Goal: Task Accomplishment & Management: Manage account settings

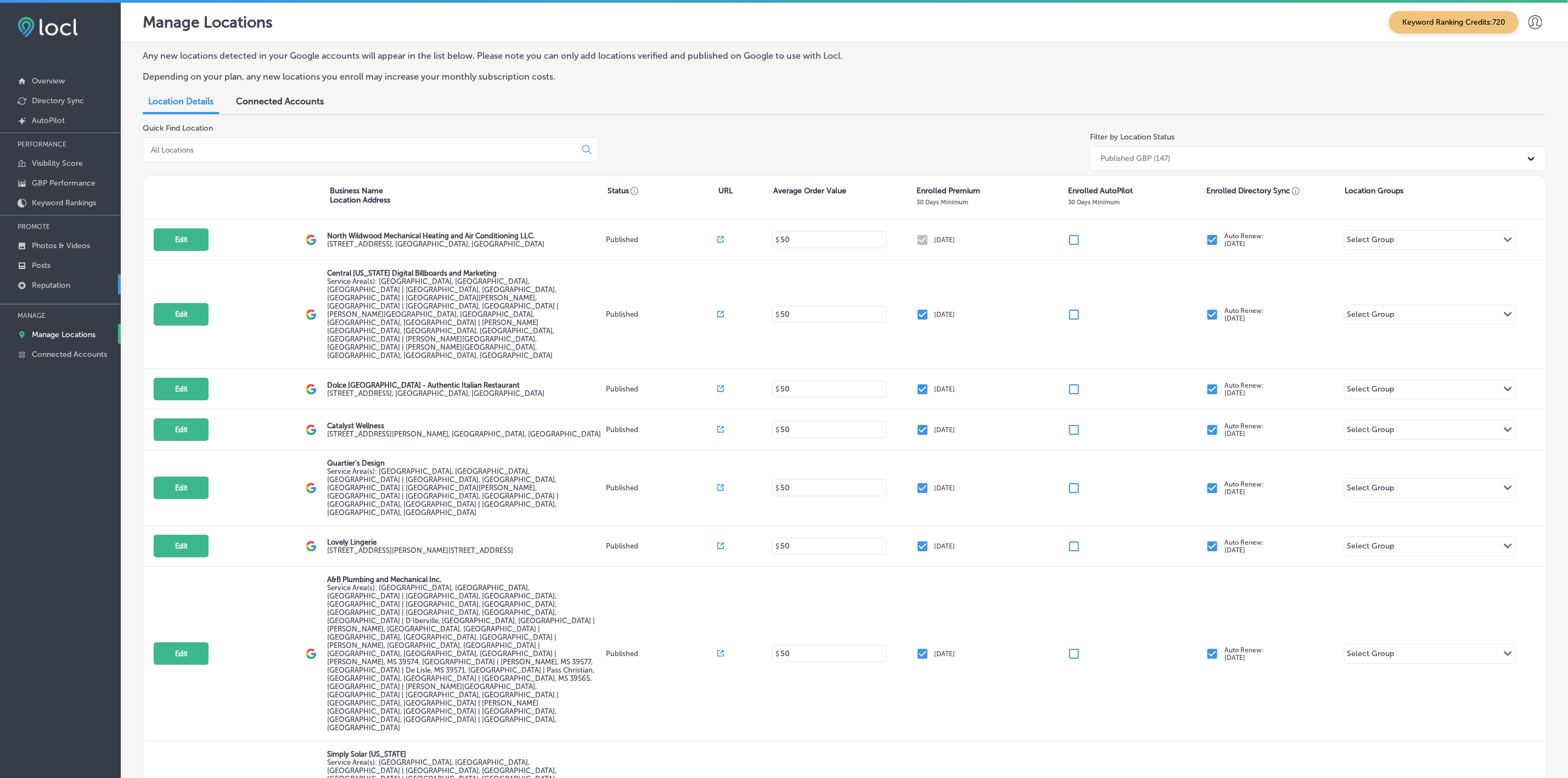
click at [61, 290] on link "Reputation" at bounding box center [60, 284] width 121 height 20
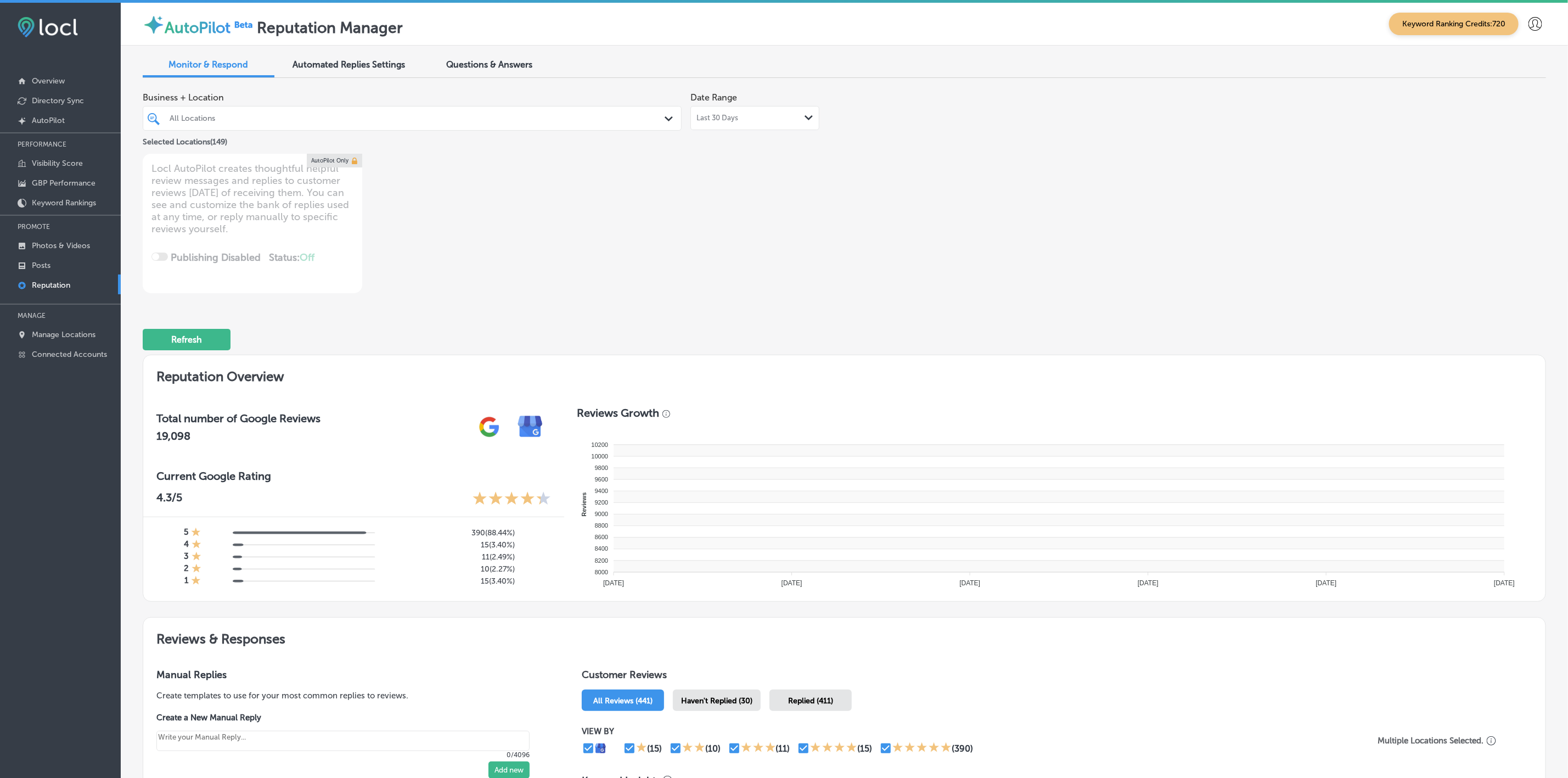
click at [666, 120] on icon "Path Created with Sketch." at bounding box center [668, 119] width 8 height 5
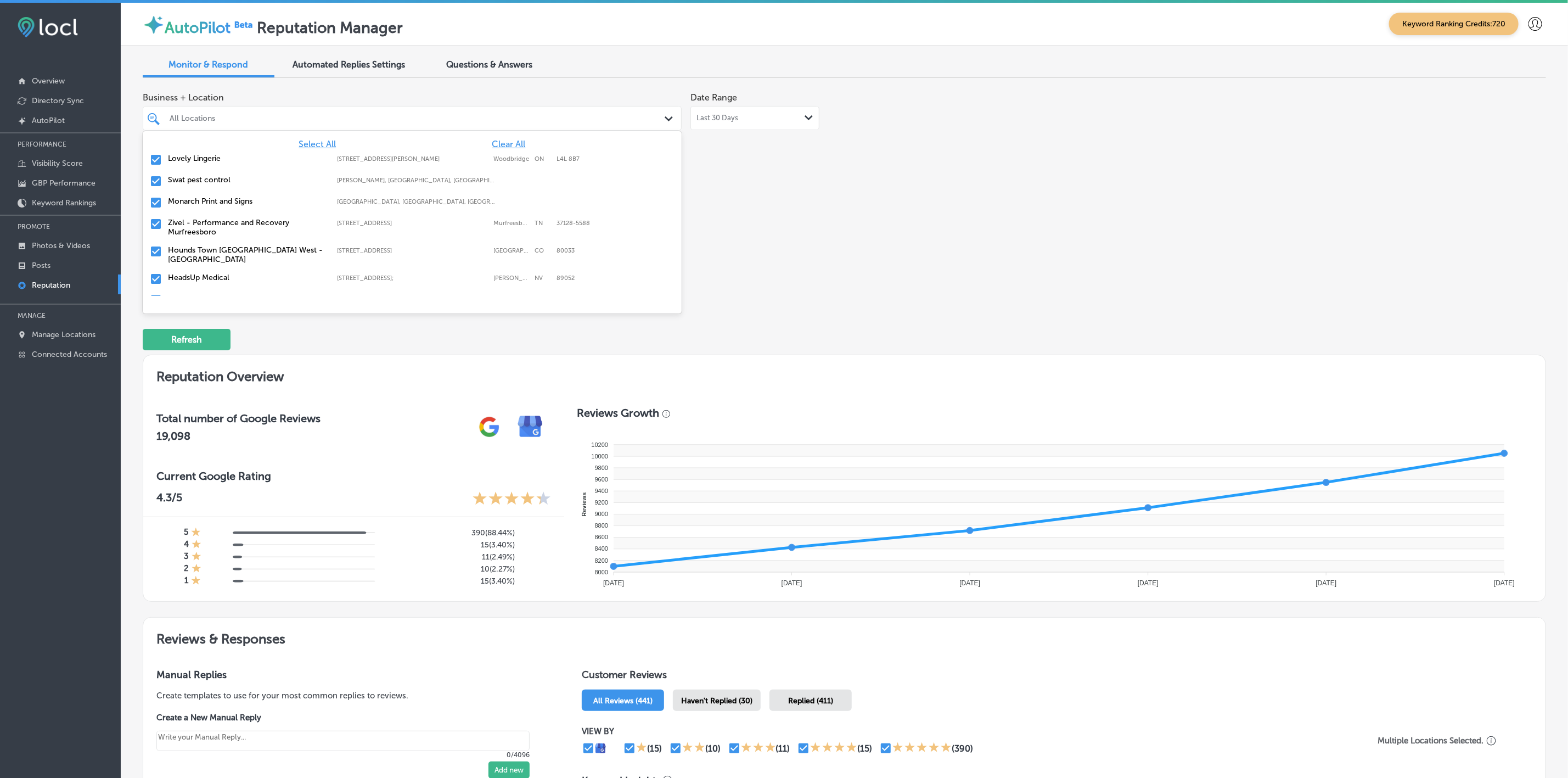
click at [767, 257] on div "Business + Location option focused, 4 of 150. 150 results available. Use Up and…" at bounding box center [564, 190] width 842 height 206
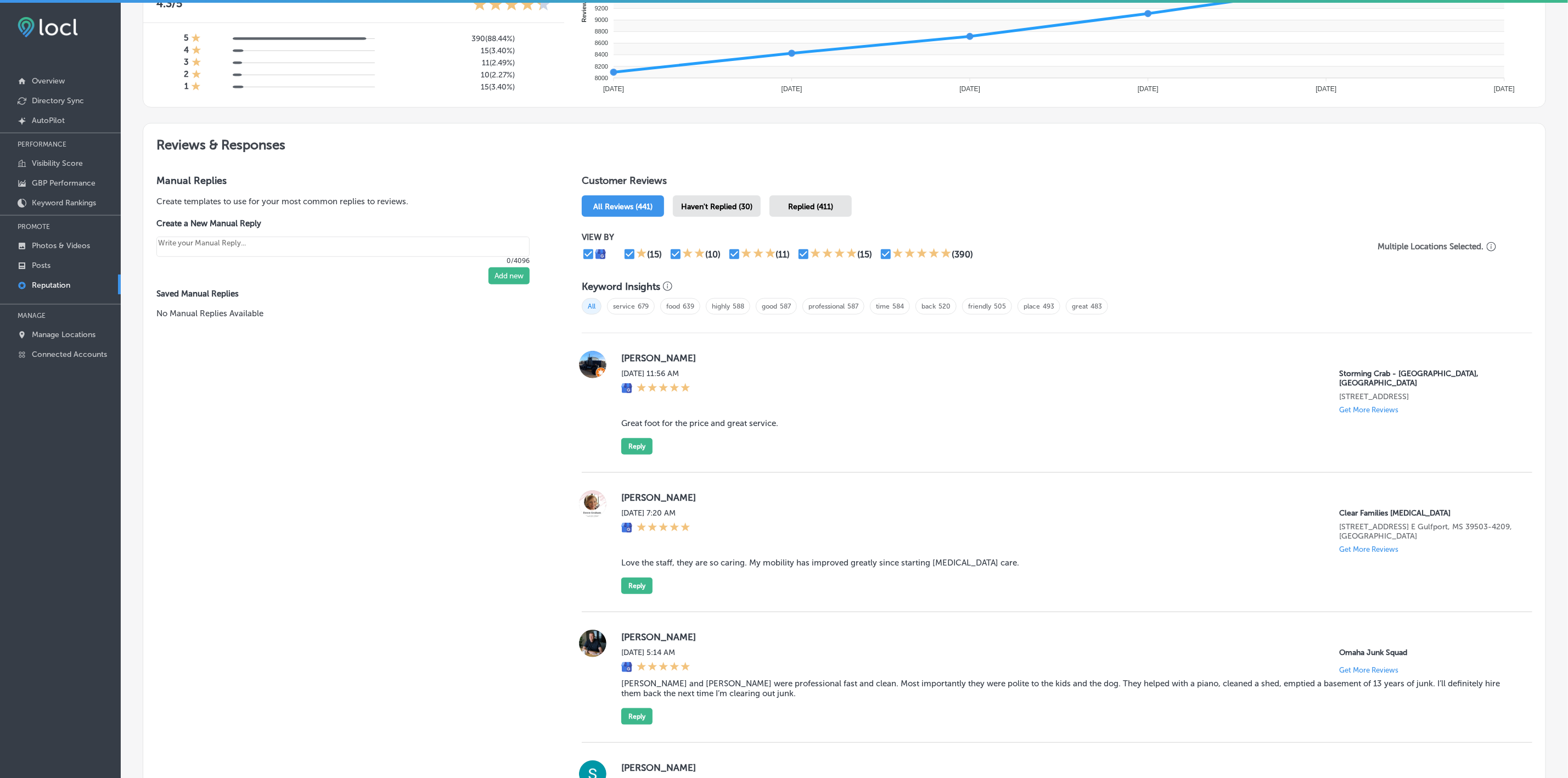
click at [717, 202] on span "Haven't Replied (30)" at bounding box center [717, 207] width 71 height 10
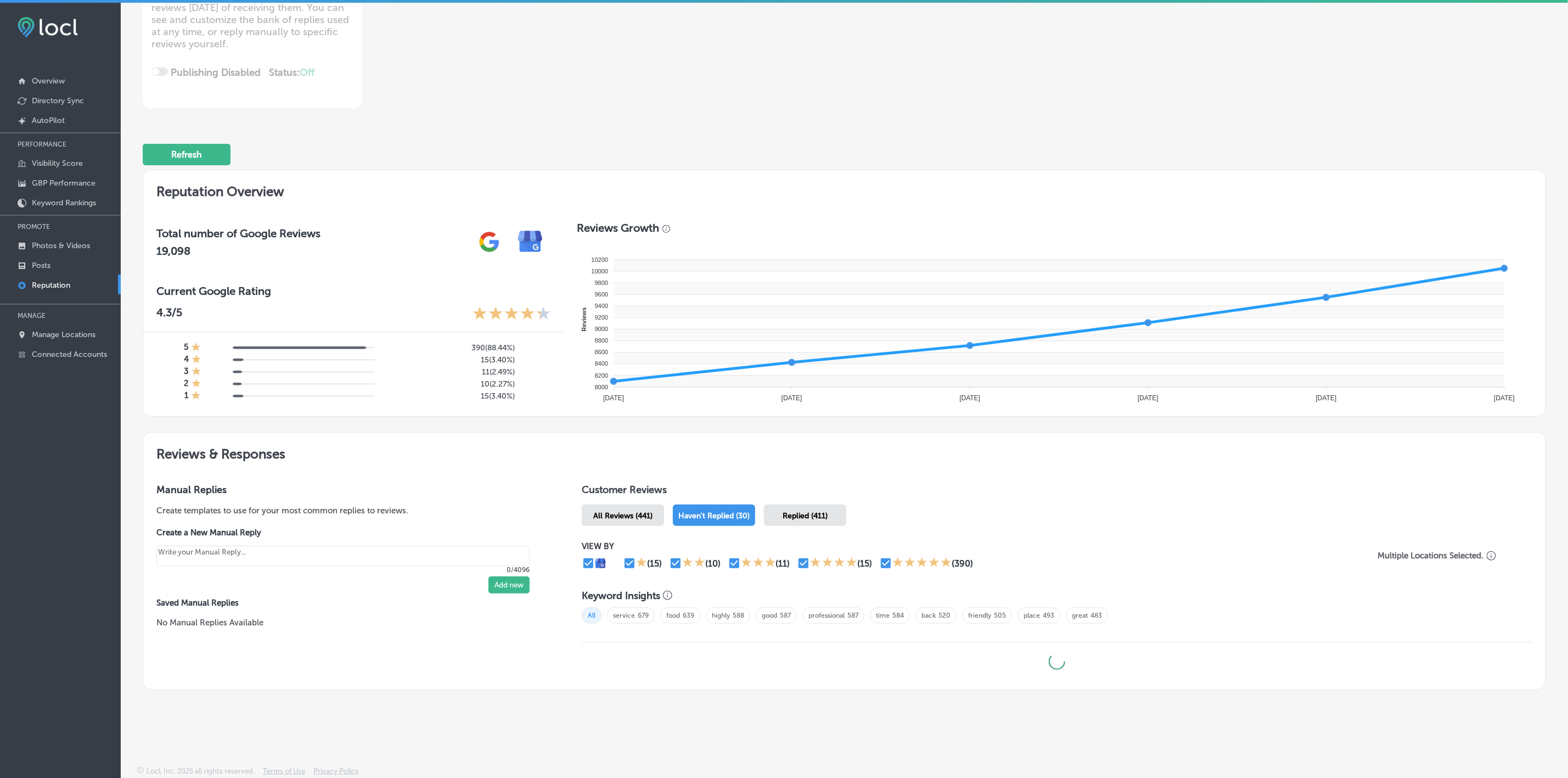
scroll to position [181, 0]
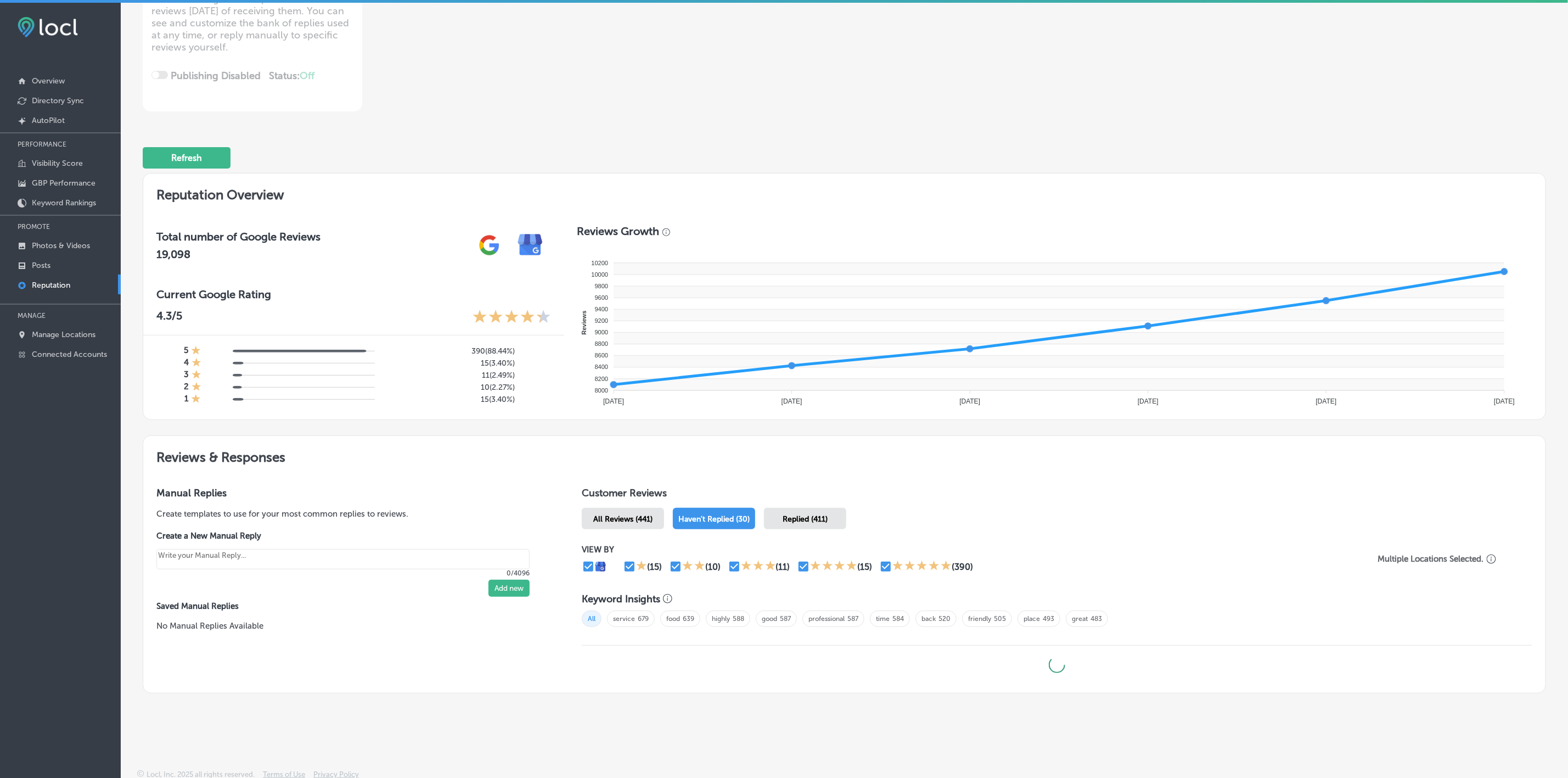
type textarea "x"
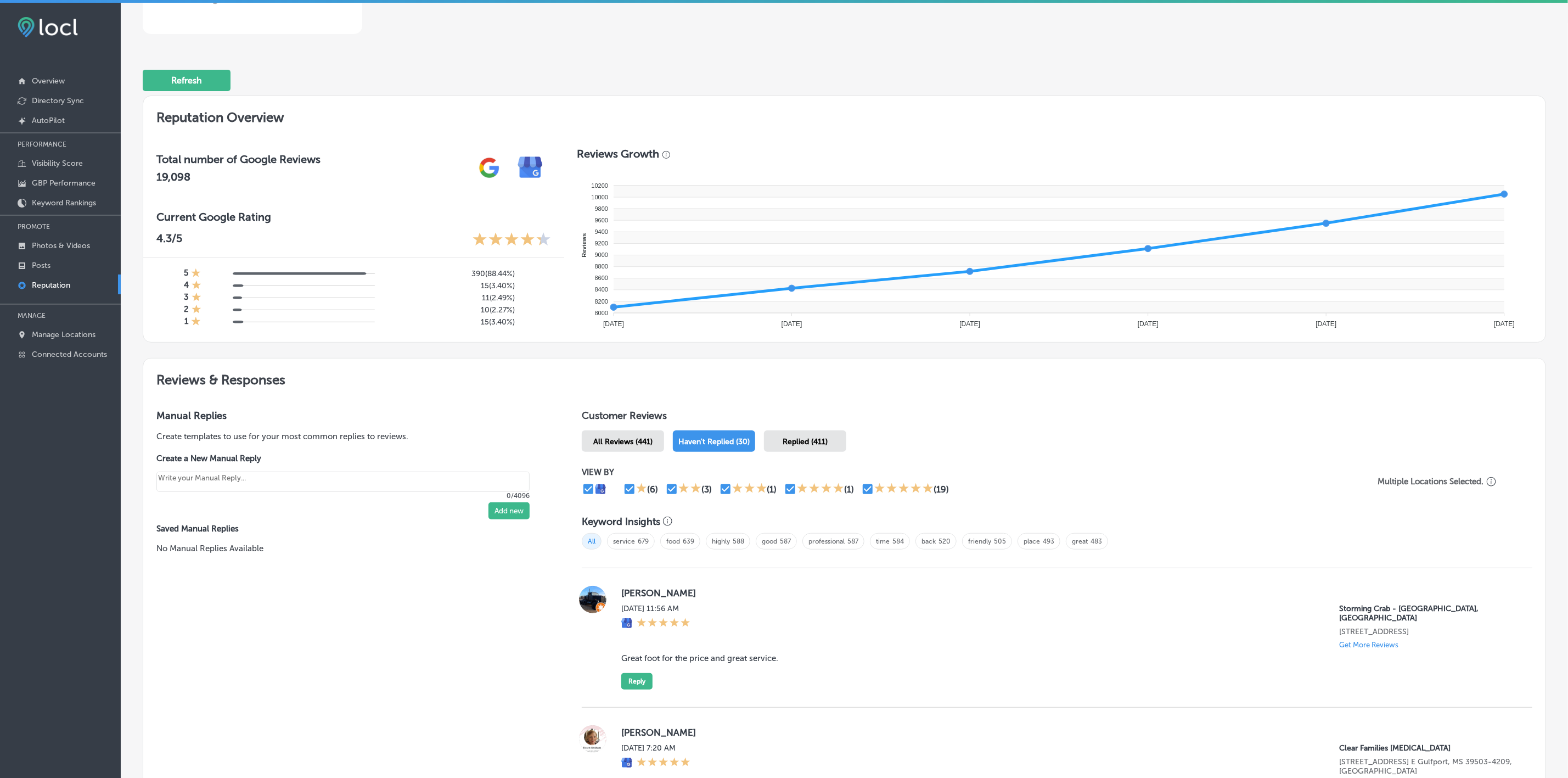
scroll to position [0, 0]
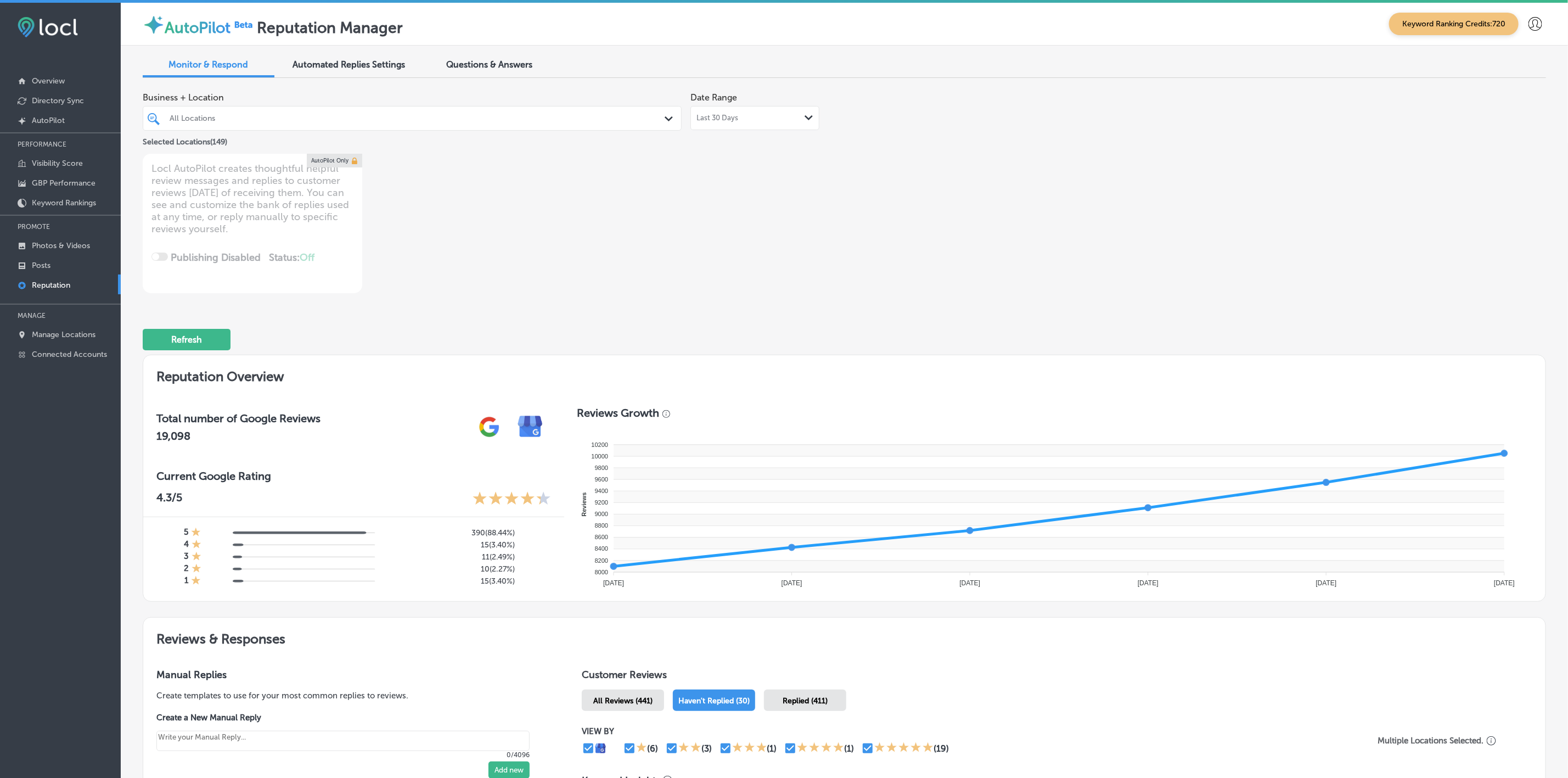
click at [366, 114] on div "All Locations" at bounding box center [417, 119] width 496 height 10
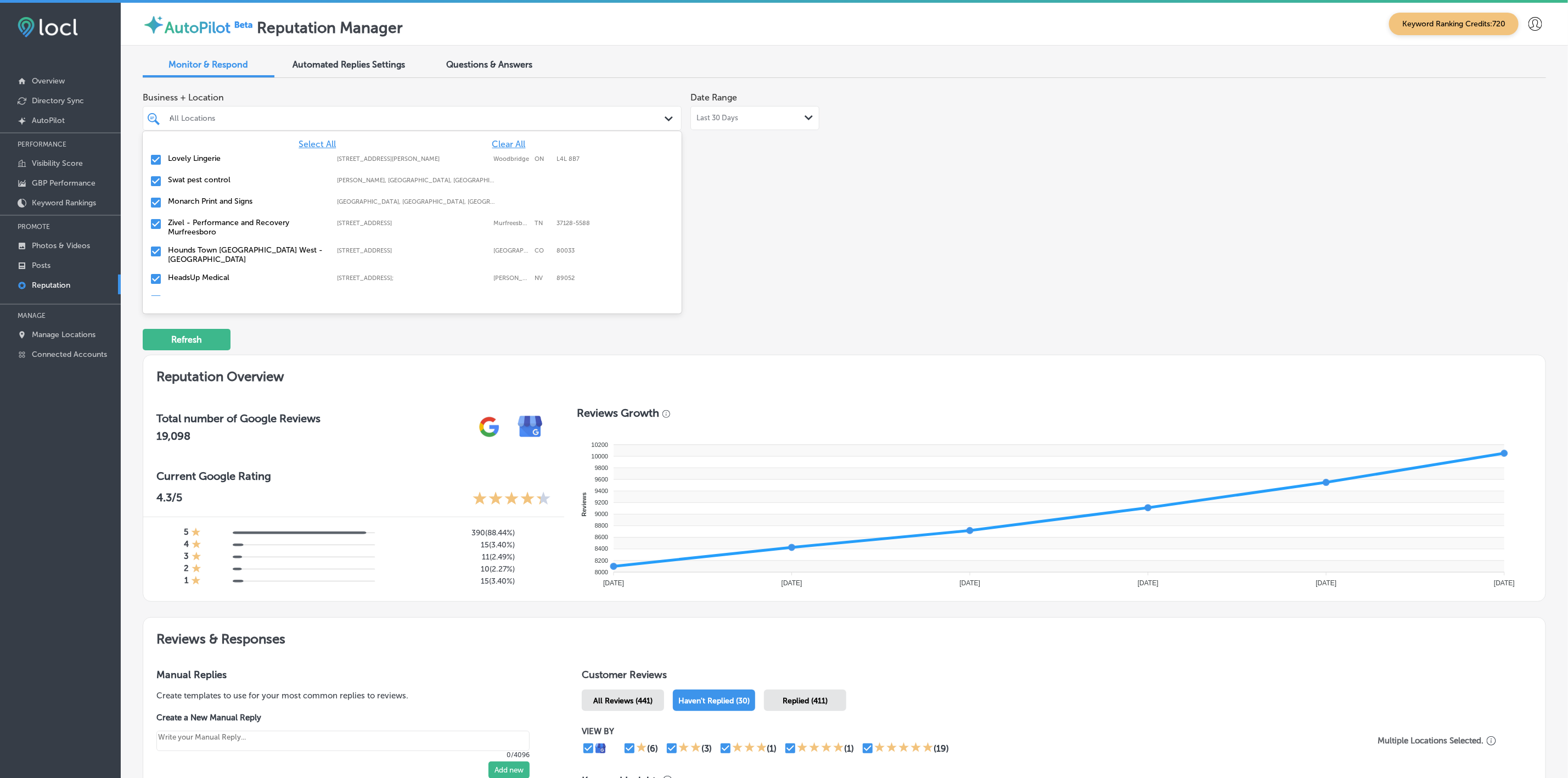
type input "st"
click at [207, 181] on label "Swat pest control" at bounding box center [247, 180] width 159 height 10
click at [207, 181] on label "Hounds Town [GEOGRAPHIC_DATA] West - [GEOGRAPHIC_DATA]" at bounding box center [247, 184] width 159 height 19
click at [207, 181] on label "Capital Wealth Associates, LLC." at bounding box center [247, 180] width 159 height 10
click at [207, 181] on label "GC Floors" at bounding box center [247, 180] width 159 height 10
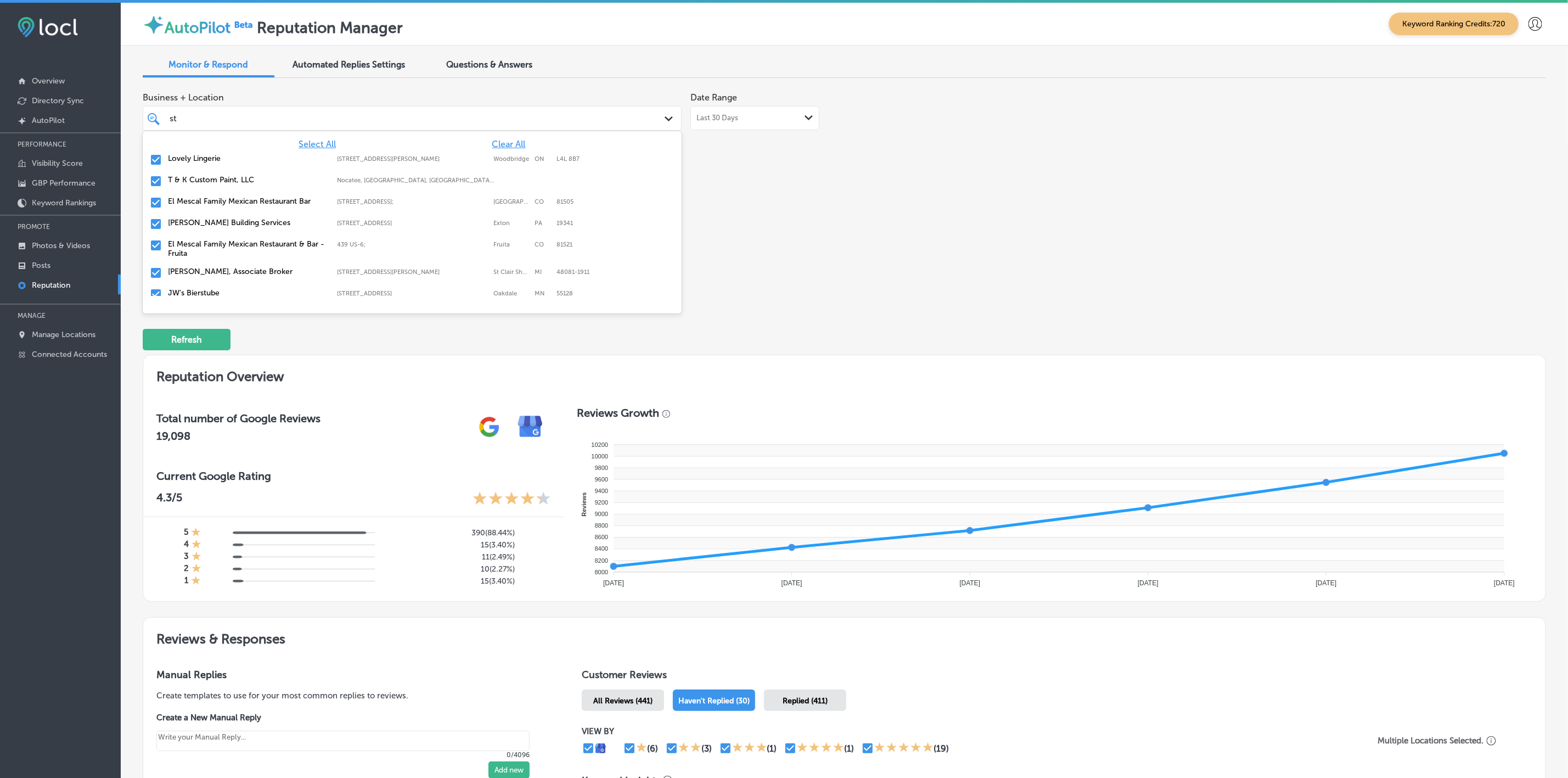
click at [207, 181] on label "T & K Custom Paint, LLC" at bounding box center [247, 180] width 159 height 10
click at [207, 181] on label "El Mescal Family Mexican Restaurant Bar" at bounding box center [247, 180] width 159 height 10
click at [207, 200] on label "El Mescal Family Mexican Restaurant & Bar - Fruita" at bounding box center [247, 206] width 159 height 19
click at [207, 200] on label "[PERSON_NAME], Associate Broker" at bounding box center [247, 202] width 159 height 10
click at [207, 200] on label "JW's Bierstube" at bounding box center [247, 202] width 159 height 10
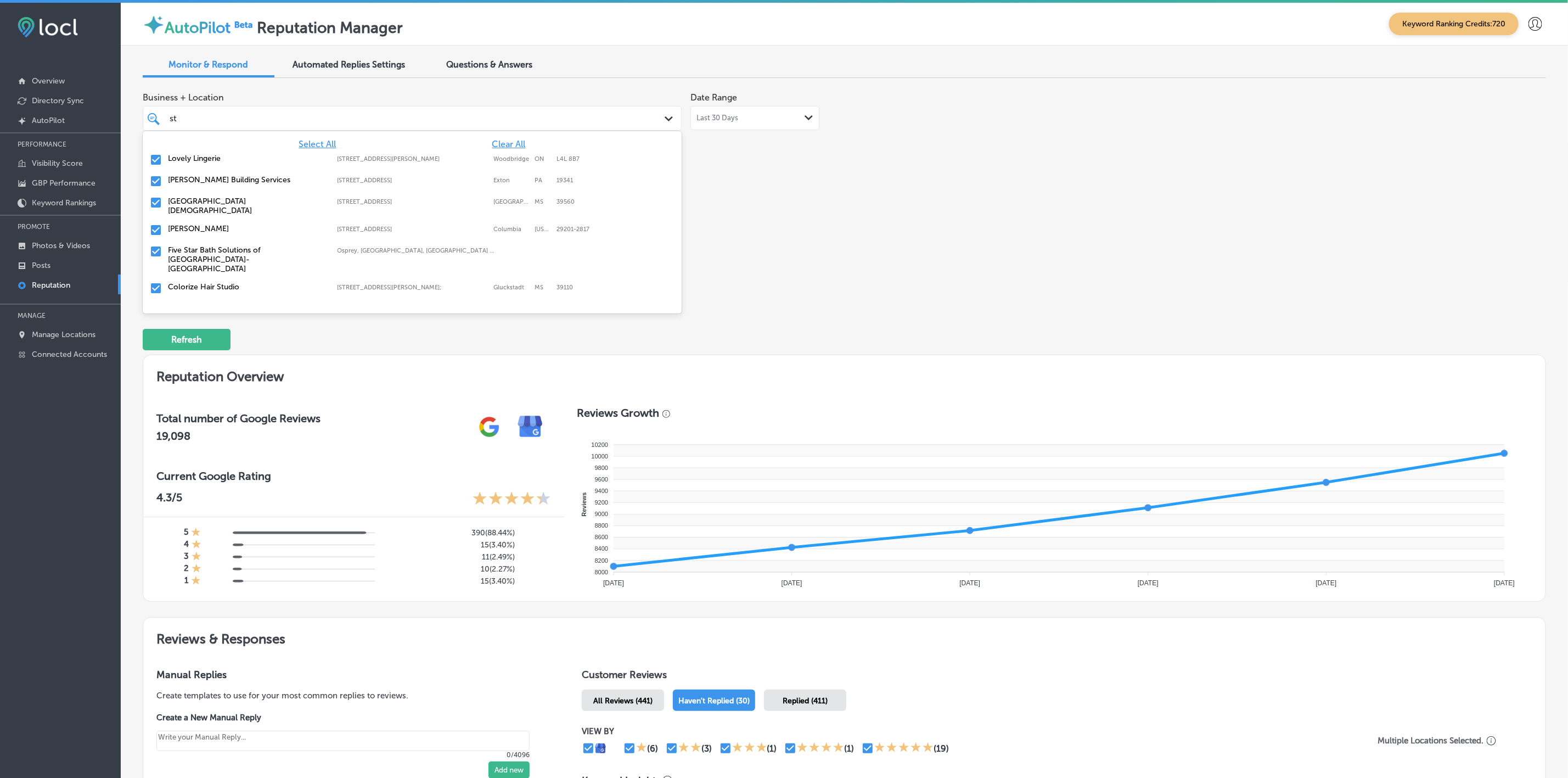
click at [207, 200] on label "[GEOGRAPHIC_DATA][DEMOGRAPHIC_DATA]" at bounding box center [247, 206] width 159 height 19
click at [207, 200] on label "[PERSON_NAME]" at bounding box center [247, 202] width 159 height 10
click at [205, 233] on label "Colorize Hair Studio" at bounding box center [247, 238] width 159 height 10
click at [204, 233] on label "Delta Level Defense, LLC" at bounding box center [247, 238] width 159 height 10
click at [204, 233] on label "Hitmen Sports Cards & Collectibles" at bounding box center [247, 238] width 159 height 10
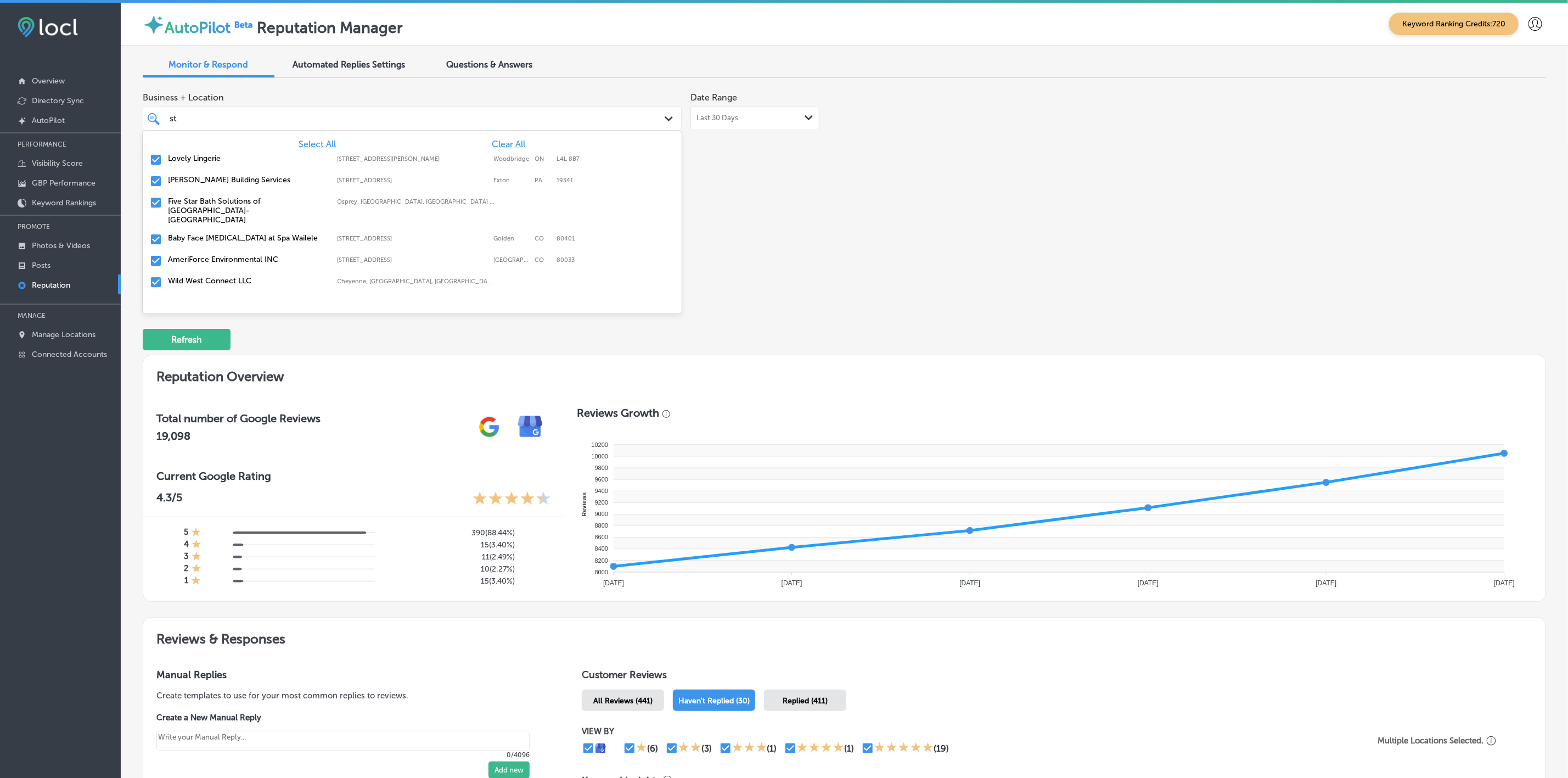
click at [202, 255] on label "AmeriForce Environmental INC" at bounding box center [247, 260] width 159 height 10
click at [203, 276] on label "Prestige With Integrity Auto Repair" at bounding box center [247, 281] width 159 height 10
type textarea "x"
type input "stor"
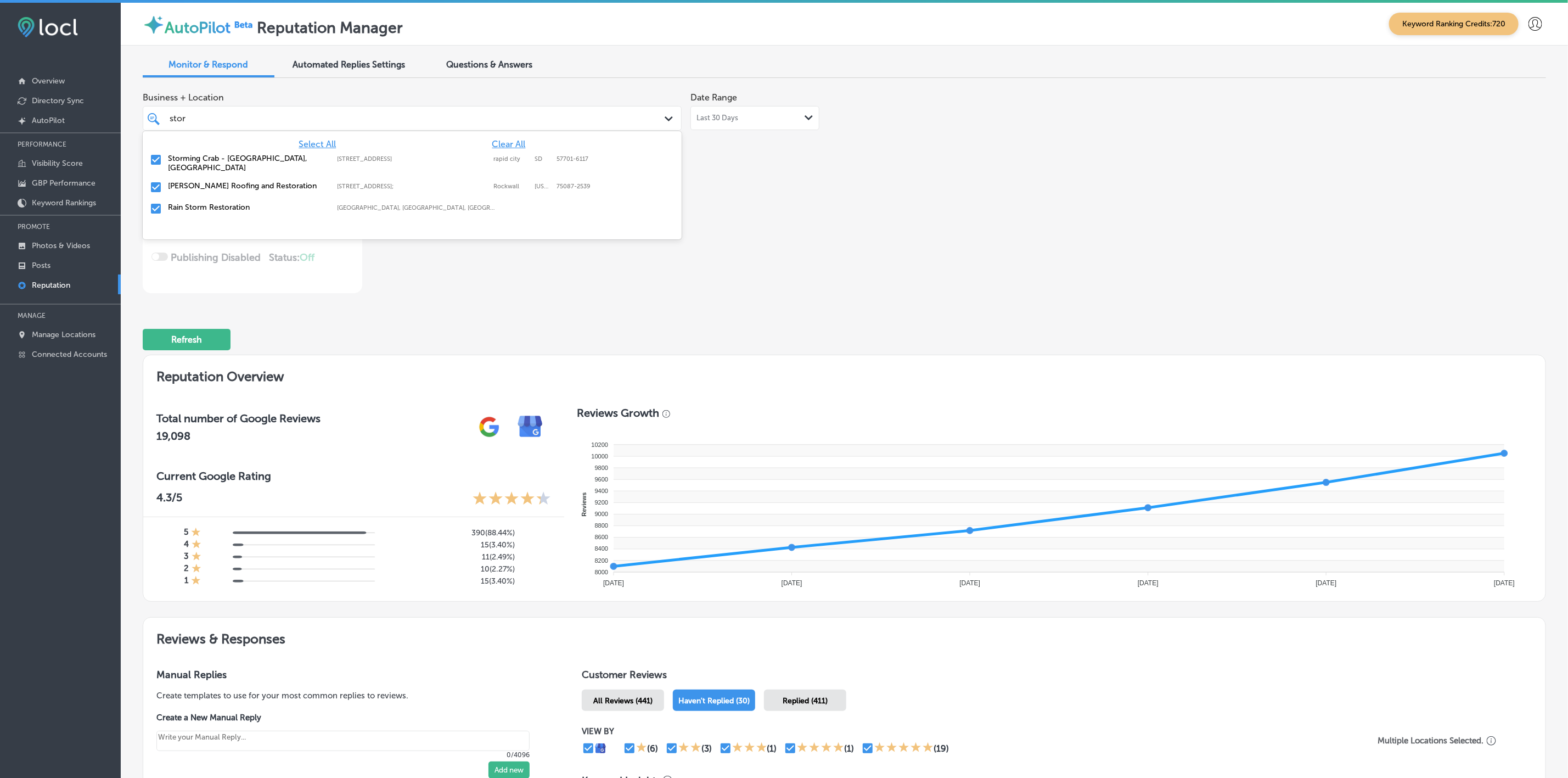
click at [242, 155] on label "Storming Crab - [GEOGRAPHIC_DATA], [GEOGRAPHIC_DATA]" at bounding box center [247, 163] width 159 height 19
click at [237, 160] on label "[PERSON_NAME] Roofing and Restoration" at bounding box center [247, 159] width 159 height 10
click at [231, 156] on label "Rain Storm Restoration" at bounding box center [247, 159] width 159 height 10
type textarea "x"
type input "stor"
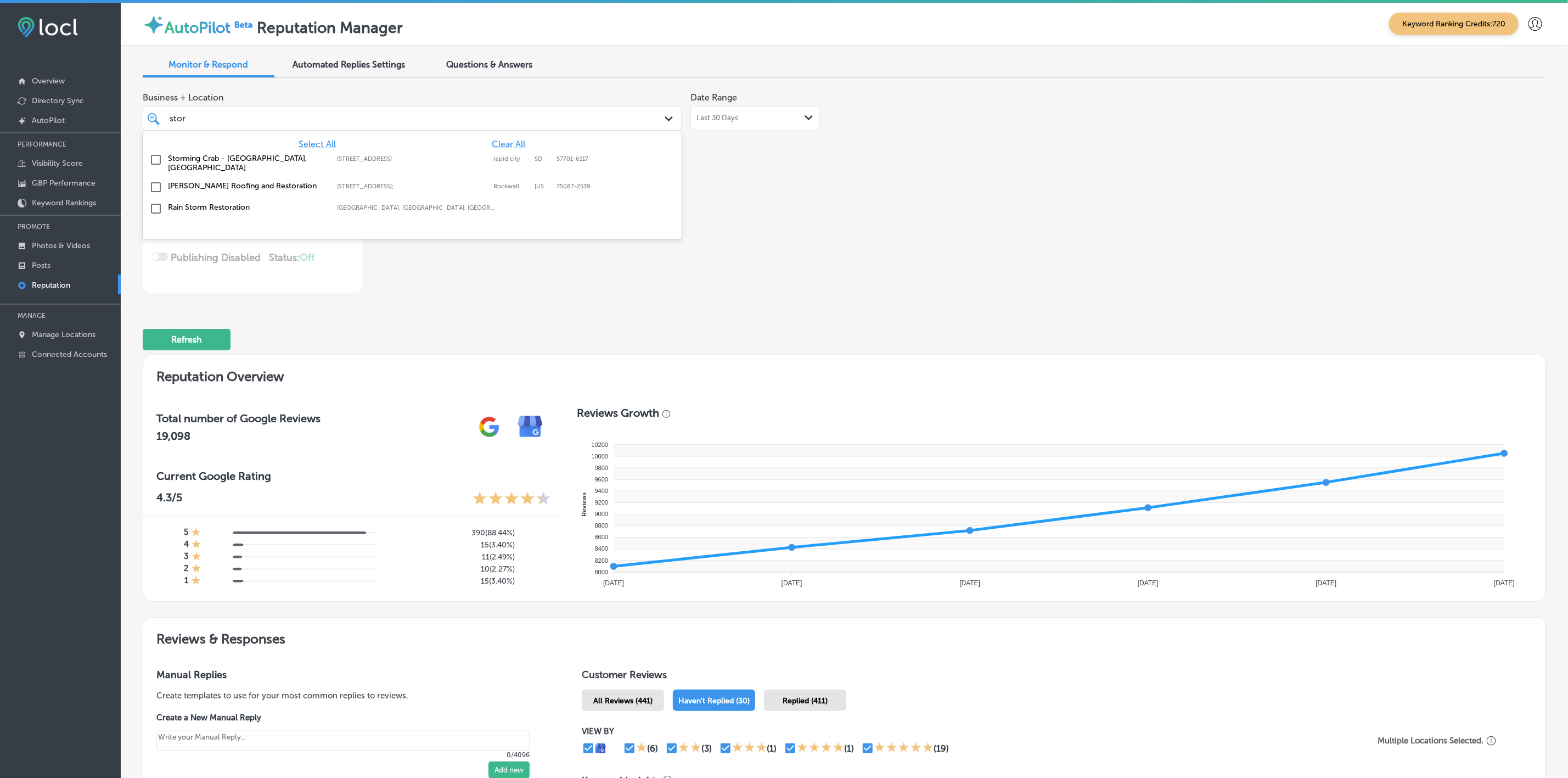
click at [743, 207] on div "Business + Location option focused, 150 of 150. 4 results available for search …" at bounding box center [564, 190] width 842 height 206
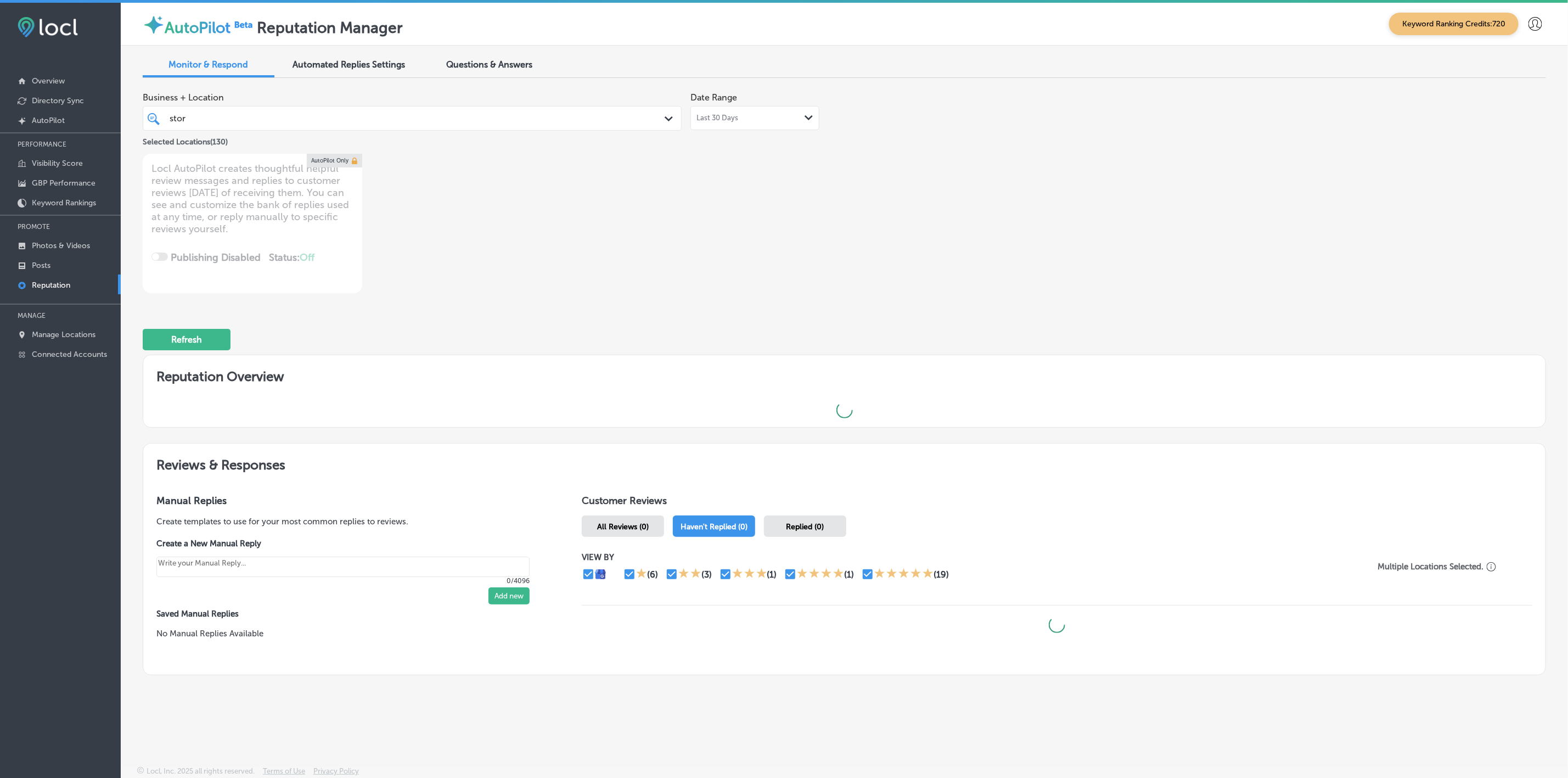
scroll to position [2, 0]
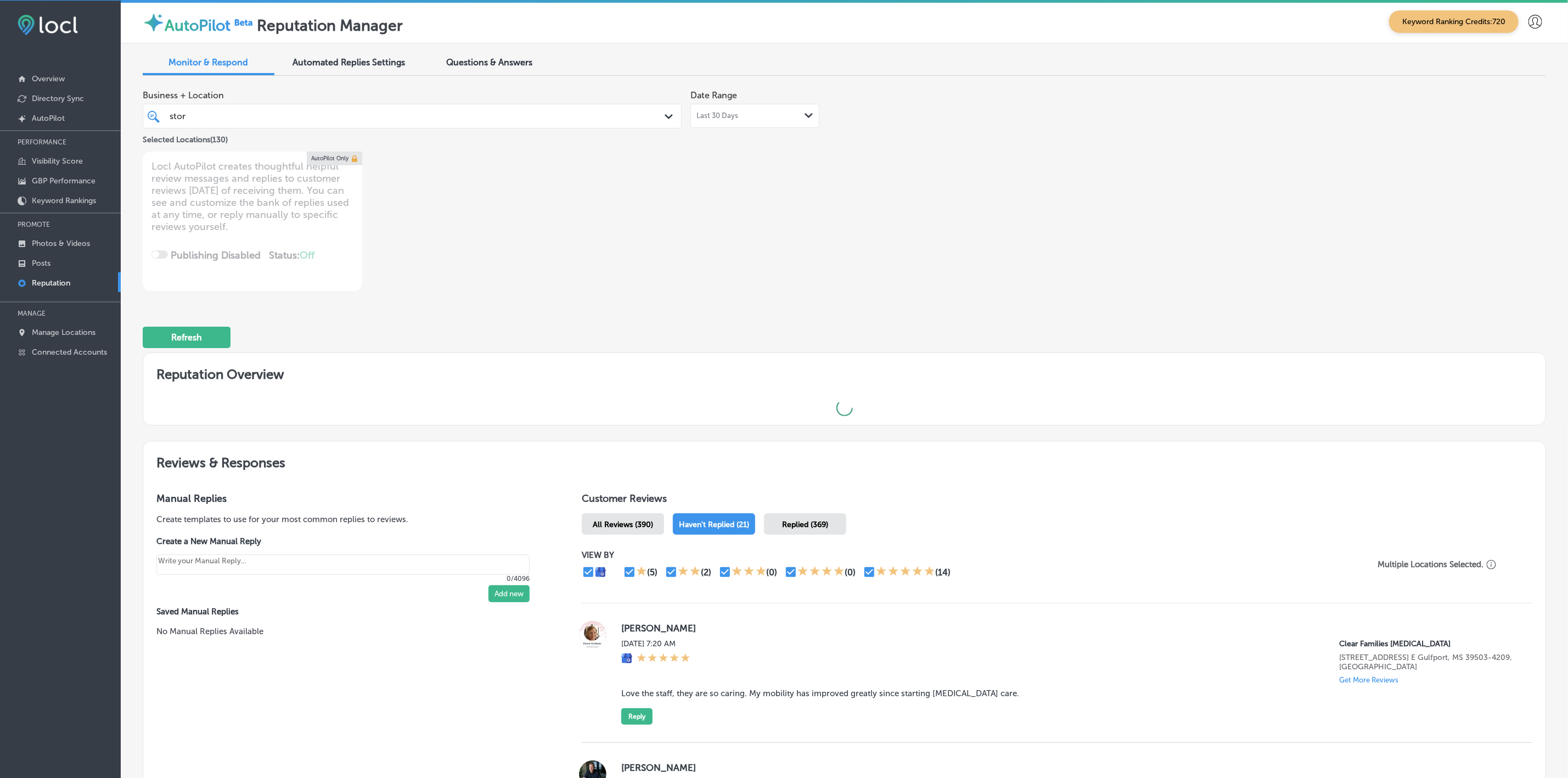
type textarea "x"
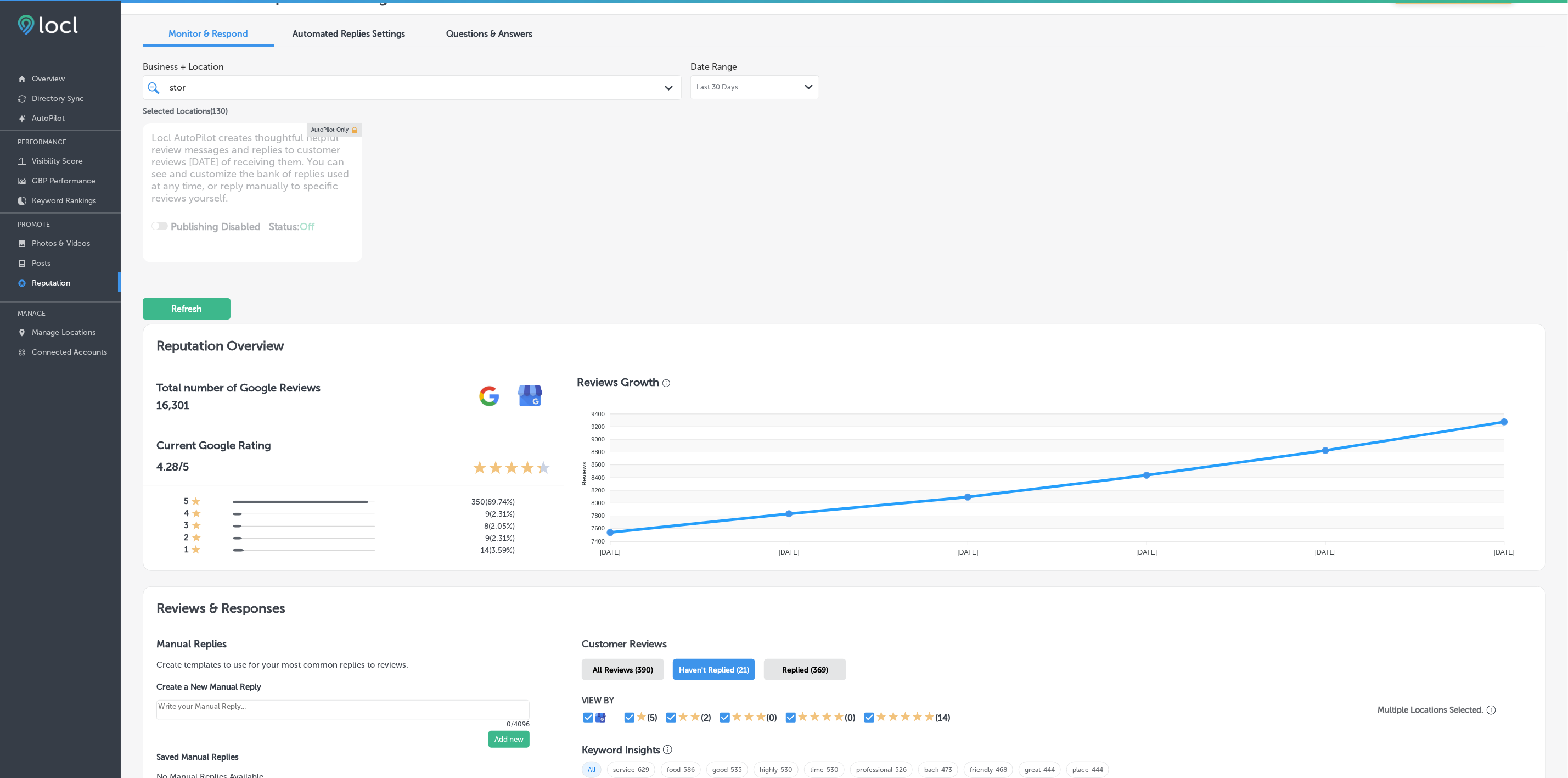
scroll to position [0, 0]
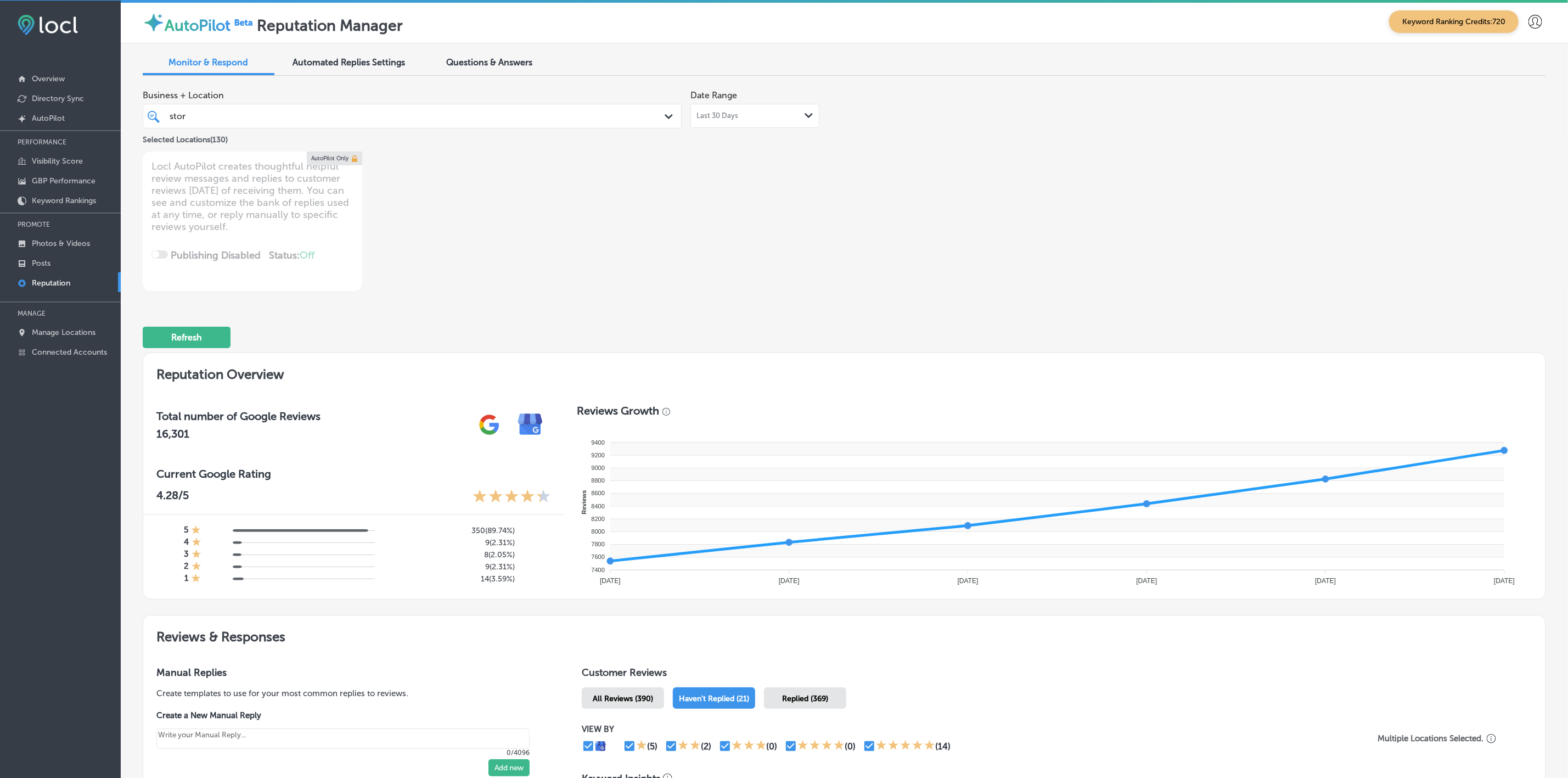
click at [543, 116] on div "stor stor" at bounding box center [388, 116] width 439 height 15
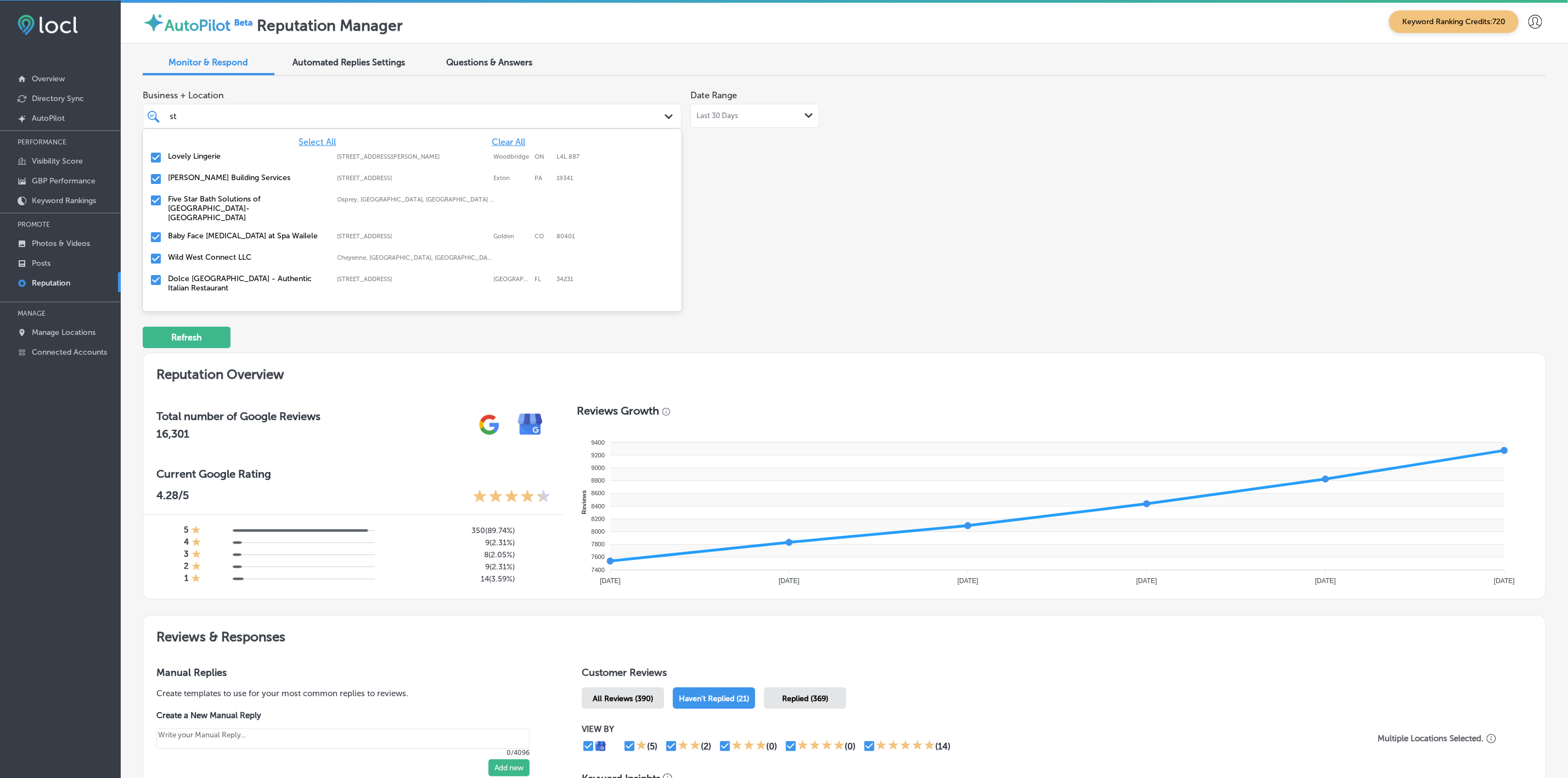
type input "s"
type input "sc"
click at [208, 262] on label "Top Notch Landscaping & Irrigation [GEOGRAPHIC_DATA]" at bounding box center [247, 268] width 159 height 19
click at [195, 195] on label "Classic Roofing" at bounding box center [247, 199] width 159 height 10
click at [198, 243] on label "Lucrative Landscapes" at bounding box center [247, 242] width 159 height 10
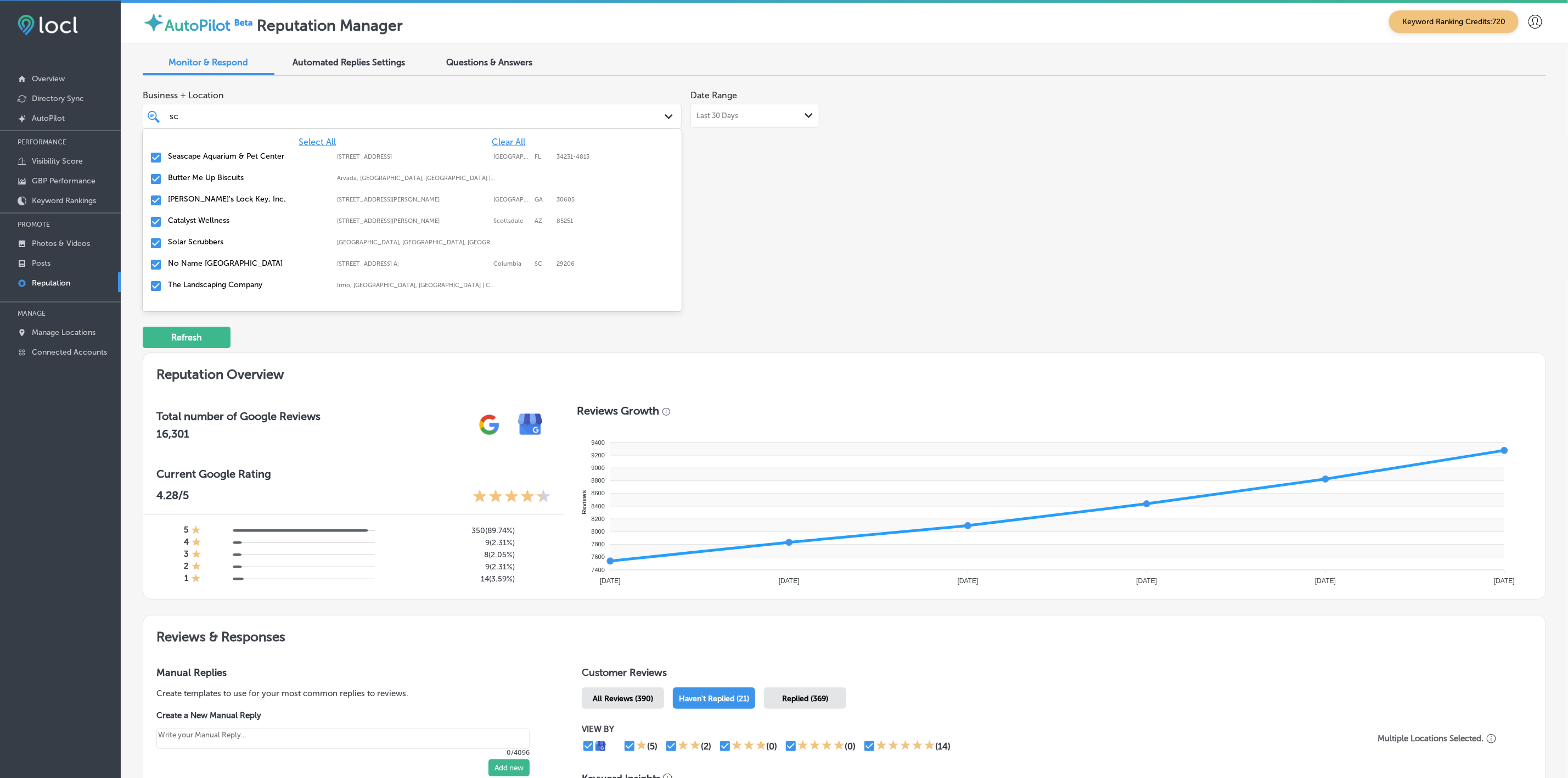
click at [200, 243] on label "Solar Scrubbers" at bounding box center [247, 242] width 159 height 10
click at [200, 243] on label "No Name [GEOGRAPHIC_DATA]" at bounding box center [247, 242] width 159 height 10
click at [200, 243] on label "The Landscaping Company" at bounding box center [247, 242] width 159 height 10
click at [200, 240] on label "Stethoscope Staffing and In-Home Care LLC" at bounding box center [247, 242] width 159 height 10
type textarea "x"
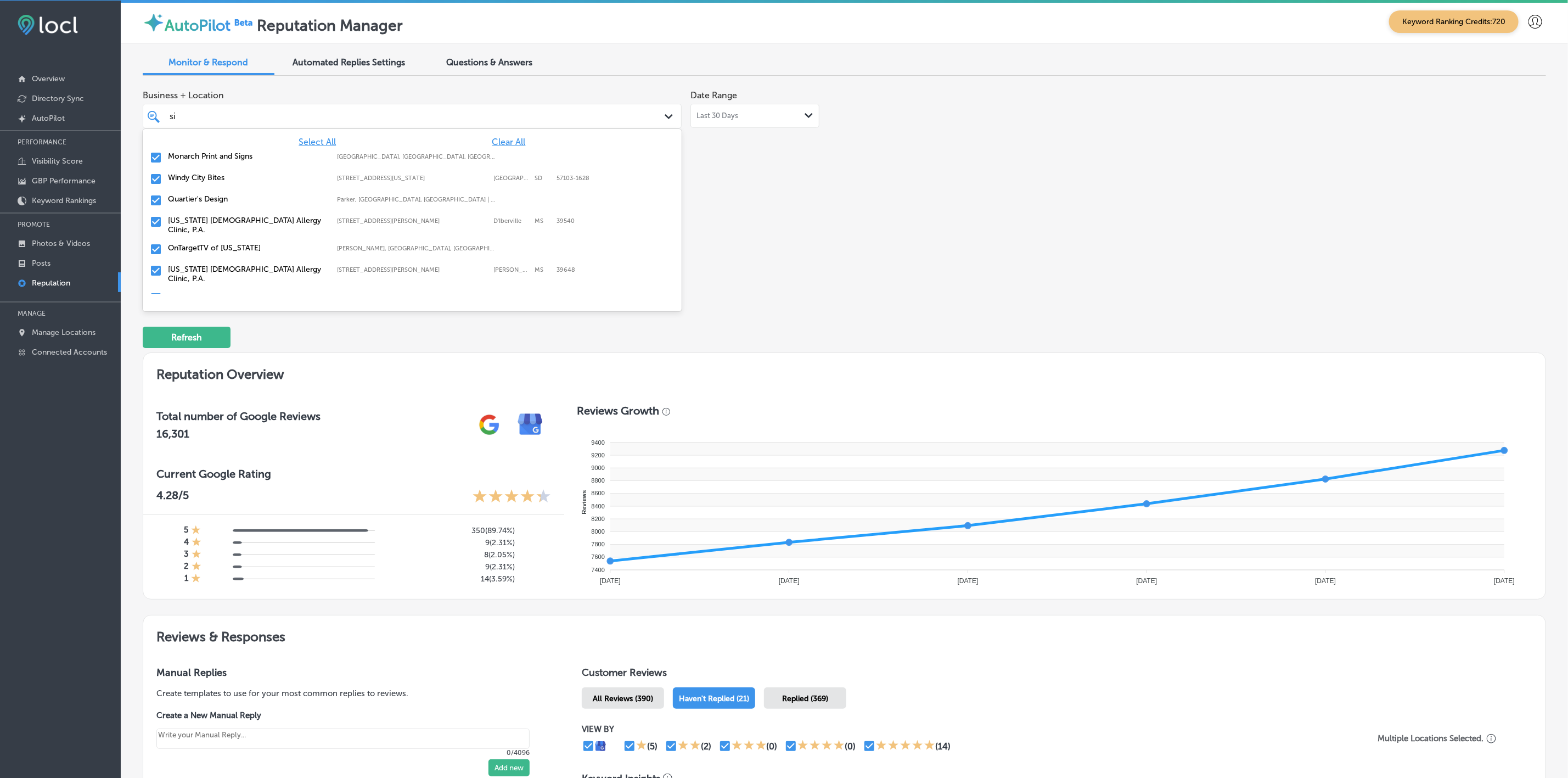
type input "sic"
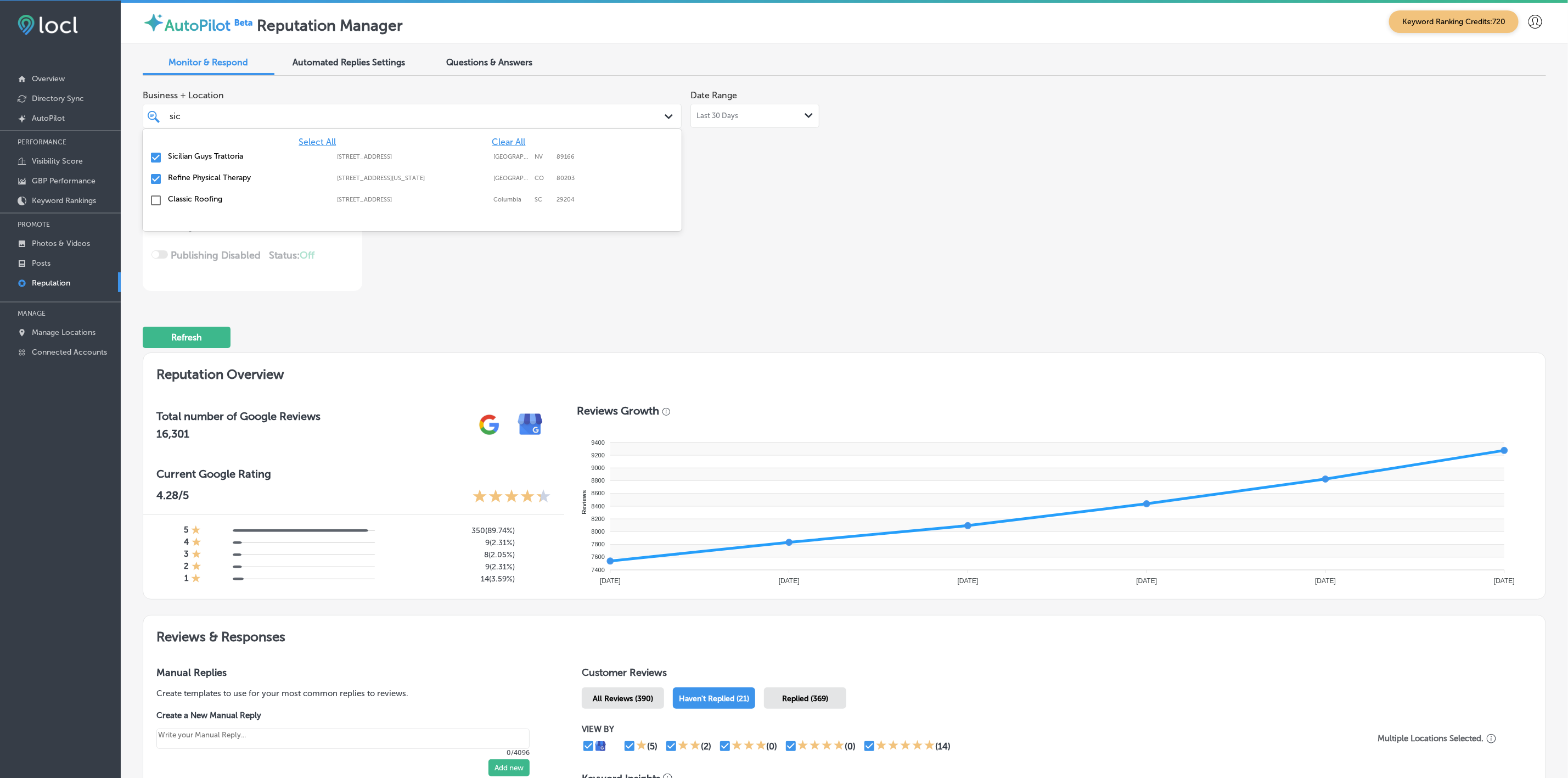
click at [223, 156] on label "Sicilian Guys Trattoria" at bounding box center [247, 156] width 159 height 10
click at [223, 156] on label "Refine Physical Therapy" at bounding box center [247, 156] width 159 height 10
type textarea "x"
type input "si"
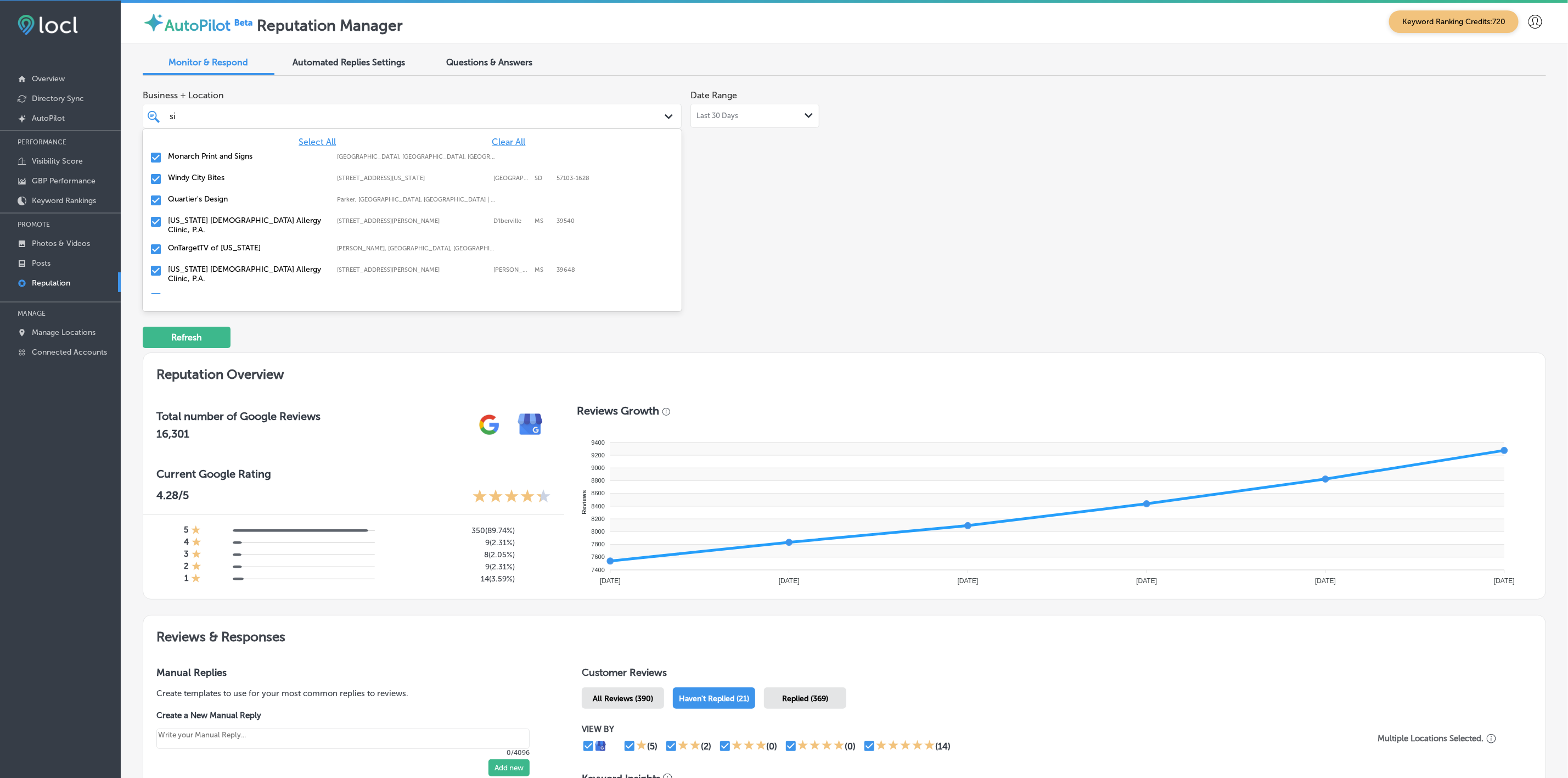
click at [229, 158] on label "Monarch Print and Signs" at bounding box center [247, 156] width 159 height 10
click at [228, 155] on label "Windy City Bites" at bounding box center [247, 156] width 159 height 10
click at [228, 155] on label "Quartier's Design" at bounding box center [247, 156] width 159 height 10
click at [226, 200] on label "[US_STATE] [DEMOGRAPHIC_DATA] Allergy Clinic, P.A." at bounding box center [247, 209] width 159 height 19
click at [226, 200] on label "Flooring Designz" at bounding box center [247, 205] width 159 height 10
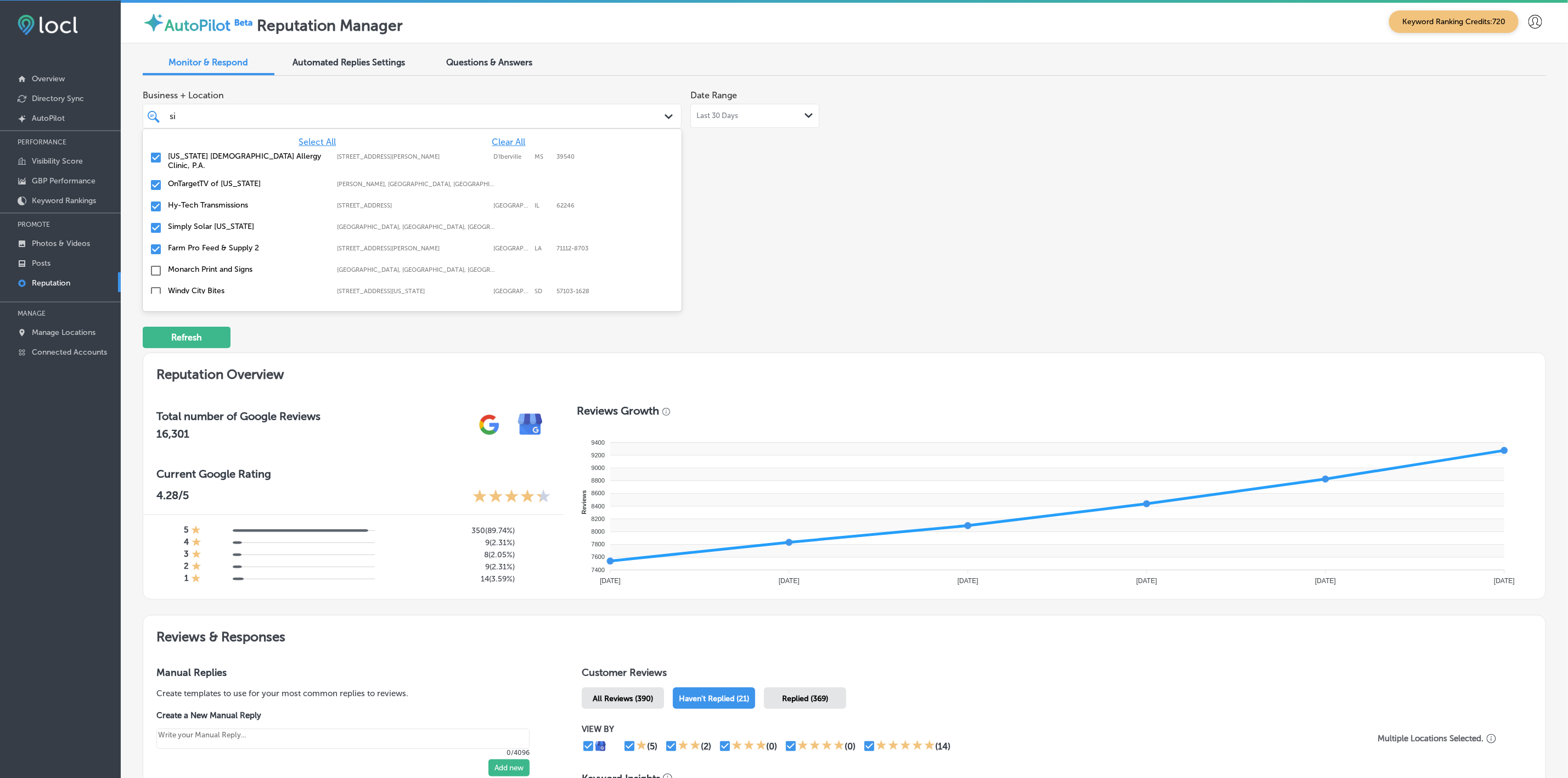
click at [226, 222] on label "Simply Solar [US_STATE]" at bounding box center [247, 227] width 159 height 10
click at [226, 222] on label "Farm Pro Feed & Supply 2" at bounding box center [247, 227] width 159 height 10
type textarea "x"
type input "s"
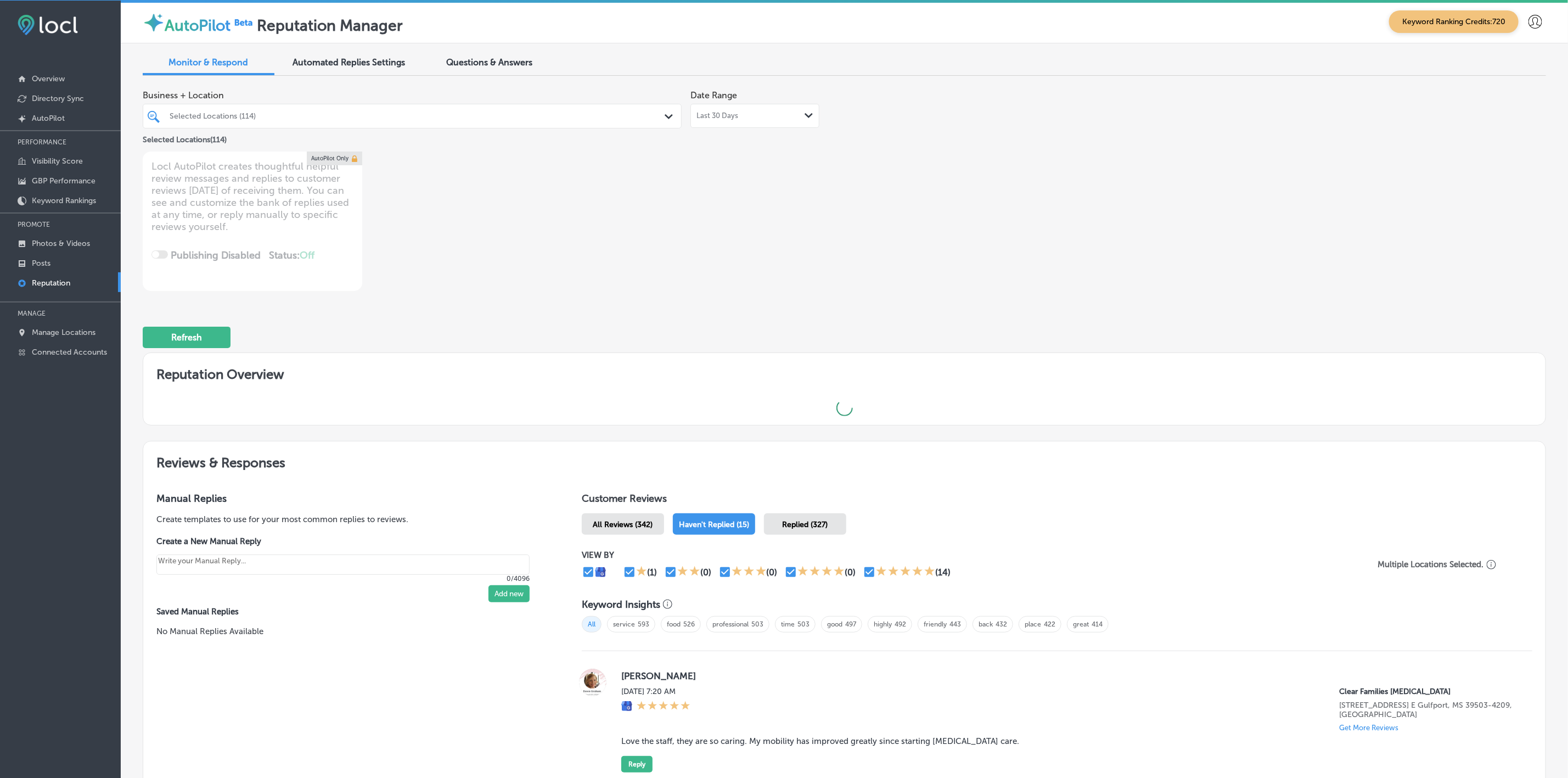
type textarea "x"
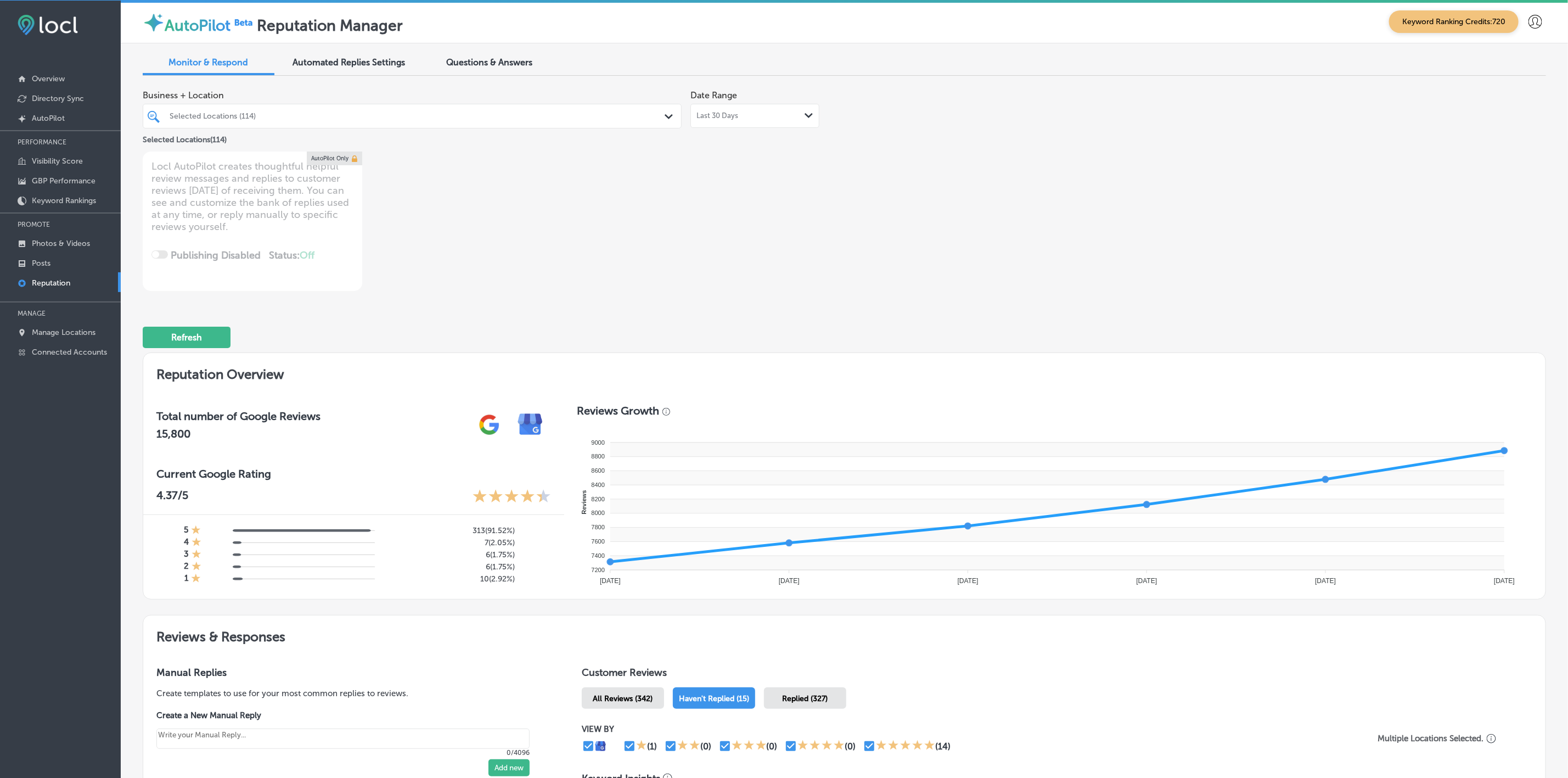
click at [589, 115] on div "Selected Locations (114)" at bounding box center [417, 116] width 496 height 10
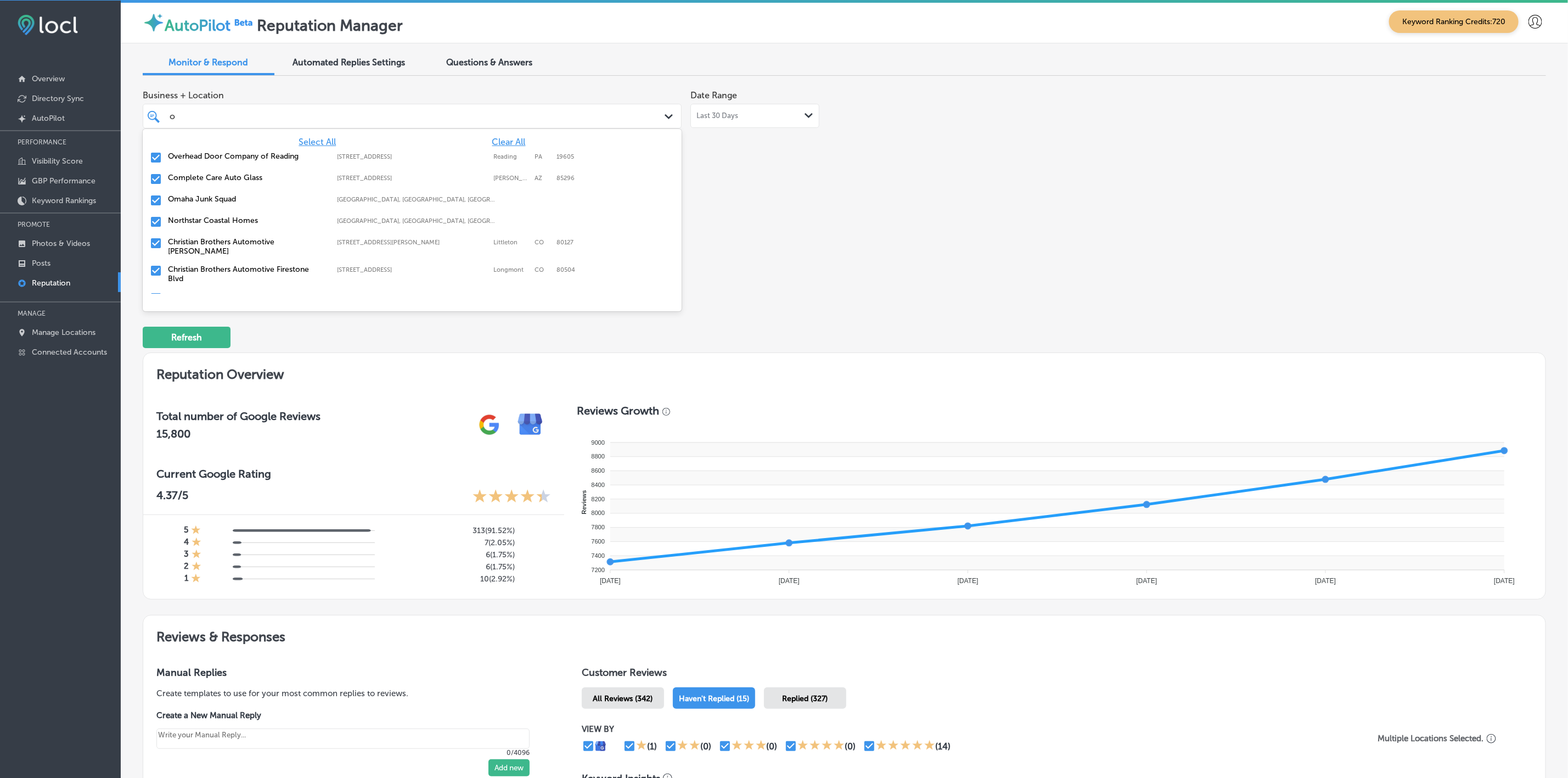
type input "om"
click at [260, 154] on label "Overhead Door Company of Reading" at bounding box center [247, 156] width 159 height 10
click at [244, 181] on label "Omaha Junk Squad" at bounding box center [247, 177] width 159 height 10
click at [210, 222] on label "Christian Brothers Automotive Firestone Blvd" at bounding box center [247, 231] width 159 height 19
click at [219, 260] on div "Aqua Dog Grooming Etc. [STREET_ADDRESS] [STREET_ADDRESS]" at bounding box center [412, 271] width 539 height 22
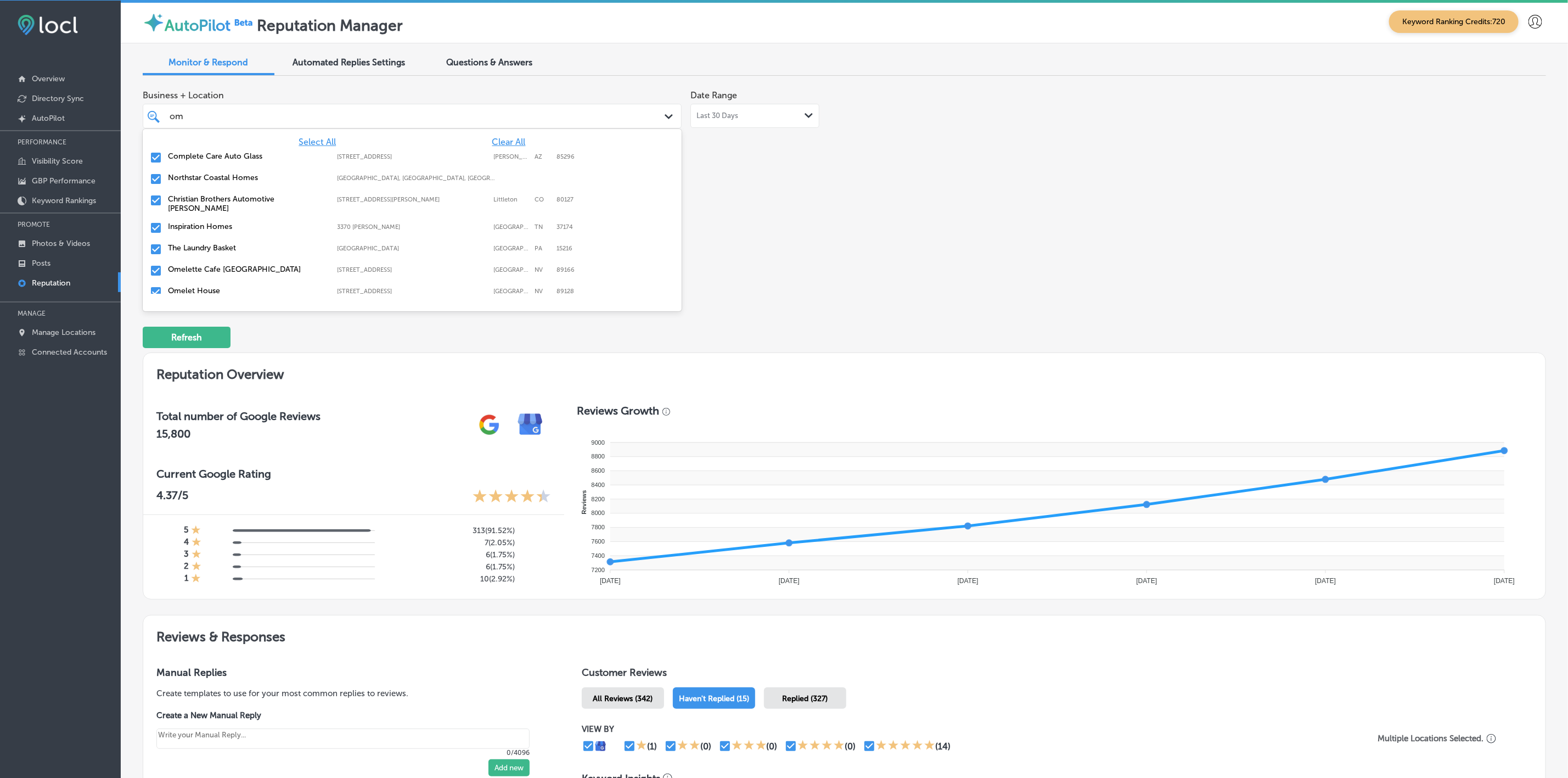
click at [221, 264] on label "Omelette Cafe [GEOGRAPHIC_DATA]" at bounding box center [247, 269] width 159 height 10
click at [223, 286] on label "Alpine Commercial Funding" at bounding box center [247, 291] width 159 height 10
click at [232, 231] on label "Home Loans By [PERSON_NAME]" at bounding box center [247, 236] width 159 height 10
type textarea "x"
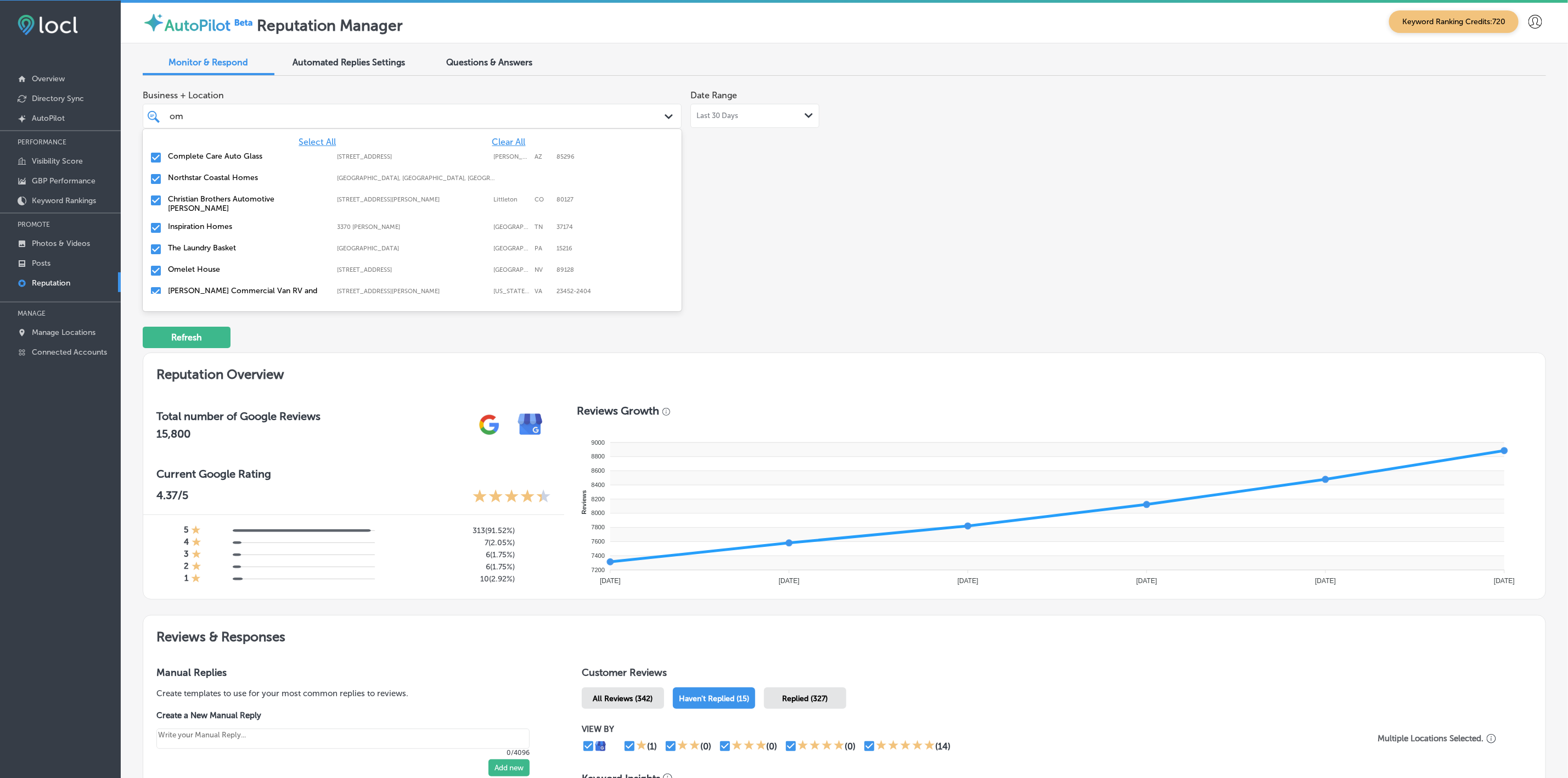
type input "om"
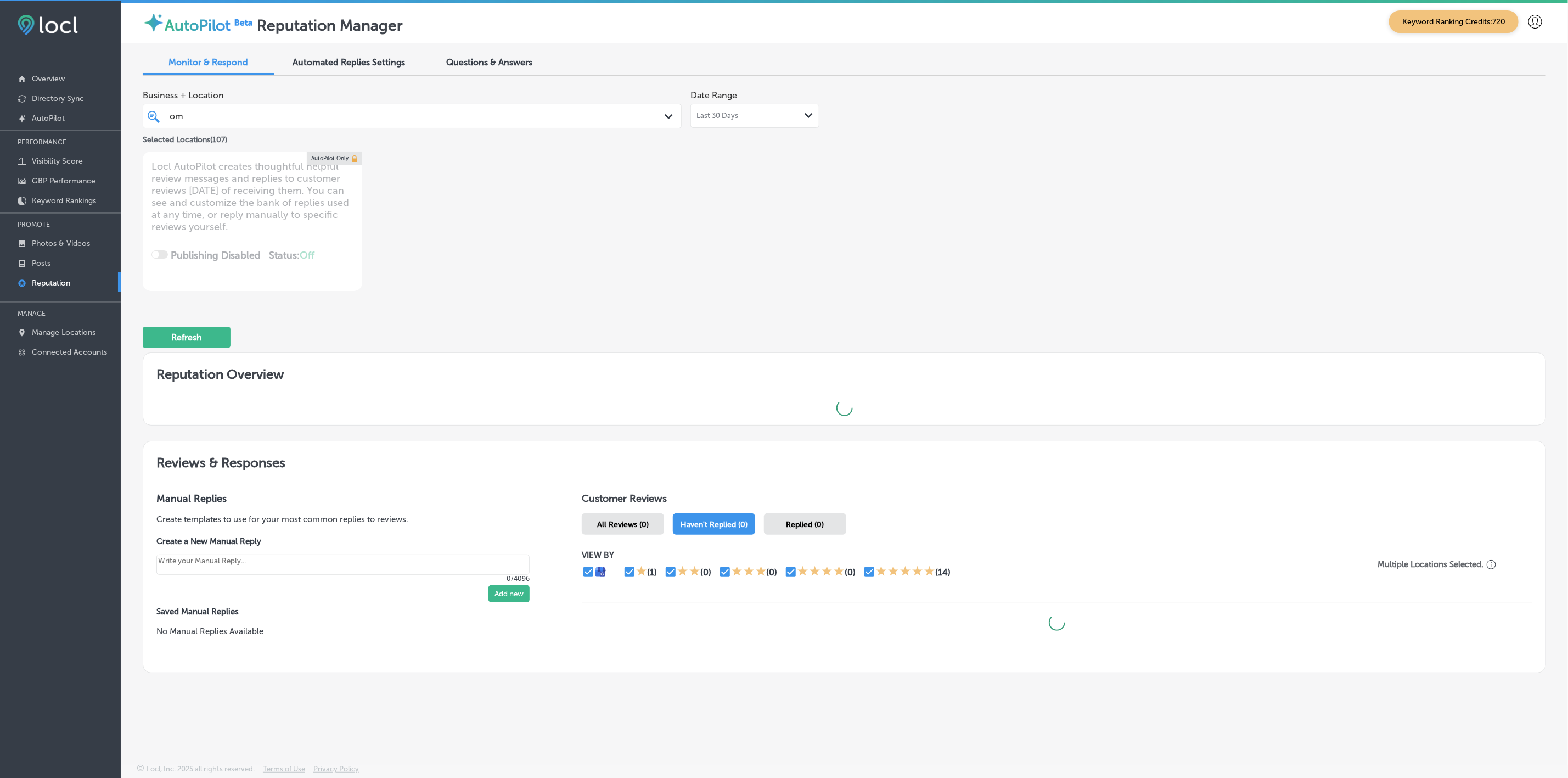
click at [796, 250] on div "Business + Location om om Path Created with Sketch. Selected Locations ( 107 ) …" at bounding box center [564, 188] width 842 height 206
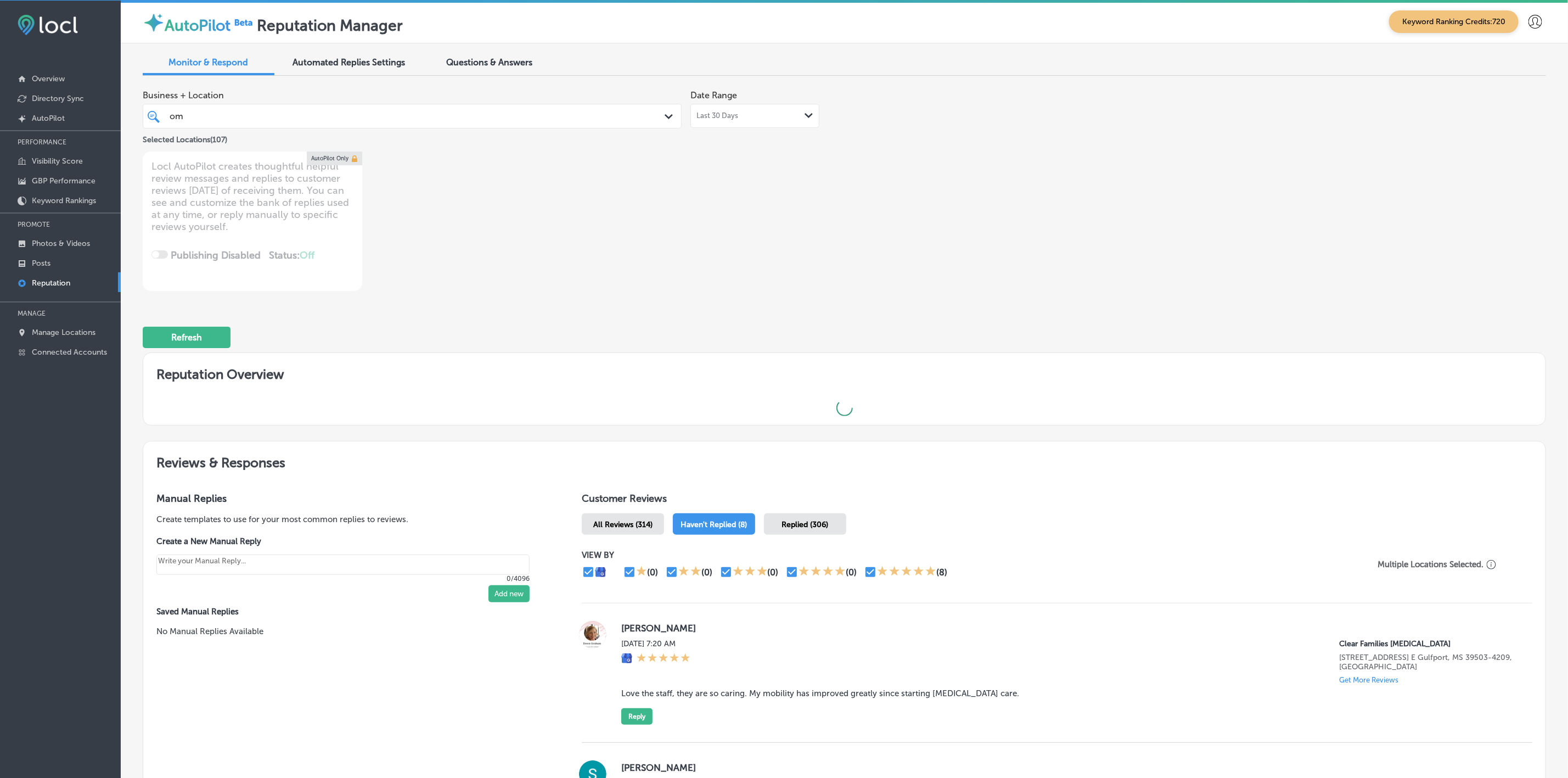
type textarea "x"
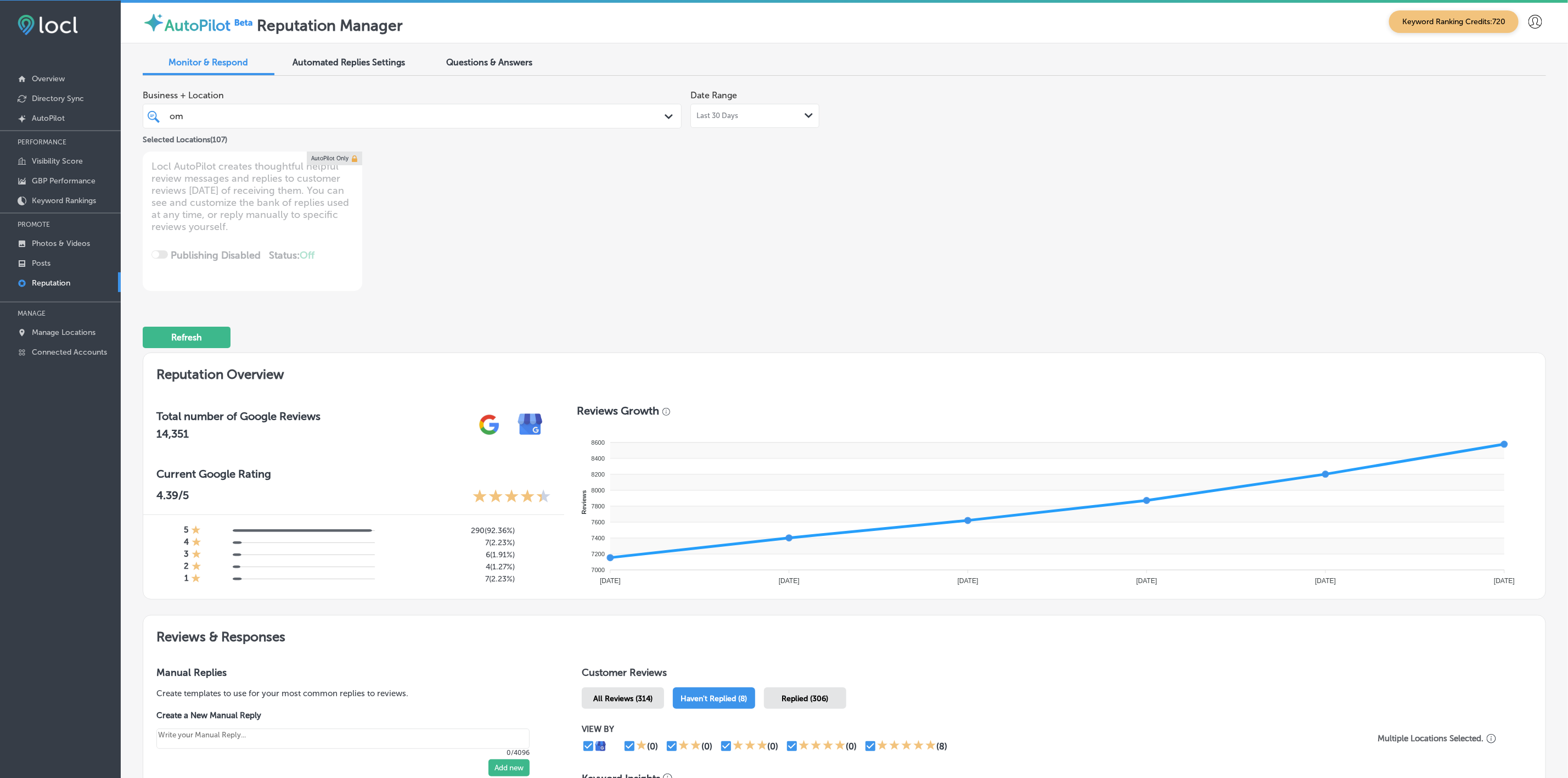
scroll to position [0, 0]
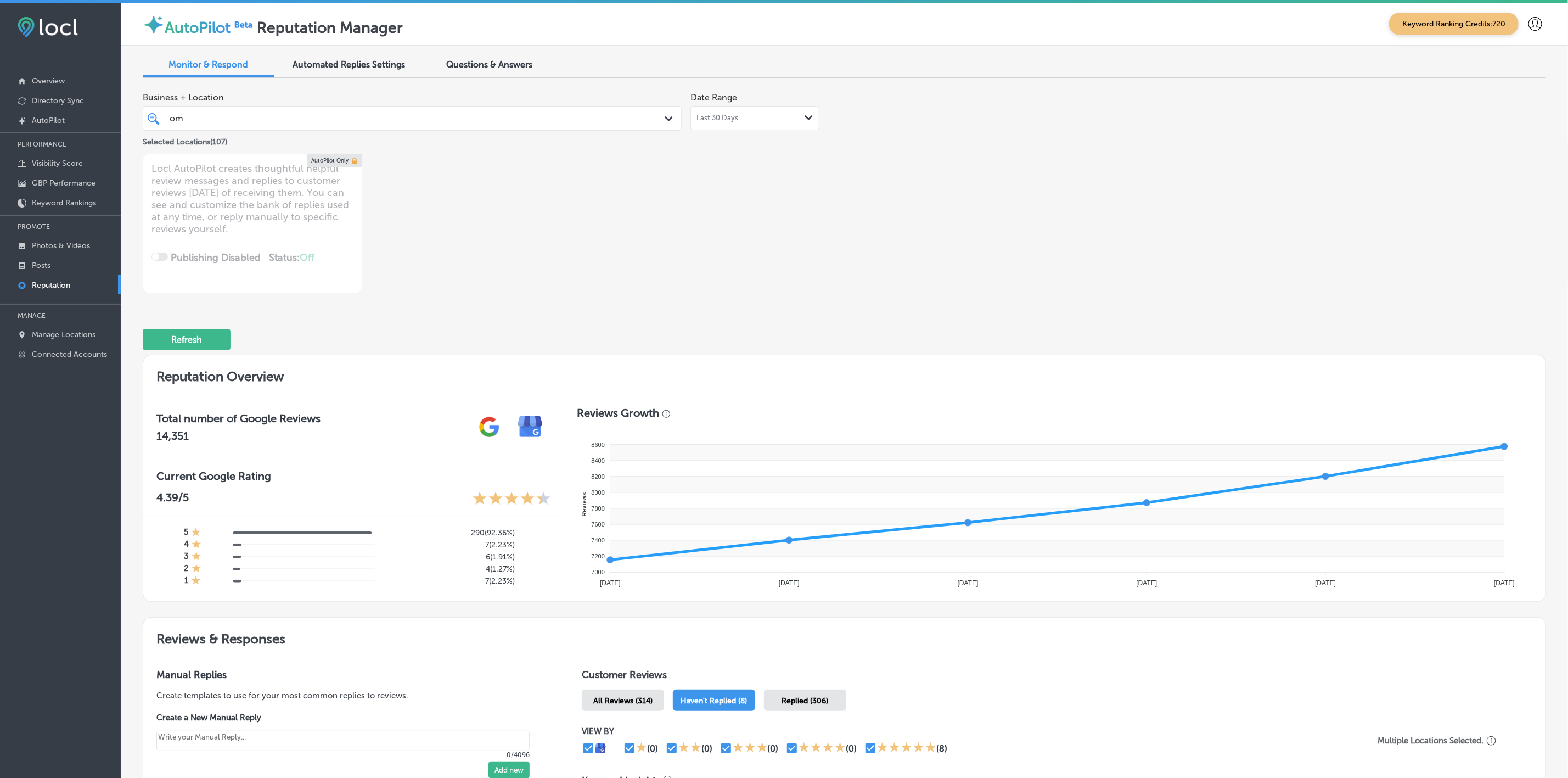
click at [549, 109] on div "om om Path Created with Sketch." at bounding box center [412, 118] width 539 height 25
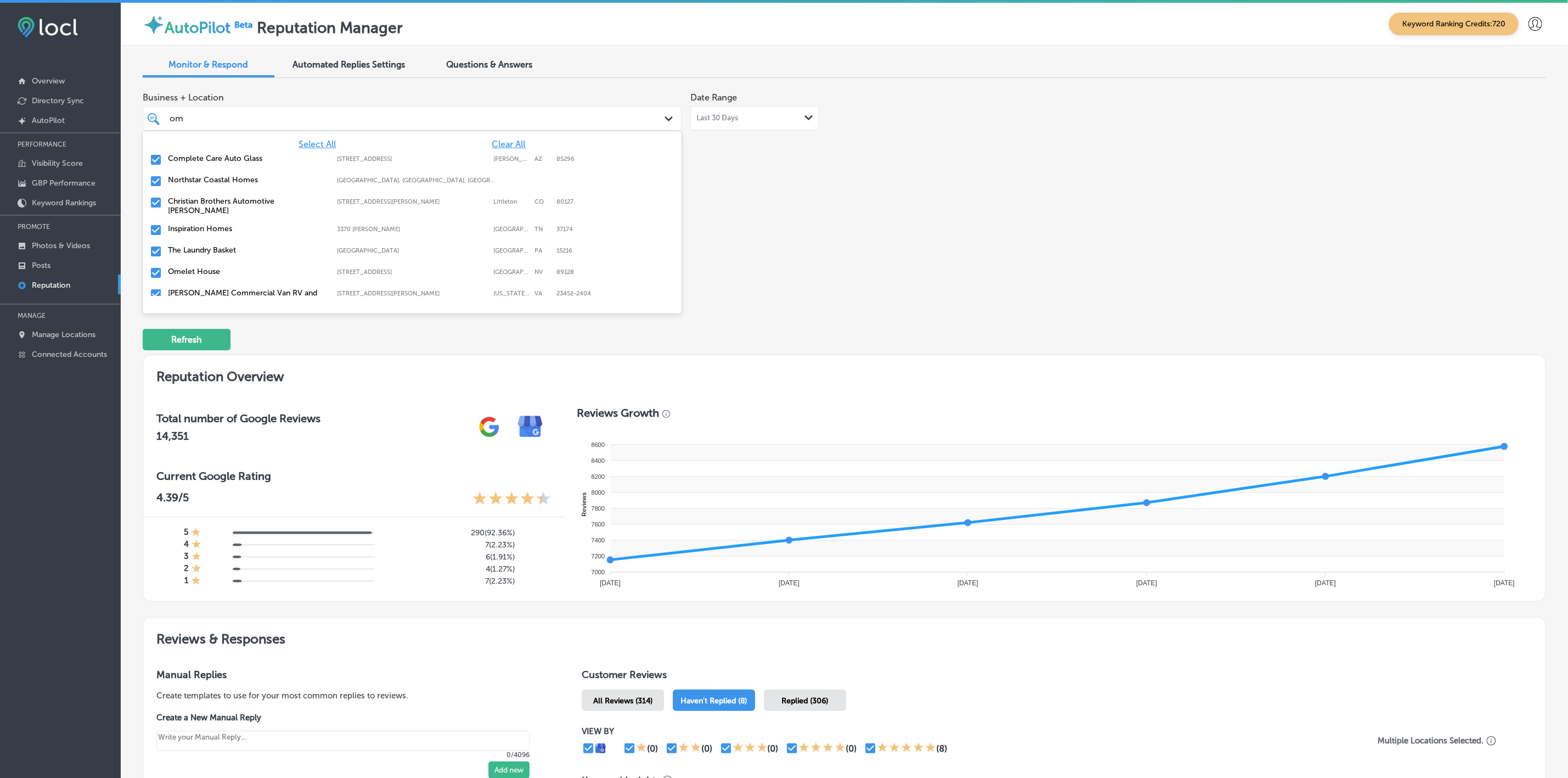
type input "o"
type input "rev"
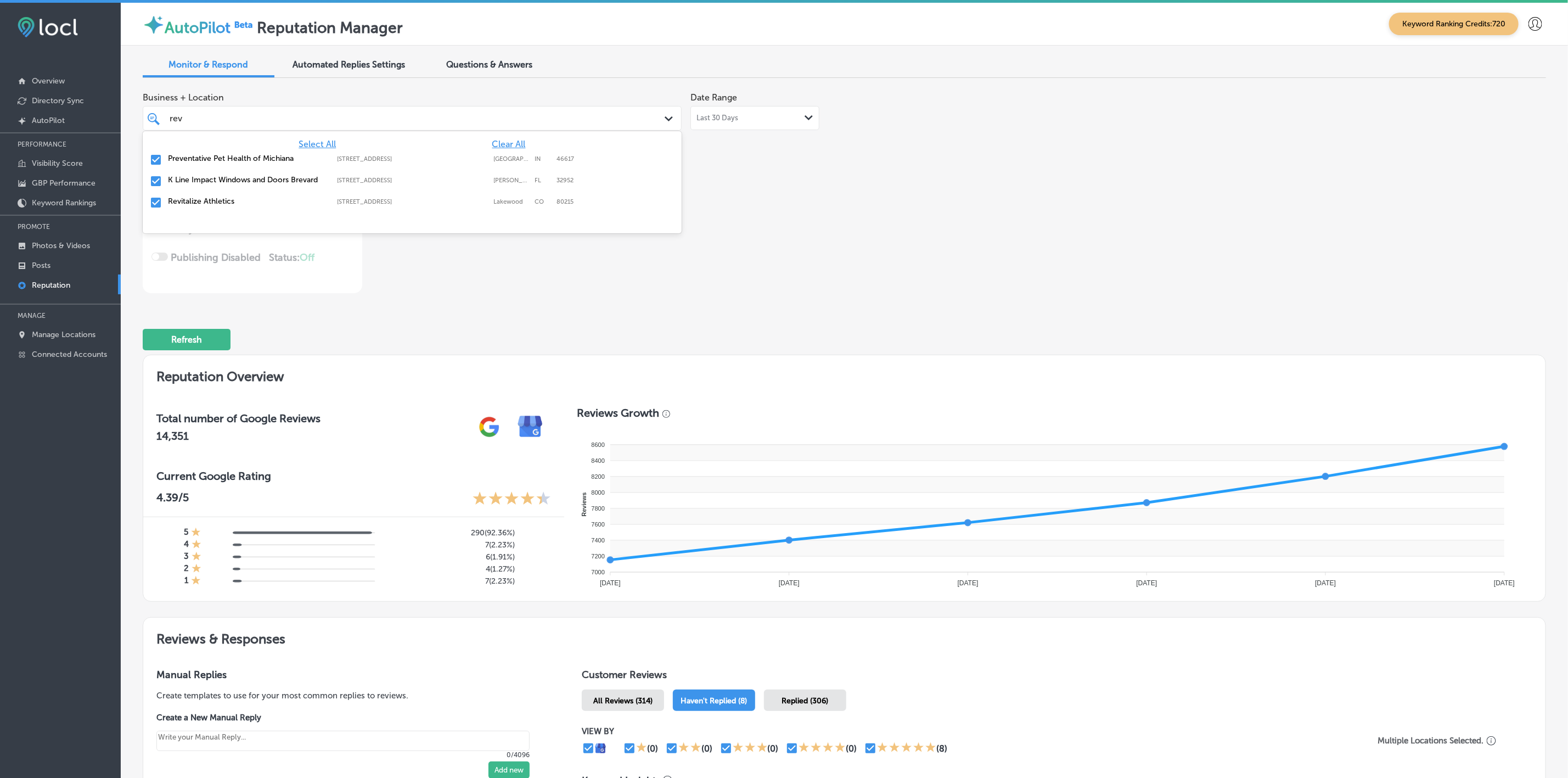
click at [268, 157] on label "Preventative Pet Health of Michiana" at bounding box center [247, 159] width 159 height 10
click at [268, 157] on label "K Line Impact Windows and Doors Brevard" at bounding box center [247, 159] width 159 height 10
click at [268, 157] on label "Revitalize Athletics" at bounding box center [247, 159] width 159 height 10
type textarea "x"
type input "re"
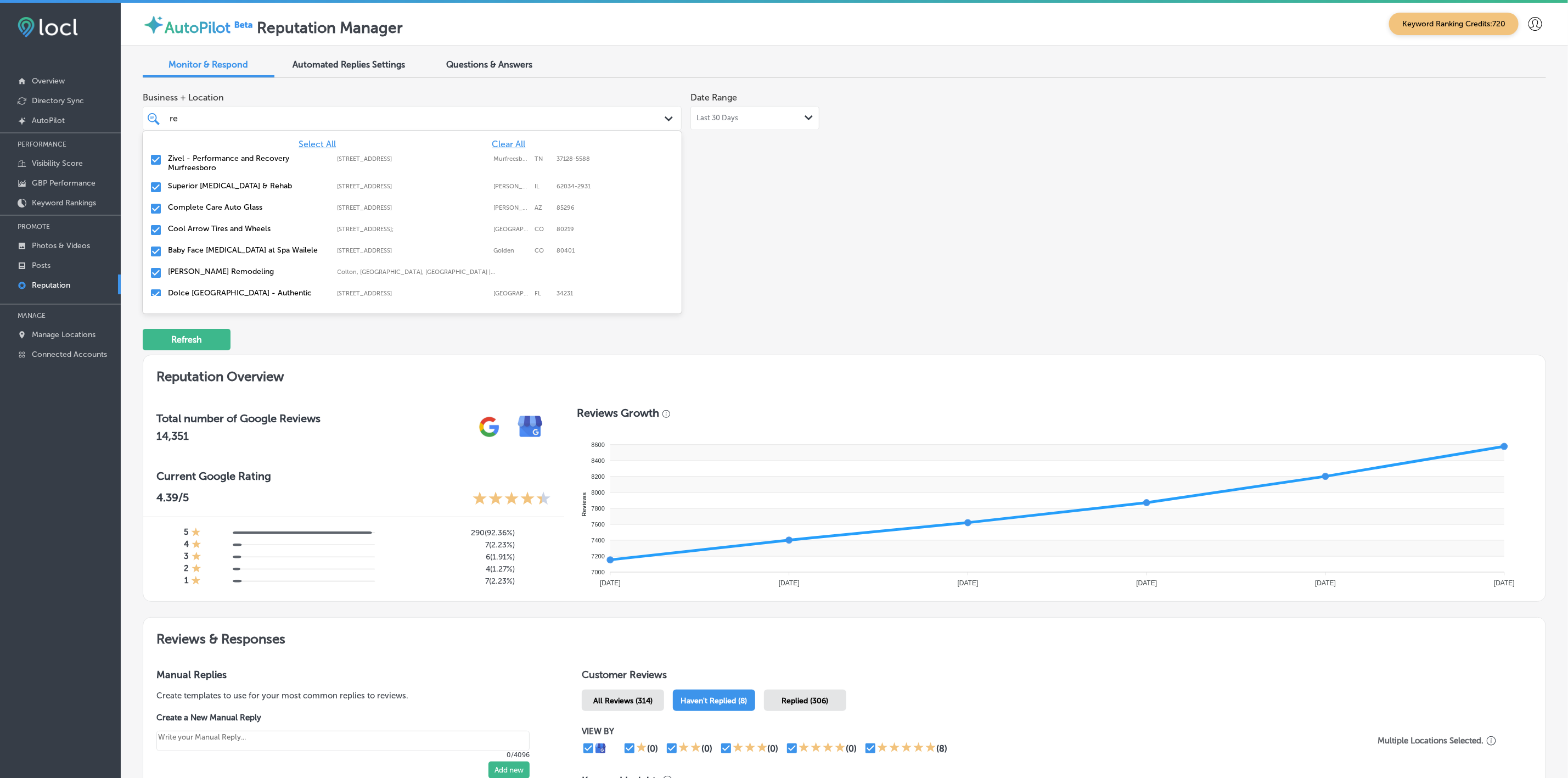
click at [256, 163] on label "Zivel - Performance and Recovery Murfreesboro" at bounding box center [247, 163] width 159 height 19
click at [250, 200] on label "Cool Arrow Tires and Wheels" at bounding box center [247, 202] width 159 height 10
click at [251, 224] on label "[PERSON_NAME] Remodeling" at bounding box center [247, 223] width 159 height 10
click at [252, 267] on label "Shabby Chic Boutique & [MEDICAL_DATA]" at bounding box center [247, 272] width 159 height 10
click at [254, 292] on div "[PERSON_NAME] Insurance Agency Inc [STREET_ADDRESS][PERSON_NAME] [STREET_ADDRES…" at bounding box center [412, 300] width 530 height 17
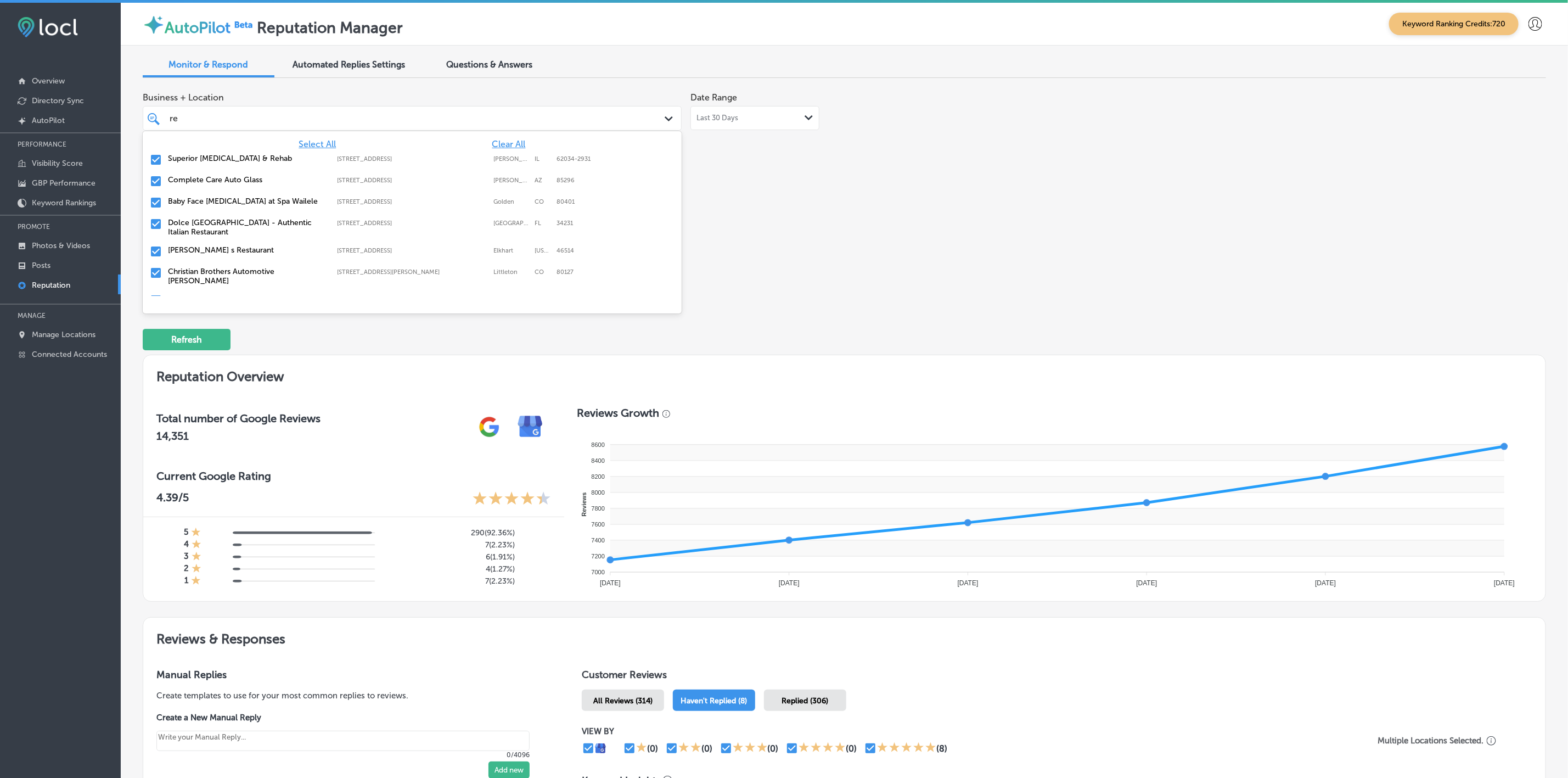
click at [254, 292] on div "Fresh Coast Leather Works Walker, [GEOGRAPHIC_DATA], [GEOGRAPHIC_DATA] | [US_ST…" at bounding box center [412, 300] width 530 height 17
click at [254, 292] on div "Relentless Pressure Solutions Inc. Apex, [GEOGRAPHIC_DATA], [GEOGRAPHIC_DATA] |…" at bounding box center [412, 300] width 530 height 17
click at [254, 292] on div "Zivel - Performance and Recovery [PERSON_NAME] [STREET_ADDRESS] [GEOGRAPHIC_DAT…" at bounding box center [412, 303] width 530 height 23
click at [254, 292] on div "[PERSON_NAME] Flower Co. [STREET_ADDRESS][GEOGRAPHIC_DATA][STREET_ADDRESS]" at bounding box center [412, 300] width 530 height 17
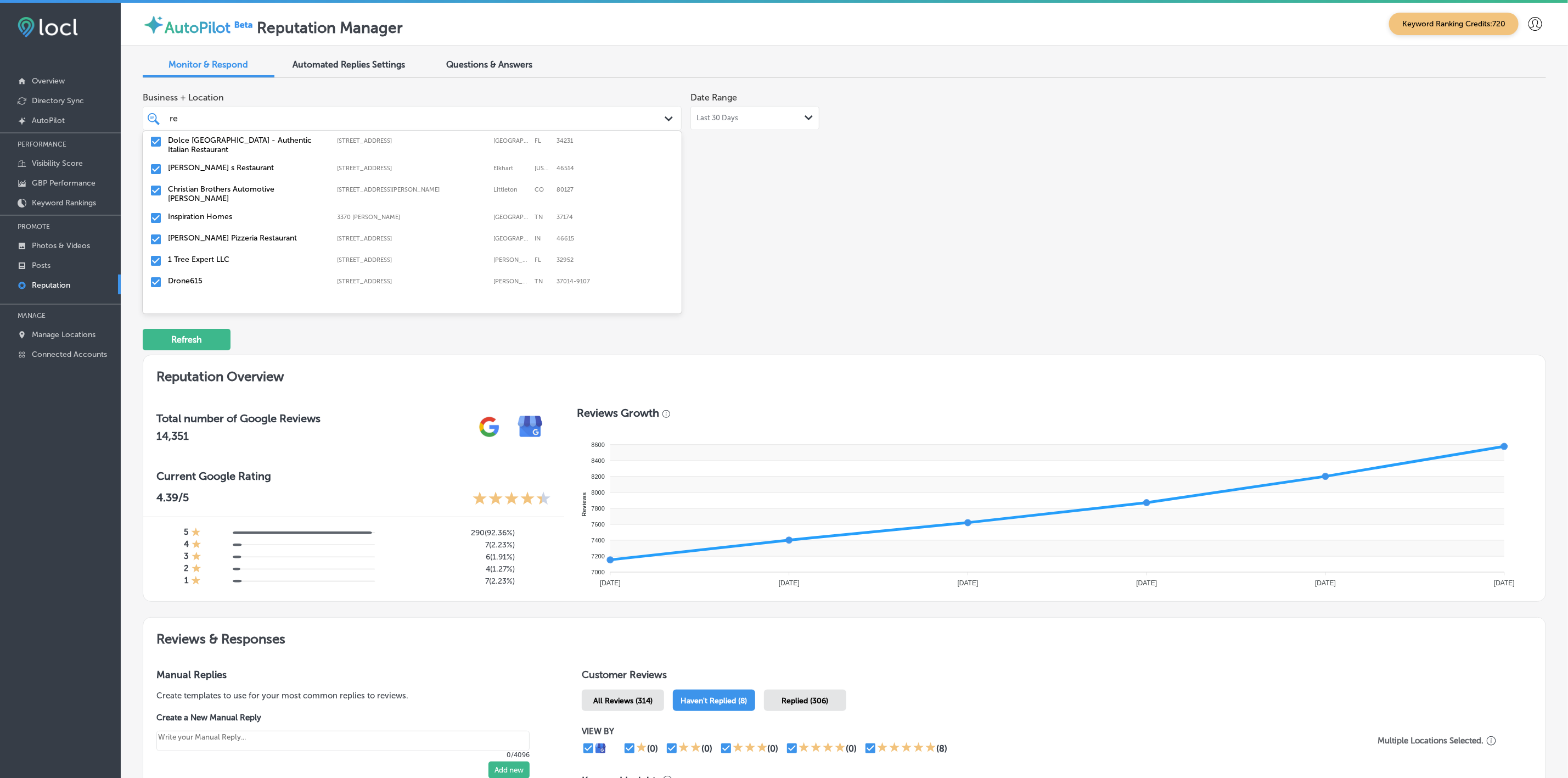
click at [233, 233] on label "[PERSON_NAME] Pizzeria Restaurant" at bounding box center [247, 238] width 159 height 10
click at [210, 166] on label "[PERSON_NAME], PLLC" at bounding box center [247, 171] width 159 height 10
type textarea "x"
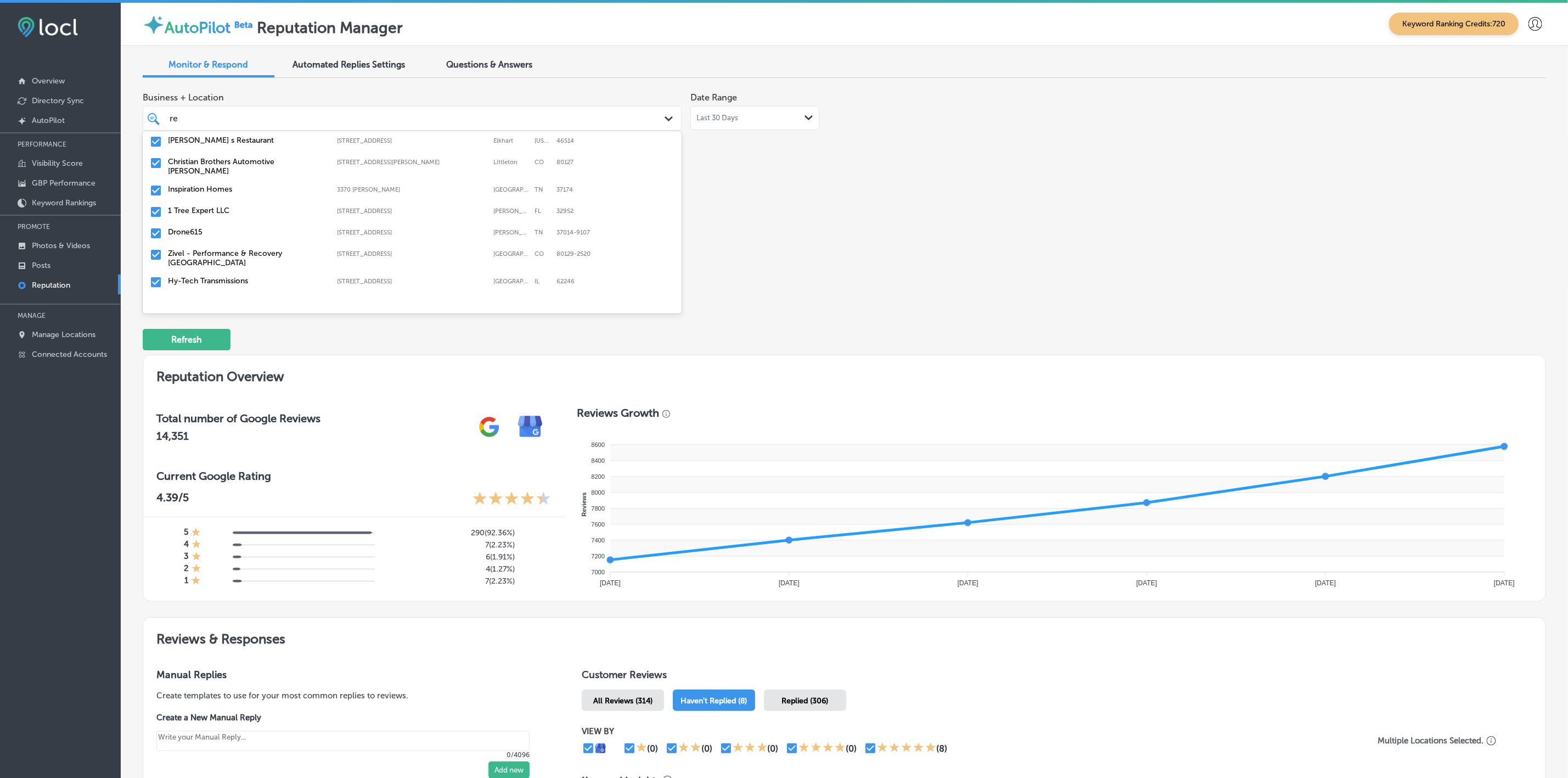
type input "r"
click at [883, 243] on div "Business + Location option [STREET_ADDRESS]. option [STREET_ADDRESS]. 150 resul…" at bounding box center [564, 190] width 842 height 206
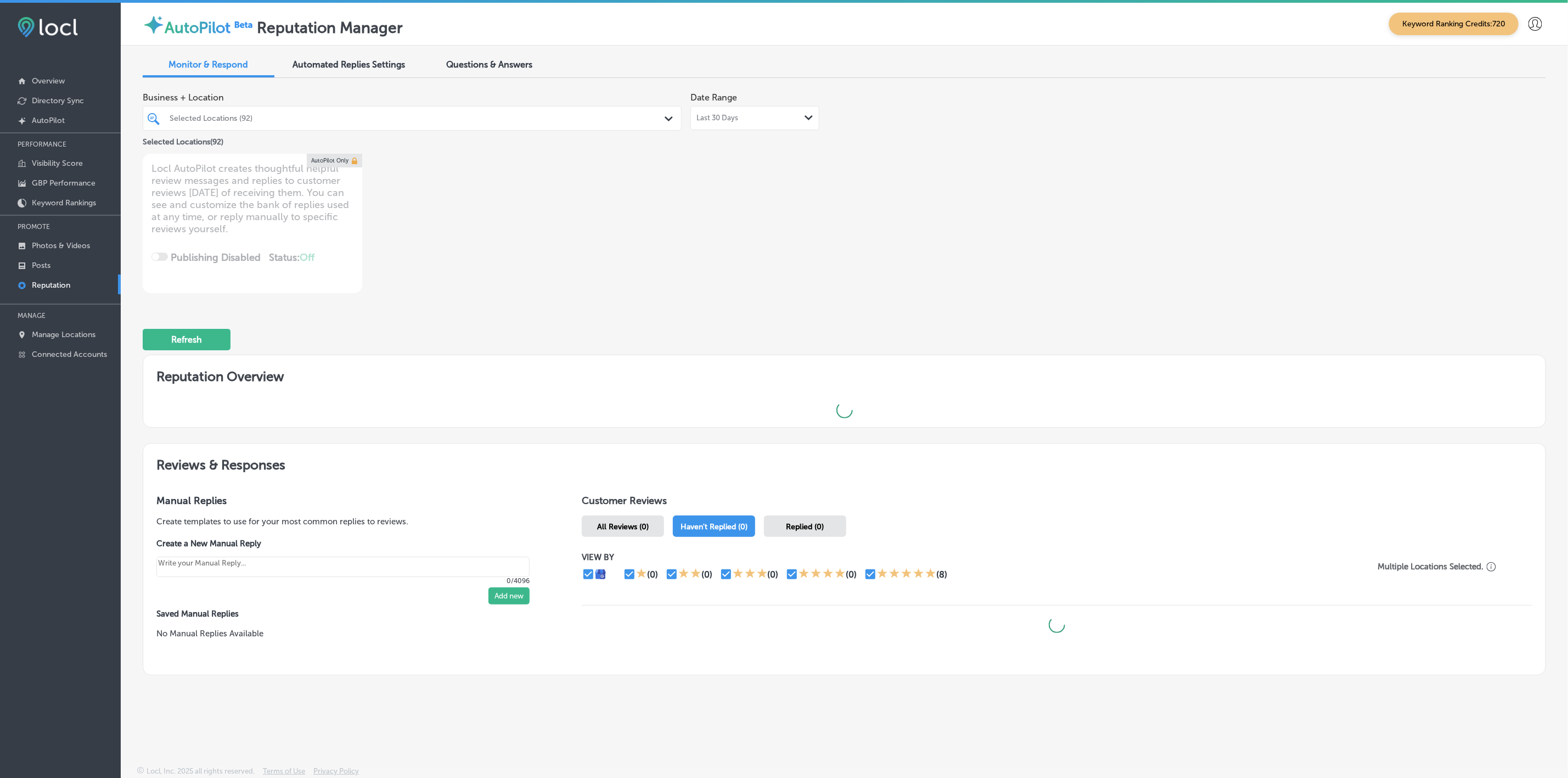
scroll to position [2, 0]
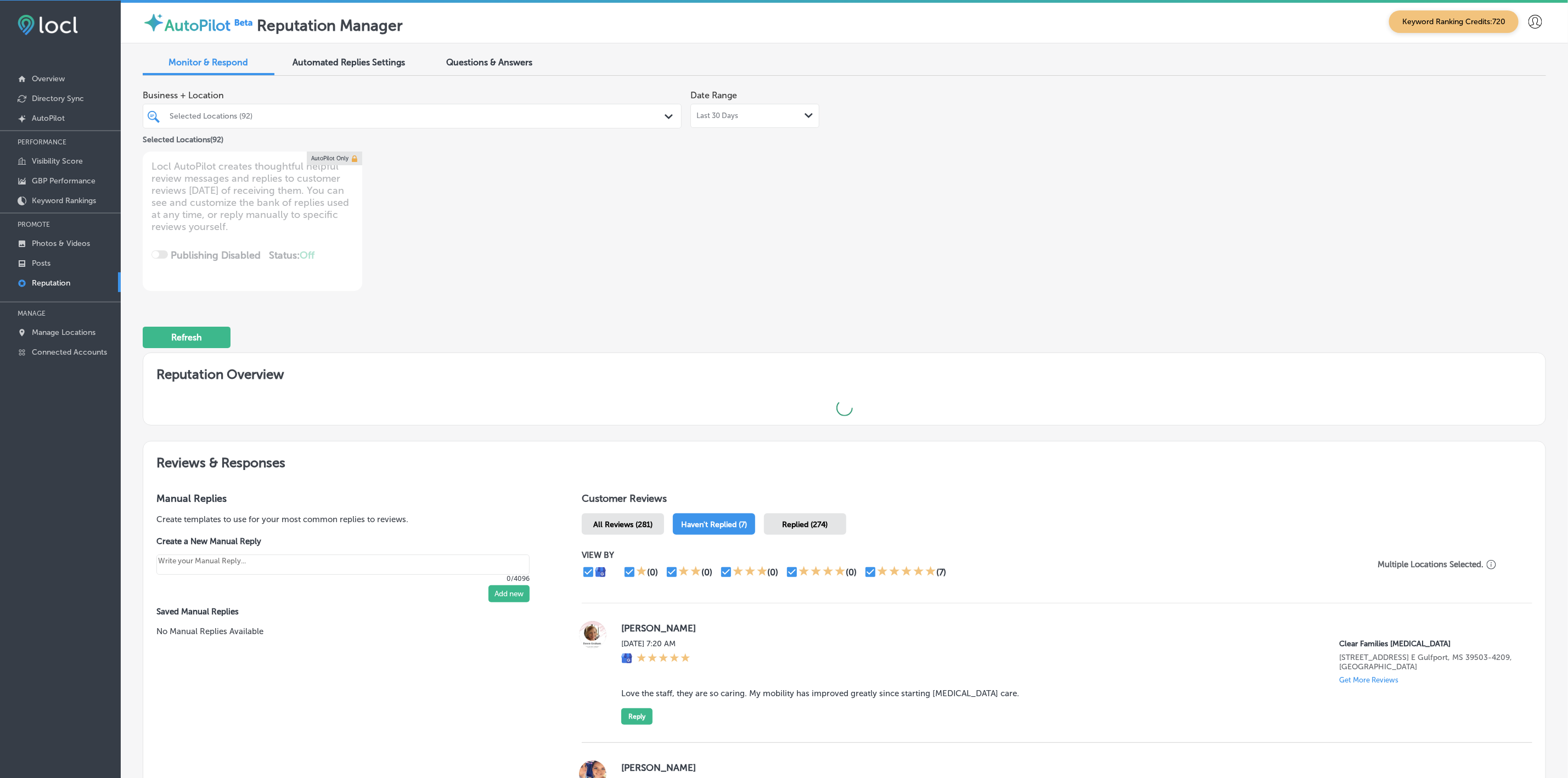
type textarea "x"
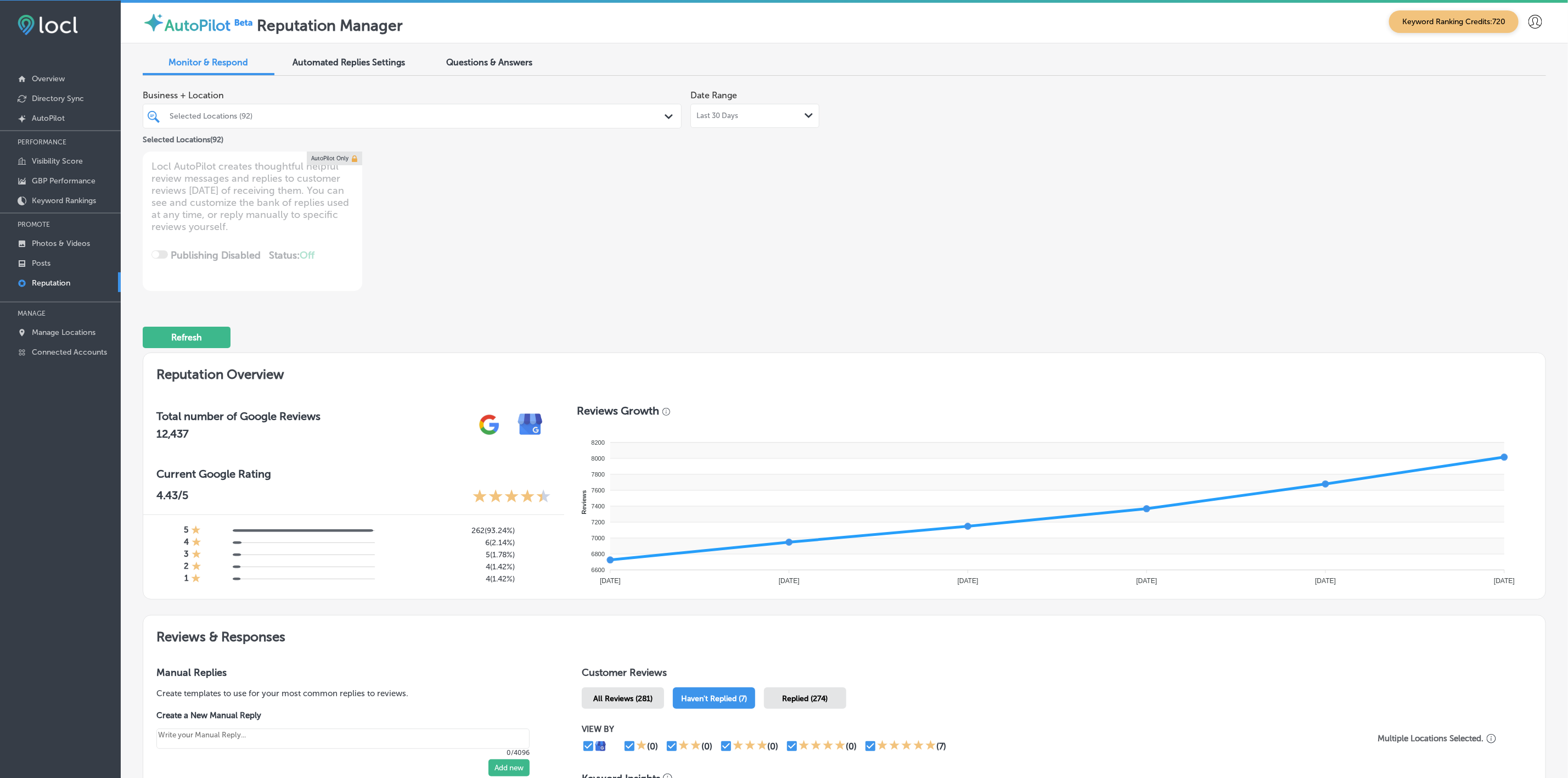
scroll to position [0, 0]
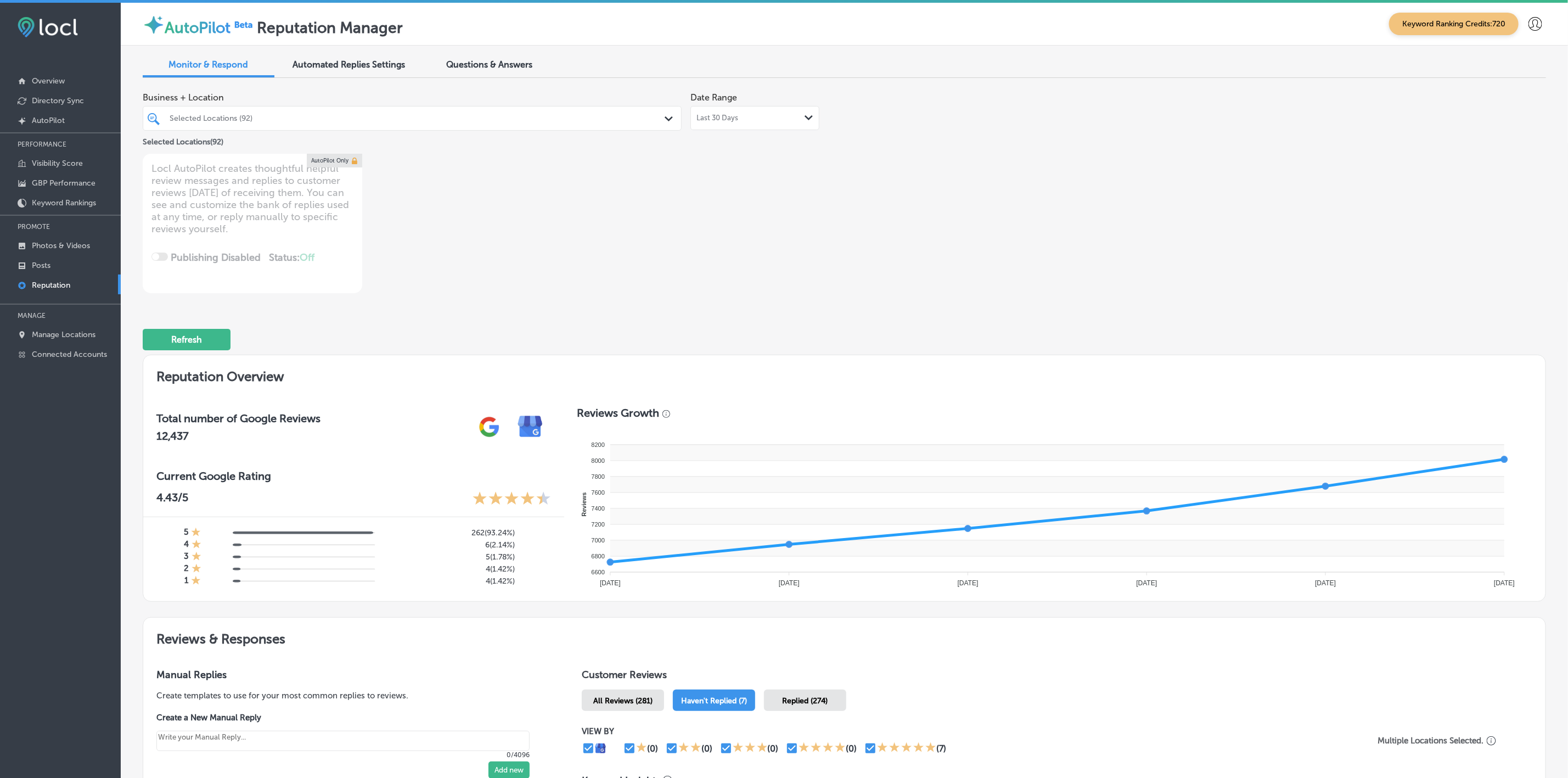
click at [613, 112] on div "Selected Locations (92)" at bounding box center [412, 118] width 496 height 17
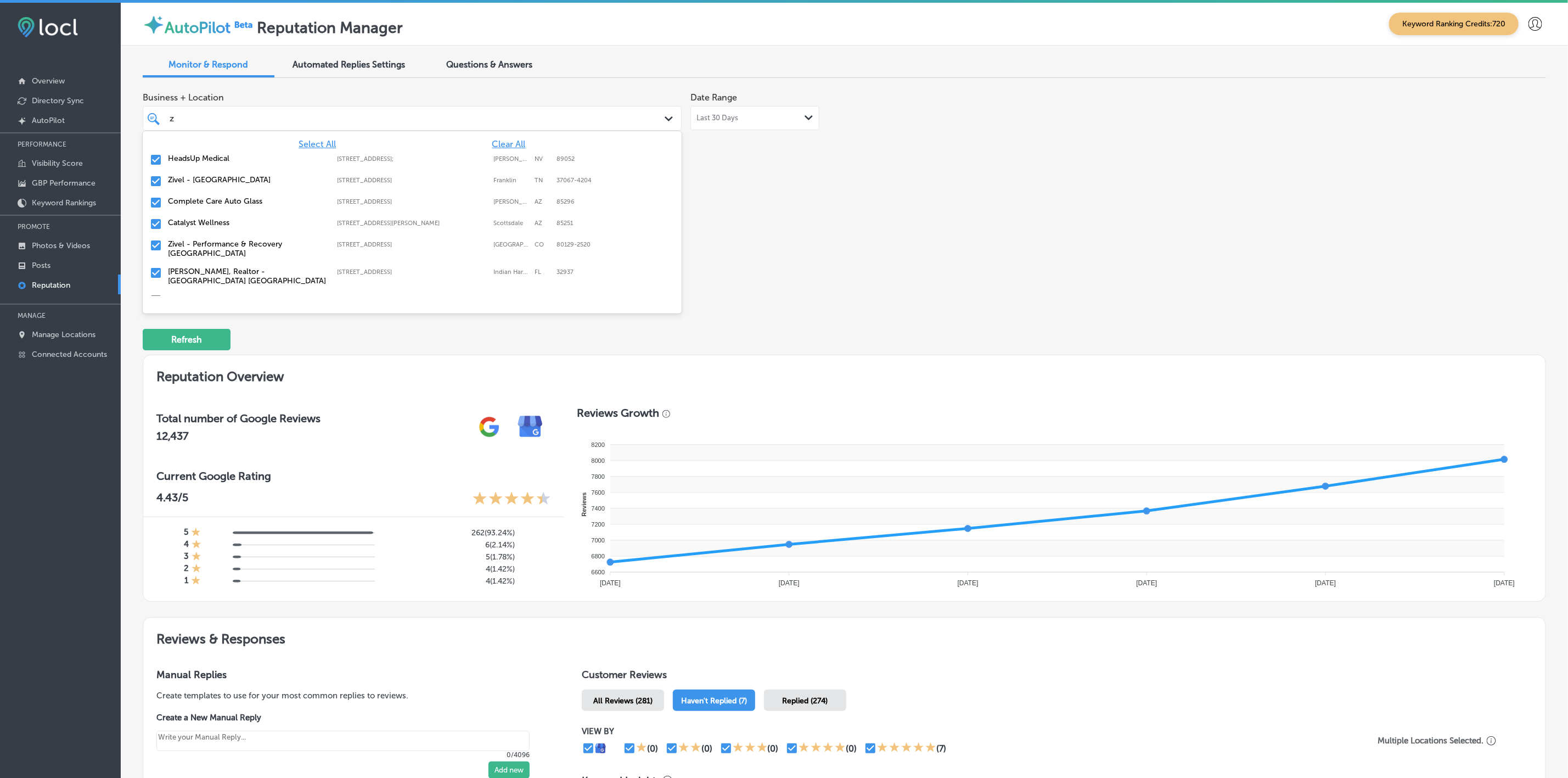
type input "zi"
click at [283, 161] on label "Zivel - [GEOGRAPHIC_DATA]" at bounding box center [247, 159] width 159 height 10
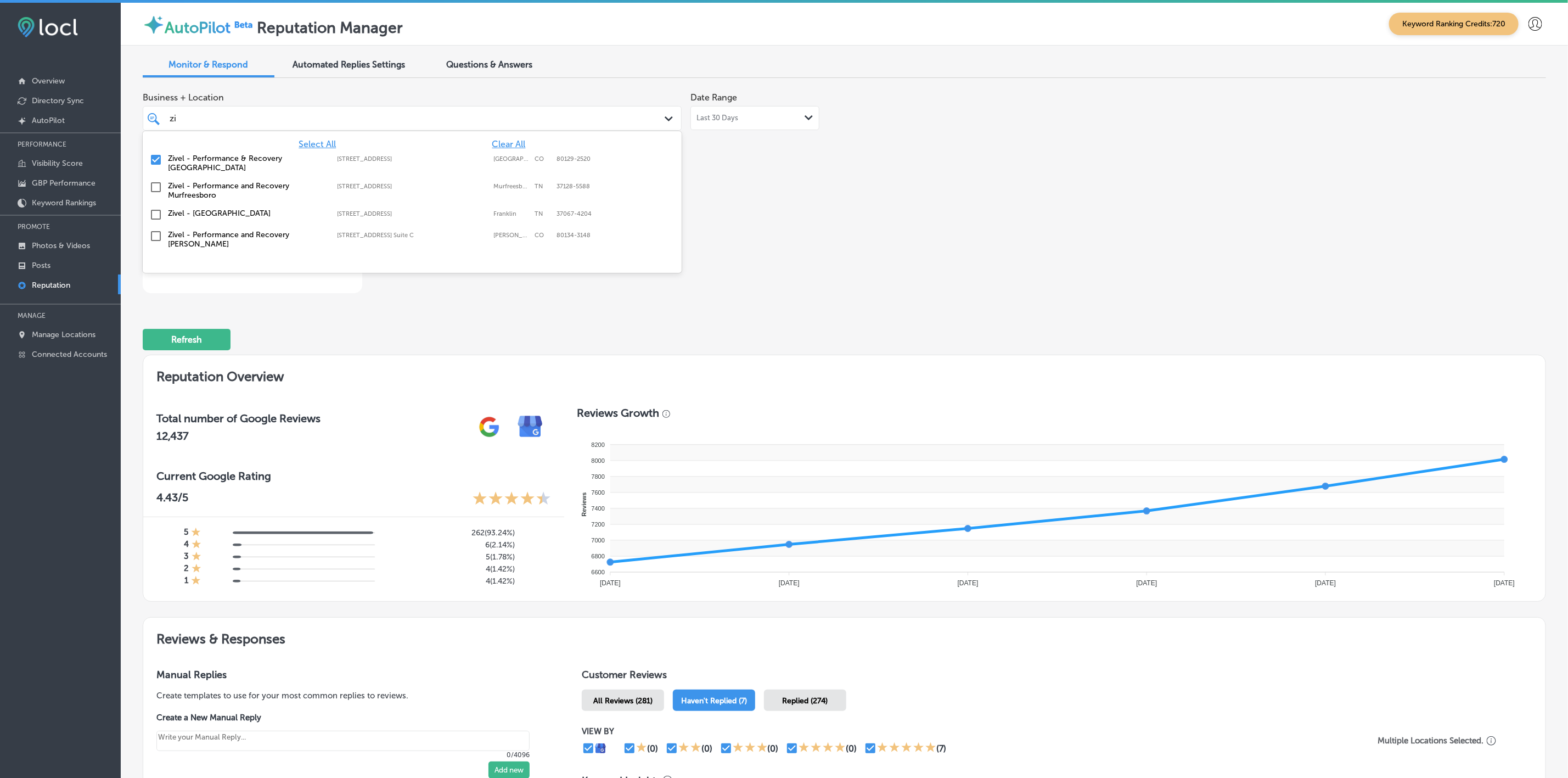
click at [283, 161] on label "Zivel - Performance & Recovery [GEOGRAPHIC_DATA]" at bounding box center [247, 163] width 159 height 19
type textarea "x"
type input "z"
type input "ne"
click at [192, 156] on label "New View Windows" at bounding box center [247, 159] width 159 height 10
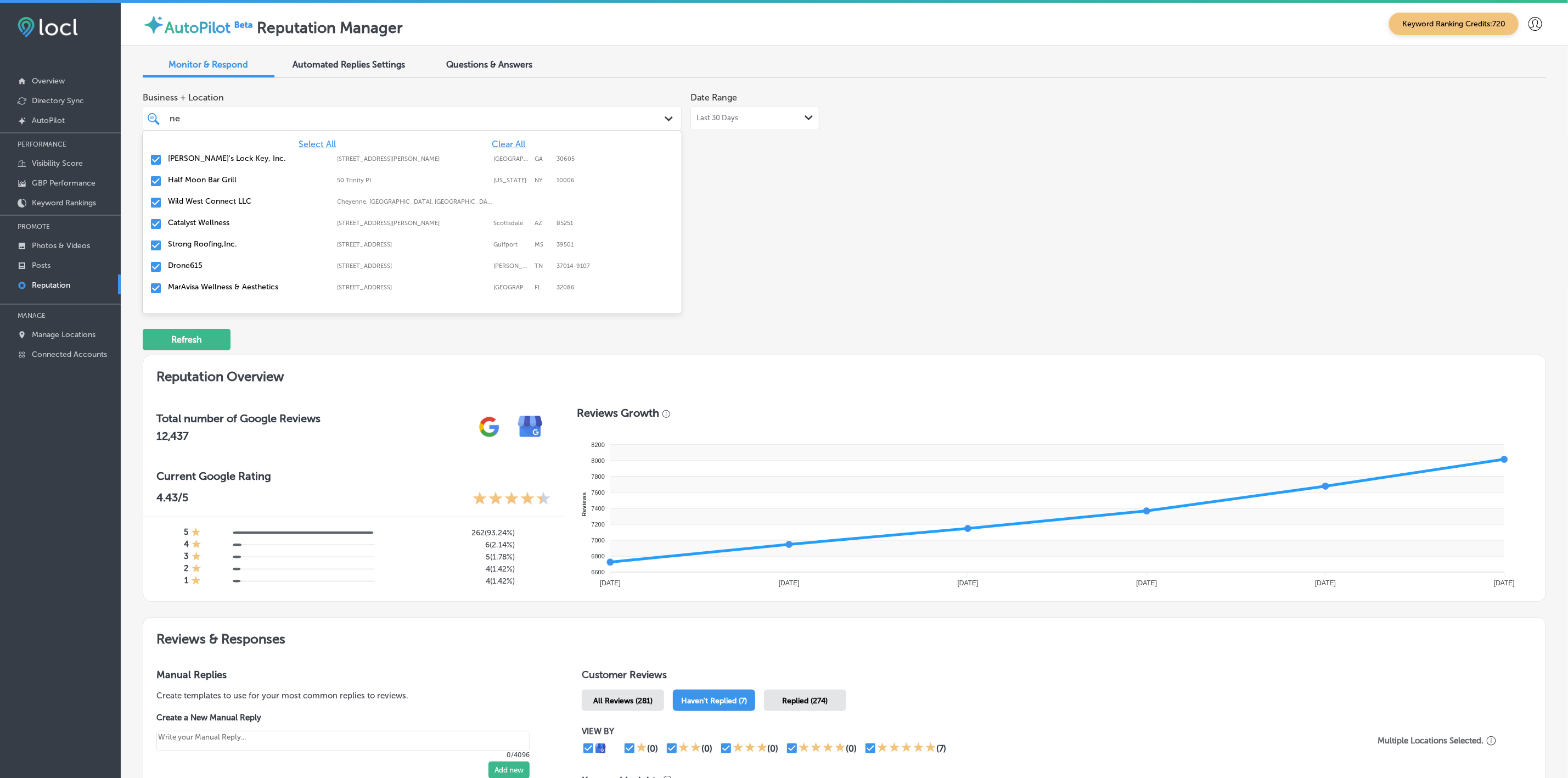
click at [203, 242] on label "Strong Roofing,Inc." at bounding box center [247, 244] width 159 height 10
click at [203, 242] on label "Drone615" at bounding box center [247, 244] width 159 height 10
click at [203, 242] on label "MarAvisa Wellness & Aesthetics" at bounding box center [247, 244] width 159 height 10
click at [213, 297] on div at bounding box center [412, 305] width 539 height 18
click at [206, 289] on label "Mr. Electric of Main Line-[GEOGRAPHIC_DATA]" at bounding box center [247, 297] width 159 height 19
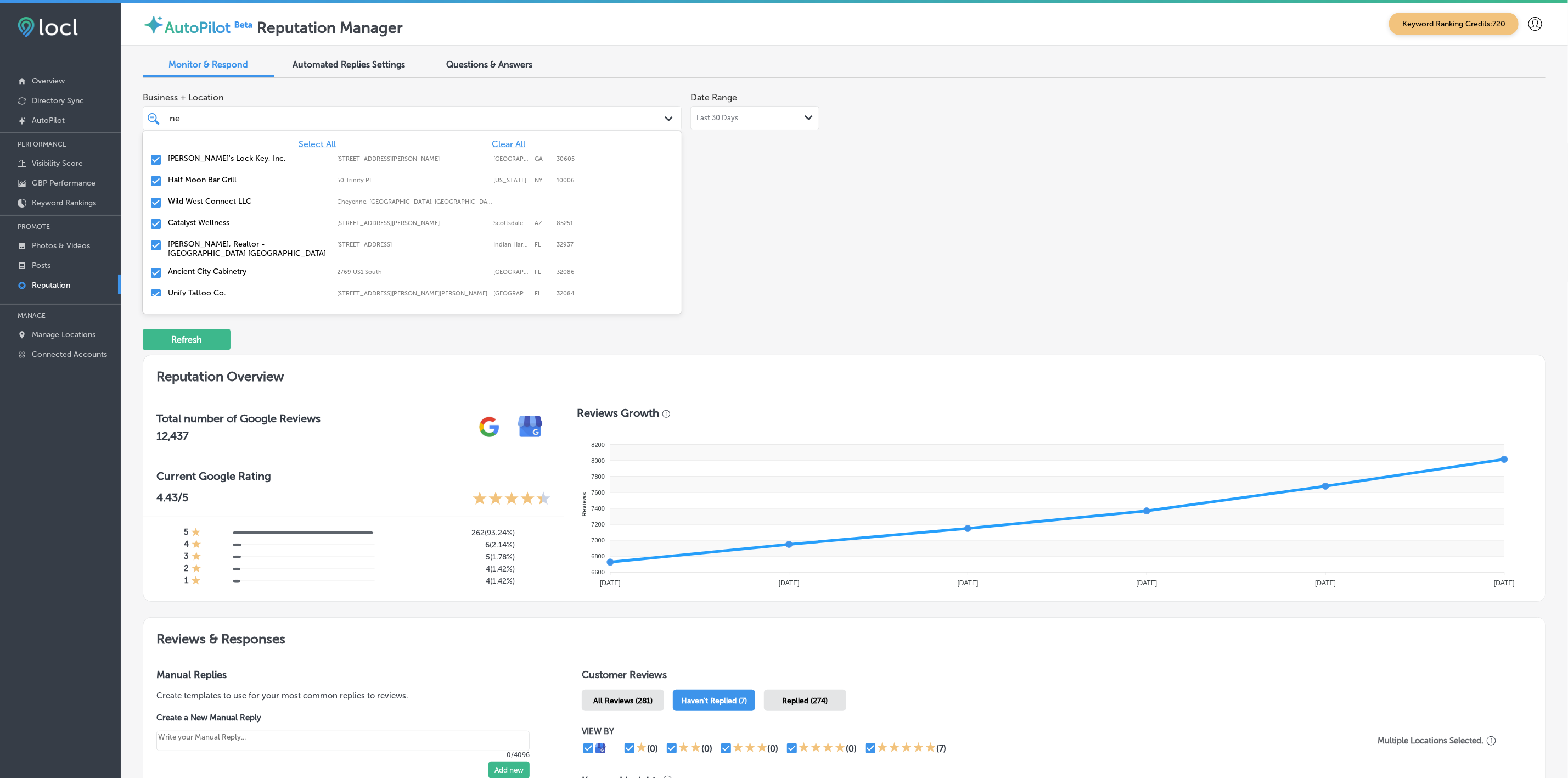
click at [206, 289] on label "Unify Tattoo Co." at bounding box center [247, 293] width 159 height 10
click at [206, 289] on label "[PERSON_NAME] Commercial Van RV and Truck Center" at bounding box center [247, 297] width 159 height 19
type textarea "x"
type input "n"
click at [685, 256] on div "Business + Location option [STREET_ADDRESS][PERSON_NAME]. option focused, 4 of …" at bounding box center [564, 190] width 842 height 206
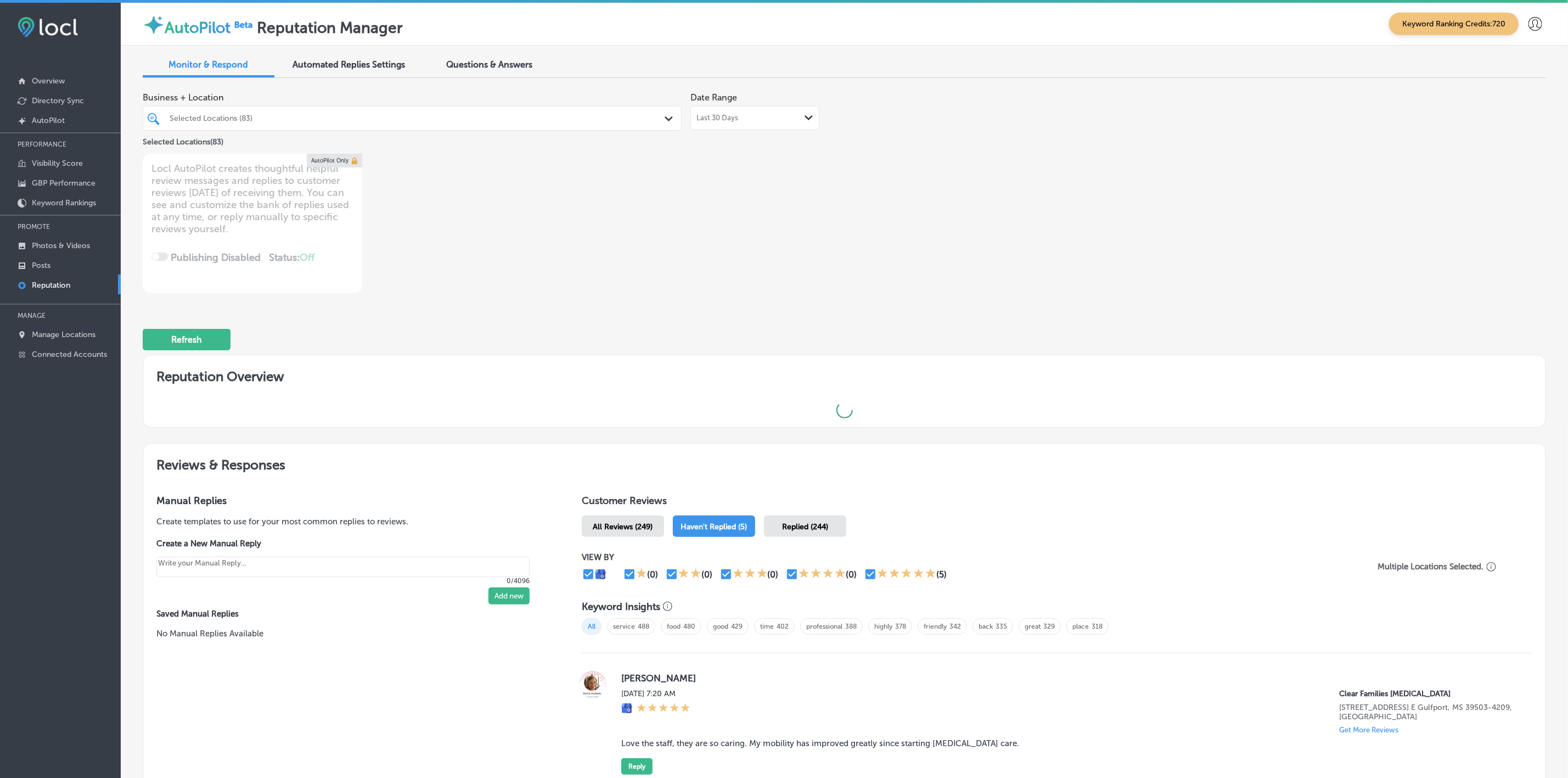
type textarea "x"
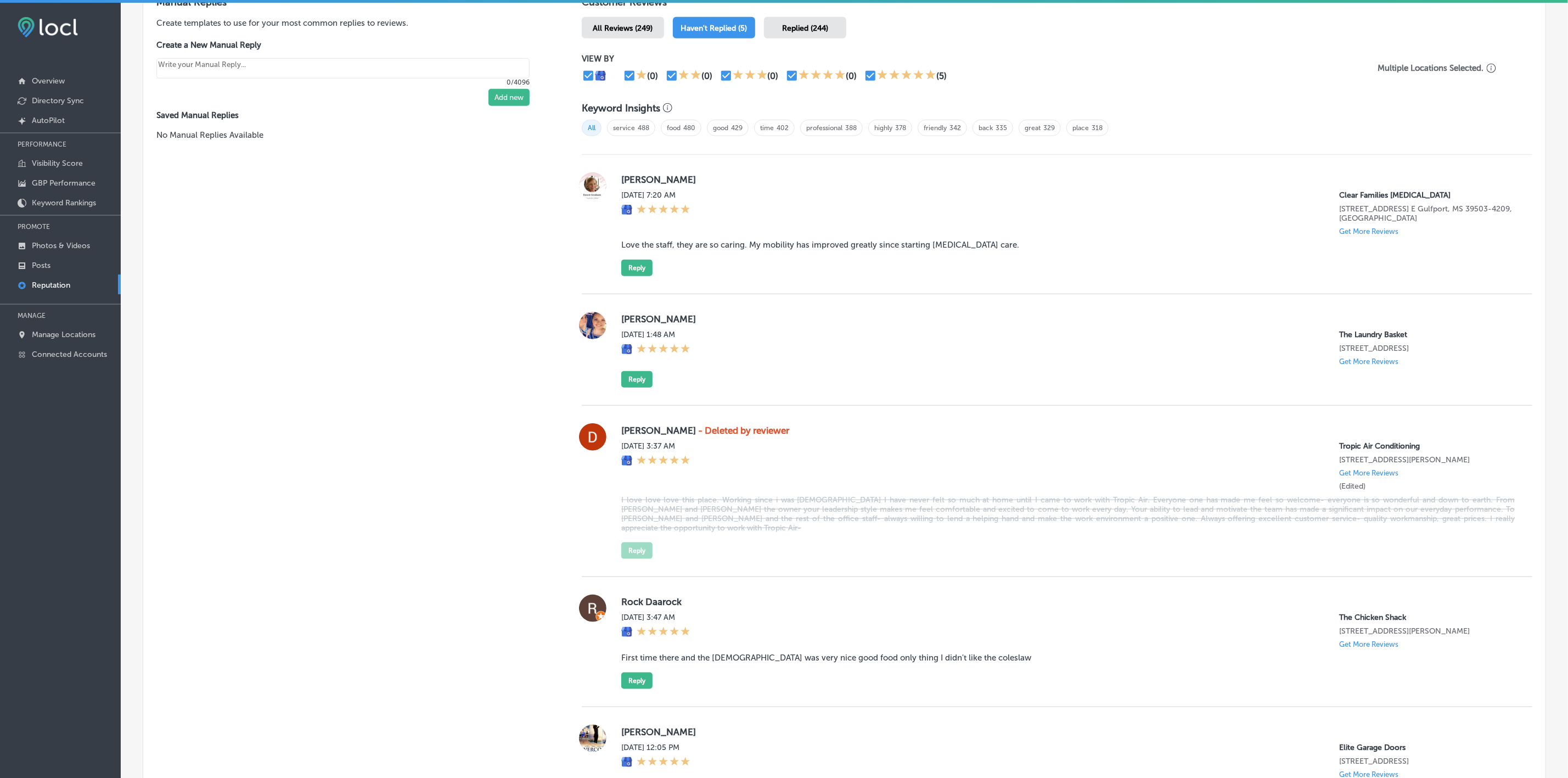
scroll to position [672, 0]
click at [631, 314] on label "[PERSON_NAME]" at bounding box center [1068, 319] width 893 height 11
copy label "[PERSON_NAME]"
click at [636, 372] on button "Reply" at bounding box center [637, 380] width 31 height 16
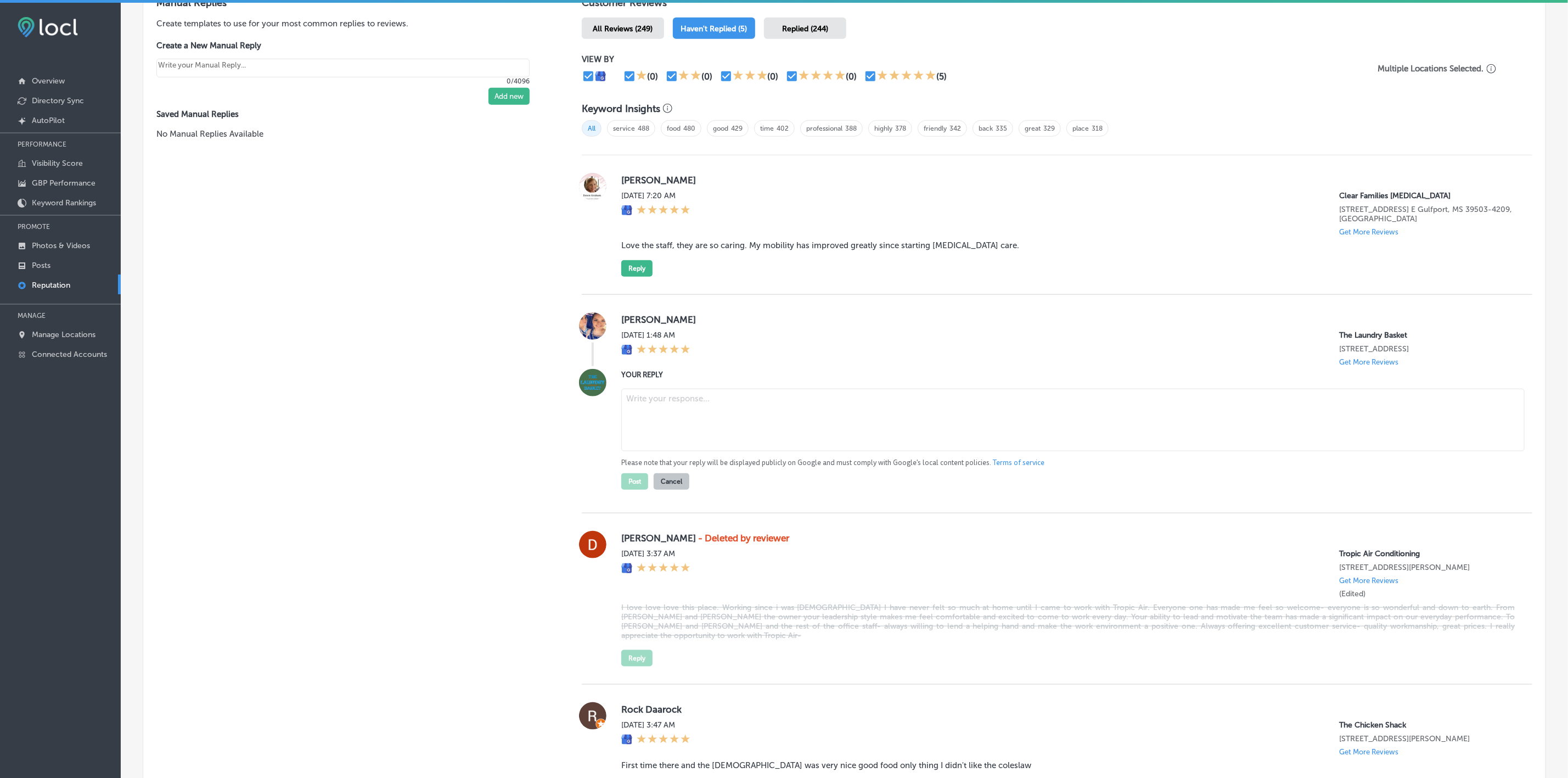
click at [722, 406] on textarea at bounding box center [1073, 420] width 904 height 63
paste textarea "Thank you for the 5-star review, [PERSON_NAME]! We’re thrilled to hear you’re h…"
type textarea "Thank you for the 5-star review, [PERSON_NAME]! We’re thrilled to hear you’re h…"
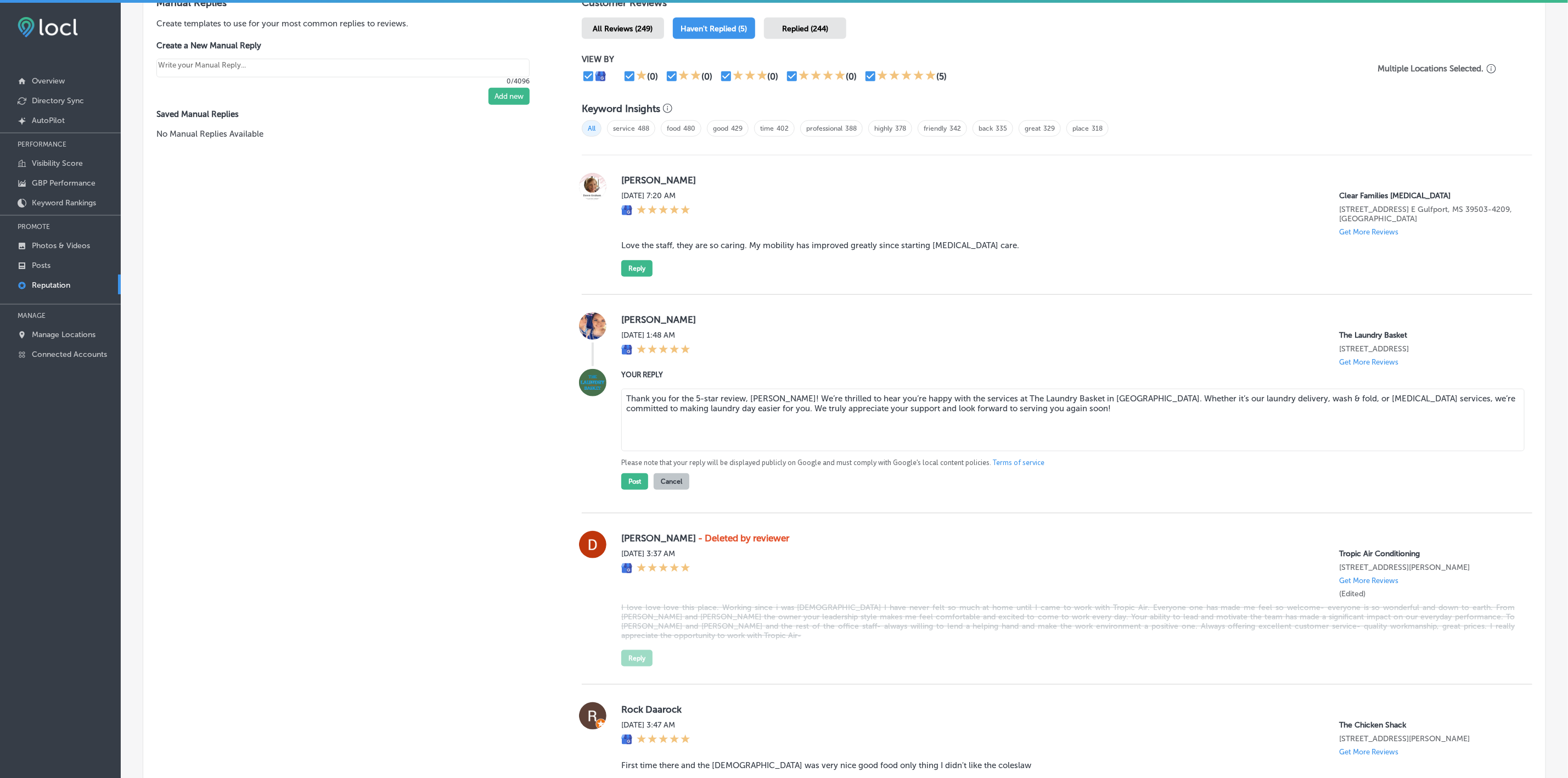
type textarea "x"
click at [810, 392] on textarea "Thank you for the 5-star review, [PERSON_NAME]! We’re thrilled to hear you’re h…" at bounding box center [1073, 420] width 904 height 63
type textarea "Thank you for the 5-star review, [PERSON_NAME]! We’re glad to hear you’re happy…"
click at [630, 479] on button "Post" at bounding box center [634, 481] width 27 height 16
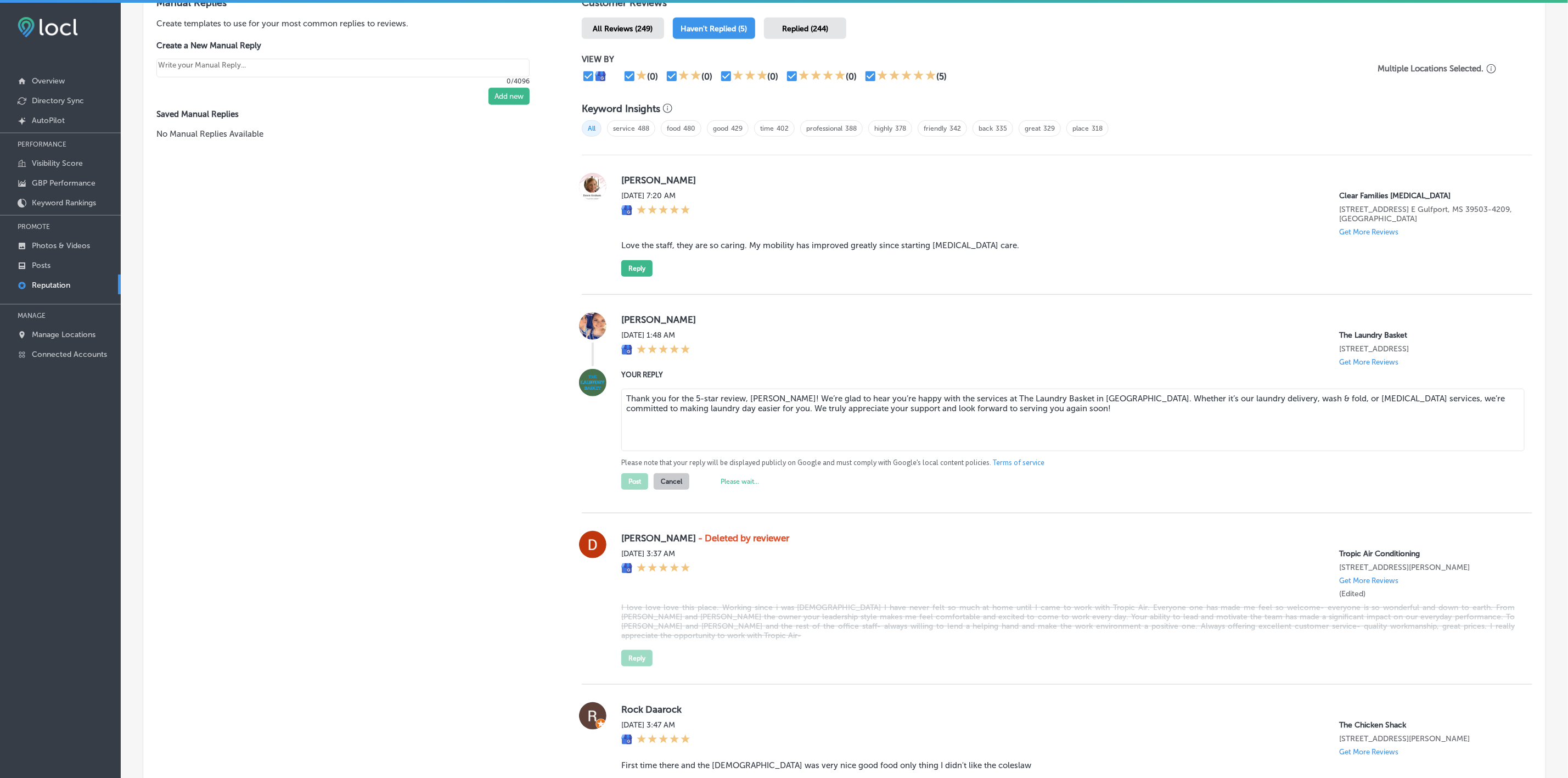
type textarea "x"
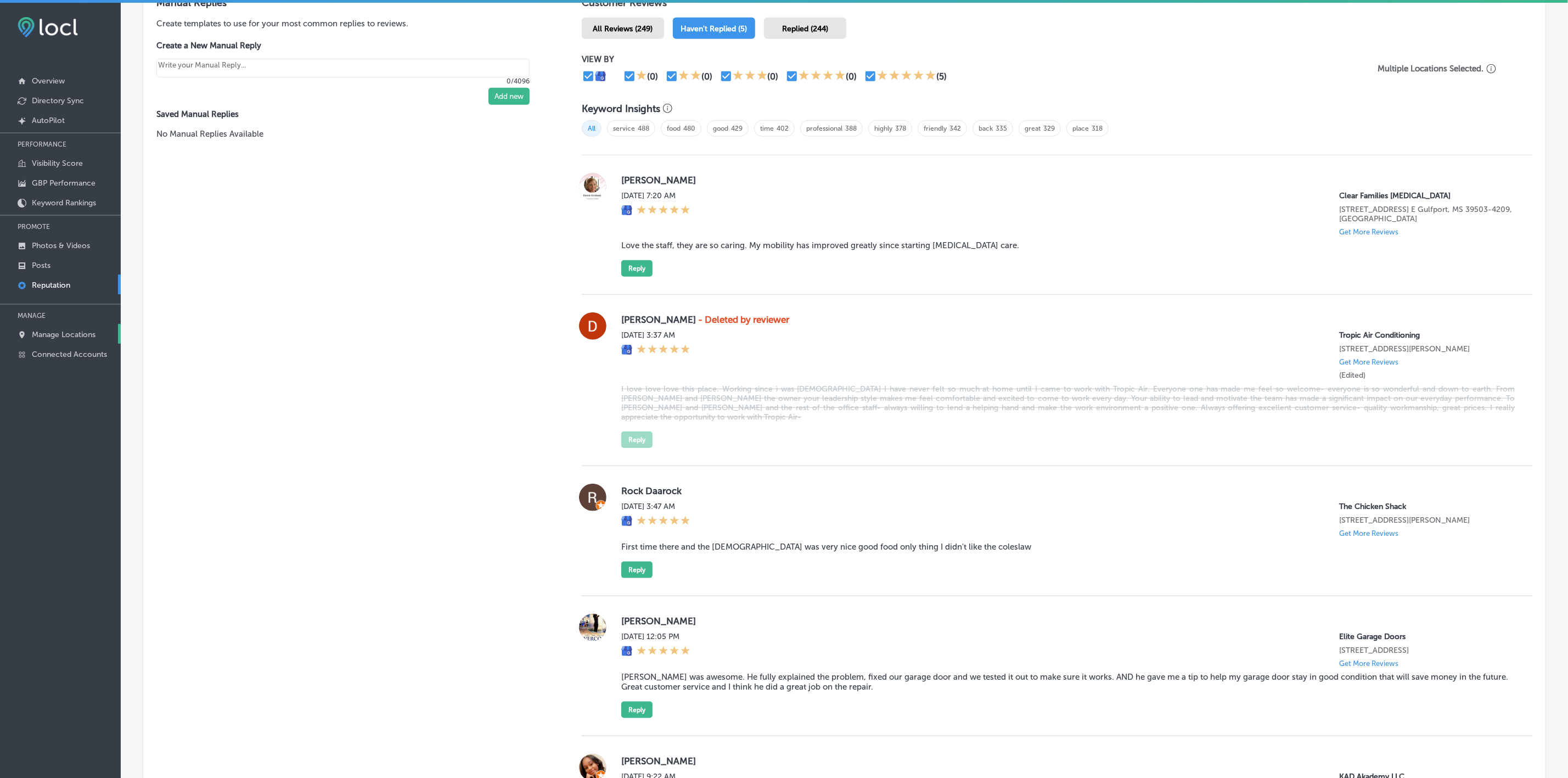
click at [63, 331] on p "Manage Locations" at bounding box center [63, 335] width 64 height 10
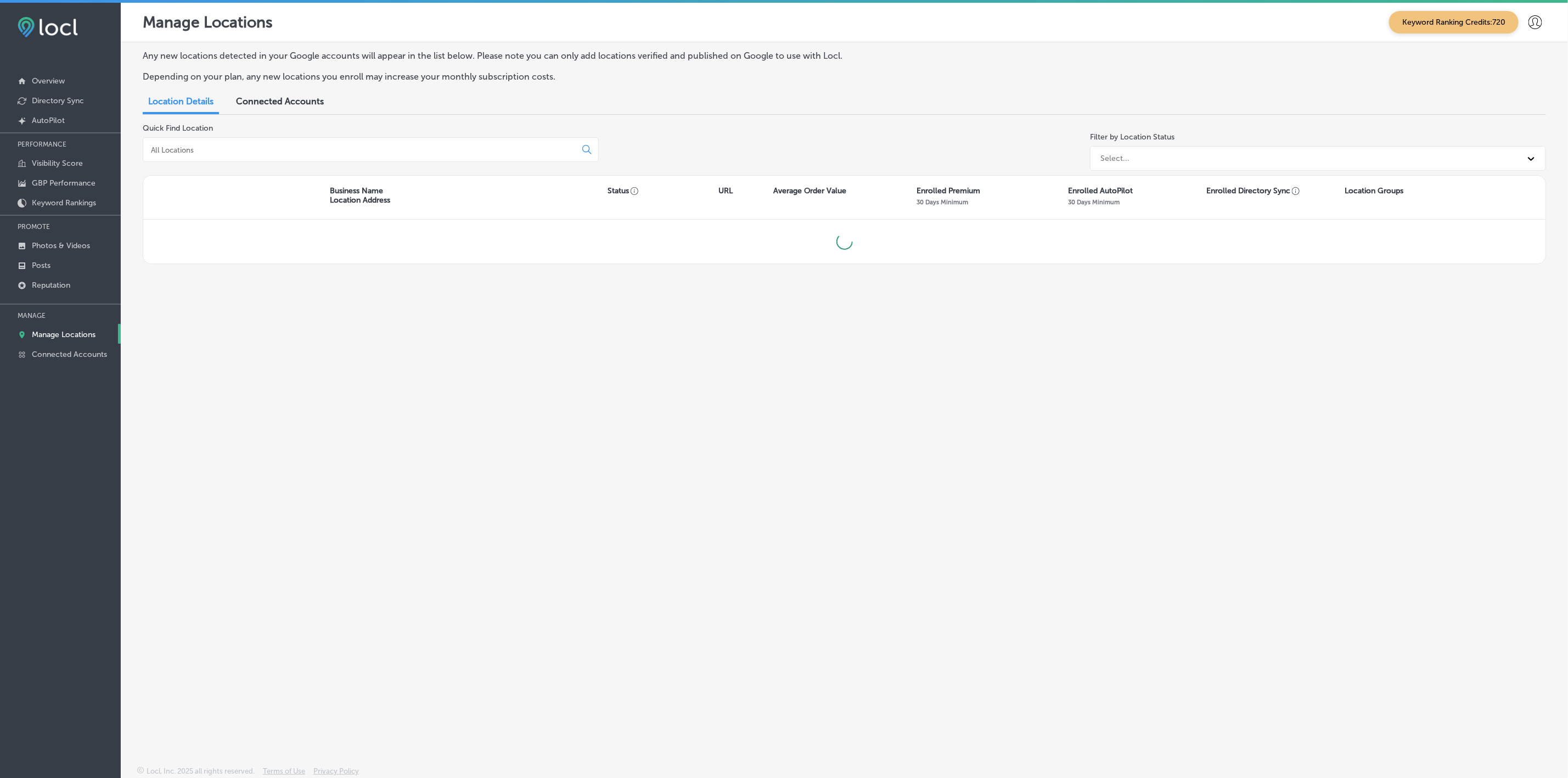
click at [339, 147] on input at bounding box center [362, 150] width 424 height 10
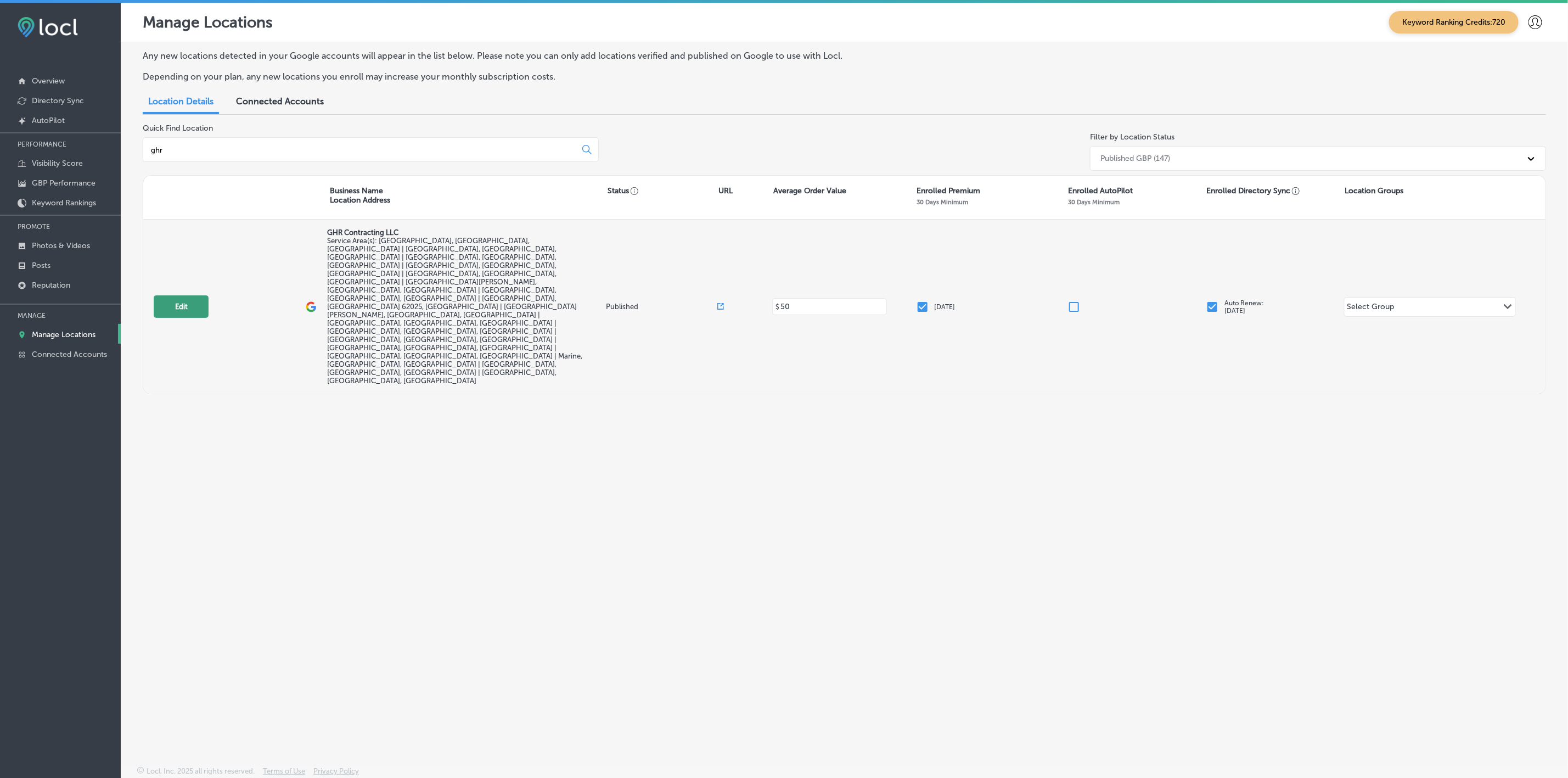
type input "ghr"
click at [180, 295] on button "Edit" at bounding box center [181, 306] width 55 height 23
select select "US"
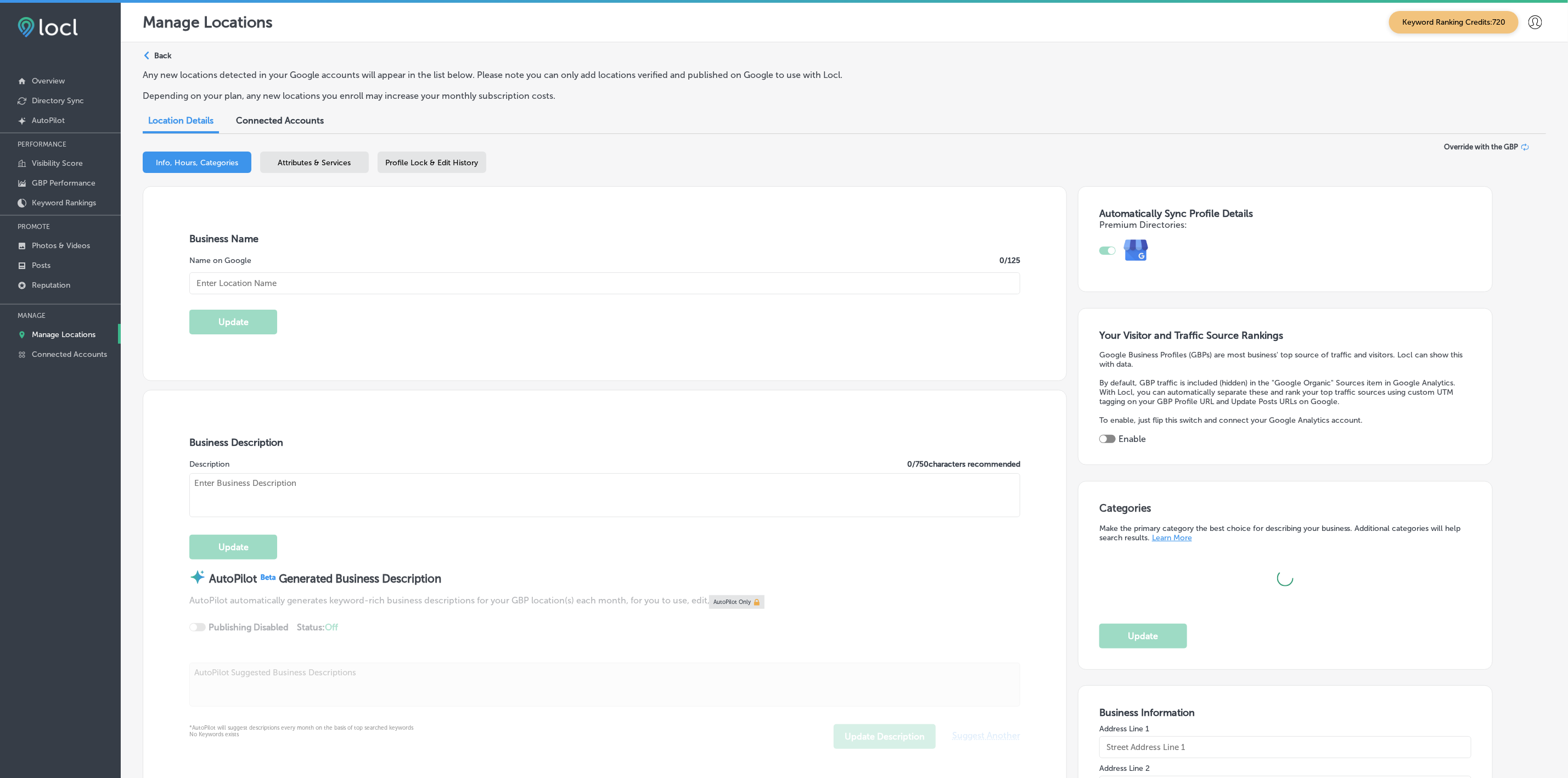
type input "GHR Contracting LLC"
type input "[STREET_ADDRESS][PERSON_NAME]"
type input "[GEOGRAPHIC_DATA]"
type input "62025-1740"
type input "US"
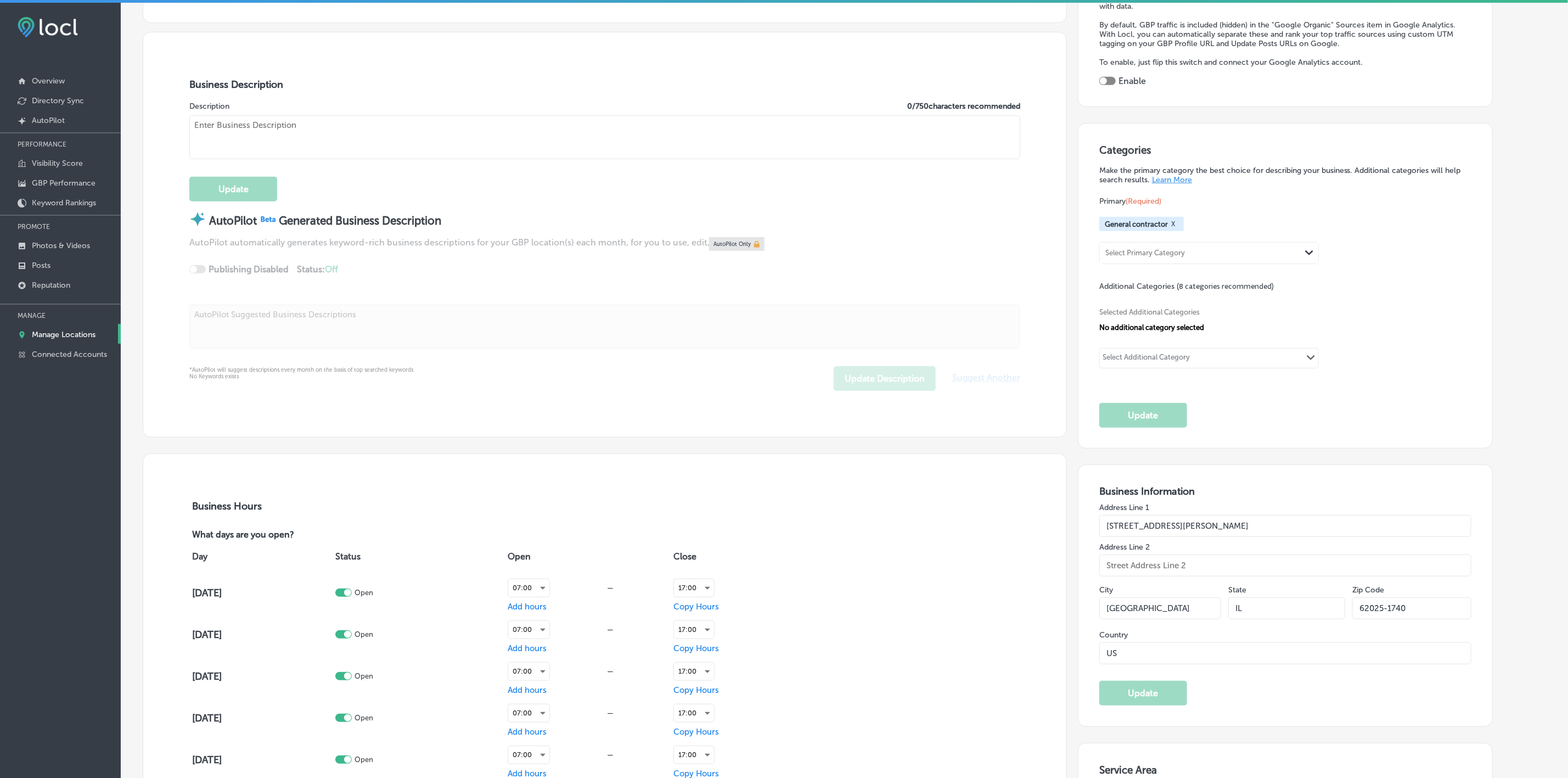
checkbox input "true"
type input "[URL][DOMAIN_NAME]"
type textarea "GHR Contracting LLC specializes in quality egress window installations for home…"
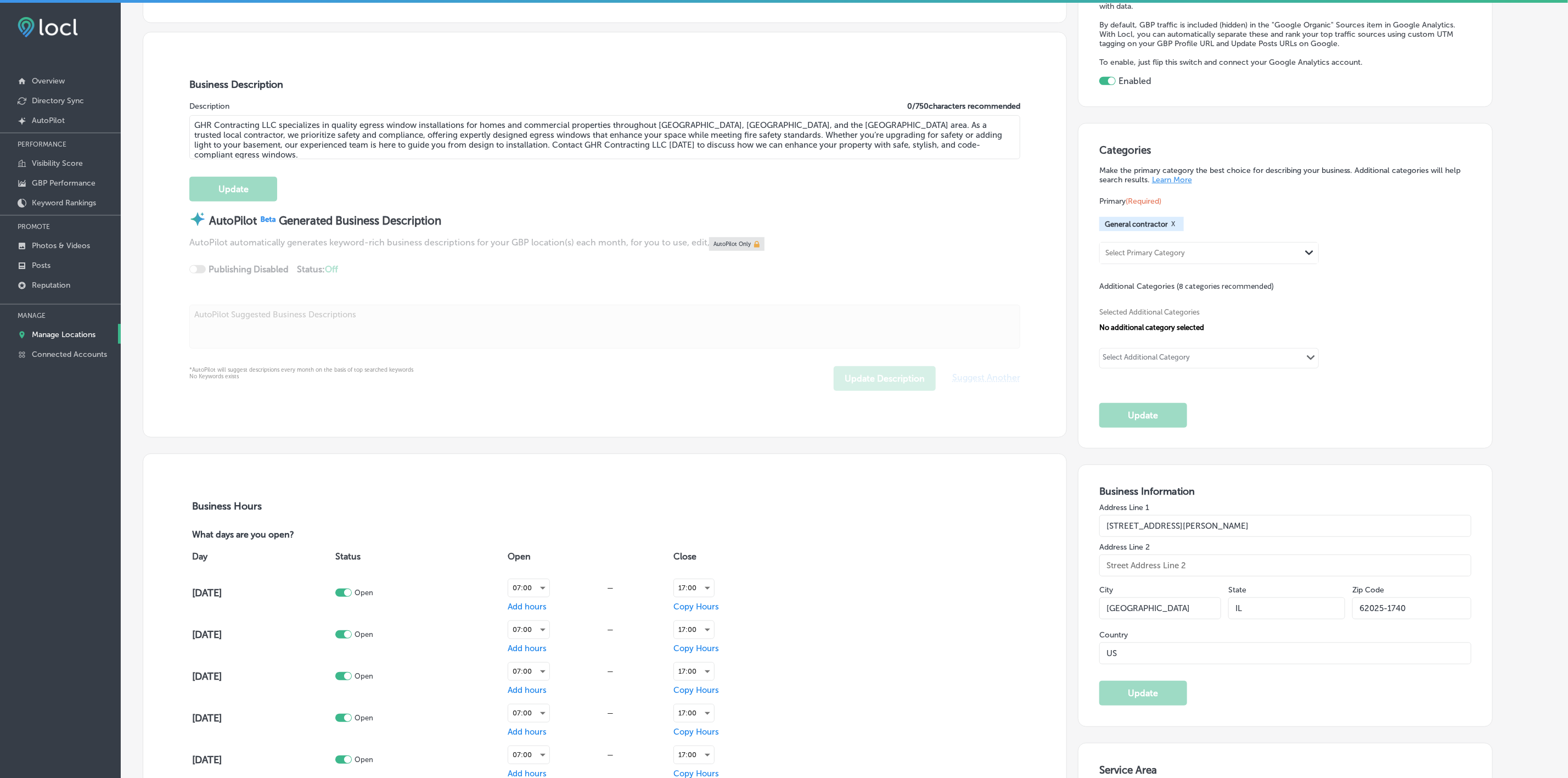
type input "[PHONE_NUMBER]"
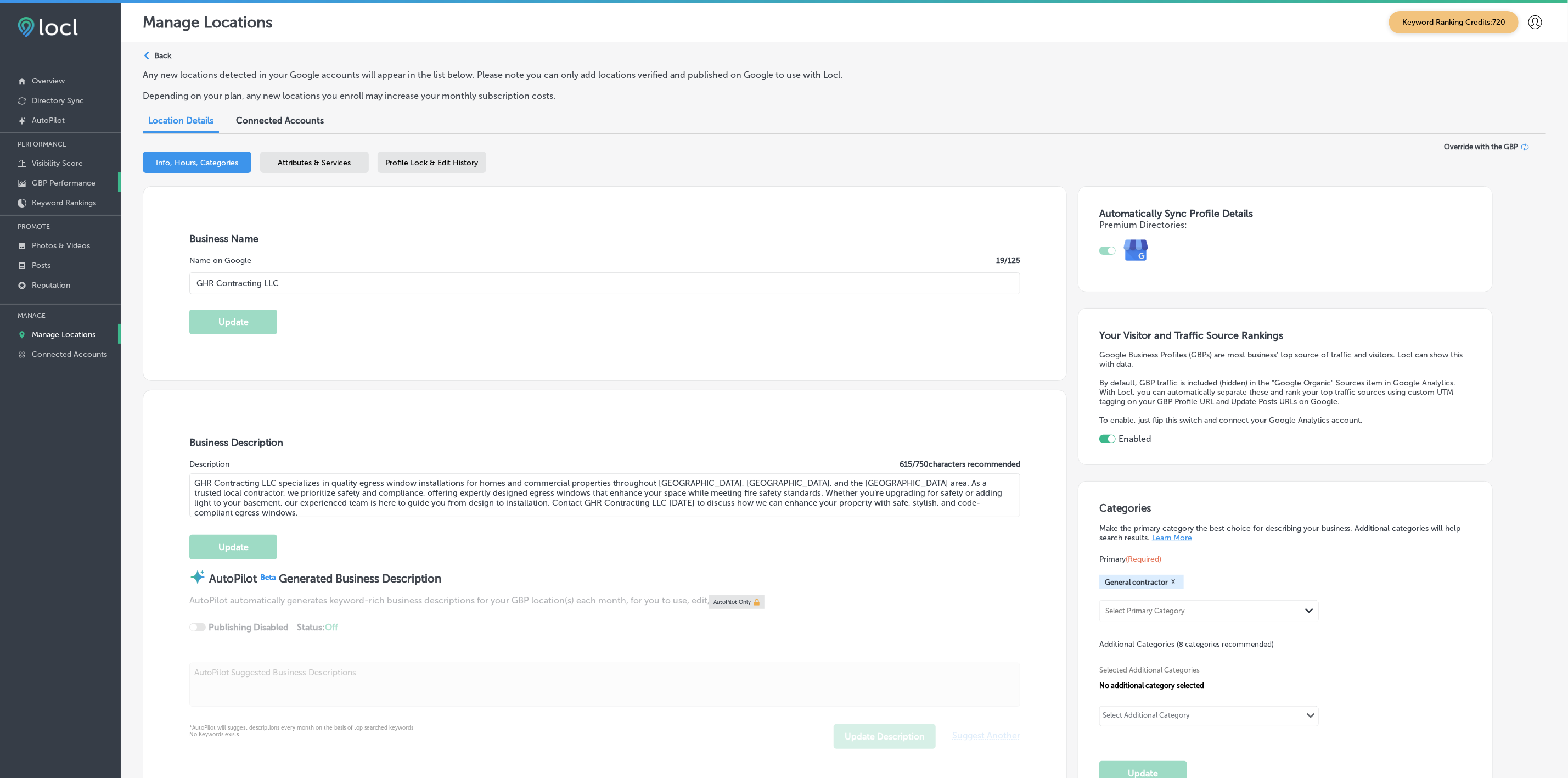
click at [61, 181] on p "GBP Performance" at bounding box center [63, 183] width 64 height 10
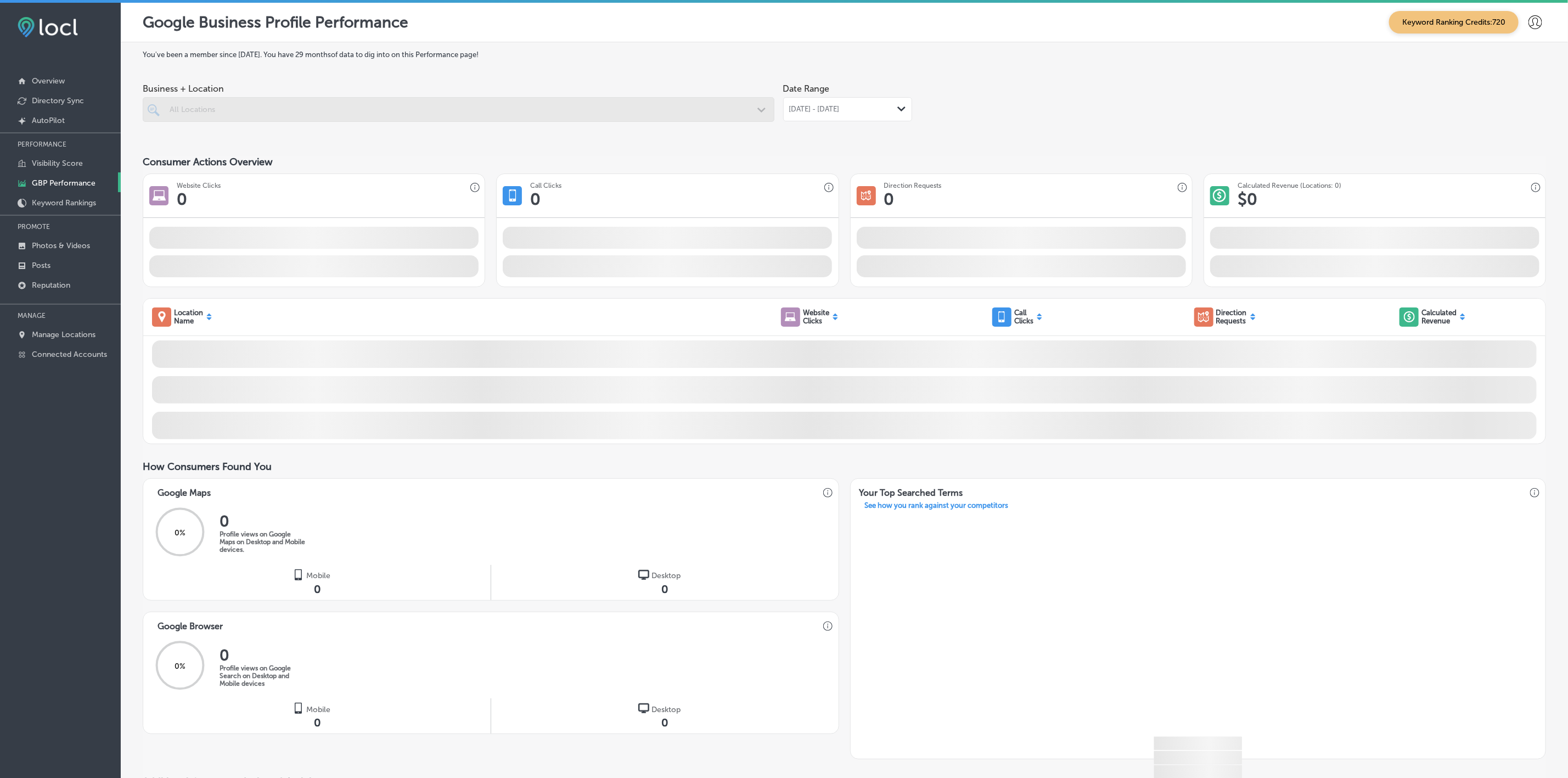
click at [876, 114] on div "[DATE] - [DATE] Path Created with Sketch." at bounding box center [847, 109] width 129 height 24
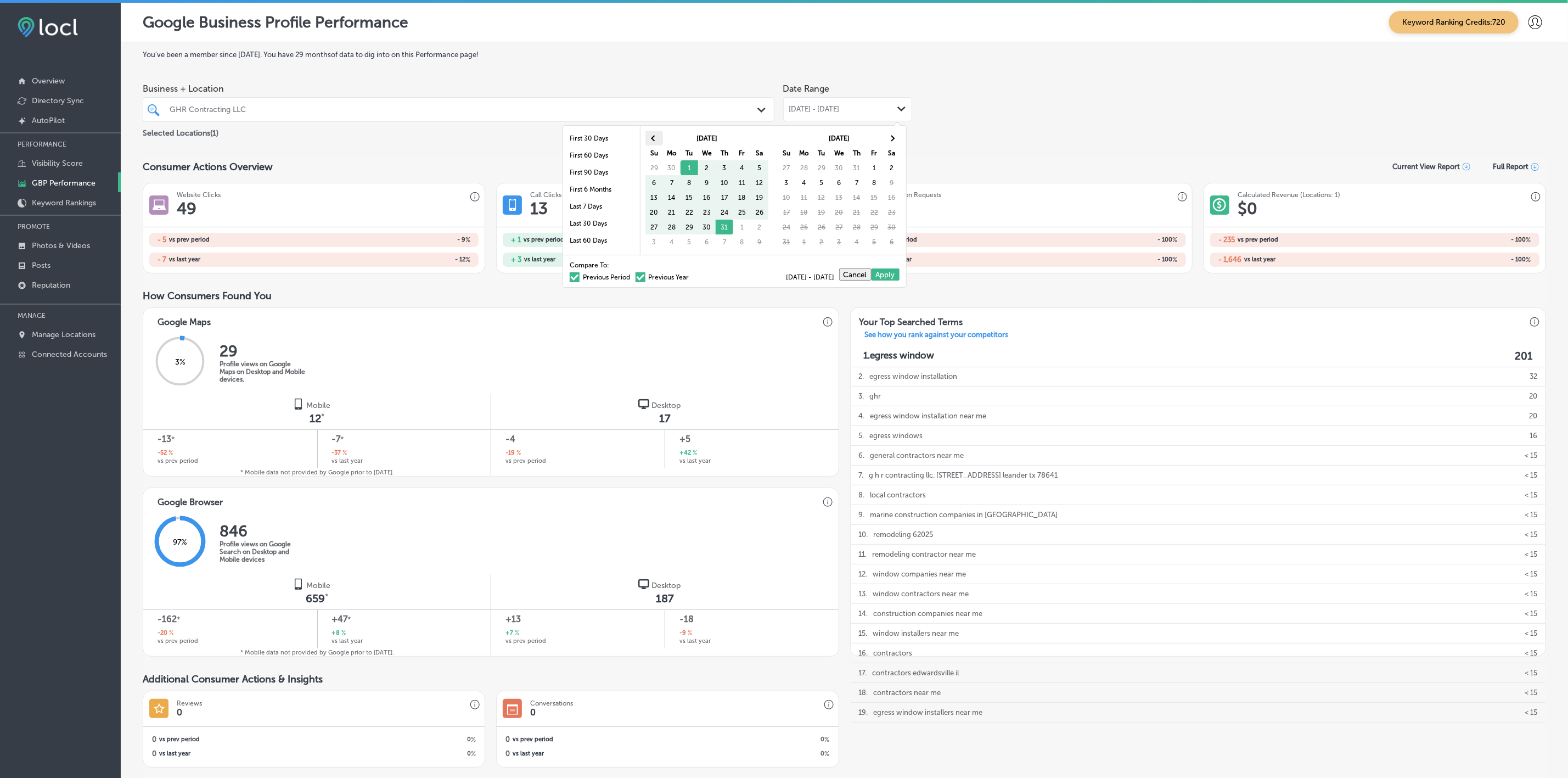
click at [654, 137] on span at bounding box center [654, 137] width 6 height 6
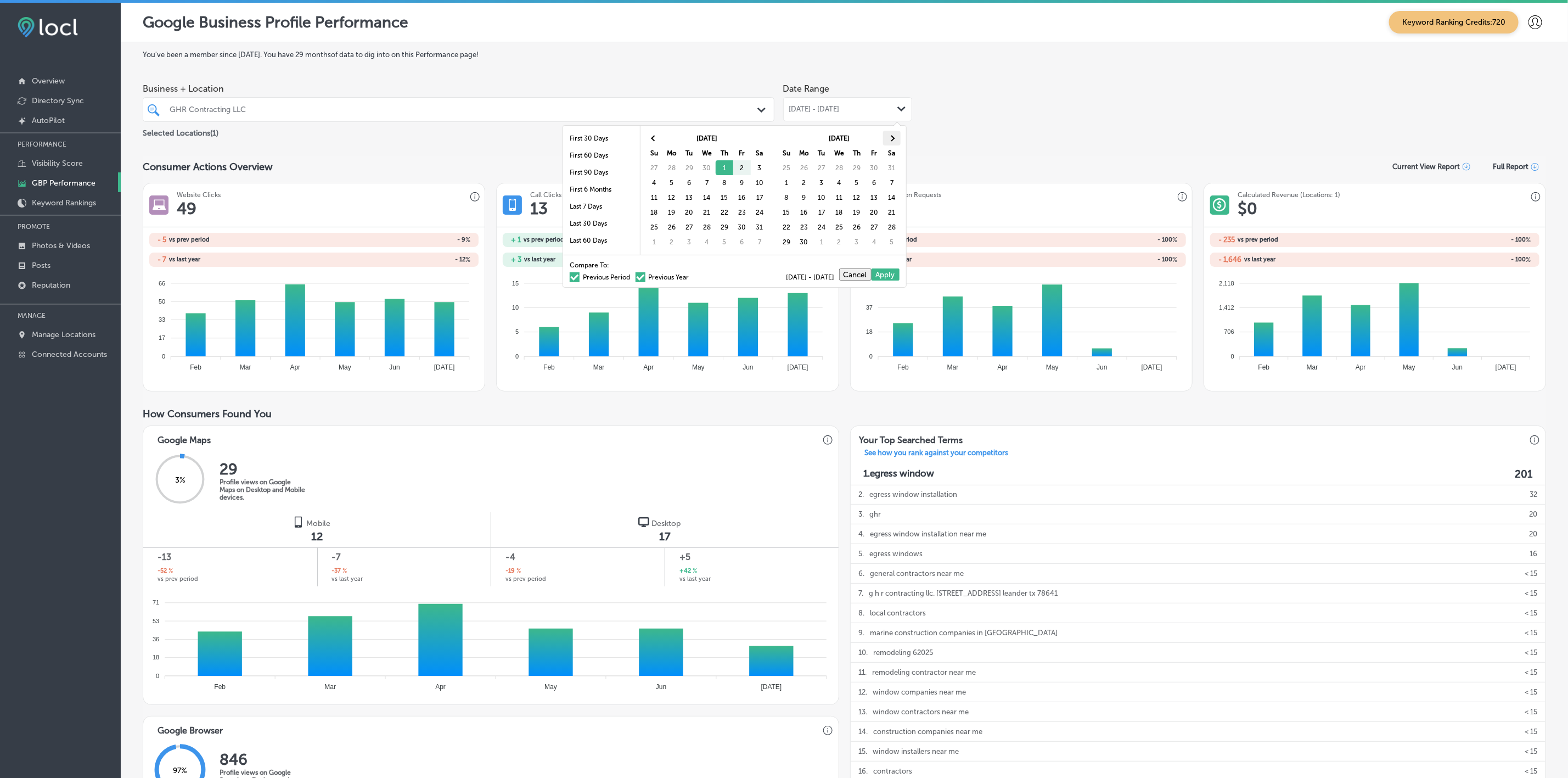
click at [893, 137] on th at bounding box center [892, 138] width 18 height 15
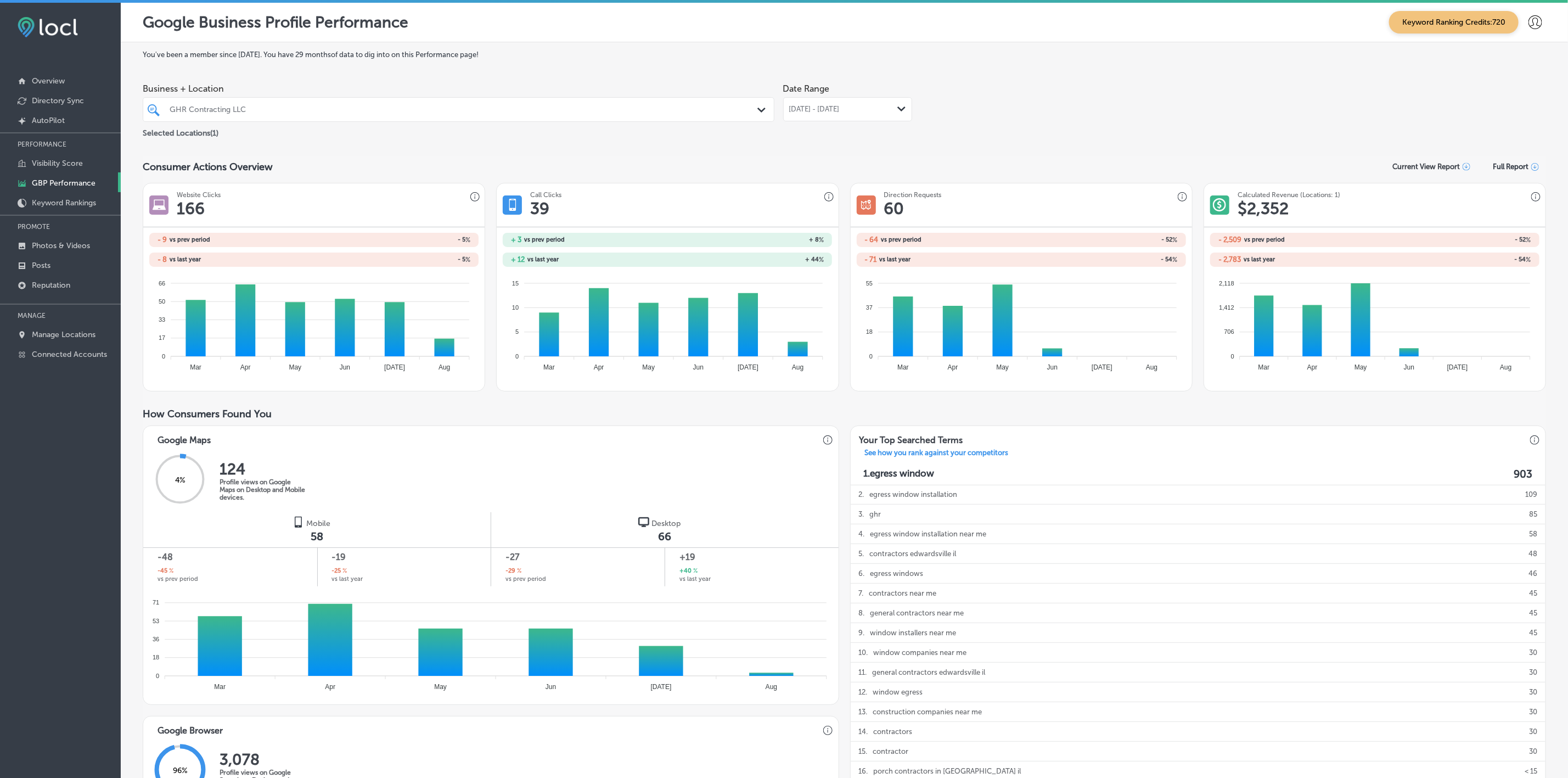
click at [840, 107] on span "[DATE] - [DATE]" at bounding box center [814, 109] width 51 height 9
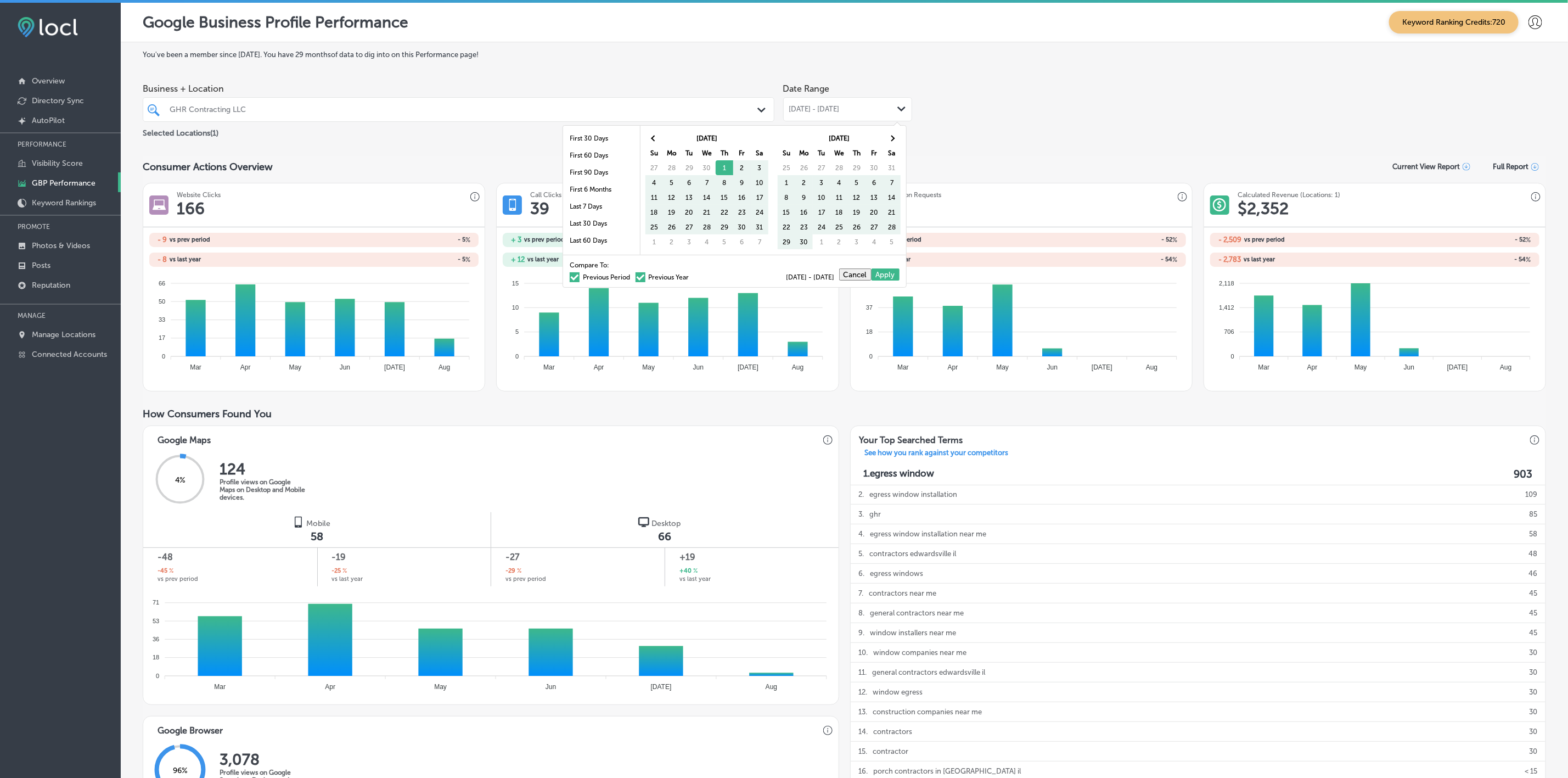
click at [570, 280] on label "Previous Period" at bounding box center [600, 277] width 60 height 6
click at [632, 276] on input "Previous Period" at bounding box center [632, 276] width 0 height 0
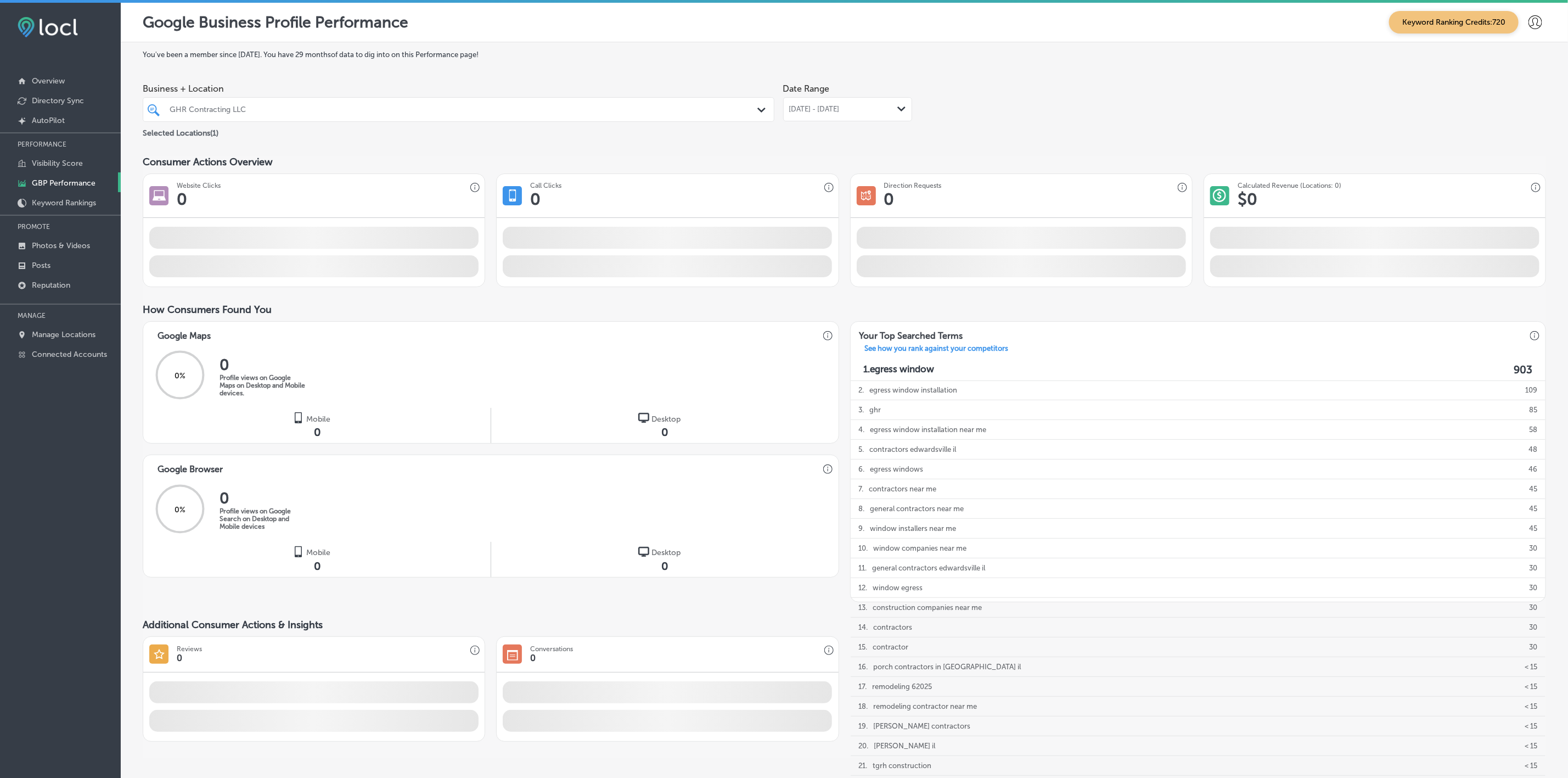
click at [807, 117] on div "[DATE] - [DATE] Path Created with Sketch." at bounding box center [847, 109] width 129 height 24
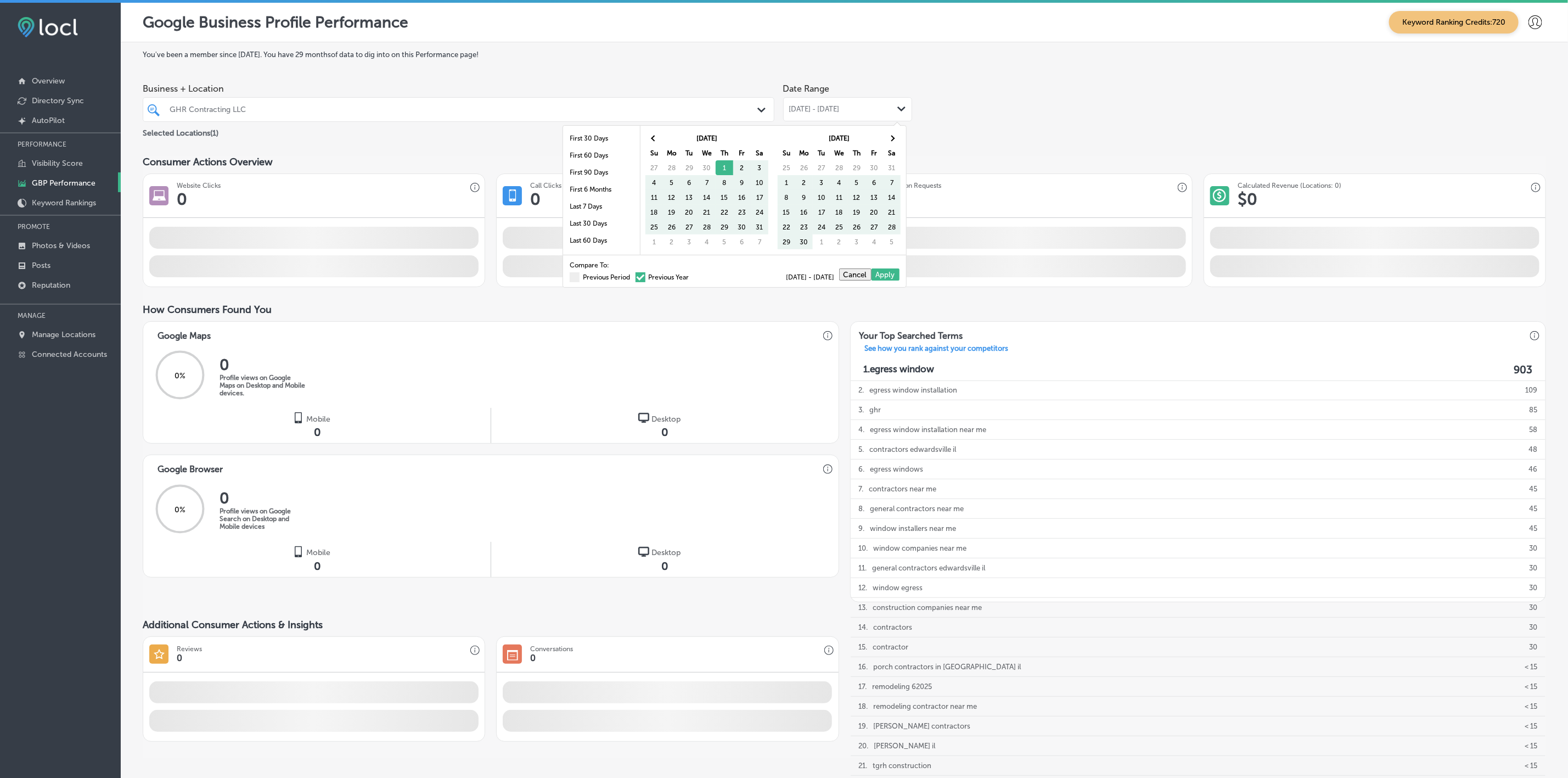
click at [635, 282] on span at bounding box center [640, 277] width 10 height 10
click at [692, 276] on input "Previous Year" at bounding box center [692, 276] width 0 height 0
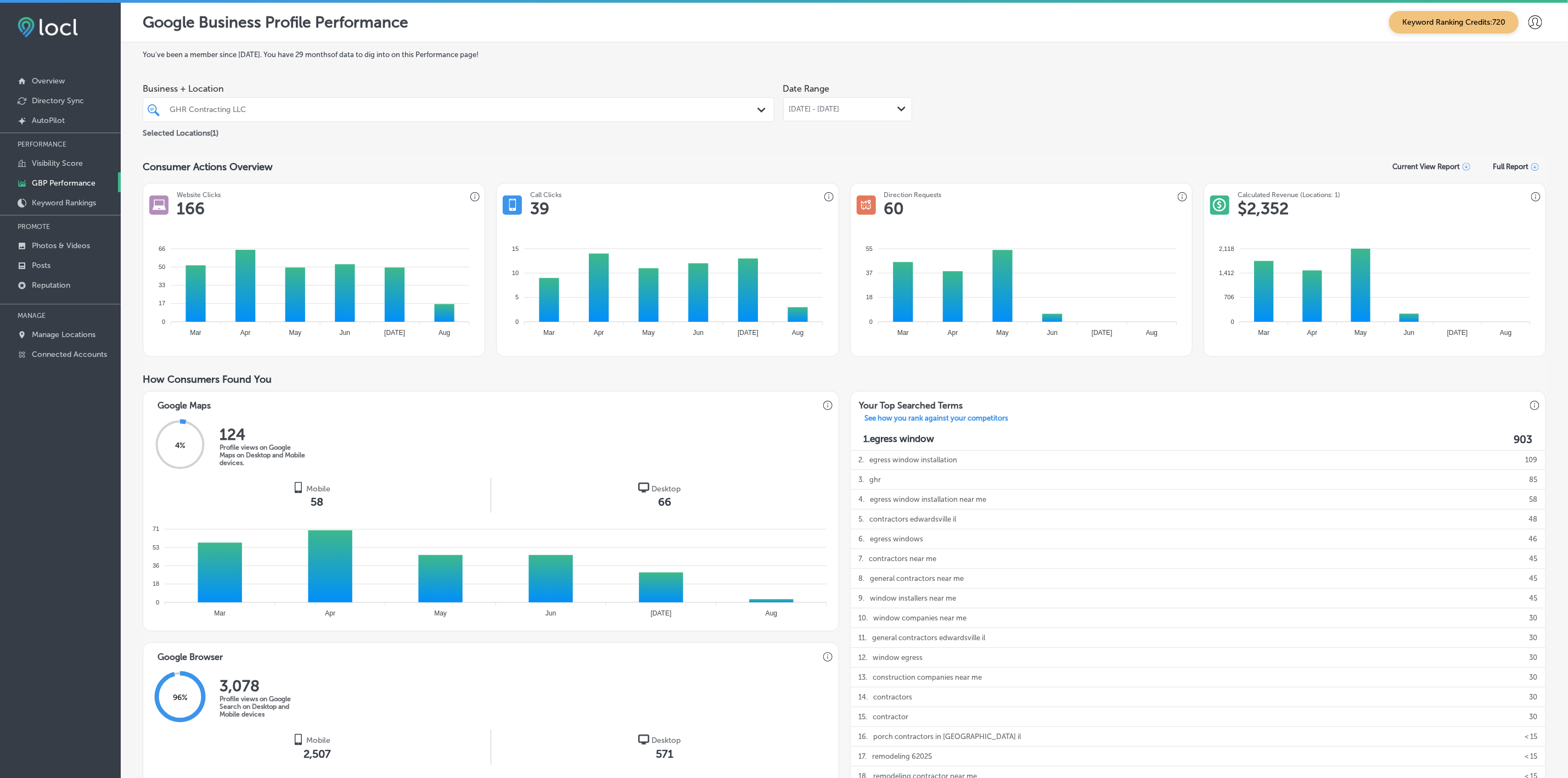
click at [840, 106] on span "[DATE] - [DATE]" at bounding box center [814, 109] width 51 height 9
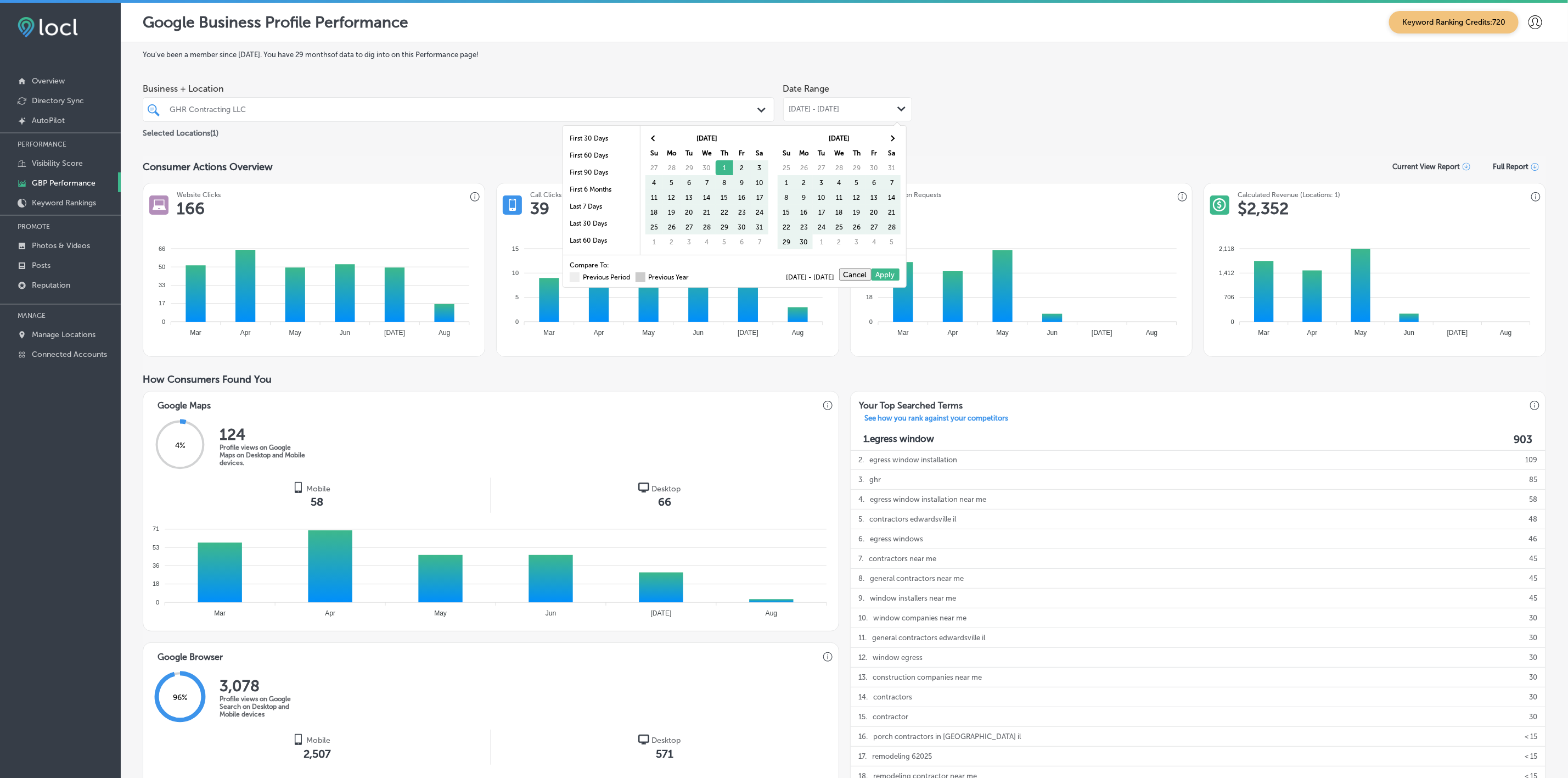
click at [635, 278] on span at bounding box center [640, 277] width 10 height 10
click at [692, 276] on input "Previous Year" at bounding box center [692, 276] width 0 height 0
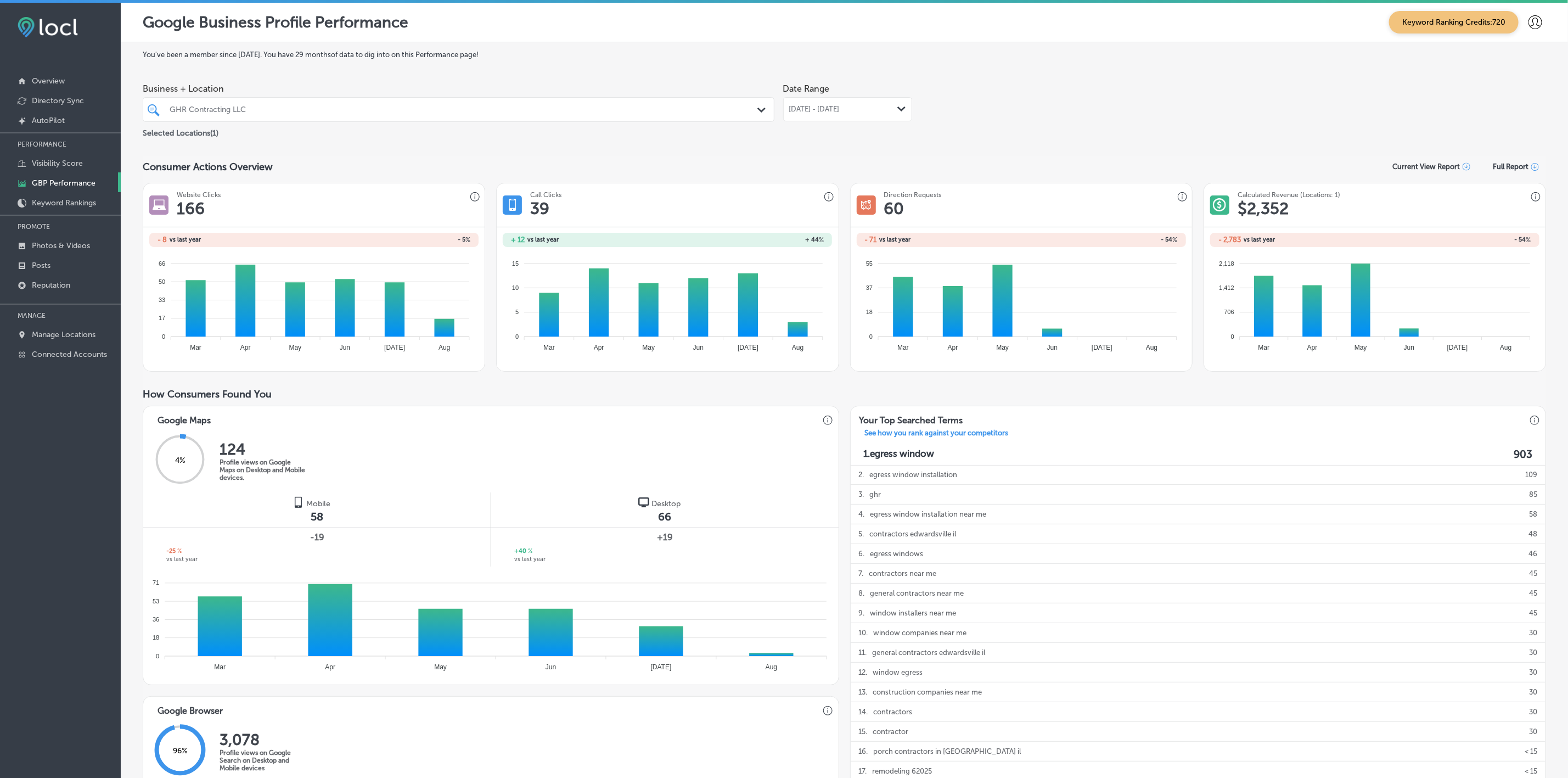
click at [837, 112] on span "[DATE] - [DATE]" at bounding box center [814, 109] width 51 height 9
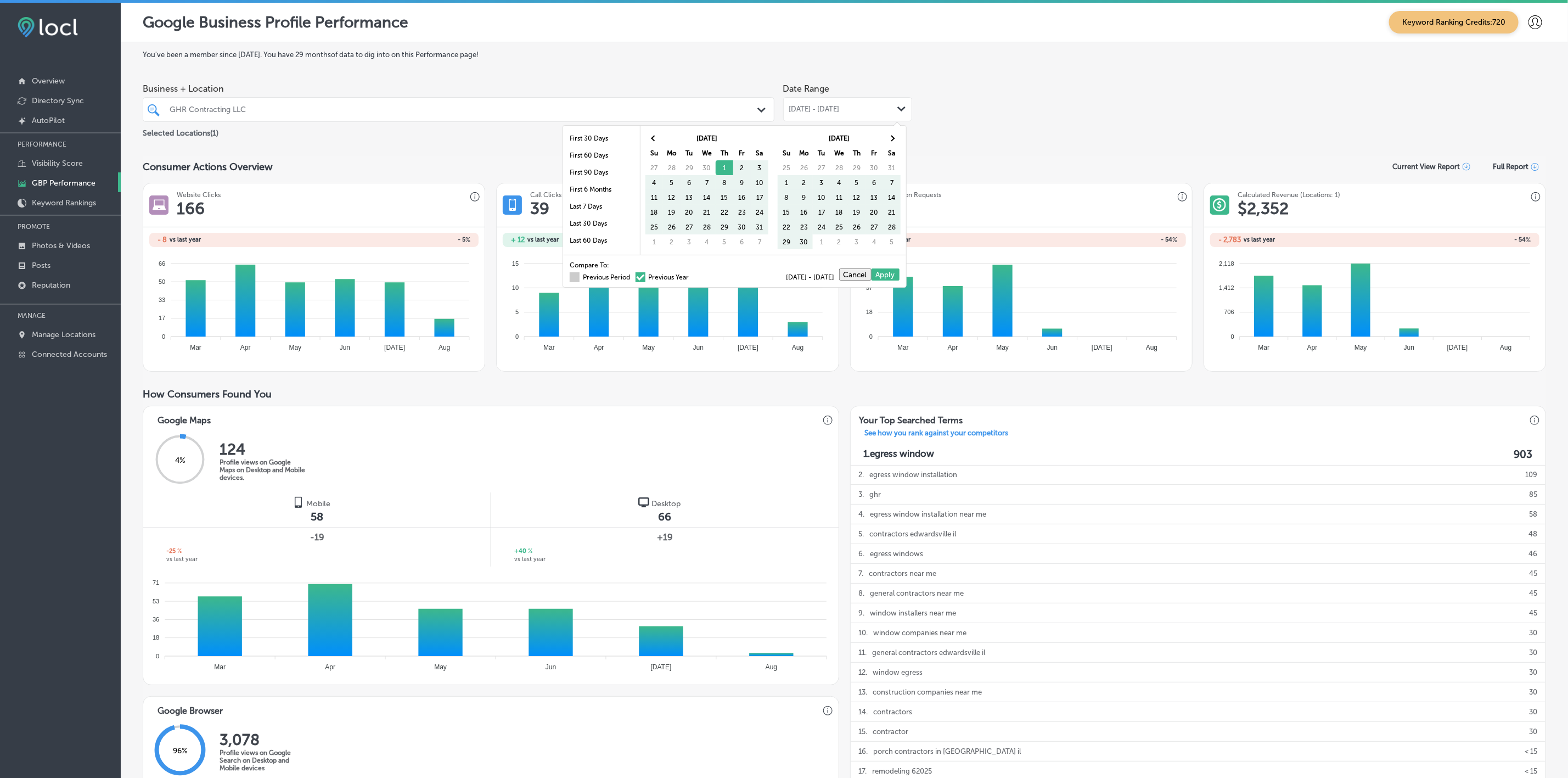
click at [570, 280] on label "Previous Period" at bounding box center [600, 277] width 60 height 6
click at [632, 276] on input "Previous Period" at bounding box center [632, 276] width 0 height 0
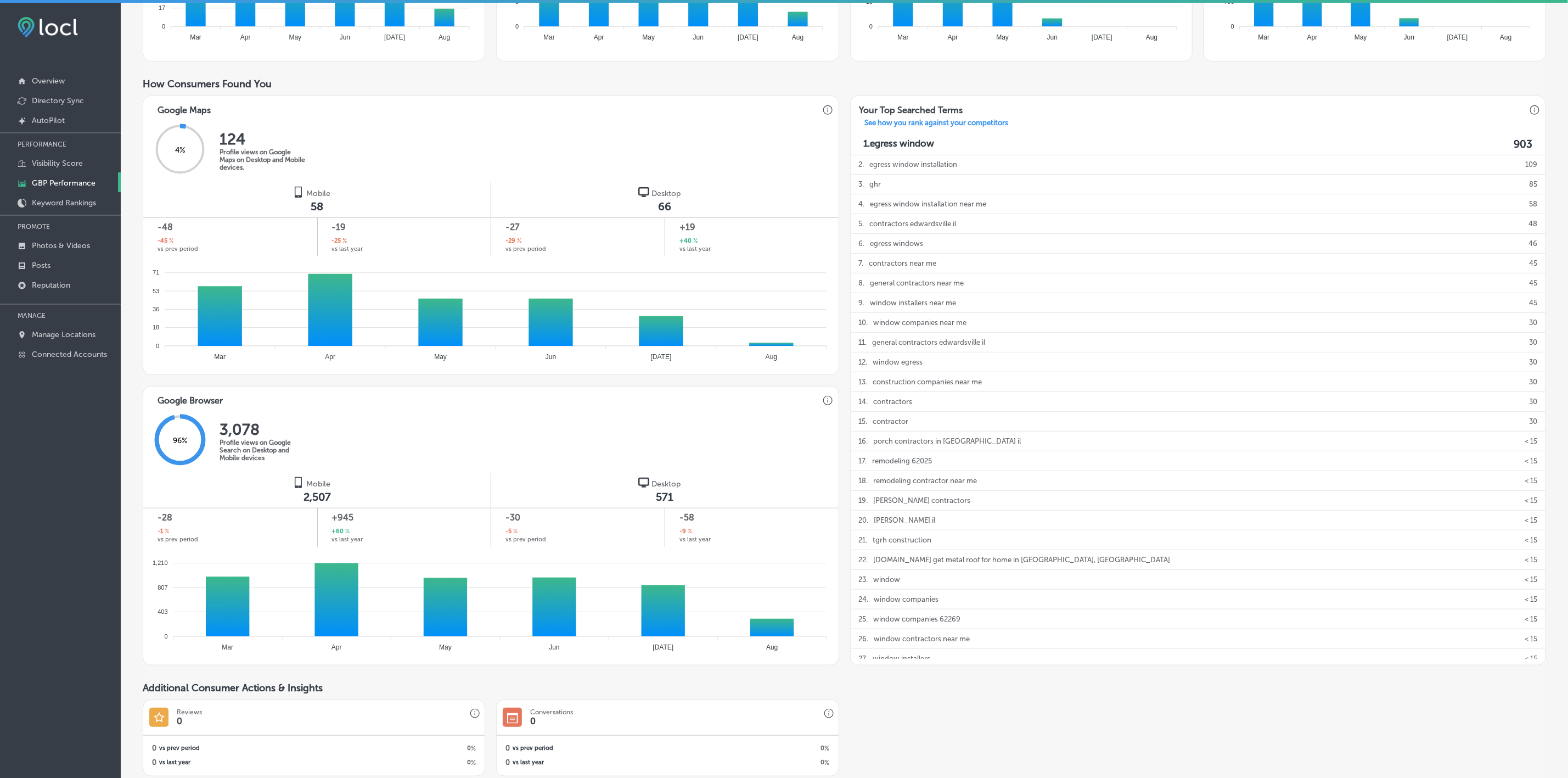
scroll to position [329, 0]
click at [61, 336] on p "Manage Locations" at bounding box center [63, 335] width 64 height 10
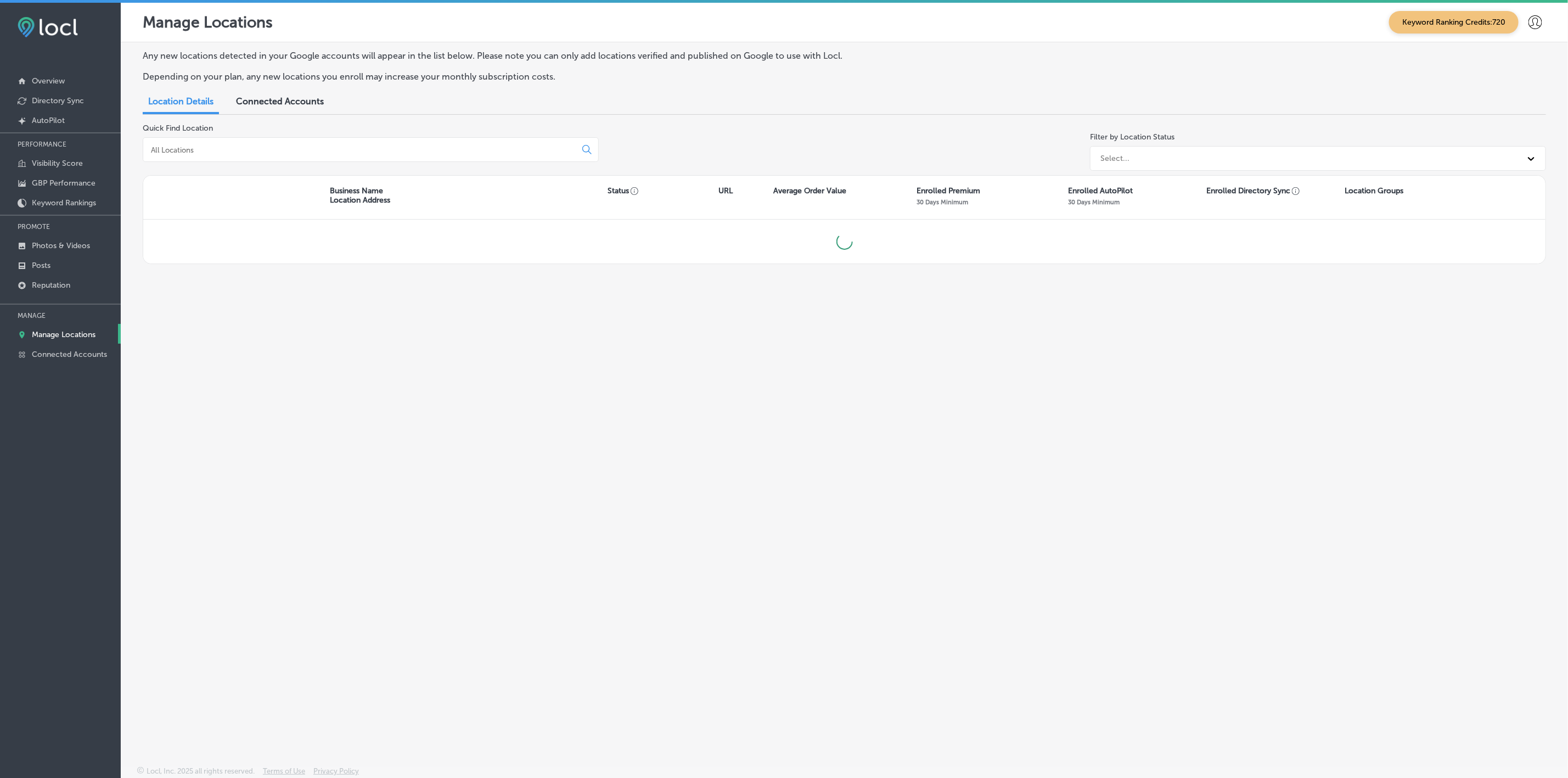
click at [267, 145] on input at bounding box center [362, 150] width 424 height 10
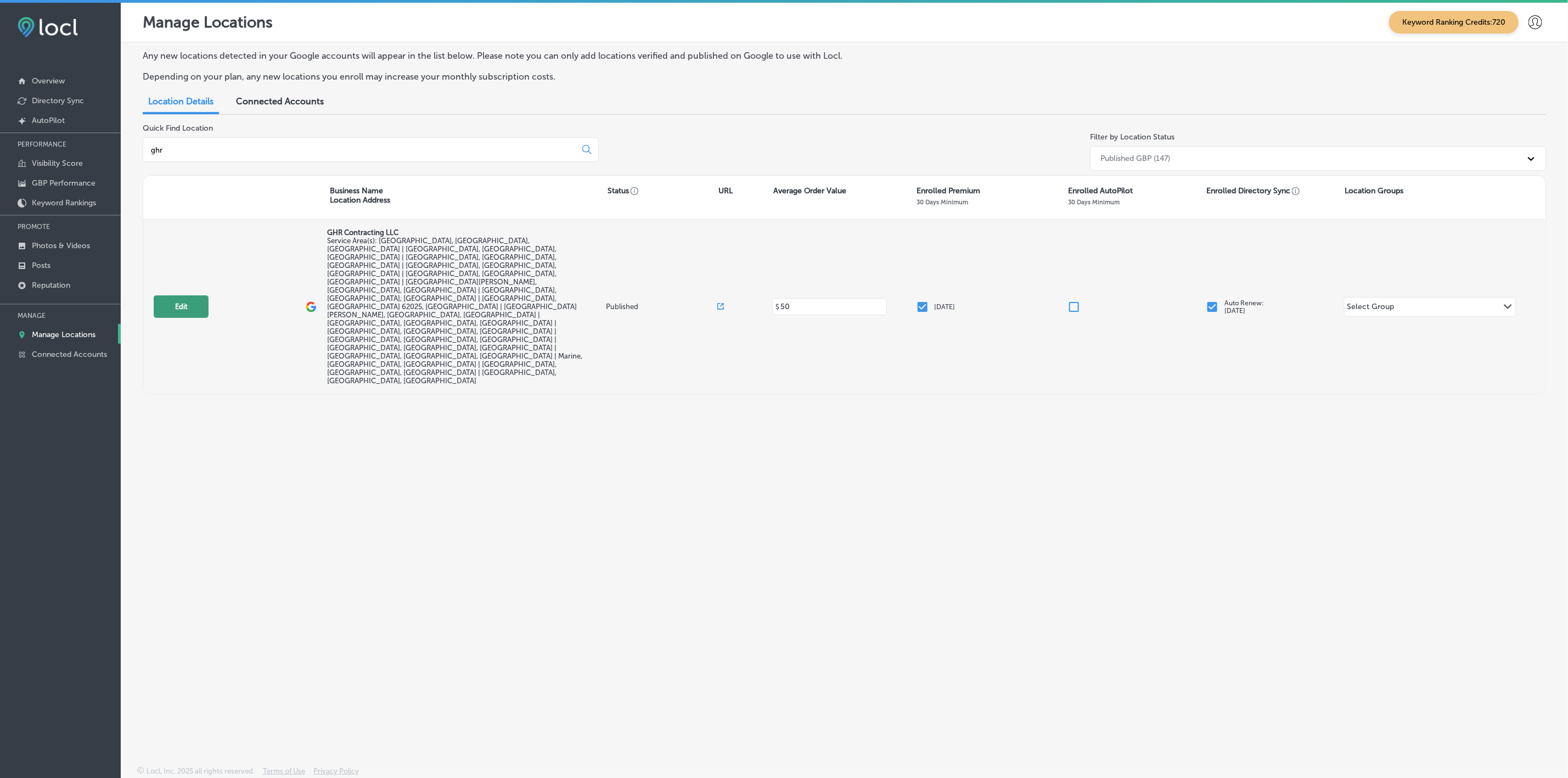
type input "ghr"
click at [181, 295] on button "Edit" at bounding box center [181, 306] width 55 height 23
select select "US"
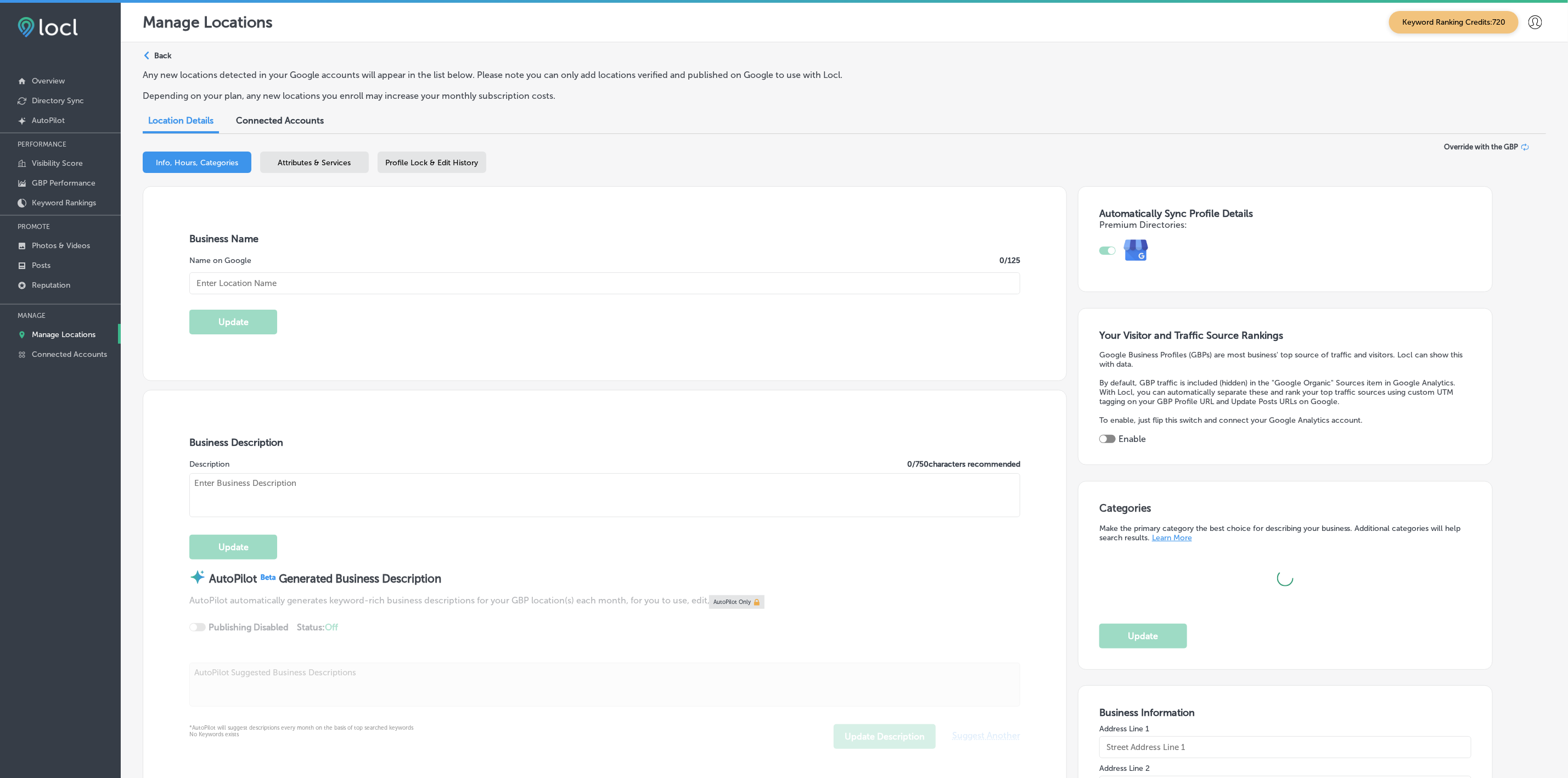
type input "GHR Contracting LLC"
type input "[STREET_ADDRESS][PERSON_NAME]"
type input "[GEOGRAPHIC_DATA]"
type input "62025-1740"
type input "US"
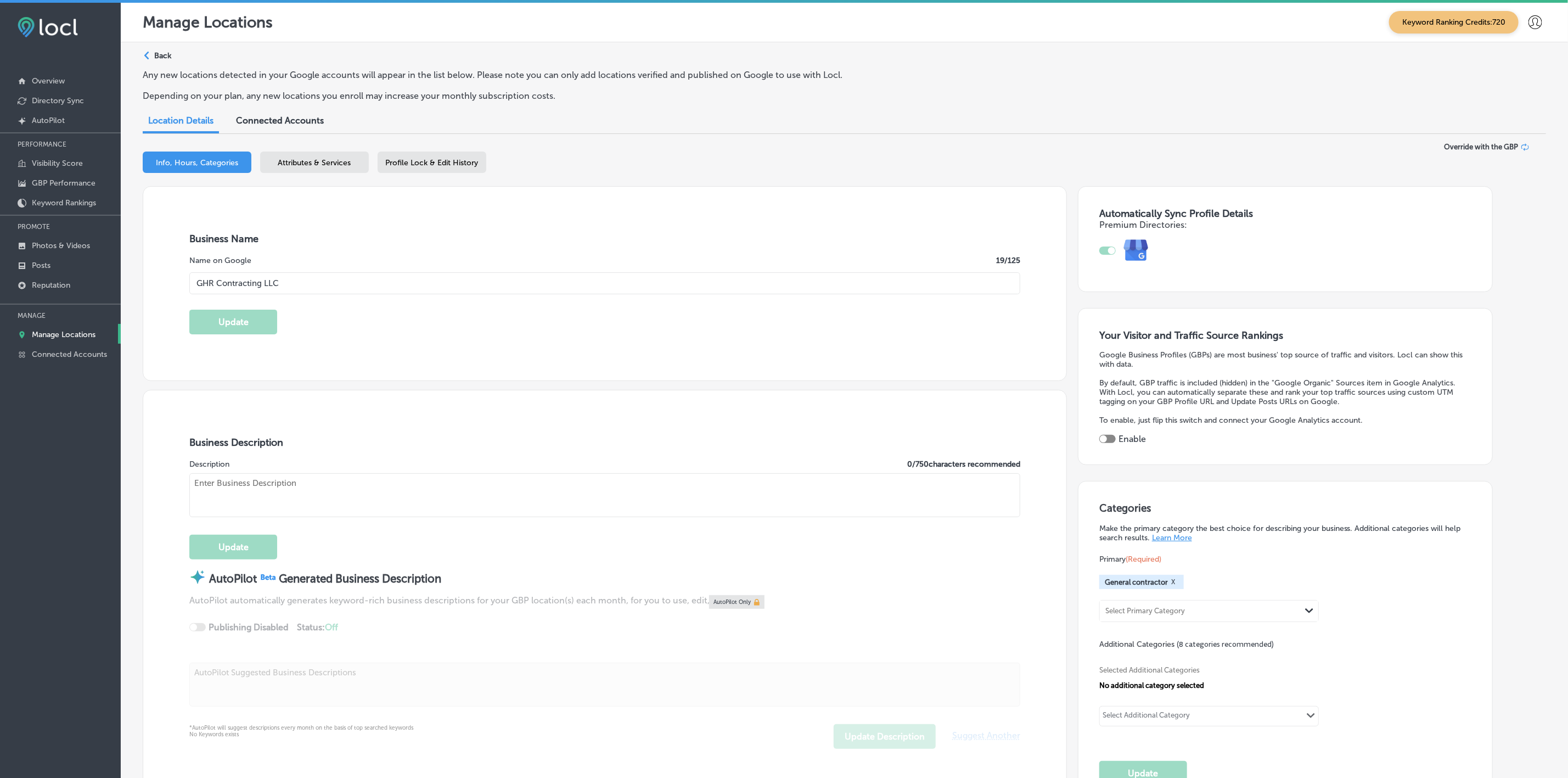
checkbox input "true"
type input "[URL][DOMAIN_NAME]"
type textarea "GHR Contracting LLC specializes in quality egress window installations for home…"
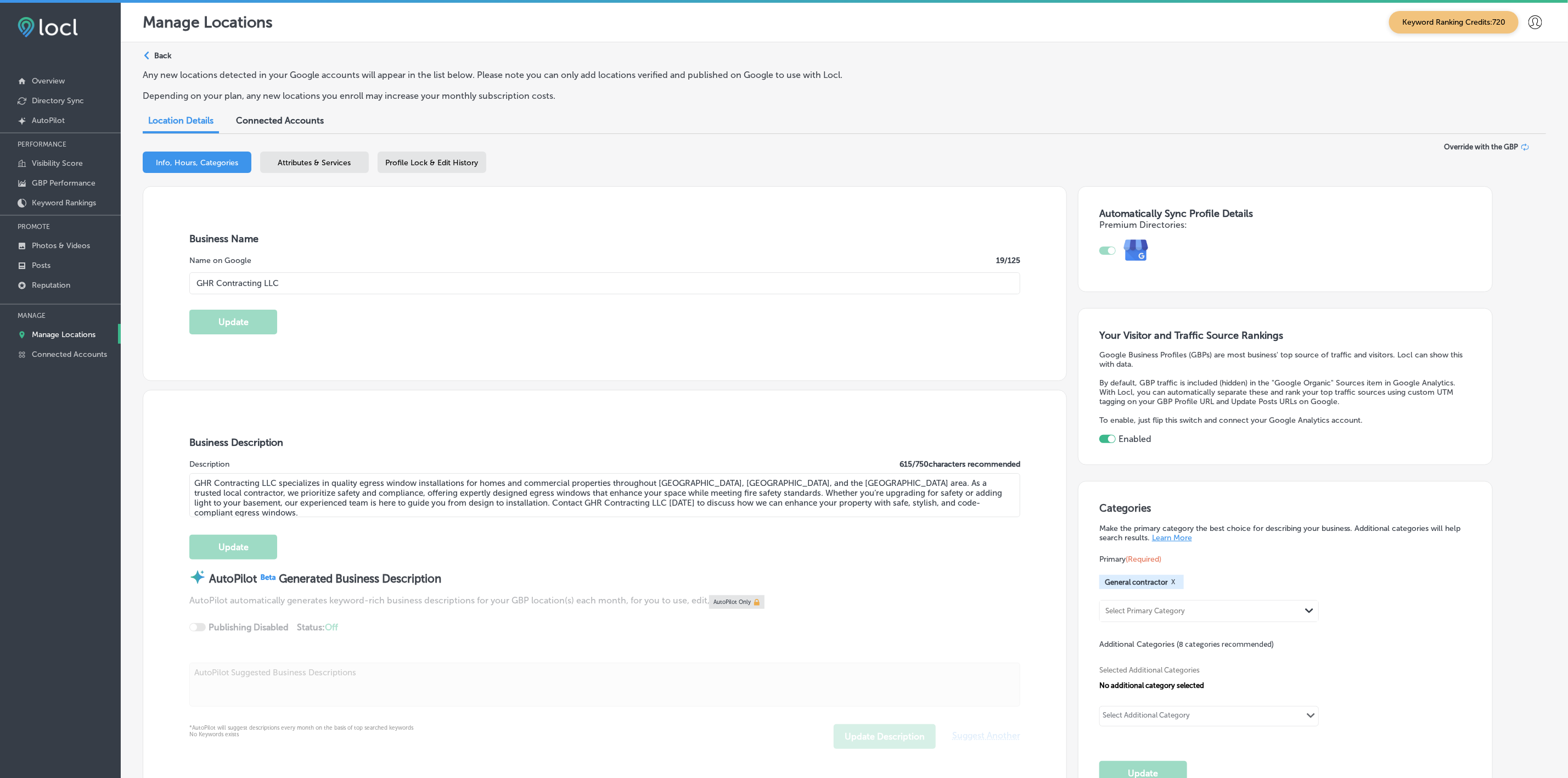
type input "[PHONE_NUMBER]"
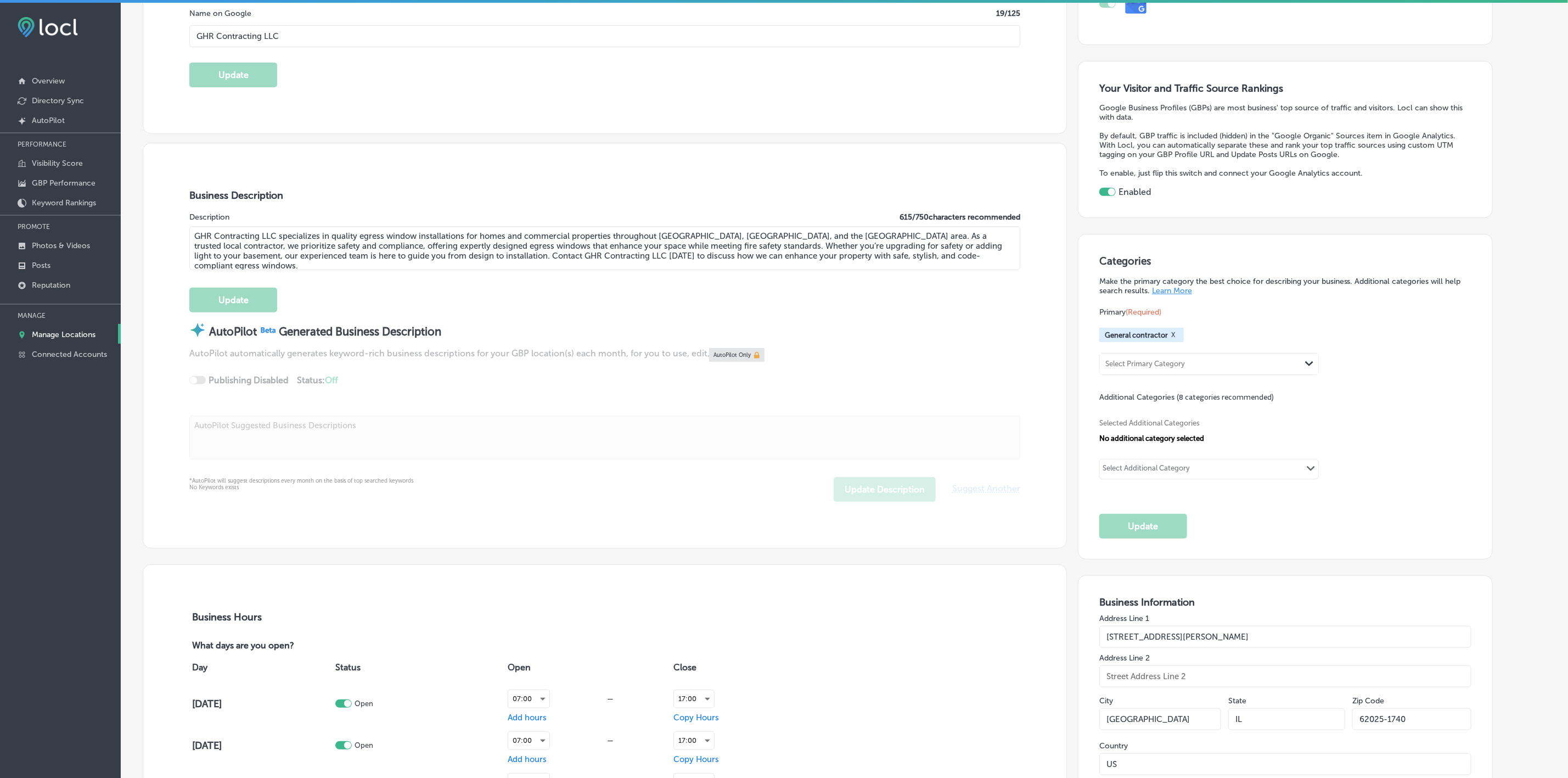
scroll to position [412, 0]
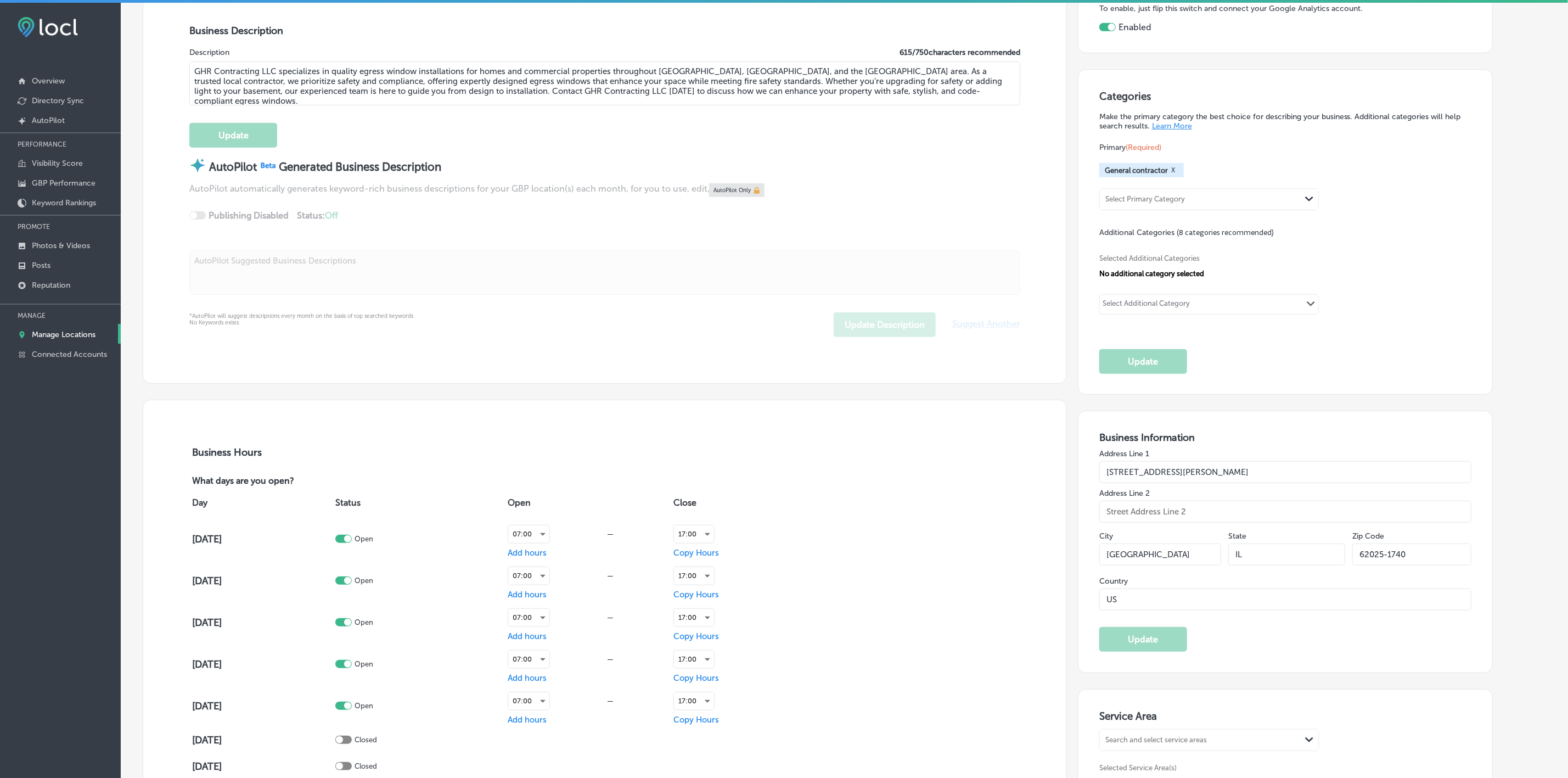
drag, startPoint x: 1226, startPoint y: 474, endPoint x: 1092, endPoint y: 468, distance: 134.1
click at [1092, 468] on div "Business Information Address Line 1 [STREET_ADDRESS][PERSON_NAME][US_STATE]-174…" at bounding box center [1285, 542] width 415 height 263
click at [1185, 556] on input "[GEOGRAPHIC_DATA]" at bounding box center [1160, 554] width 122 height 22
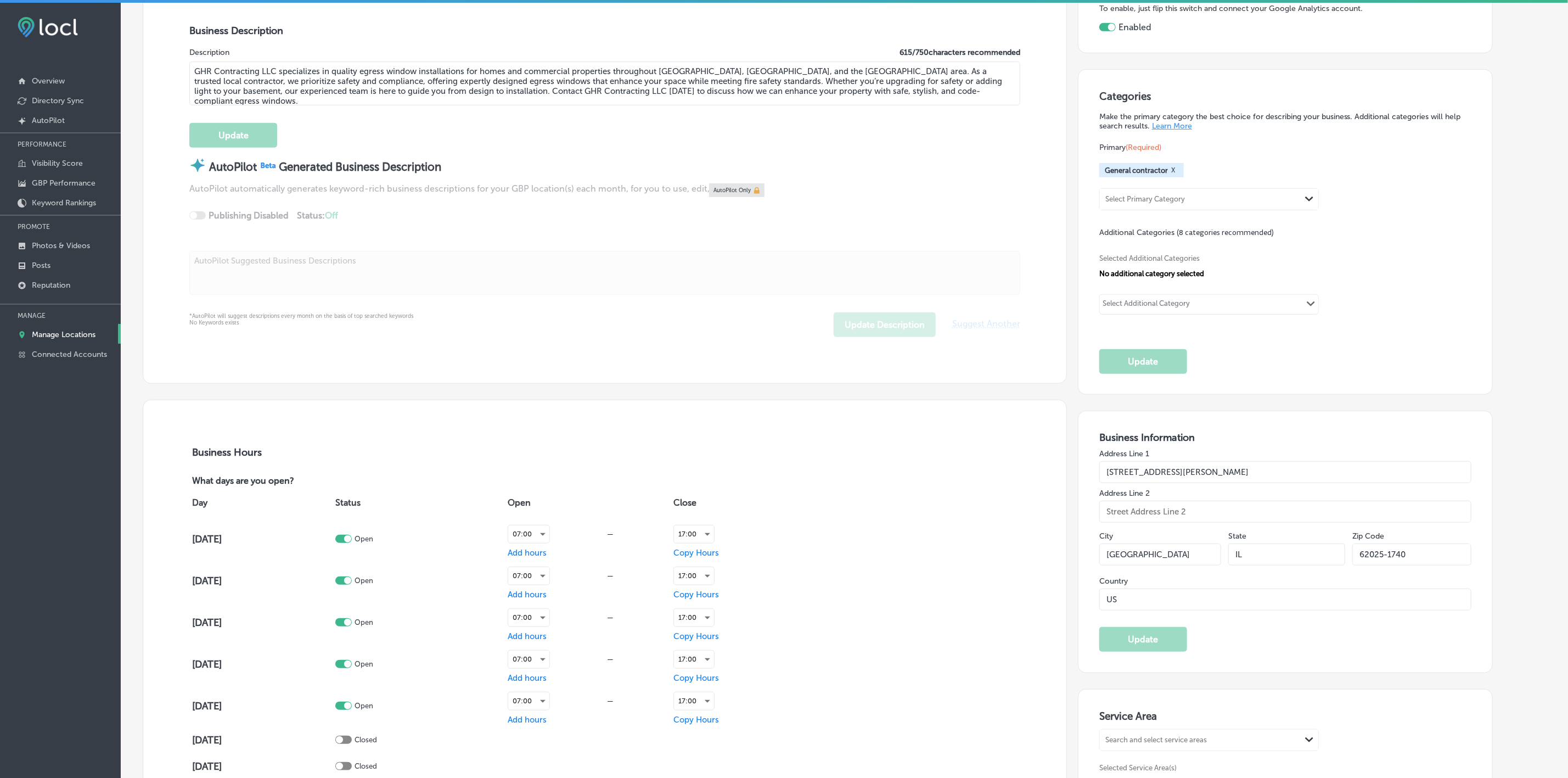
click at [1419, 549] on input "62025-1740" at bounding box center [1412, 554] width 119 height 22
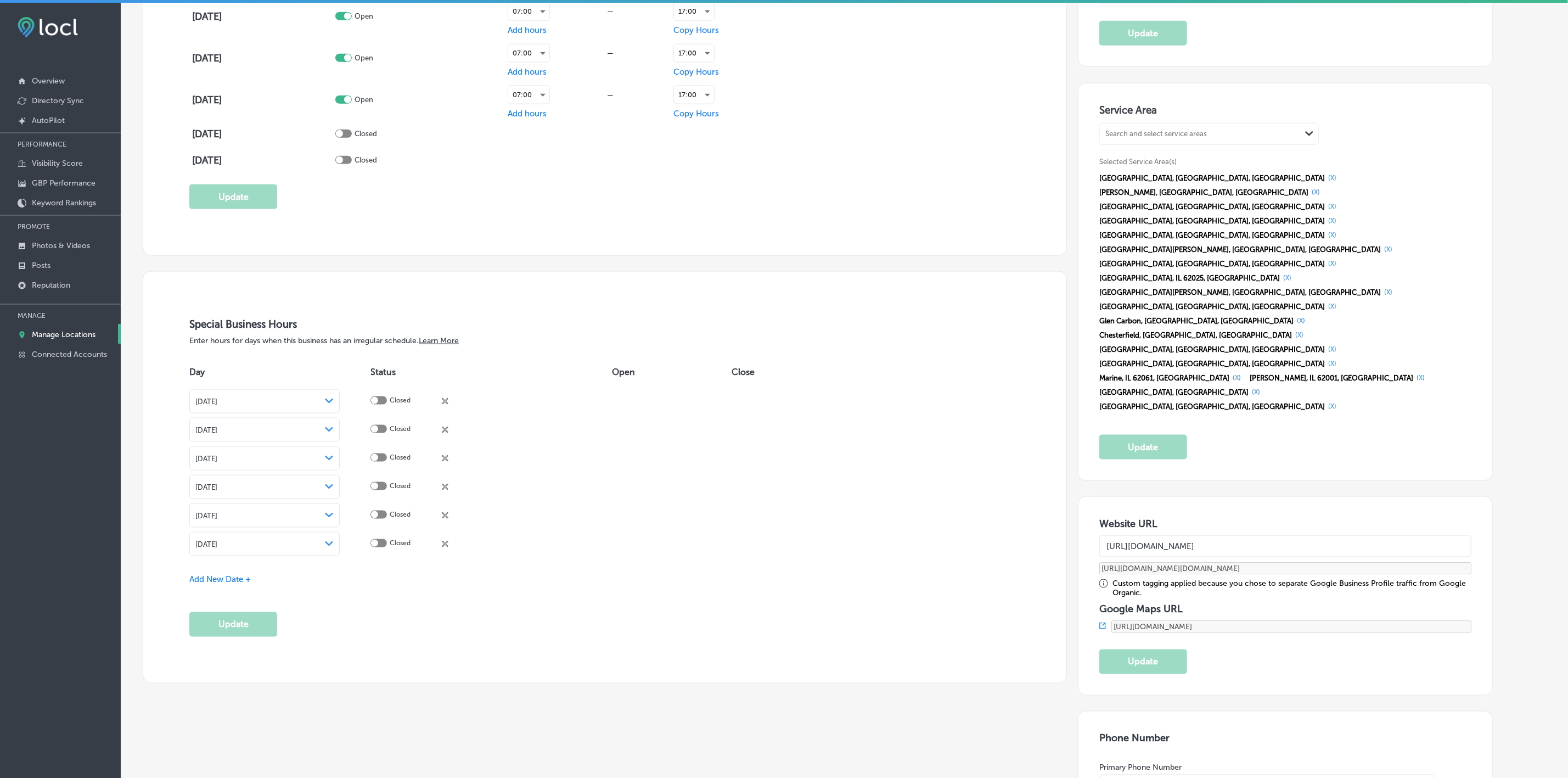
scroll to position [1235, 0]
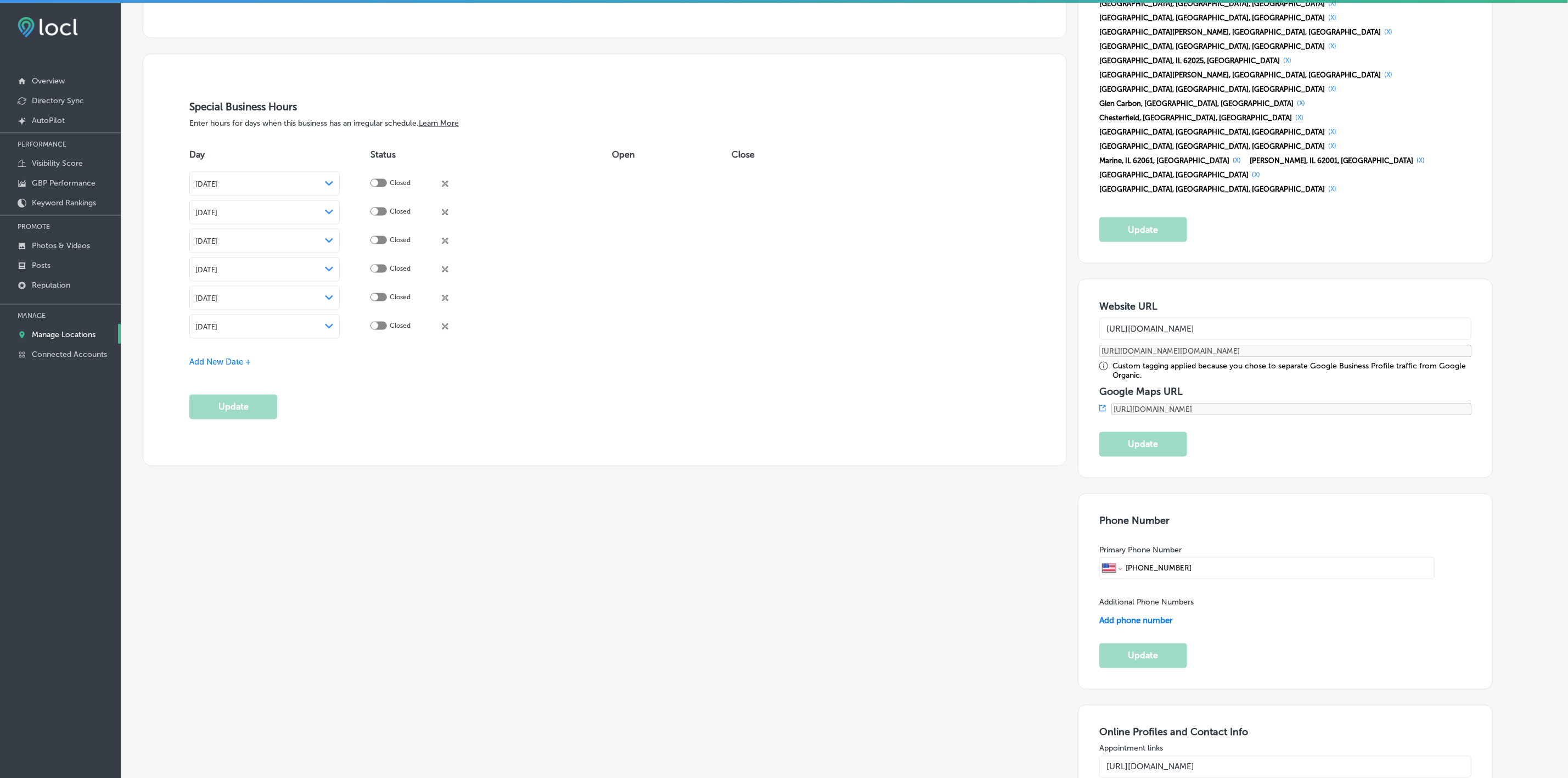
drag, startPoint x: 1205, startPoint y: 401, endPoint x: 1131, endPoint y: 399, distance: 74.0
click at [1131, 557] on div "International [GEOGRAPHIC_DATA] [GEOGRAPHIC_DATA] [GEOGRAPHIC_DATA] [GEOGRAPHIC…" at bounding box center [1267, 568] width 335 height 22
click at [55, 177] on link "GBP Performance" at bounding box center [60, 182] width 121 height 20
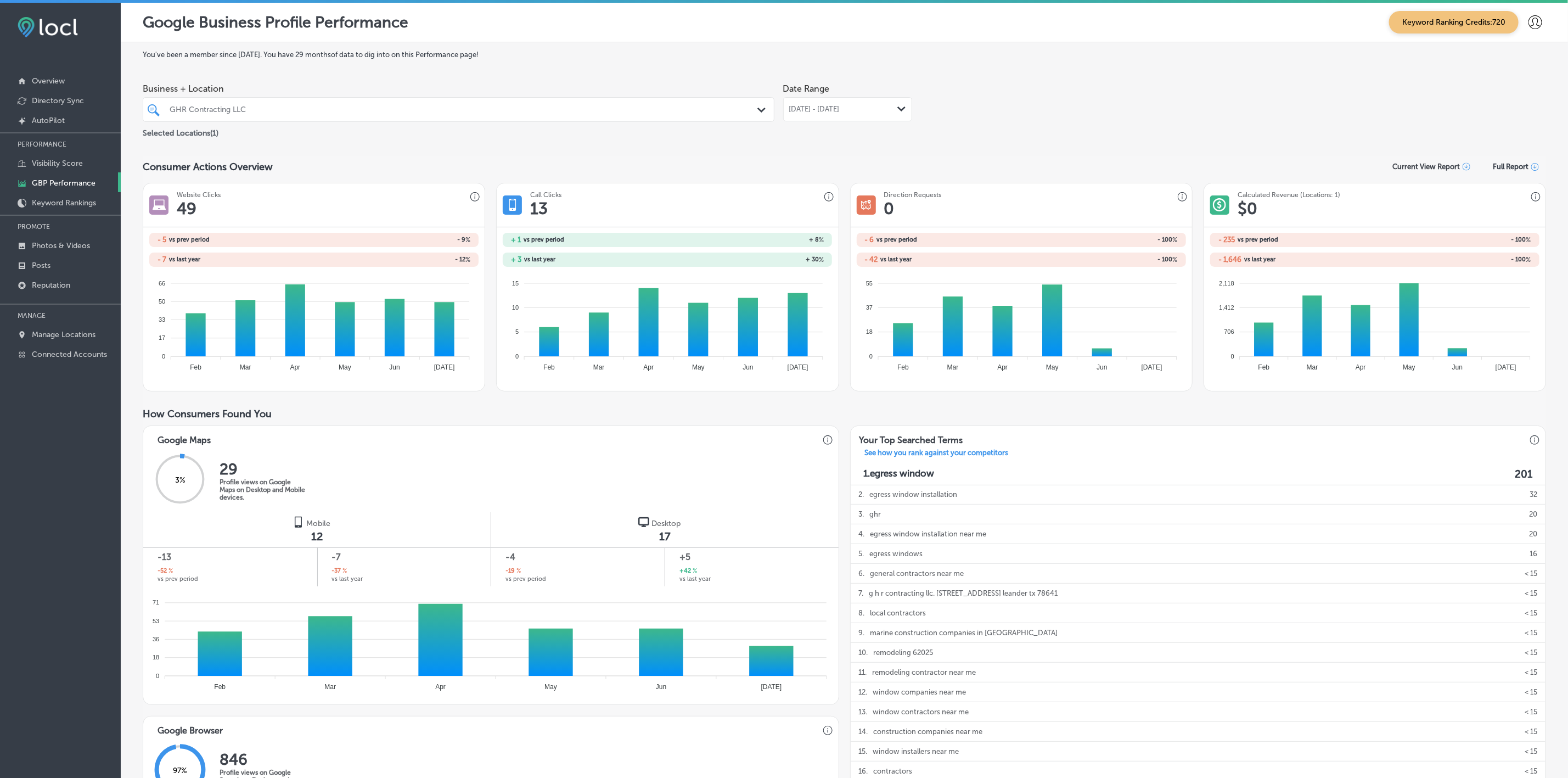
click at [832, 107] on span "[DATE] - [DATE]" at bounding box center [814, 109] width 51 height 9
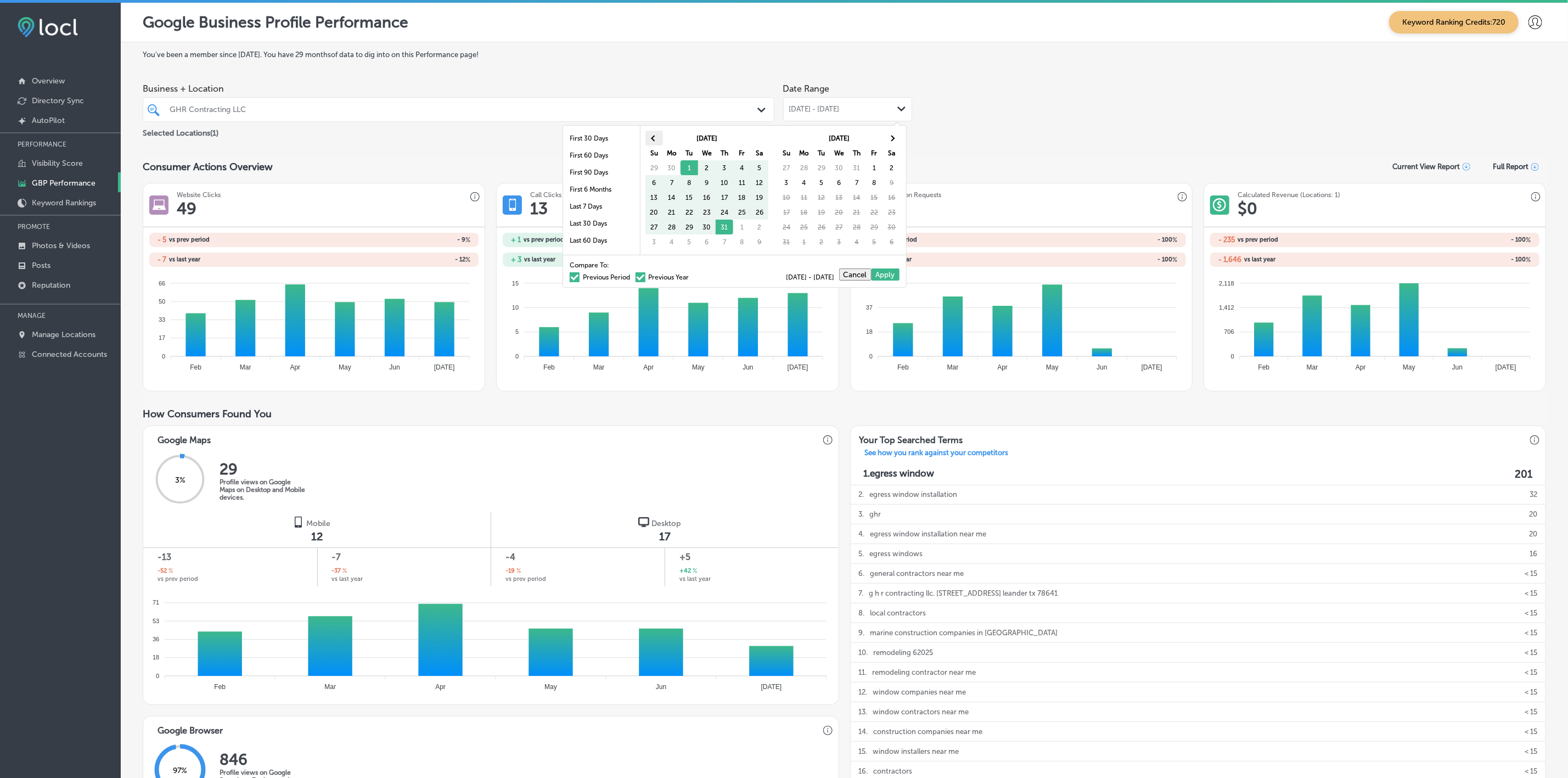
click at [657, 135] on th at bounding box center [655, 138] width 18 height 15
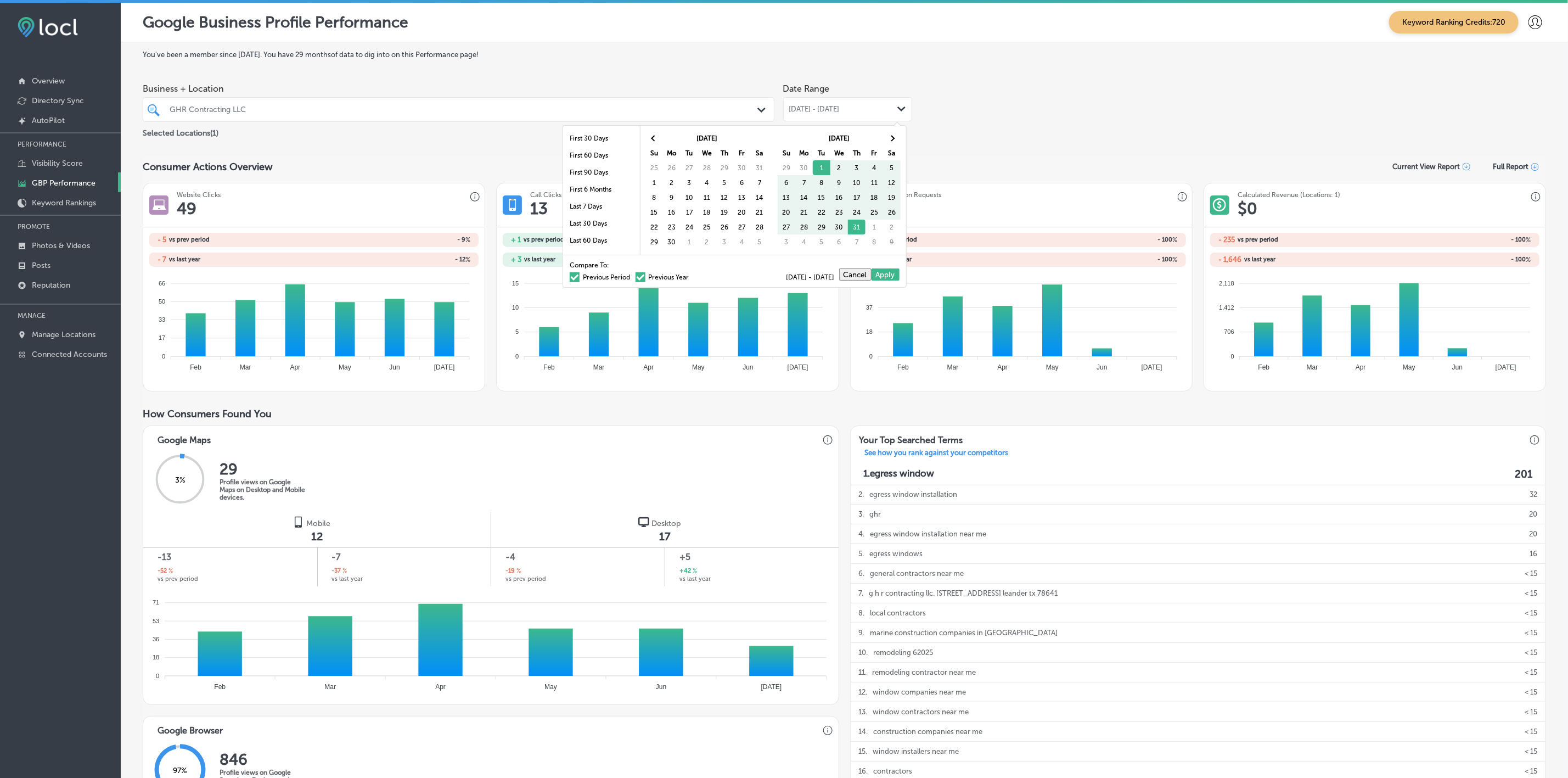
click at [657, 135] on th at bounding box center [655, 138] width 18 height 15
click at [898, 140] on th at bounding box center [892, 138] width 18 height 15
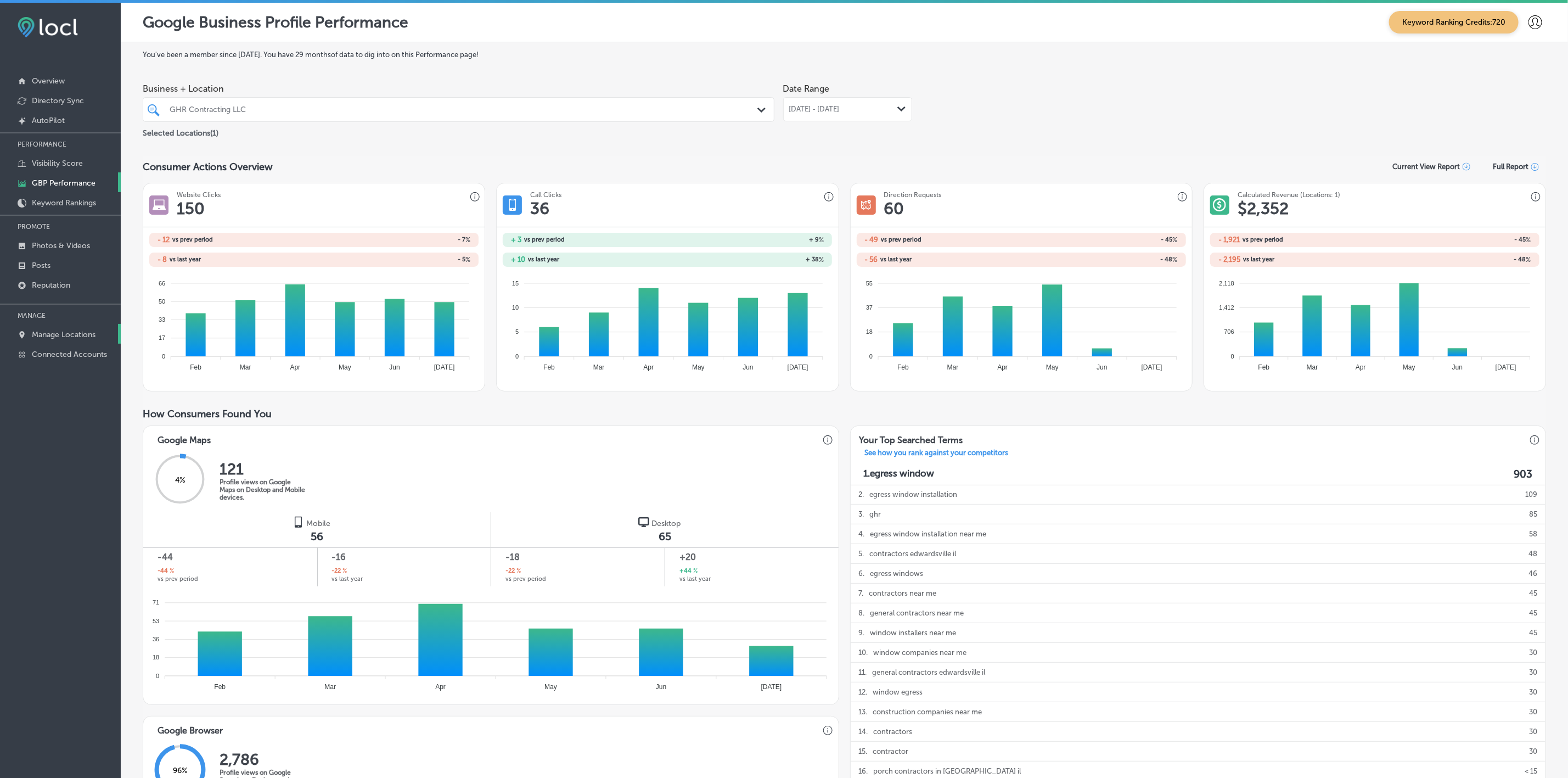
click at [99, 330] on link "Manage Locations" at bounding box center [60, 334] width 121 height 20
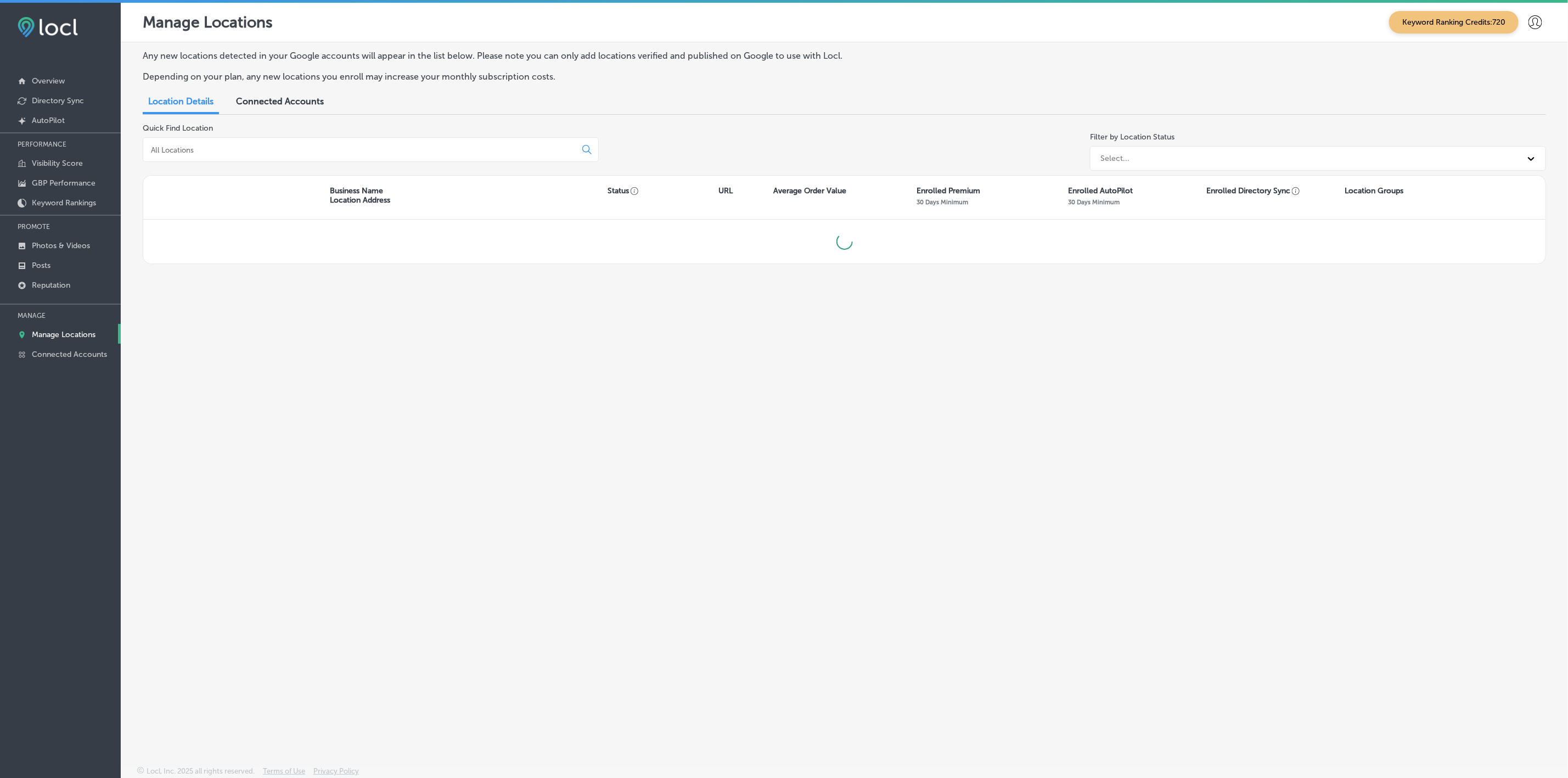
click at [272, 147] on input at bounding box center [362, 150] width 424 height 10
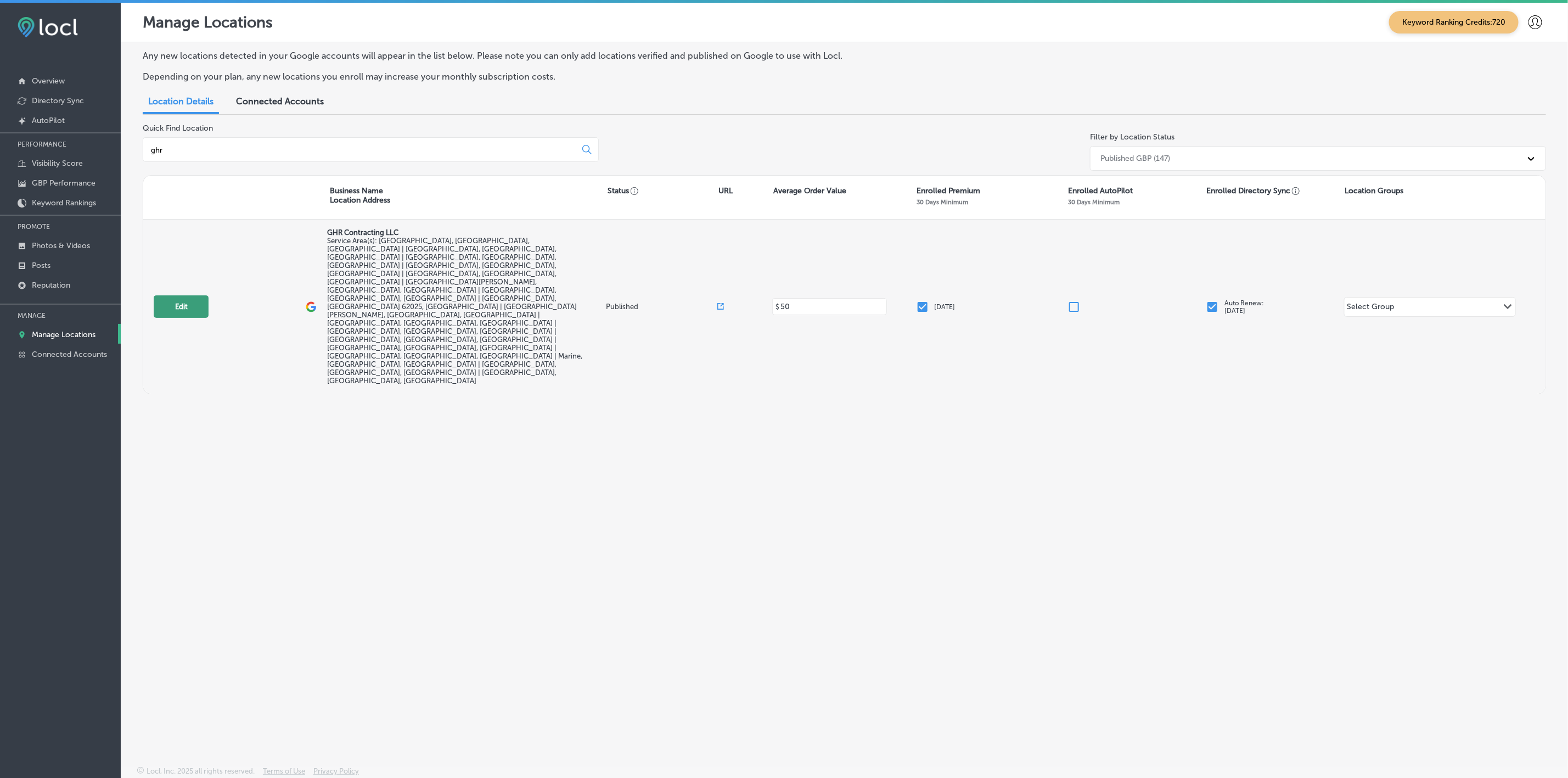
type input "ghr"
click at [177, 295] on button "Edit" at bounding box center [181, 306] width 55 height 23
select select "US"
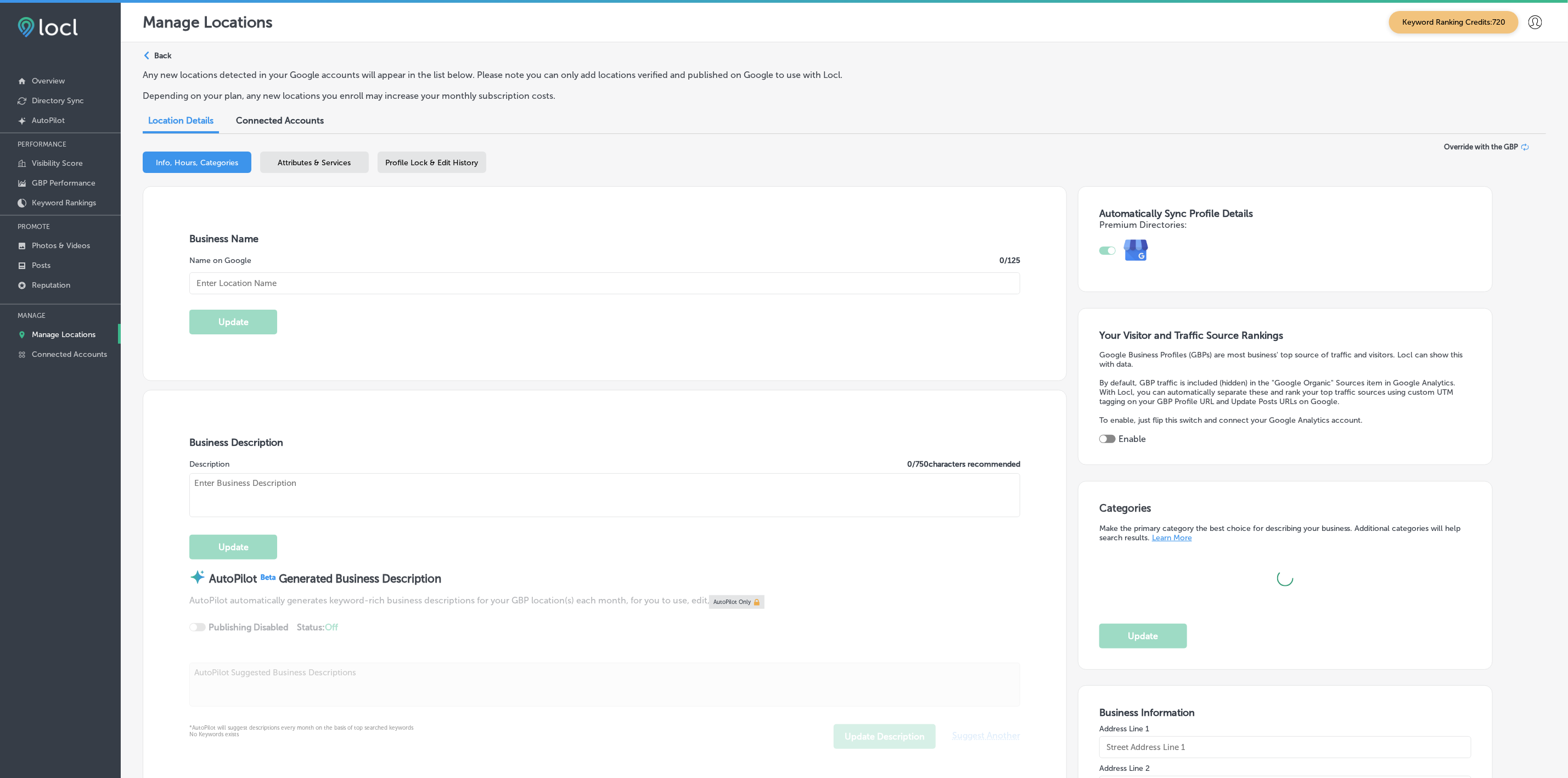
type input "GHR Contracting LLC"
type input "[STREET_ADDRESS][PERSON_NAME]"
type input "[GEOGRAPHIC_DATA]"
type input "62025-1740"
type input "US"
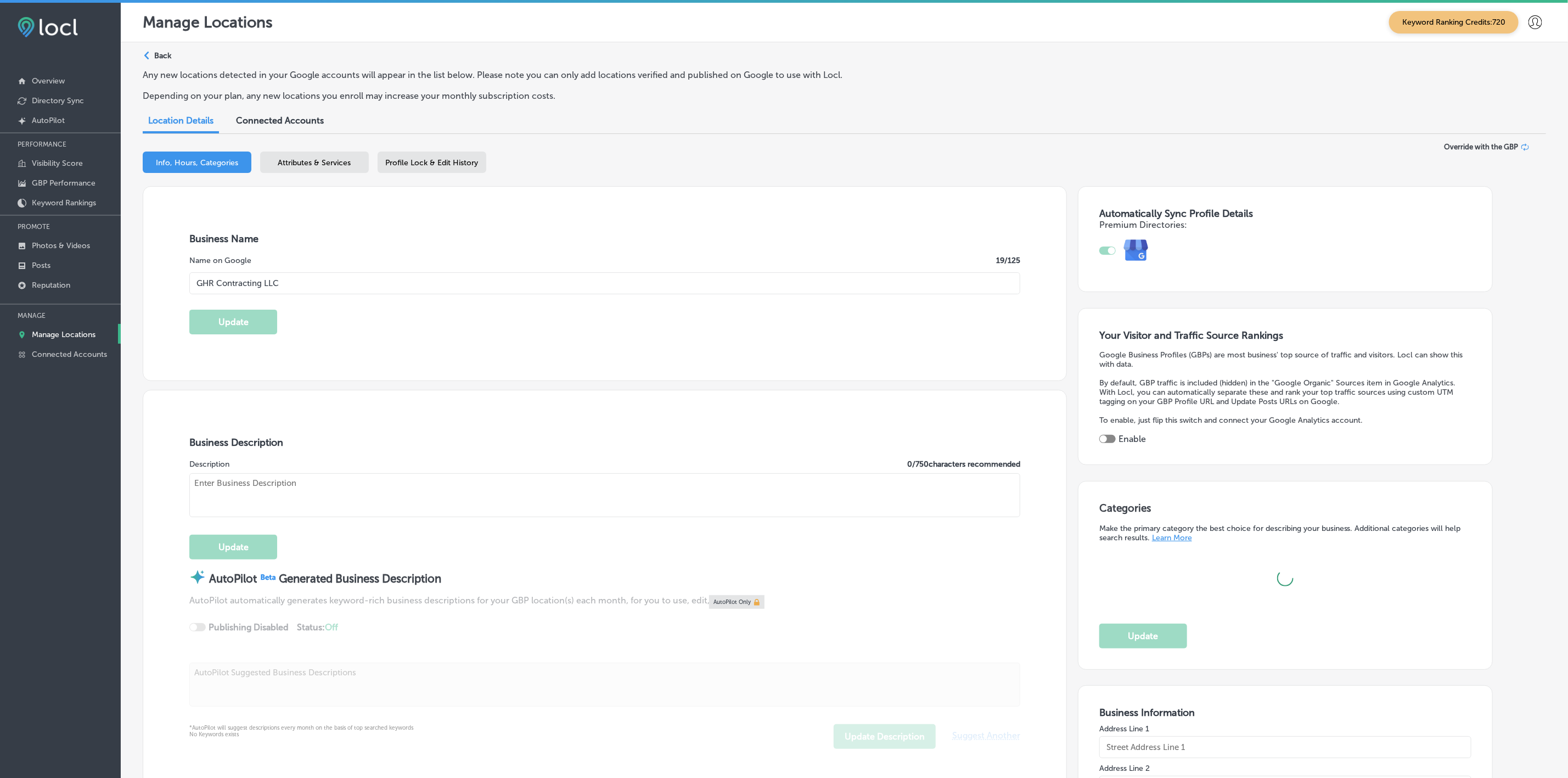
type input "[URL][DOMAIN_NAME]"
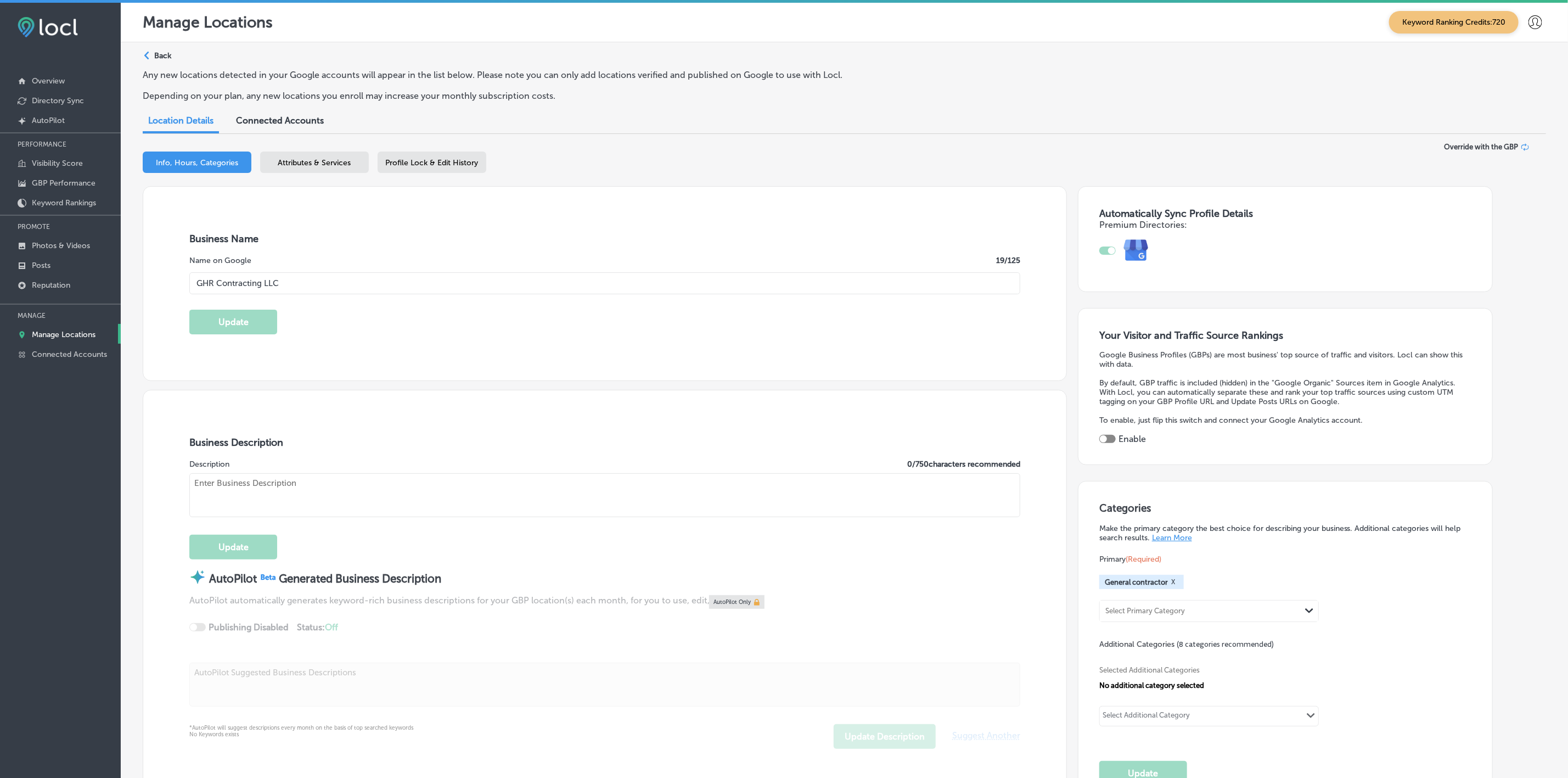
checkbox input "true"
type textarea "GHR Contracting LLC specializes in quality egress window installations for home…"
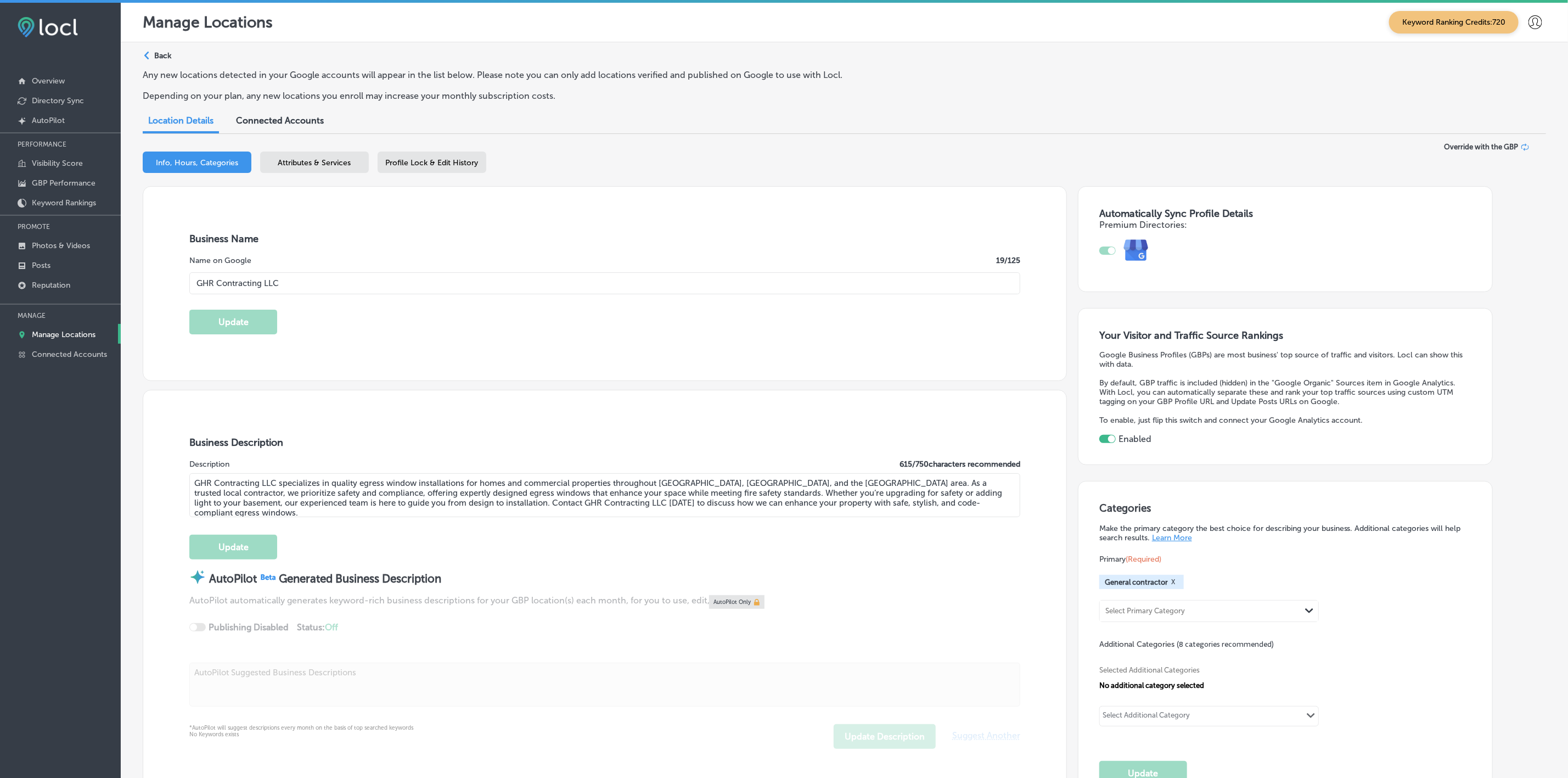
type input "[PHONE_NUMBER]"
click at [335, 286] on input "GHR Contracting LLC" at bounding box center [605, 283] width 831 height 22
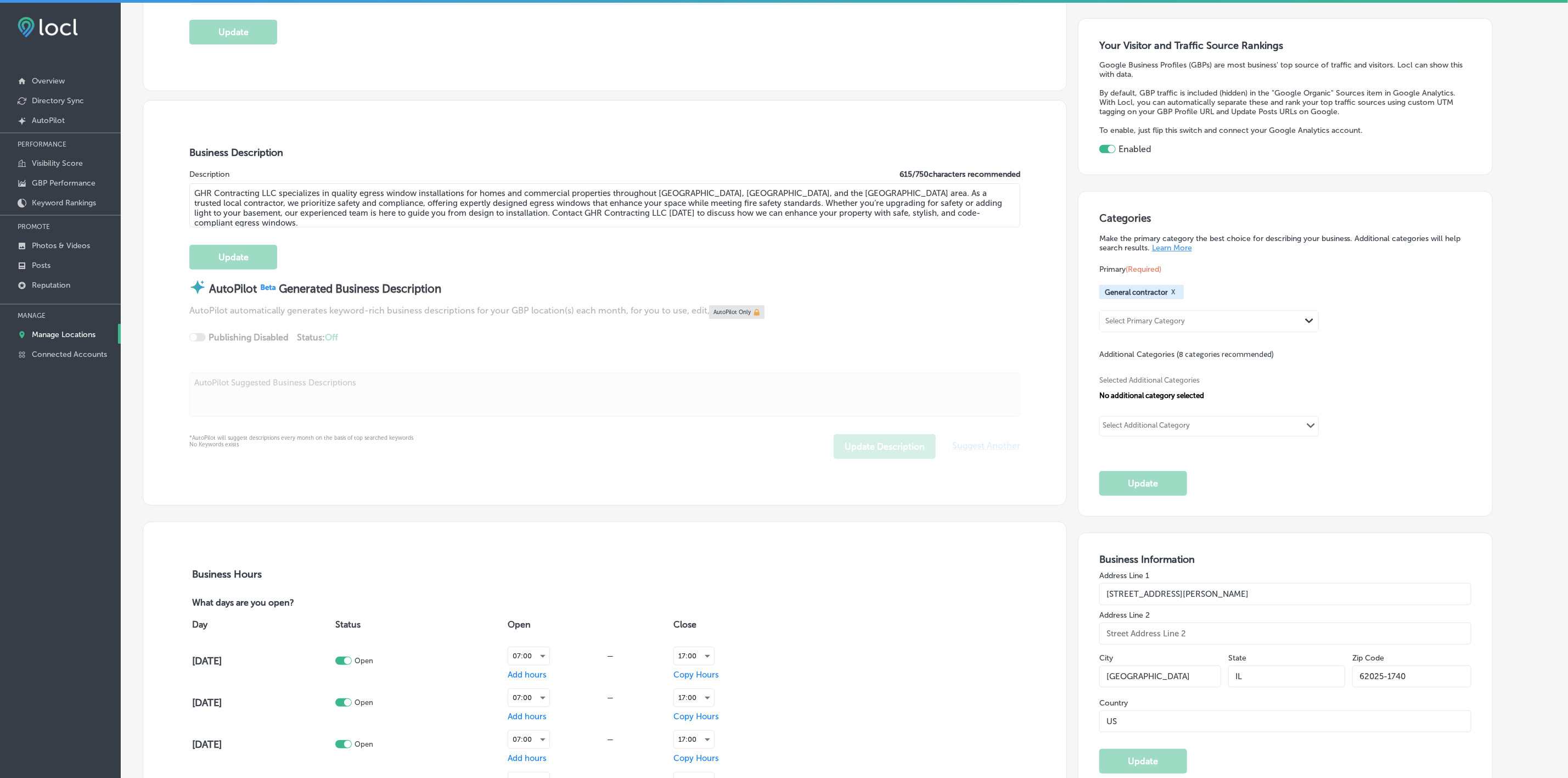
scroll to position [329, 0]
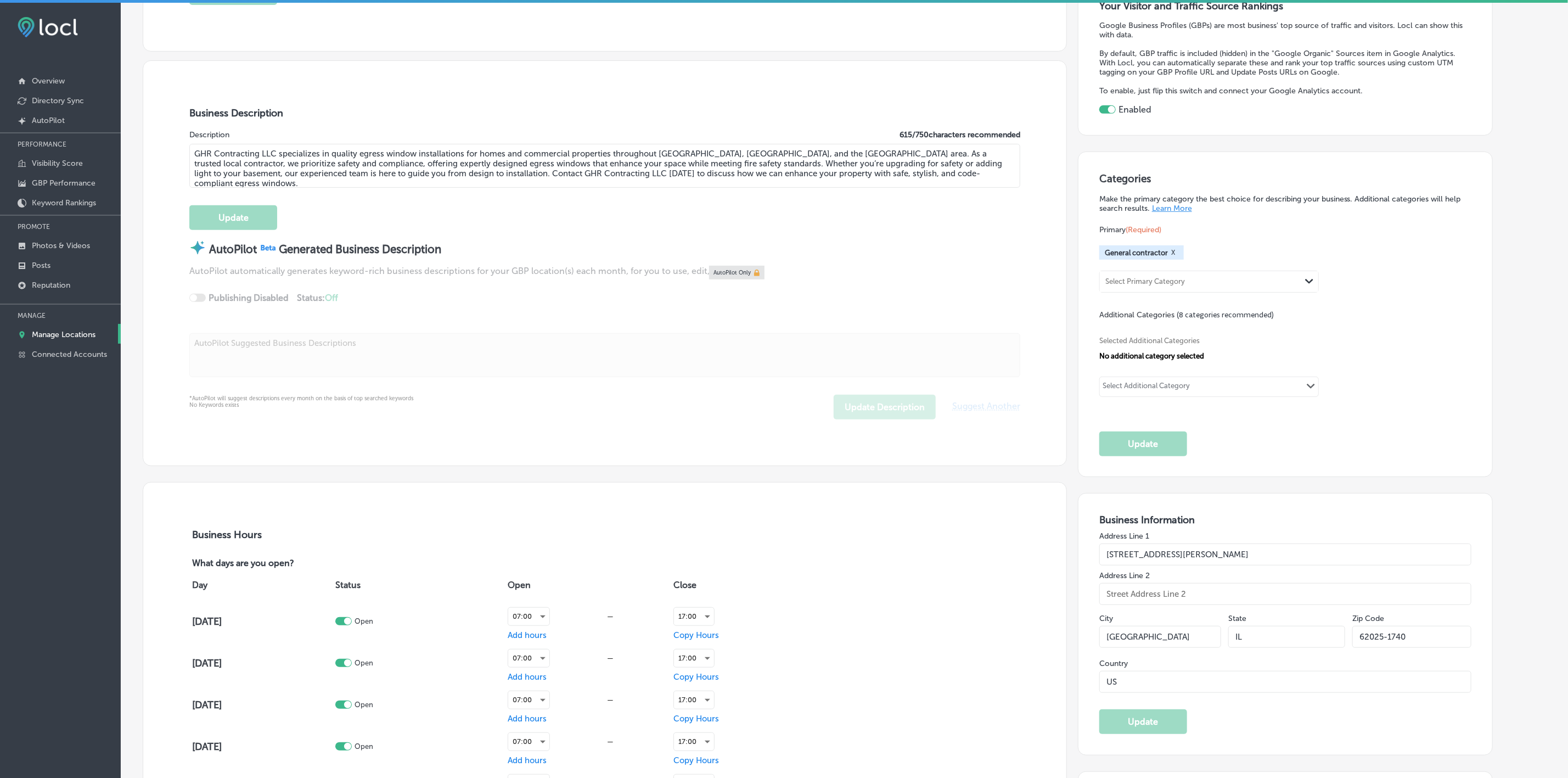
click at [1233, 553] on input "[STREET_ADDRESS][PERSON_NAME]" at bounding box center [1286, 554] width 372 height 22
click at [1266, 646] on input "IL" at bounding box center [1287, 636] width 117 height 22
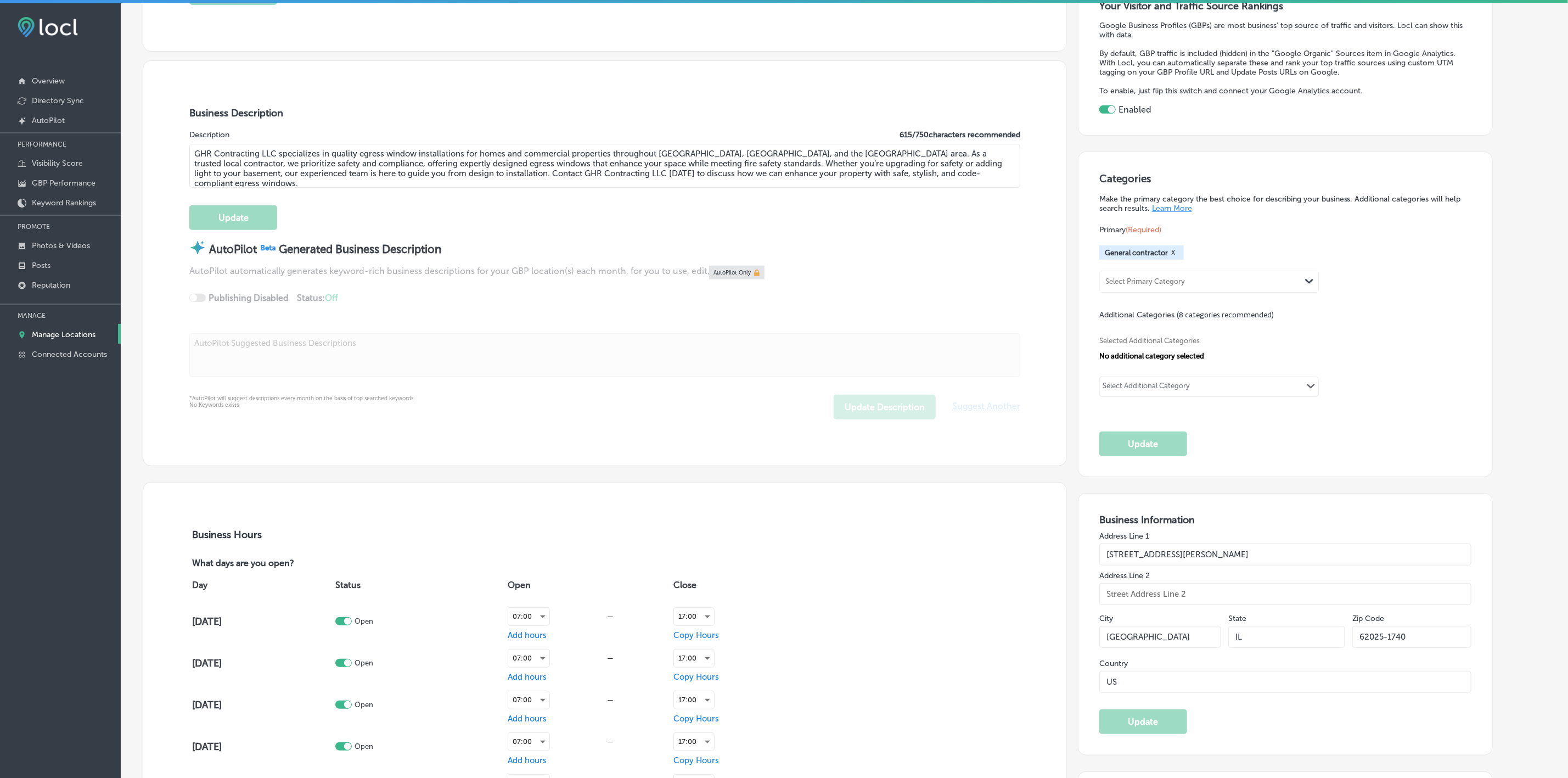
click at [1158, 634] on input "[GEOGRAPHIC_DATA]" at bounding box center [1160, 636] width 122 height 22
drag, startPoint x: 1388, startPoint y: 635, endPoint x: 1341, endPoint y: 639, distance: 47.2
click at [1341, 639] on div "City [GEOGRAPHIC_DATA] [US_STATE] Zip Code 62025-1740" at bounding box center [1286, 634] width 372 height 48
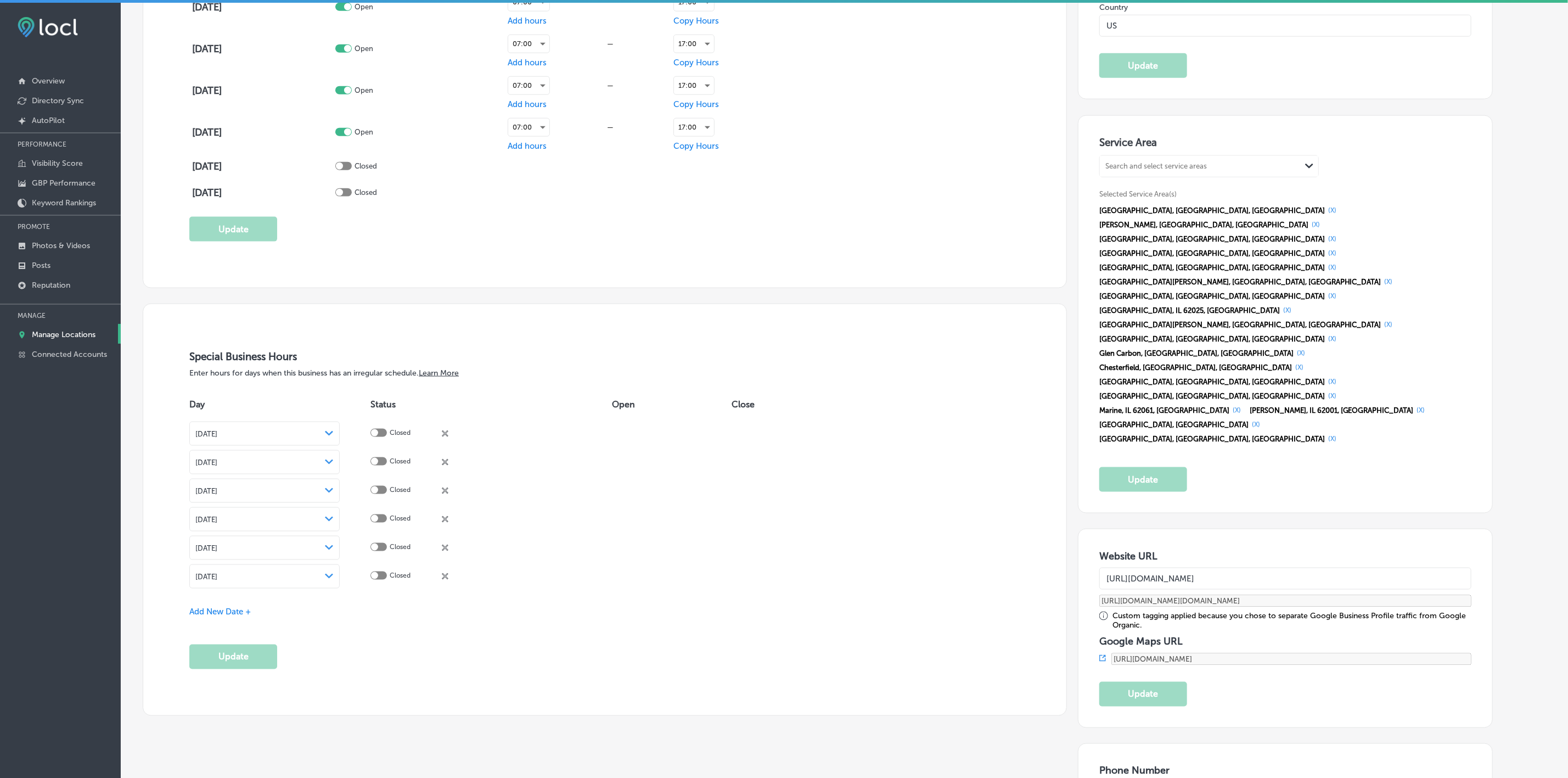
scroll to position [988, 0]
drag, startPoint x: 1225, startPoint y: 644, endPoint x: 1133, endPoint y: 649, distance: 92.1
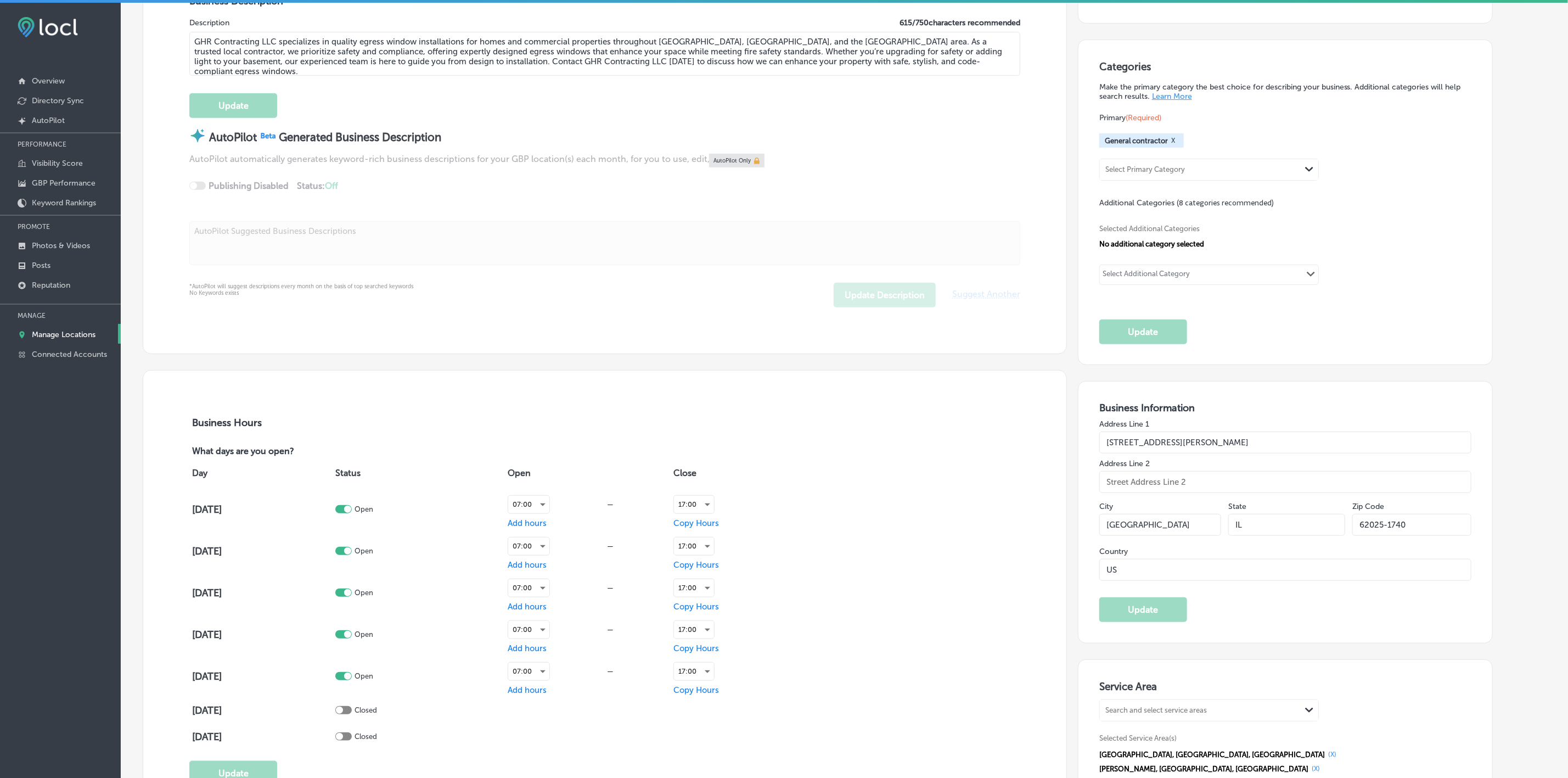
scroll to position [329, 0]
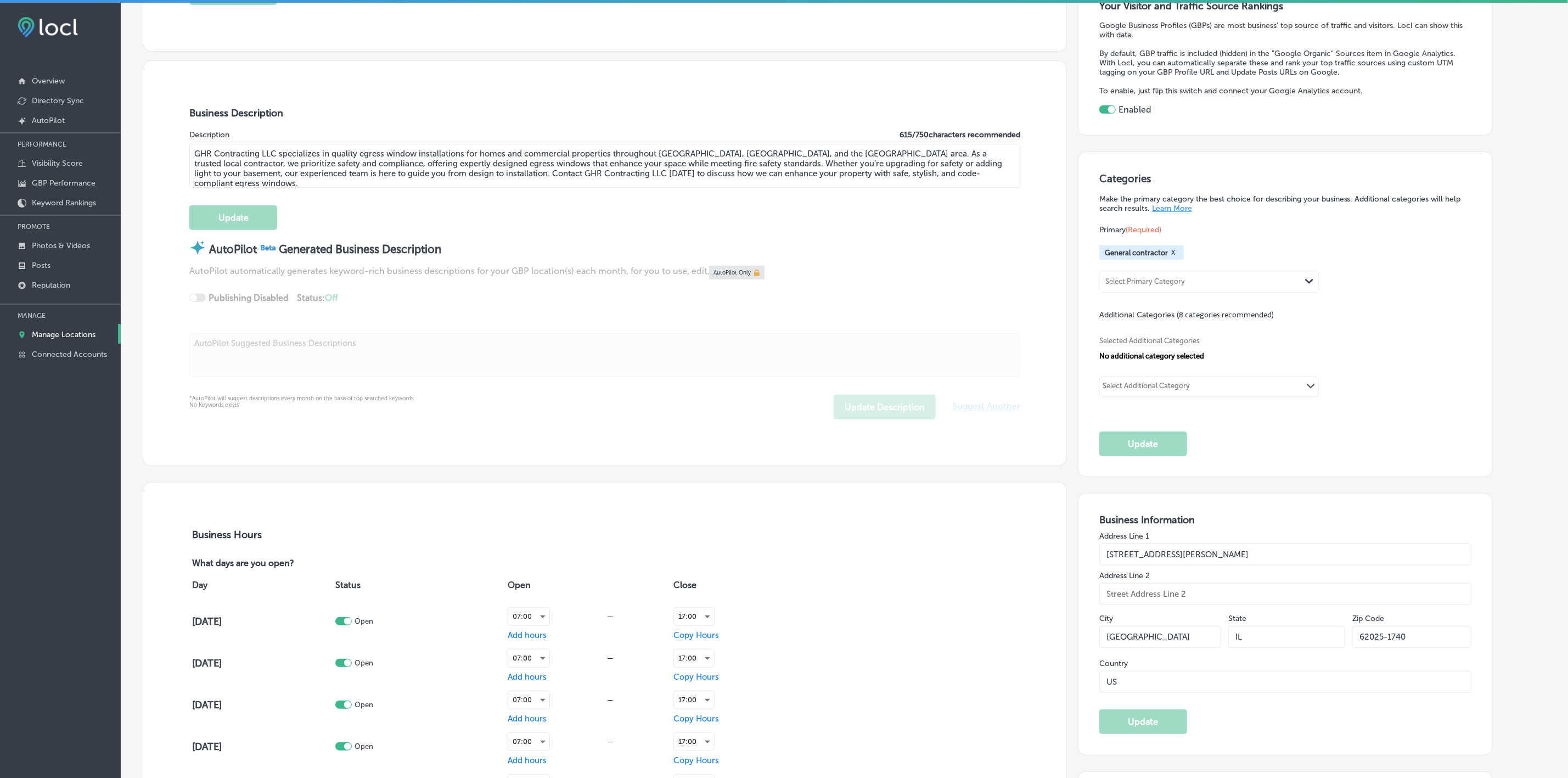
drag, startPoint x: 1202, startPoint y: 554, endPoint x: 1079, endPoint y: 555, distance: 123.0
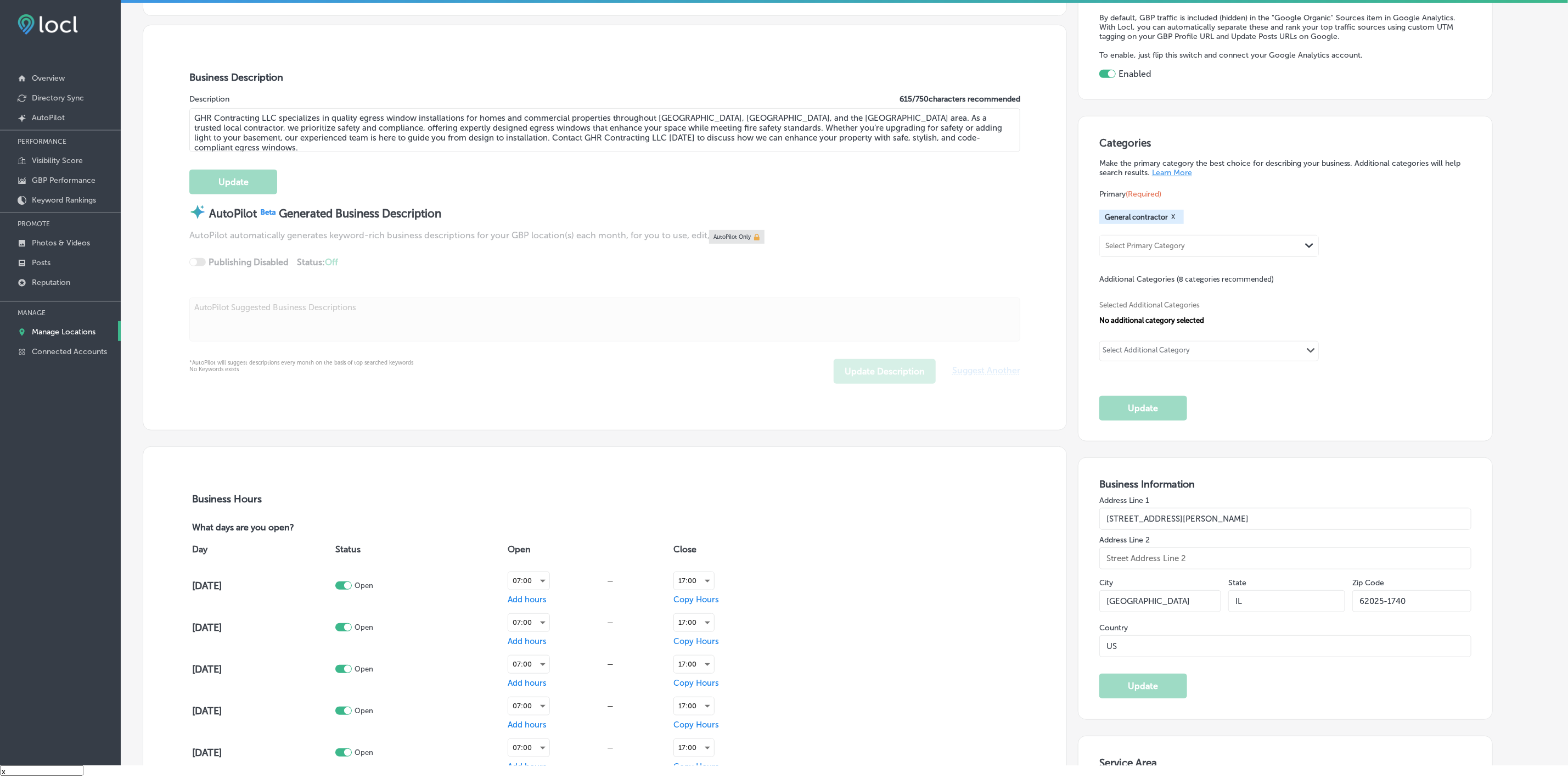
scroll to position [129, 0]
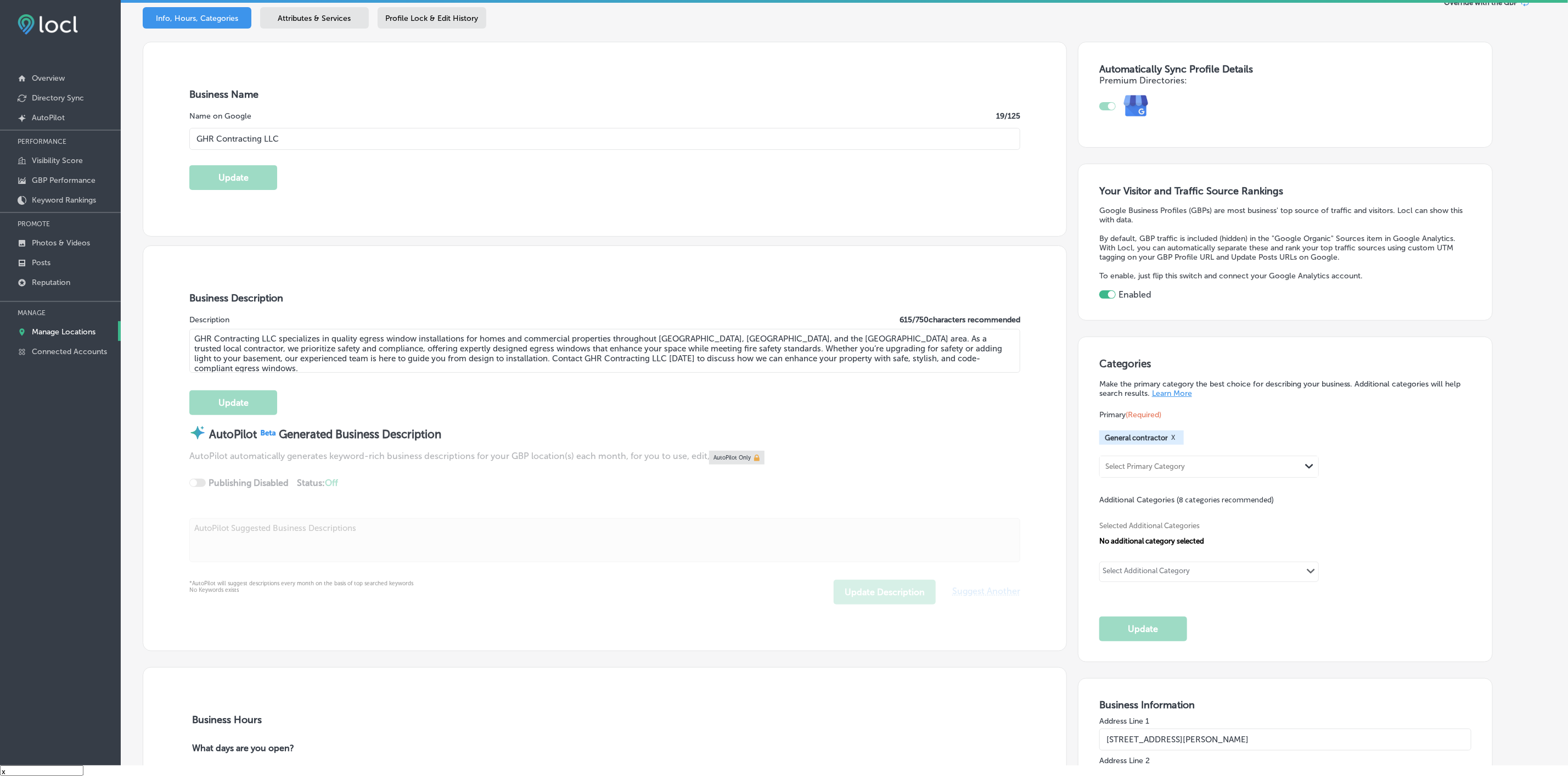
click at [836, 594] on div "Business Description Description 615 / 750 characters recommended GHR Contracti…" at bounding box center [605, 448] width 923 height 405
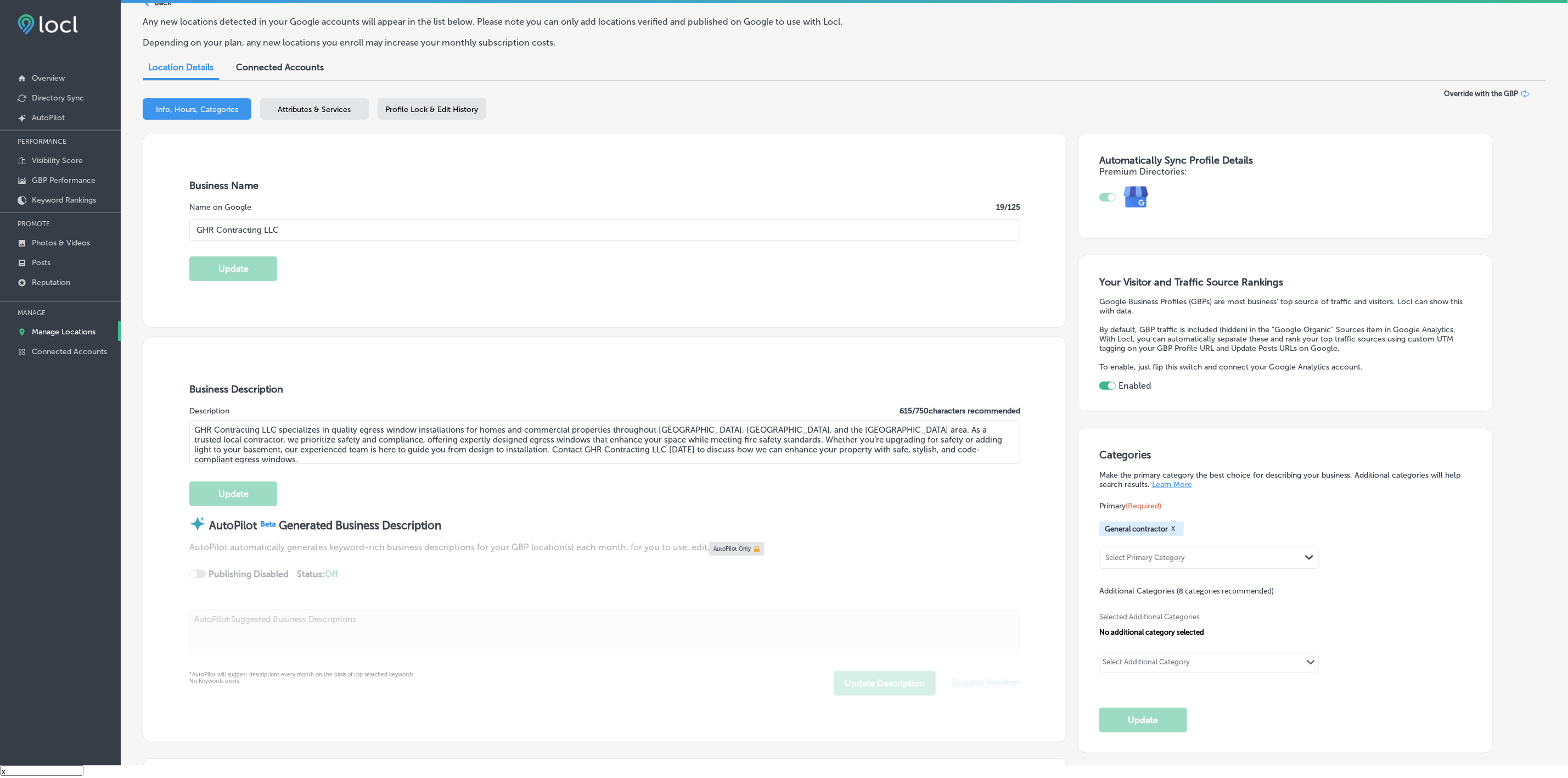
scroll to position [0, 0]
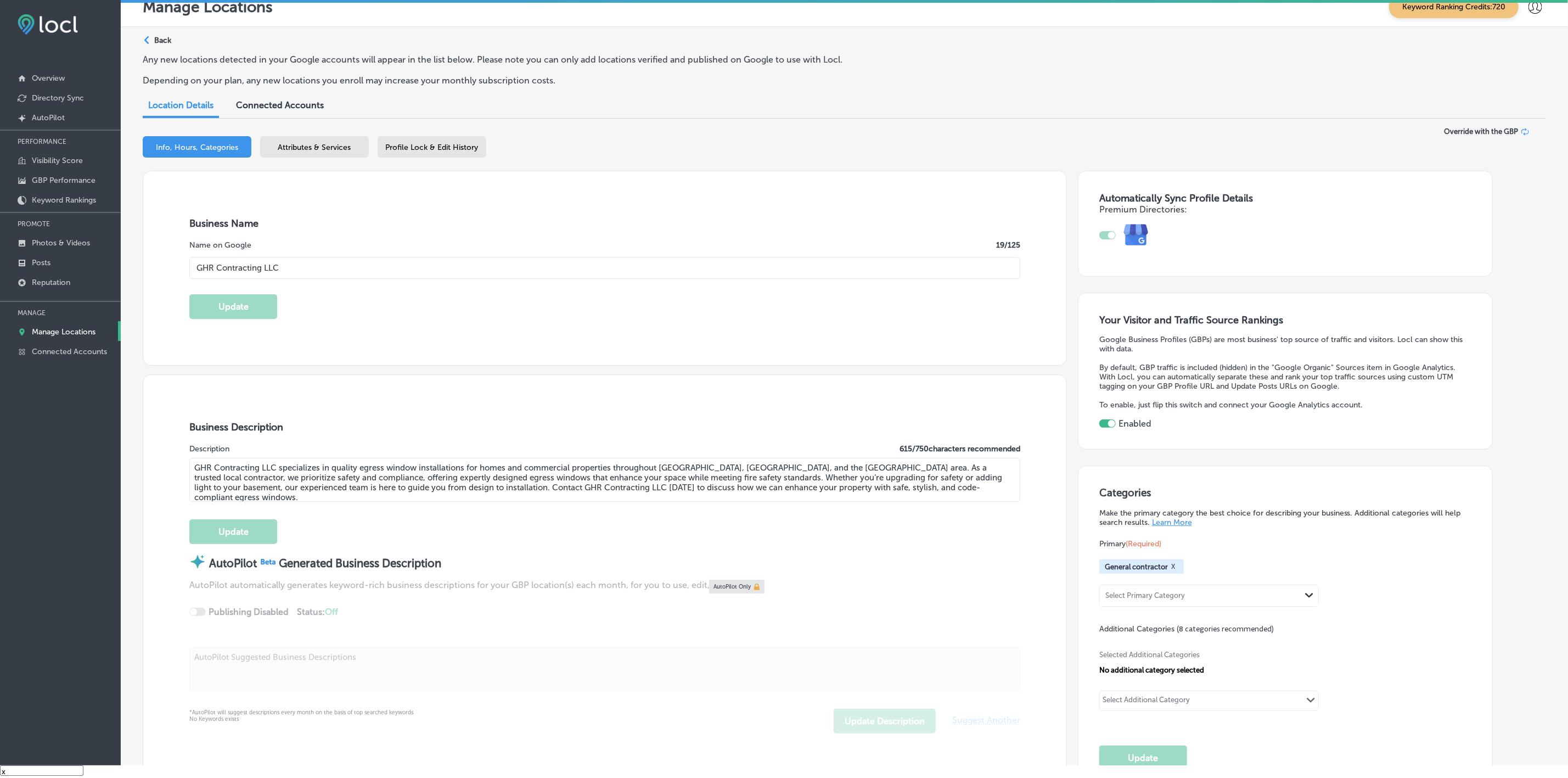
click at [87, 335] on p "Manage Locations" at bounding box center [63, 332] width 64 height 10
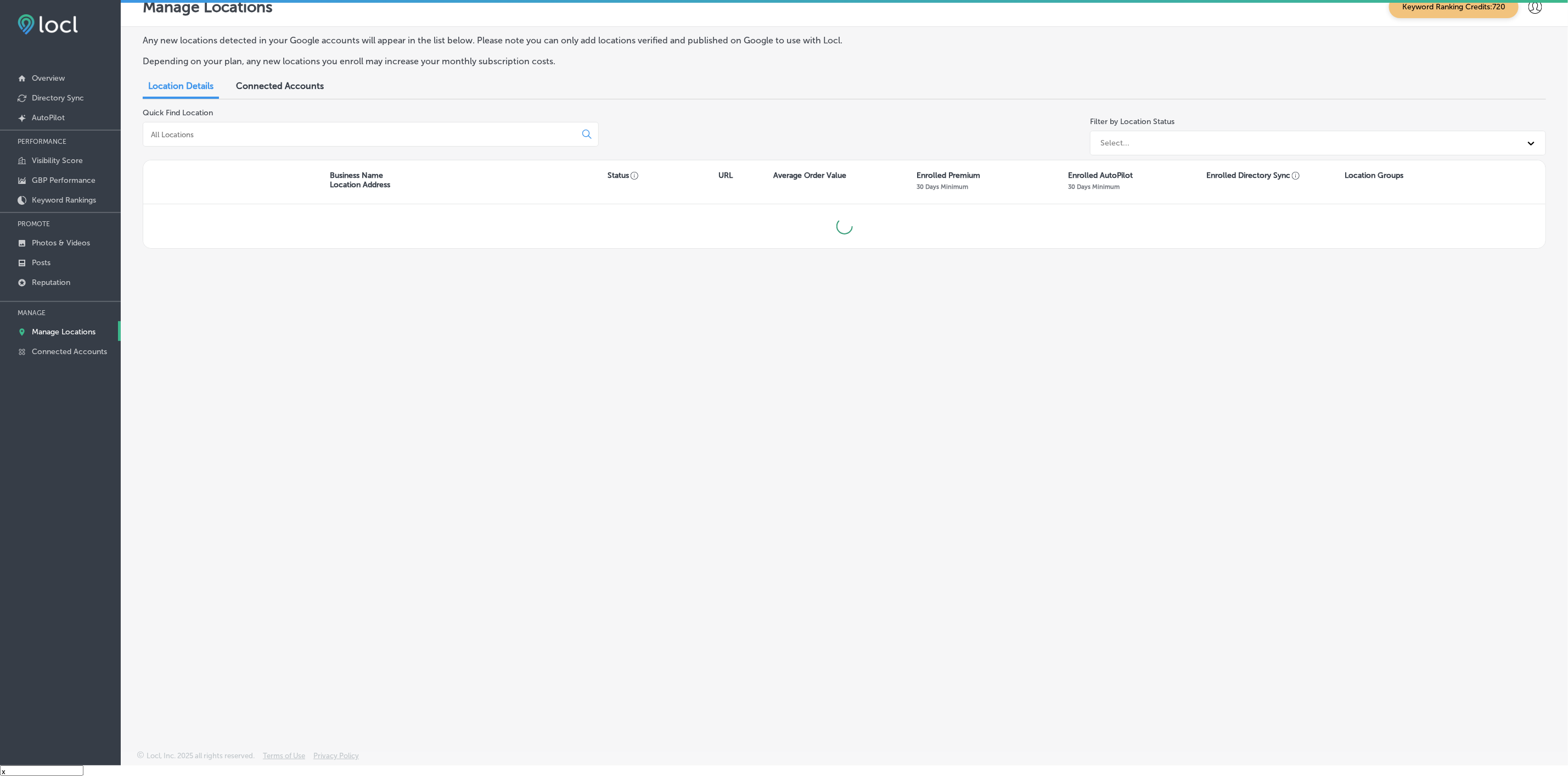
click at [328, 144] on div at bounding box center [371, 134] width 456 height 25
click at [335, 131] on input at bounding box center [362, 135] width 424 height 10
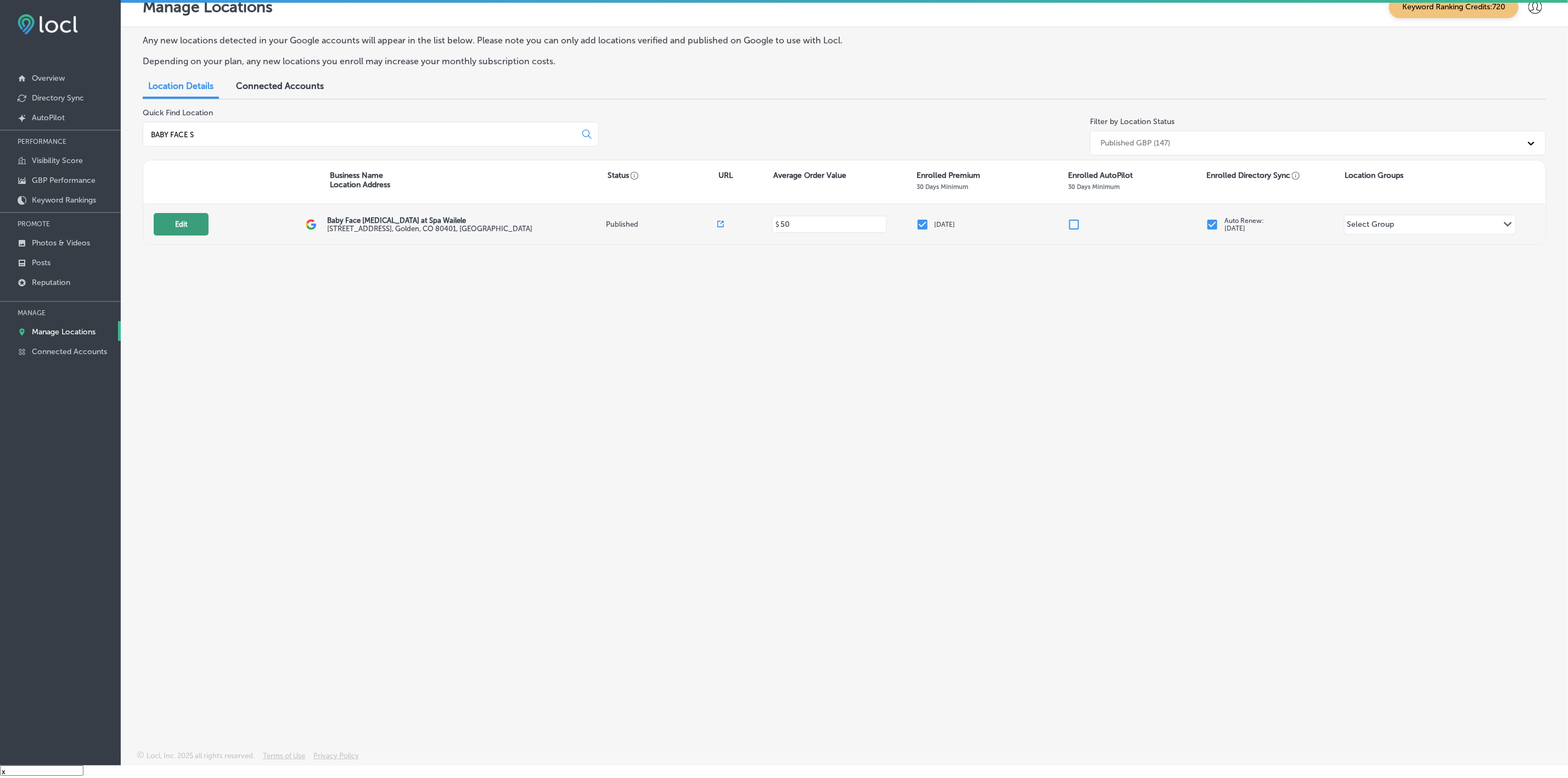
type input "BABY FACE S"
click at [163, 226] on button "Edit" at bounding box center [181, 224] width 55 height 23
select select "US"
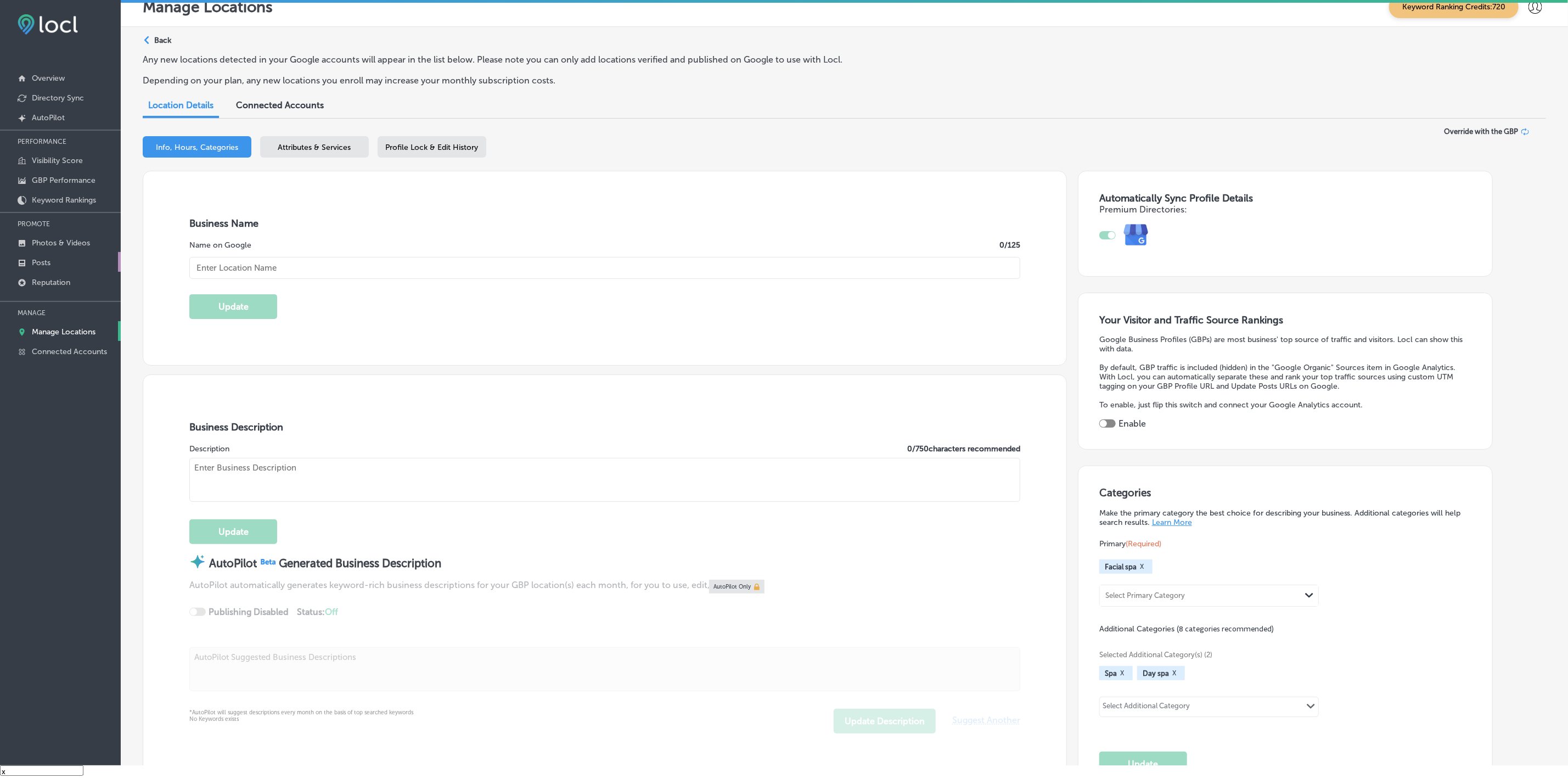
checkbox input "true"
type input "Baby Face [MEDICAL_DATA] at Spa Wailele"
type input "[STREET_ADDRESS]"
type input "Golden"
type input "80401"
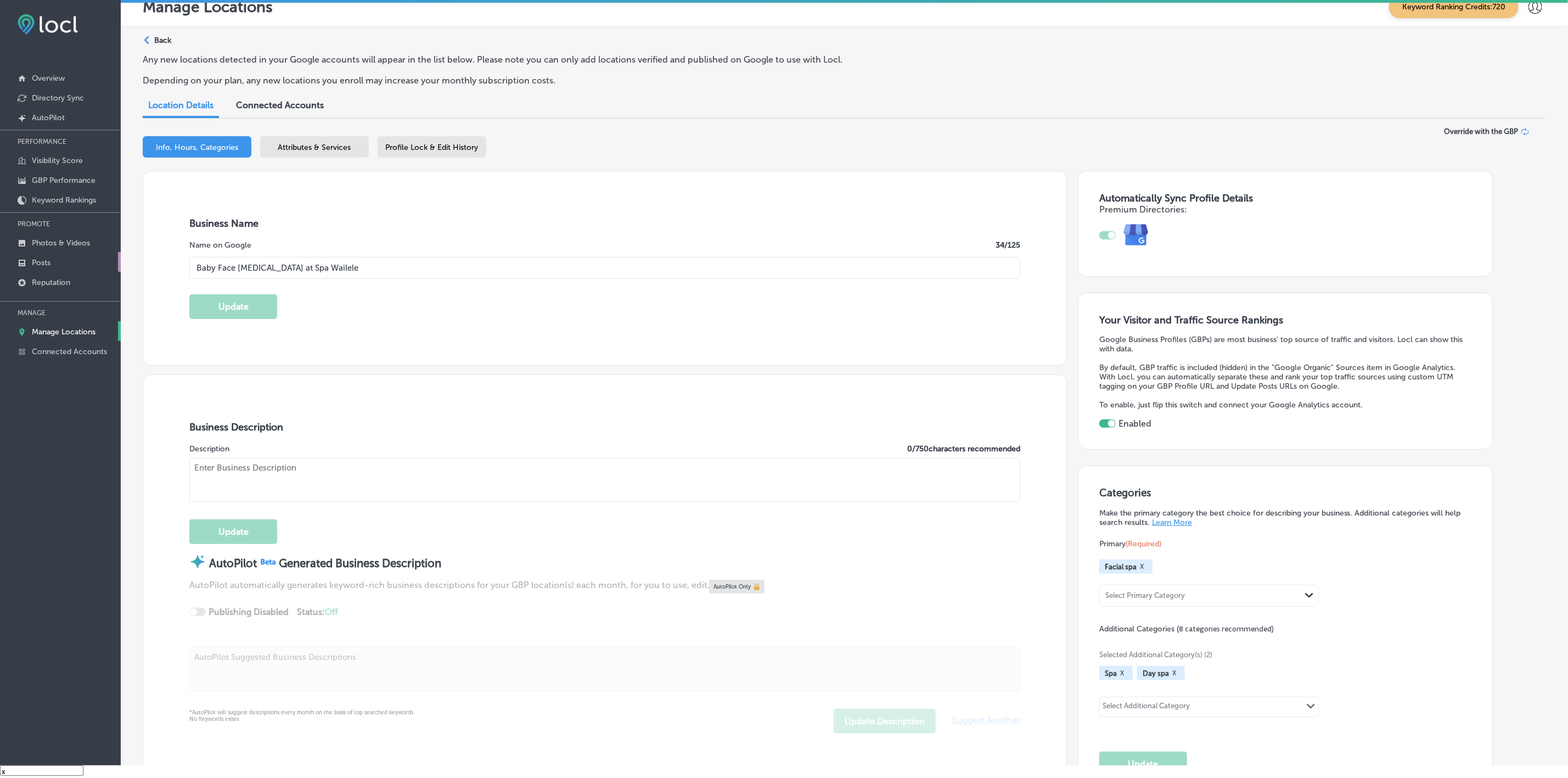
type input "US"
type input "[URL][DOMAIN_NAME]"
type textarea "Baby Face [MEDICAL_DATA] at [GEOGRAPHIC_DATA], pronounced Vai-Le-Le meaning "th…"
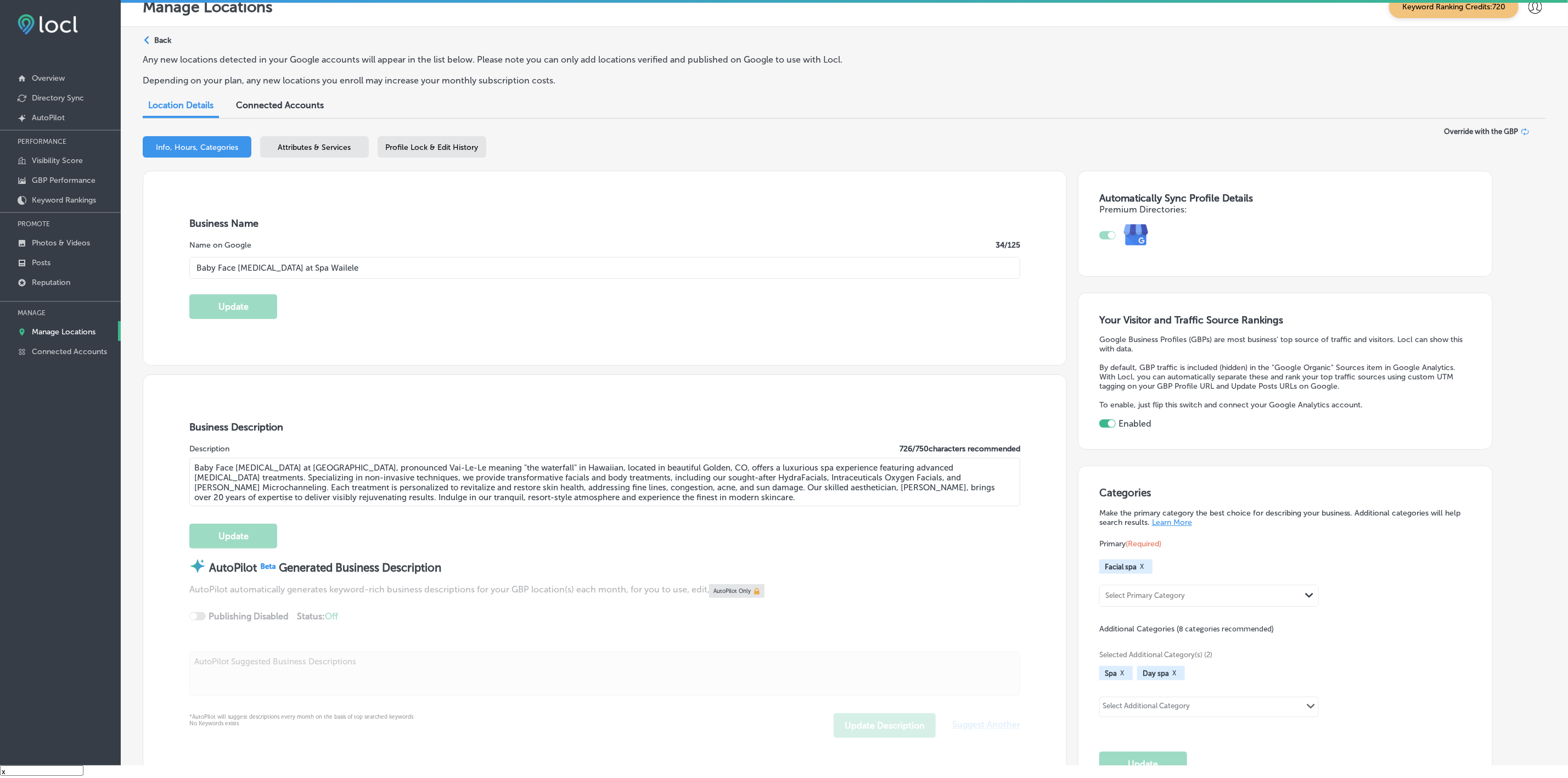
type input "[PHONE_NUMBER]"
click at [351, 269] on input "Baby Face [MEDICAL_DATA] at Spa Wailele" at bounding box center [605, 268] width 831 height 22
click at [351, 269] on input "Baby Face [MEDICAL_DATA] at Spa Wailele" at bounding box center [605, 268] width 831 height 22
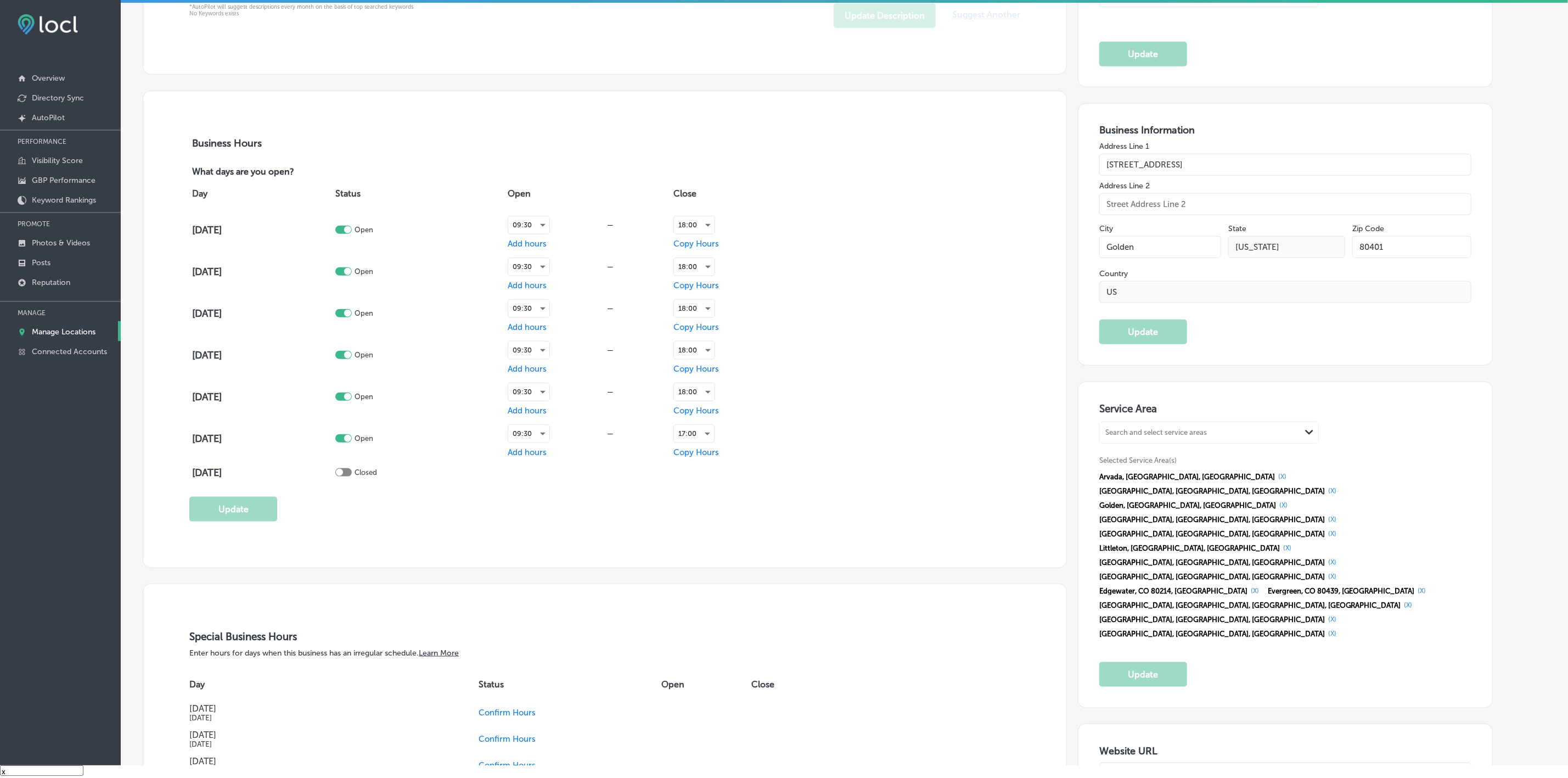
scroll to position [741, 0]
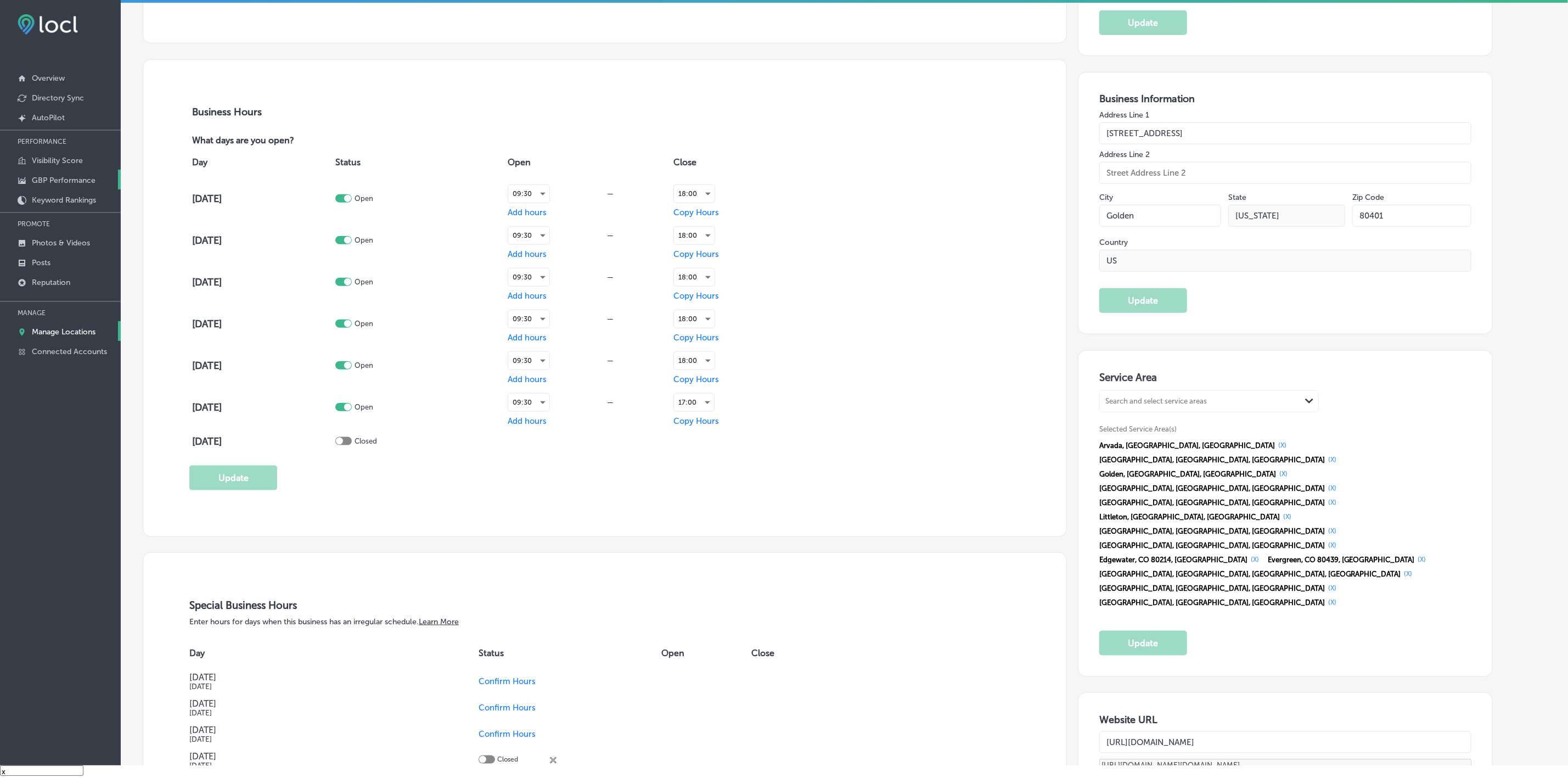
click at [64, 183] on p "GBP Performance" at bounding box center [63, 181] width 64 height 10
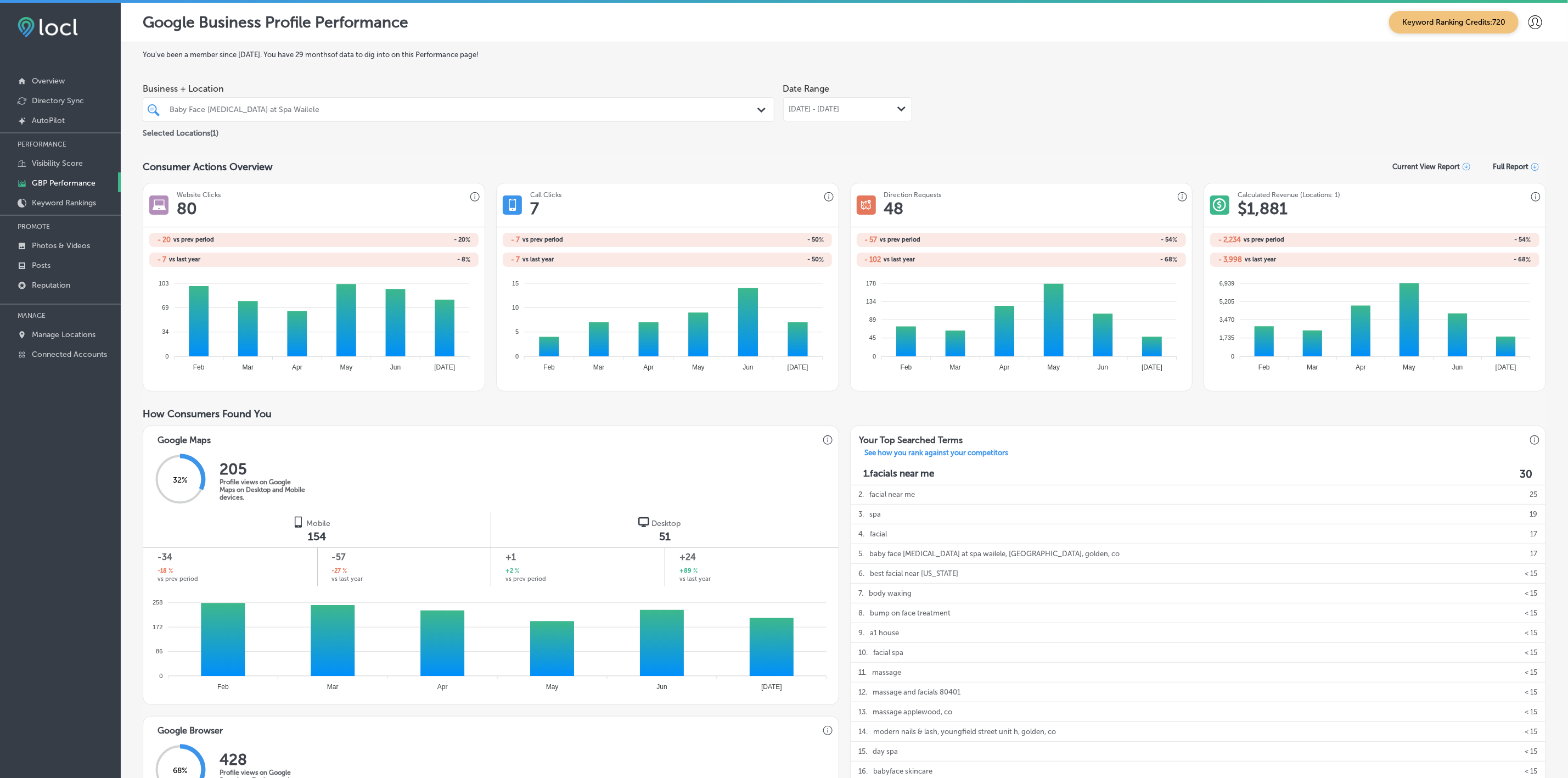
click at [837, 106] on span "[DATE] - [DATE]" at bounding box center [814, 109] width 51 height 9
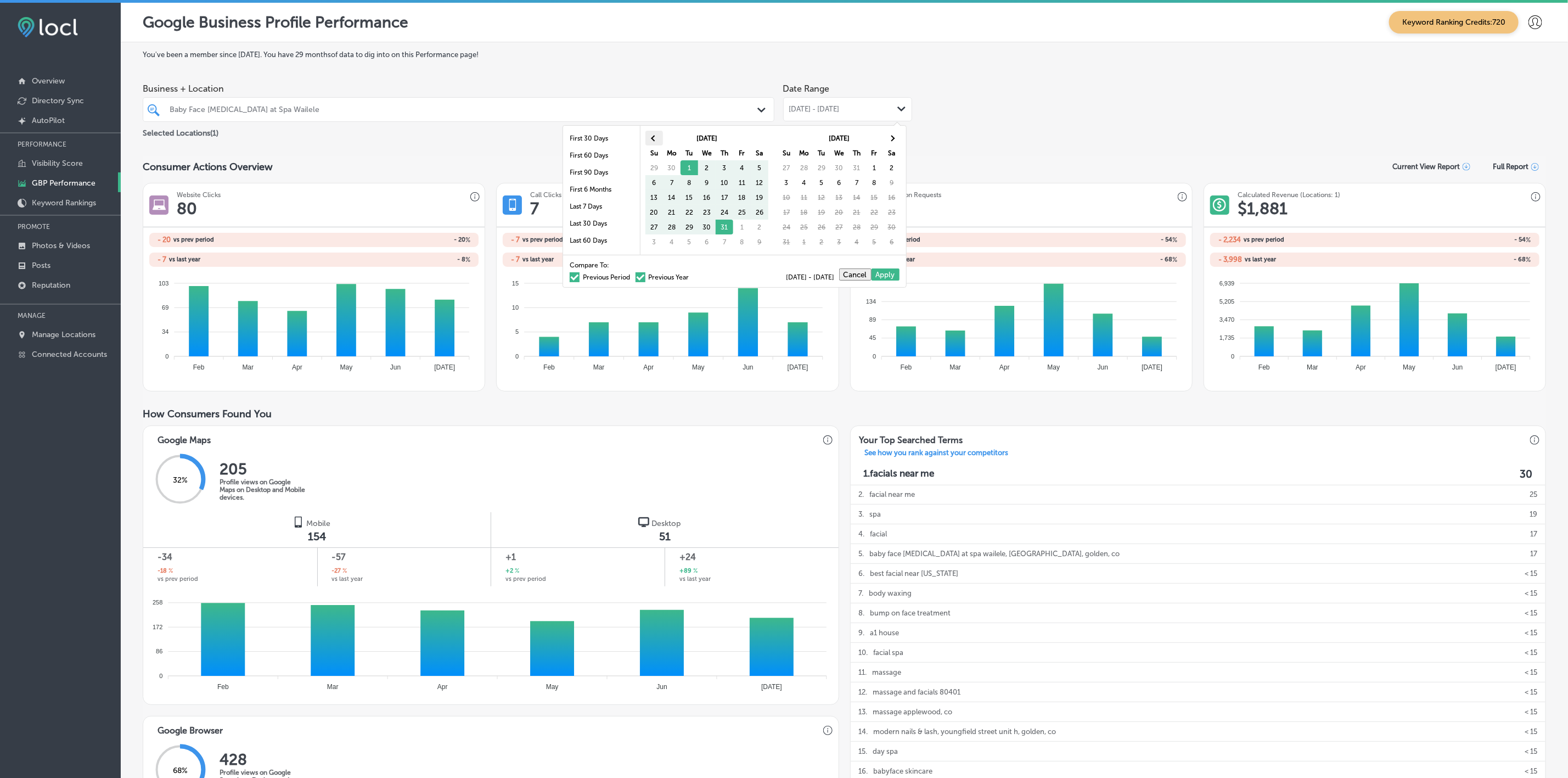
click at [652, 135] on th at bounding box center [655, 138] width 18 height 15
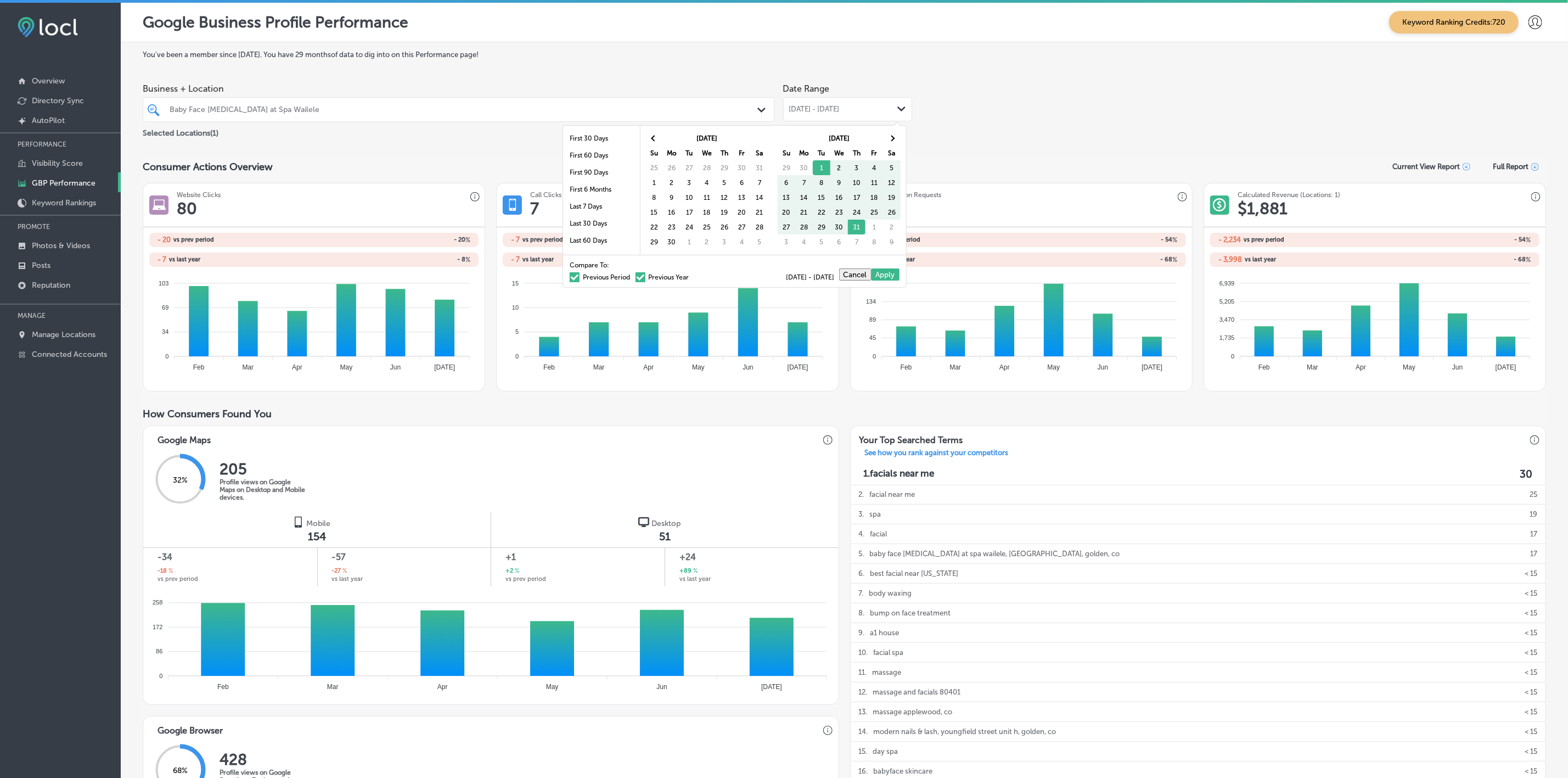
click at [652, 135] on th at bounding box center [655, 138] width 18 height 15
click at [896, 137] on th at bounding box center [892, 138] width 18 height 15
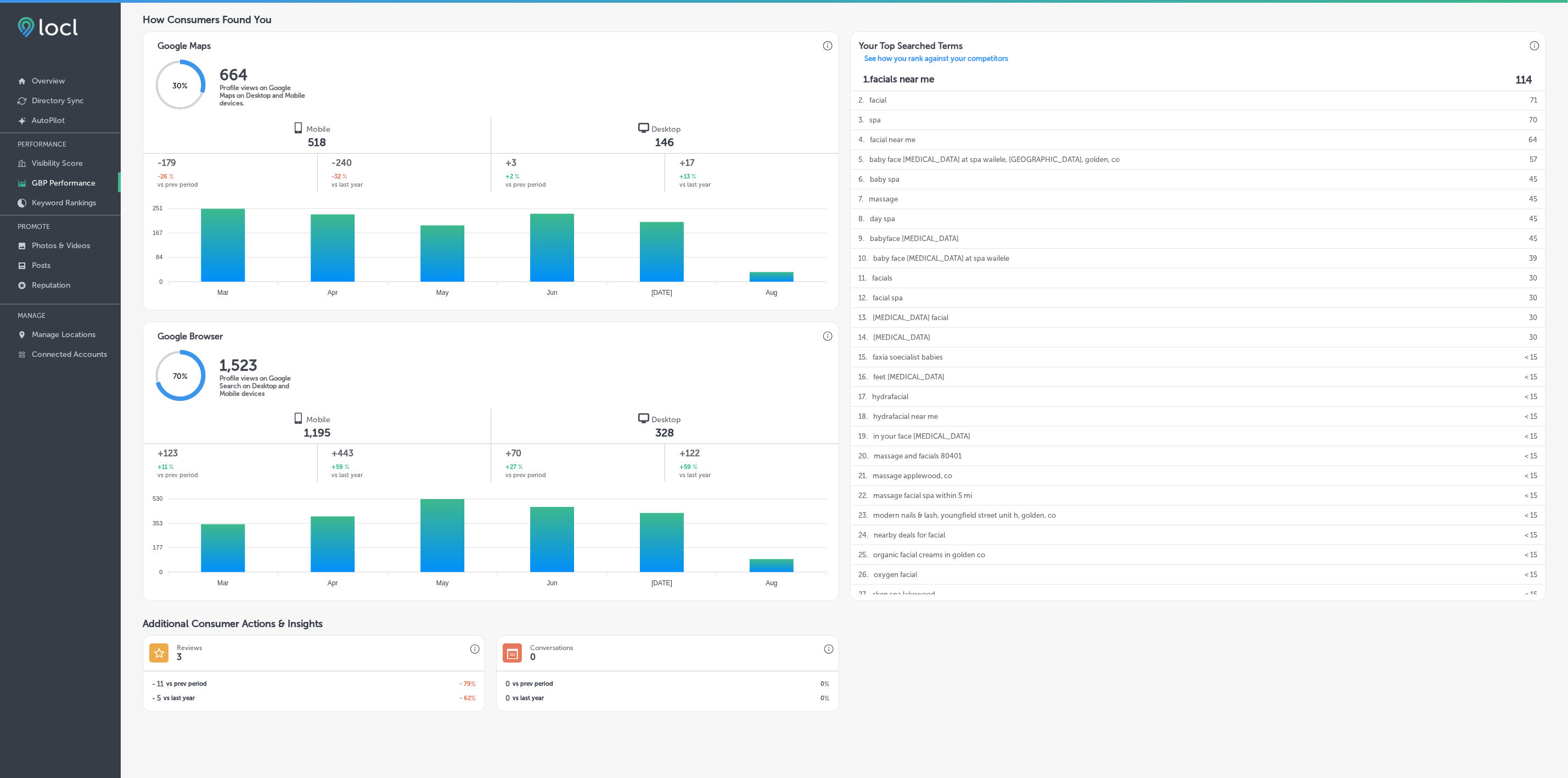
scroll to position [418, 0]
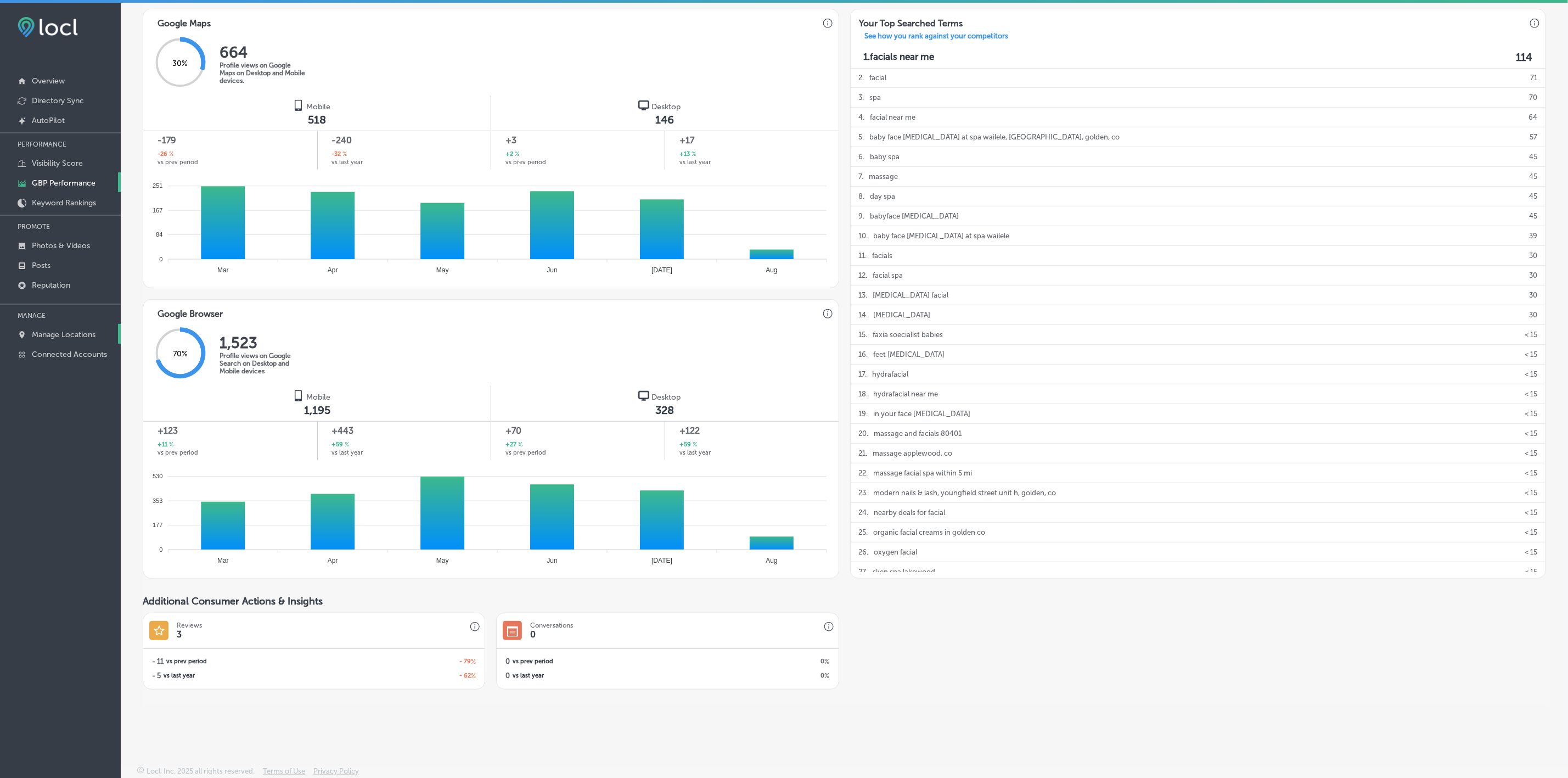
click at [50, 326] on link "Manage Locations" at bounding box center [60, 334] width 121 height 20
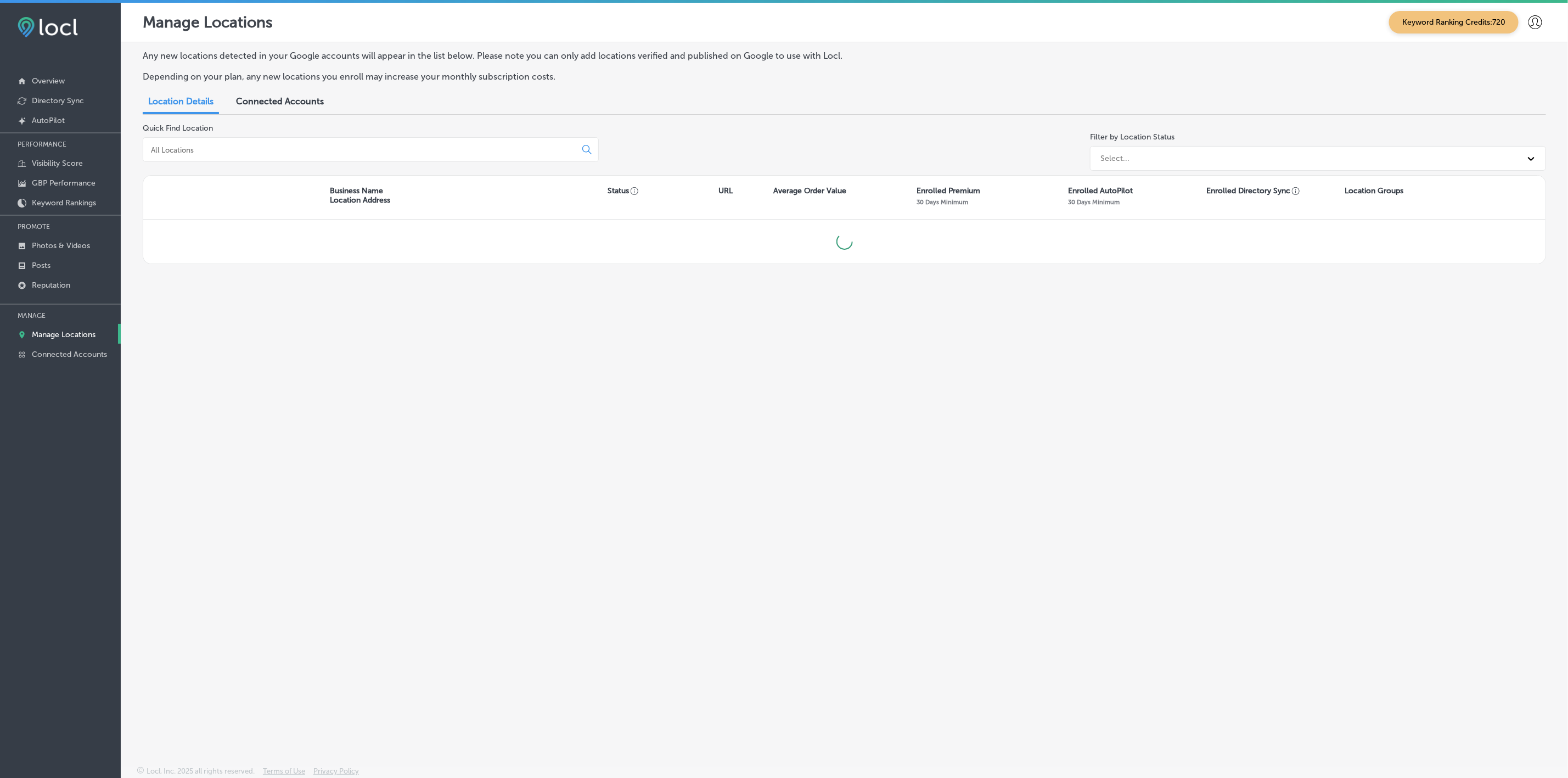
click at [262, 151] on input at bounding box center [362, 150] width 424 height 10
type input "baby face"
click at [98, 331] on link "Manage Locations" at bounding box center [60, 334] width 121 height 20
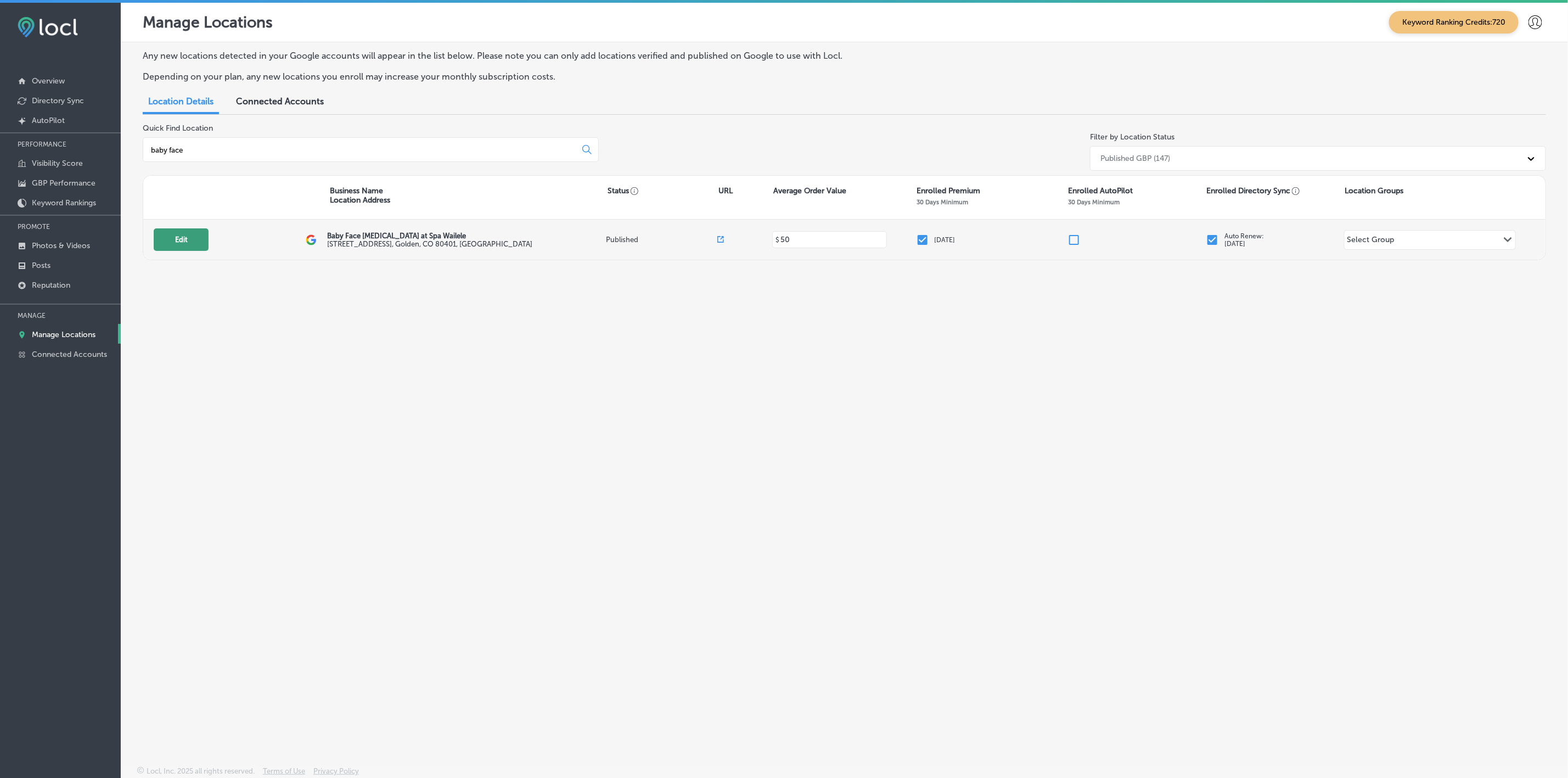
click at [201, 244] on button "Edit" at bounding box center [181, 239] width 55 height 23
select select "US"
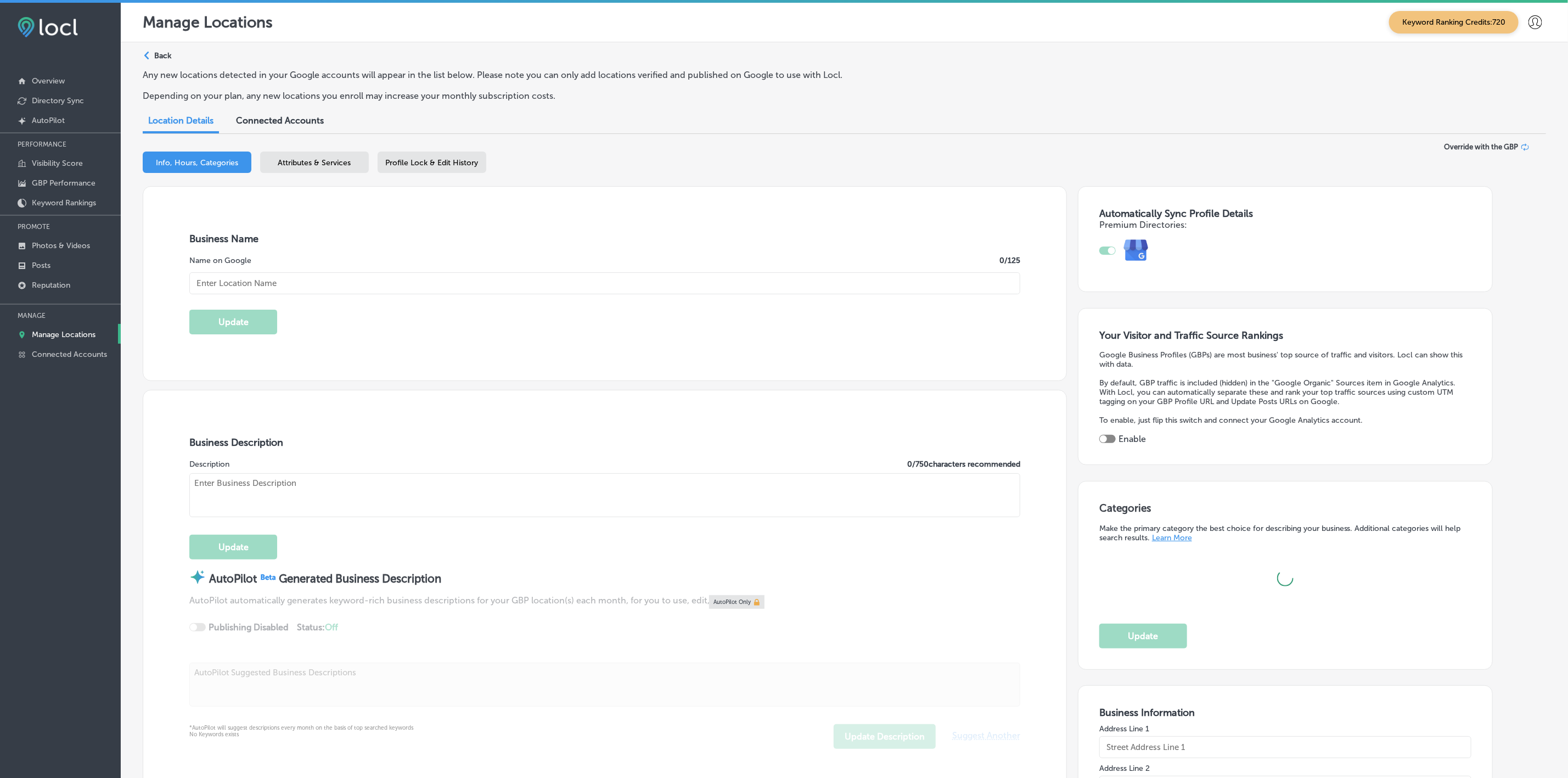
type input "Baby Face [MEDICAL_DATA] at Spa Wailele"
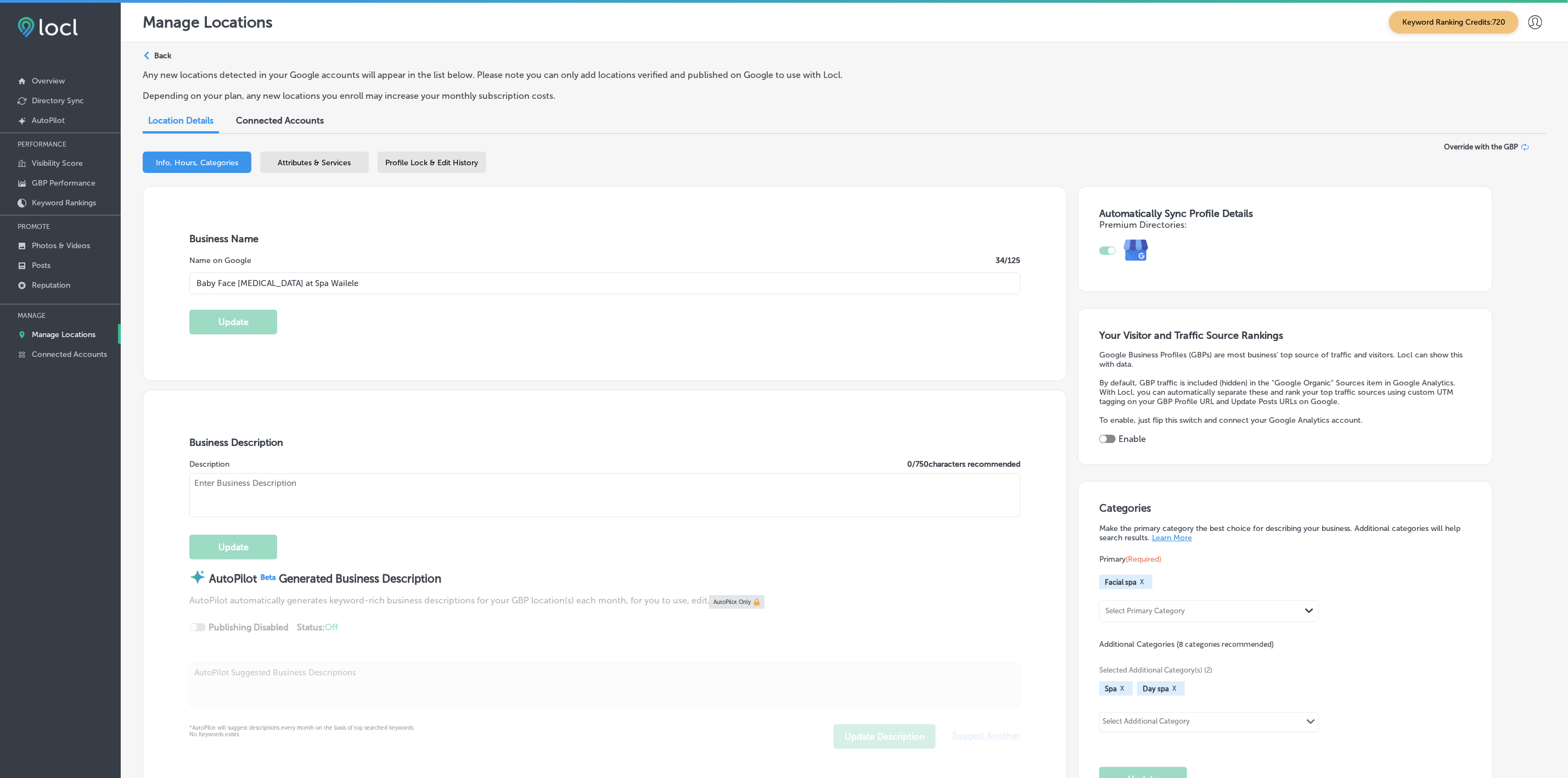
type input "[STREET_ADDRESS]"
type input "Golden"
type input "80401"
type input "US"
type input "[URL][DOMAIN_NAME]"
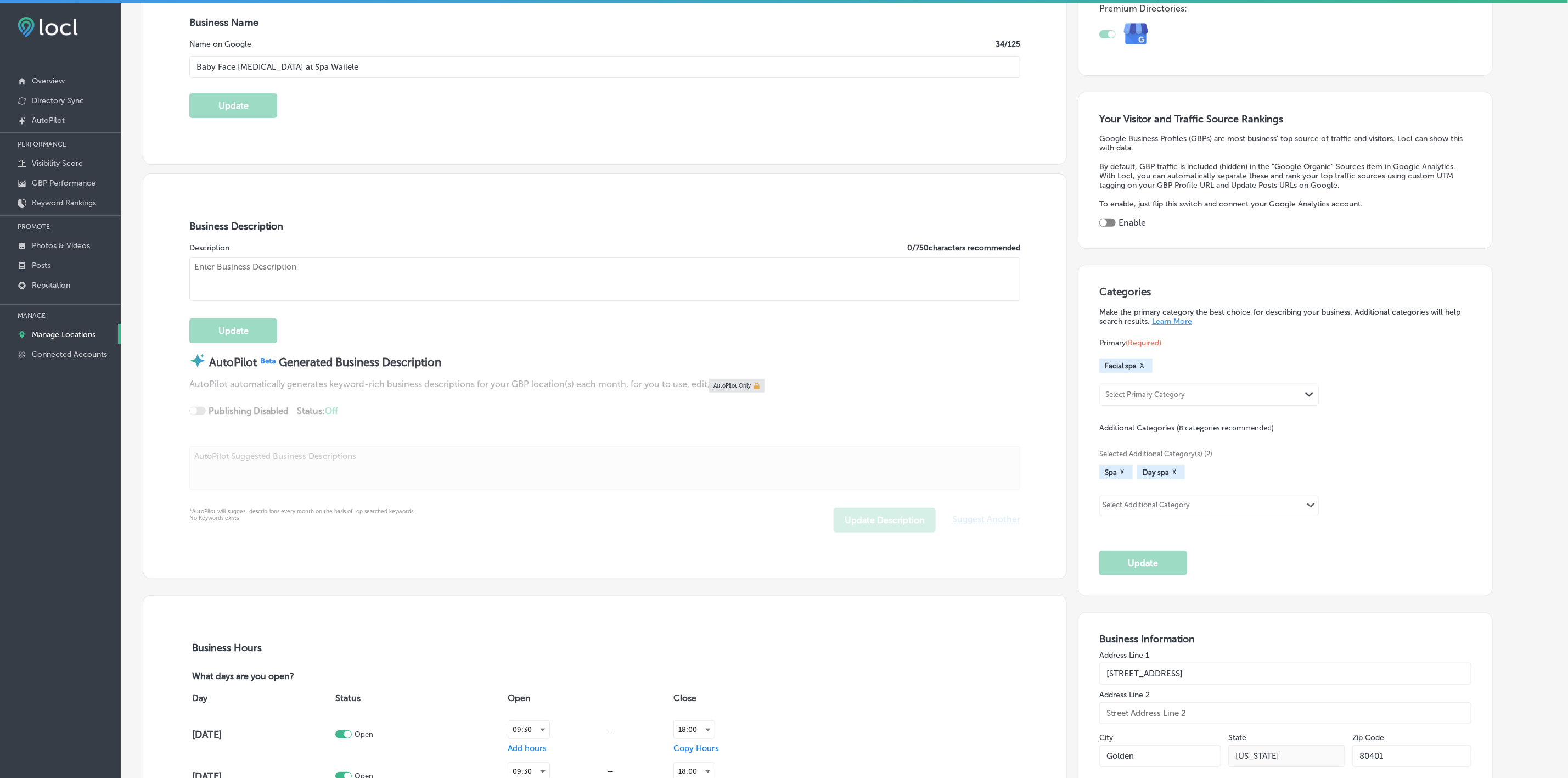
checkbox input "true"
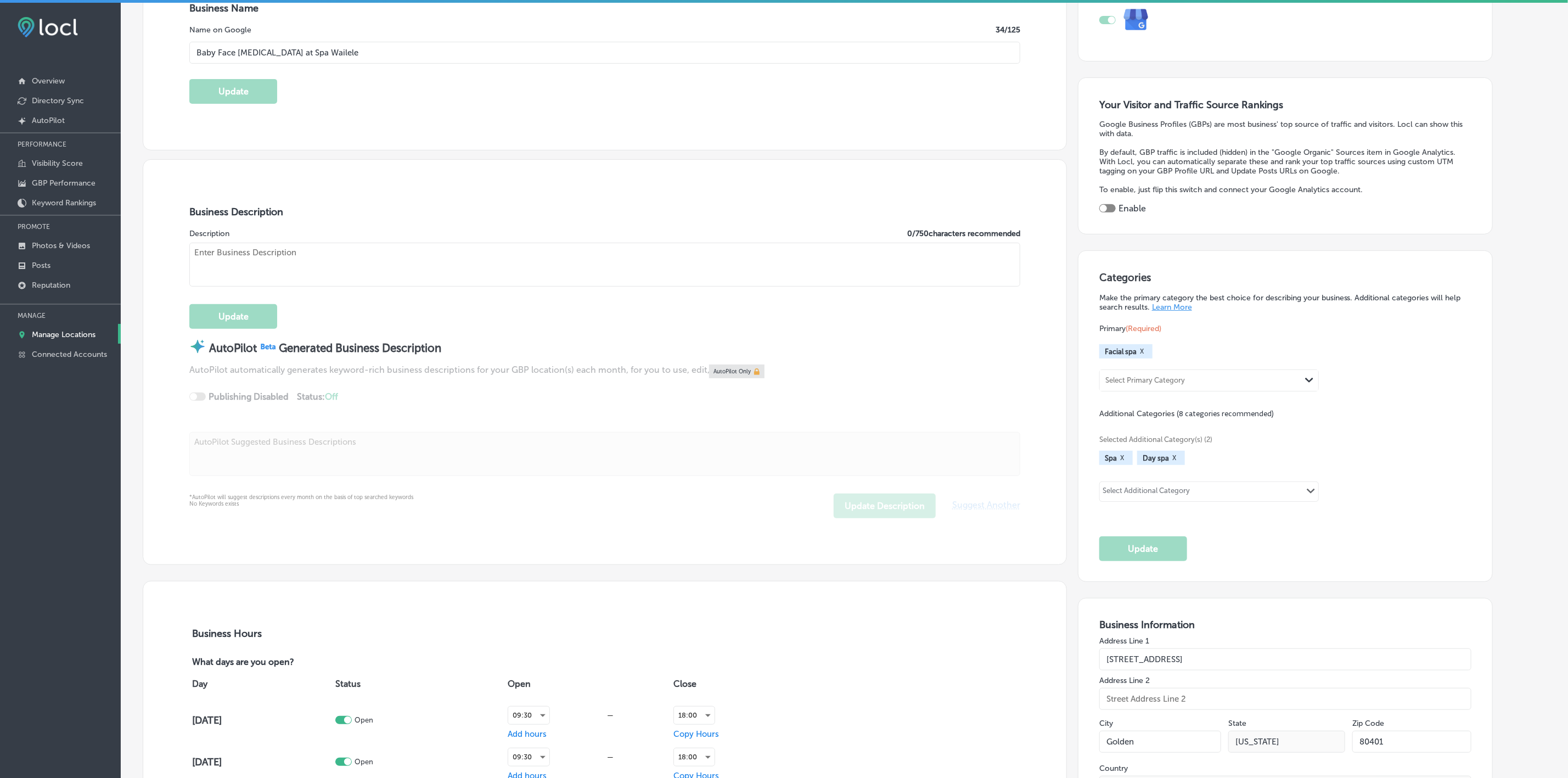
type textarea "Baby Face [MEDICAL_DATA] at [GEOGRAPHIC_DATA], pronounced Vai-Le-Le meaning "th…"
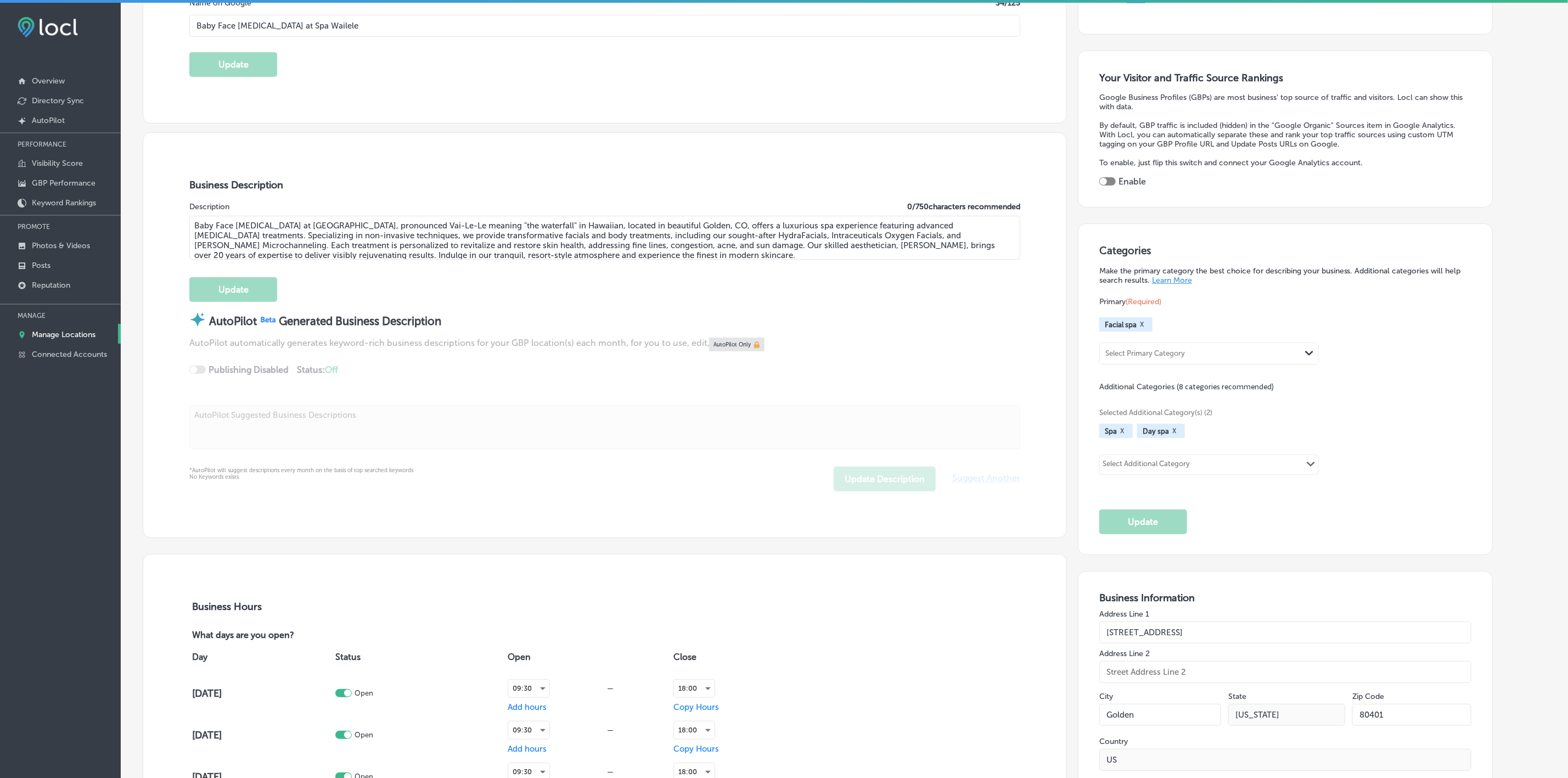
type input "[PHONE_NUMBER]"
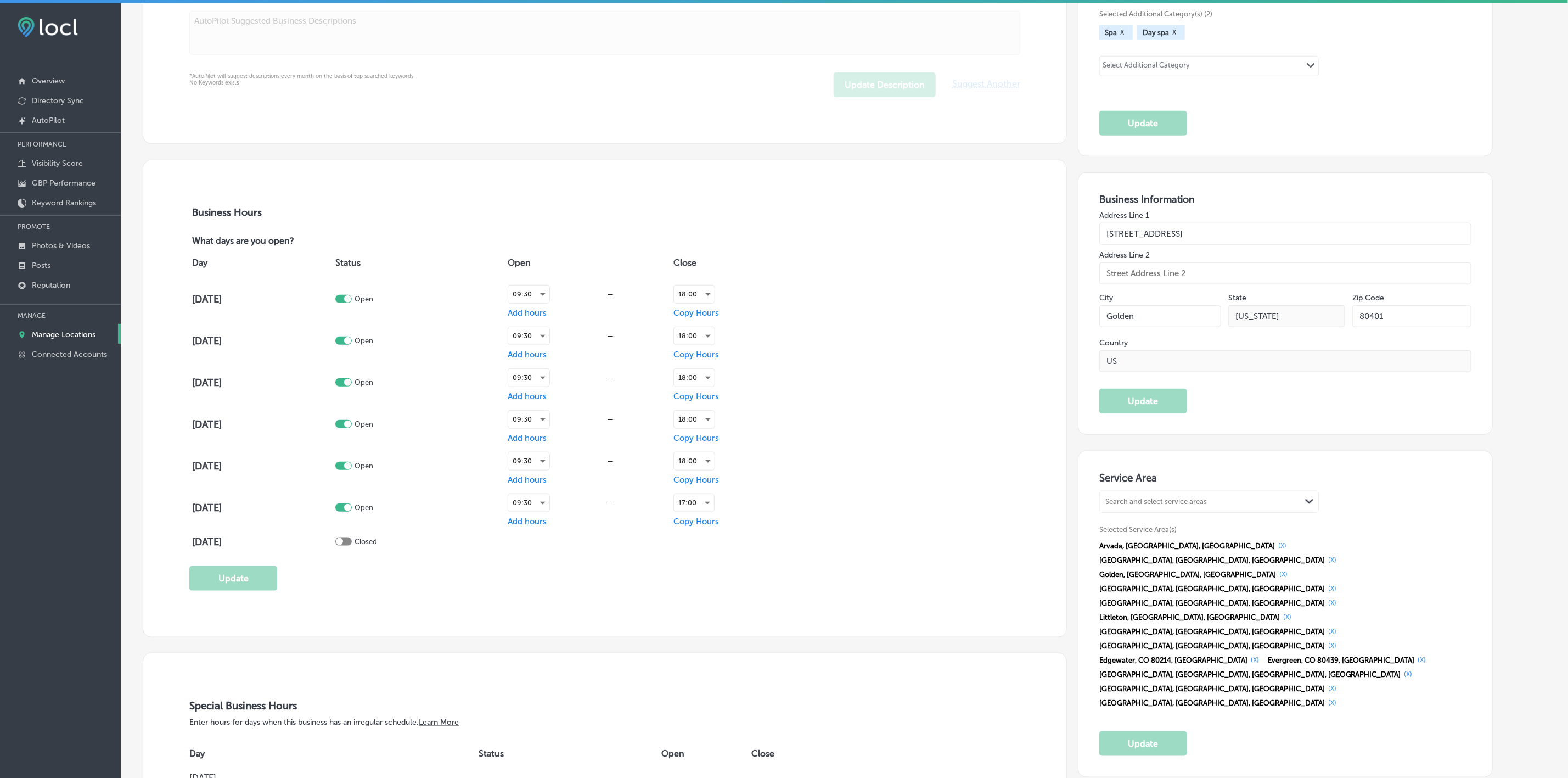
scroll to position [659, 0]
